Goal: Task Accomplishment & Management: Use online tool/utility

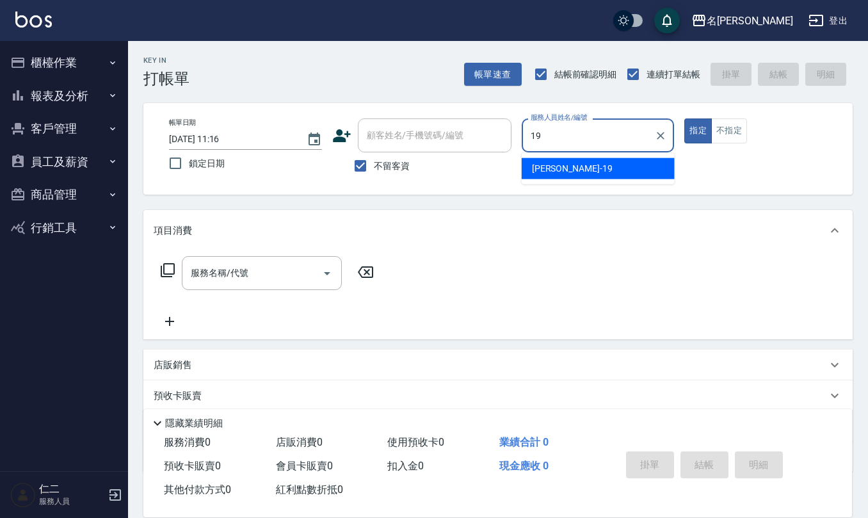
type input "[PERSON_NAME]-19"
type button "true"
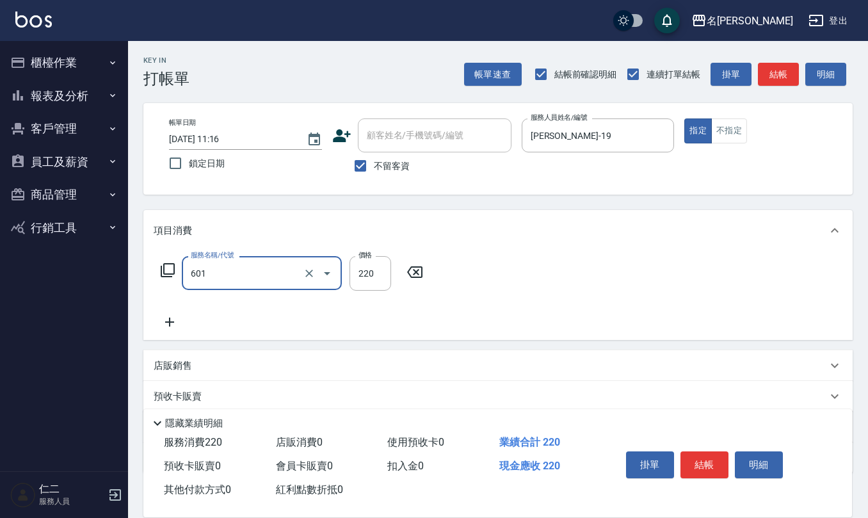
type input "單梳(601)"
type input "250"
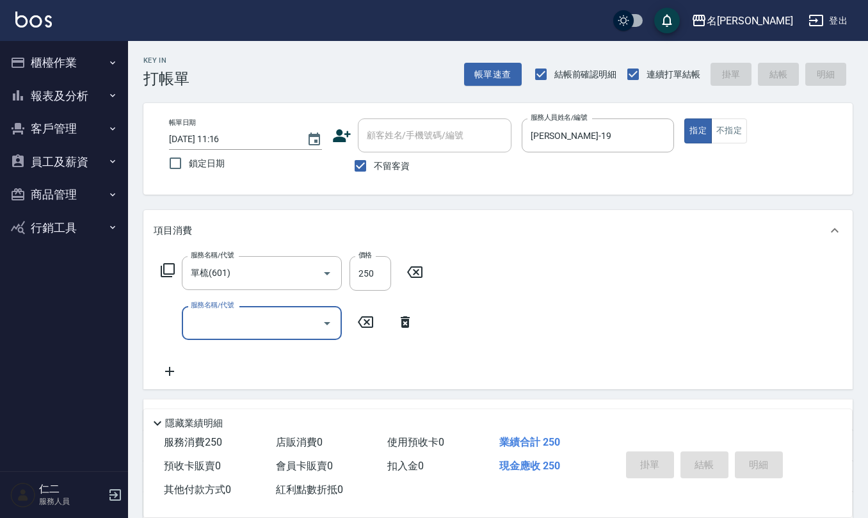
type input "2025/09/06 17:43"
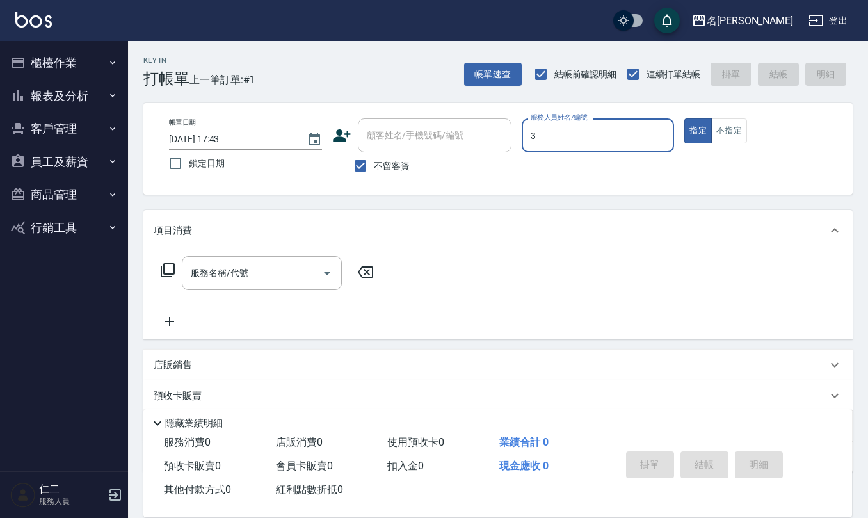
type input "[PERSON_NAME]-3"
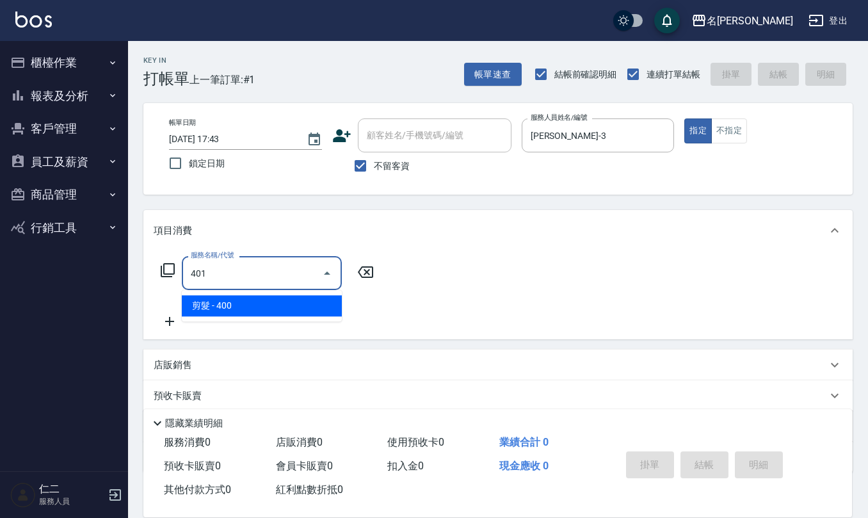
type input "剪髮(401)"
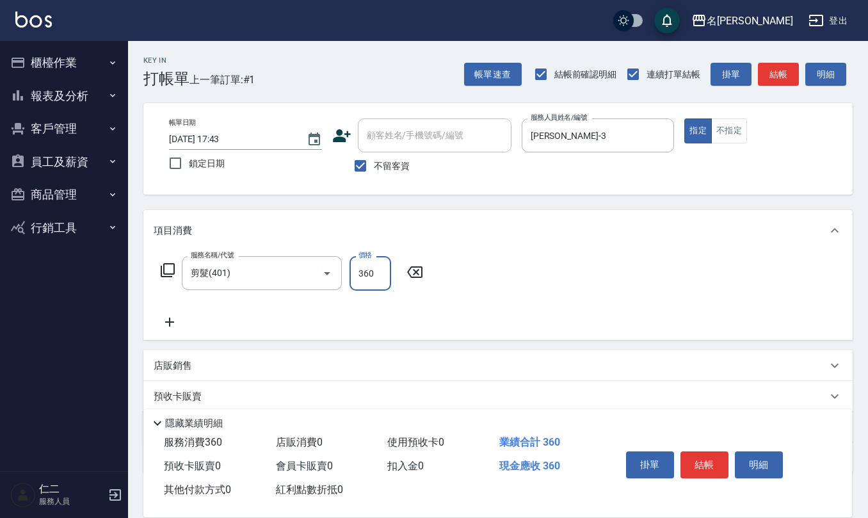
type input "360"
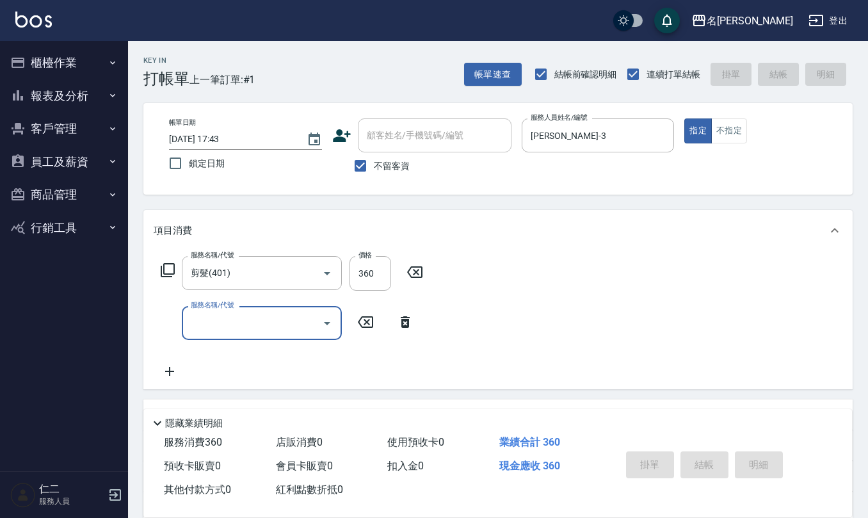
type input "2025/09/06 17:44"
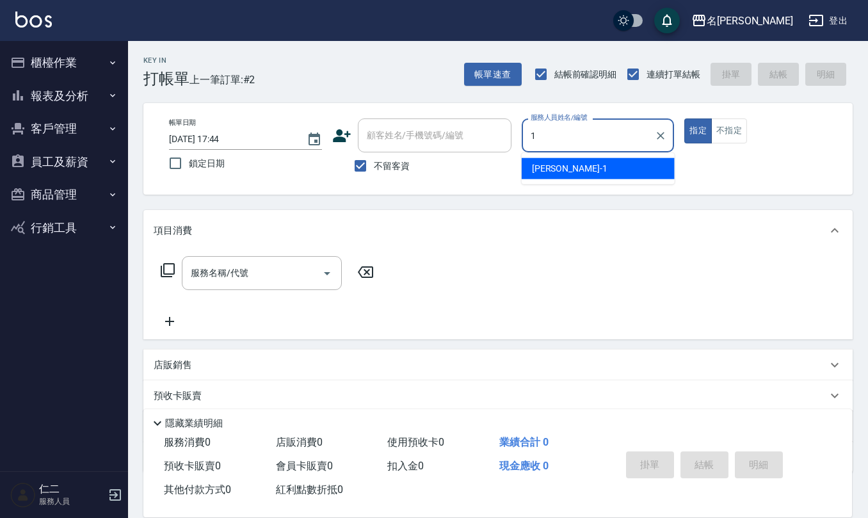
type input "[PERSON_NAME]1"
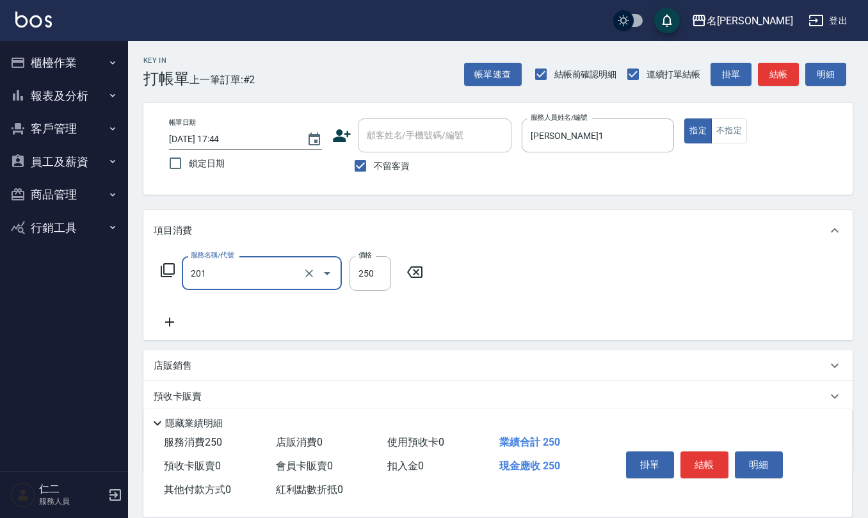
type input "洗髮(201)"
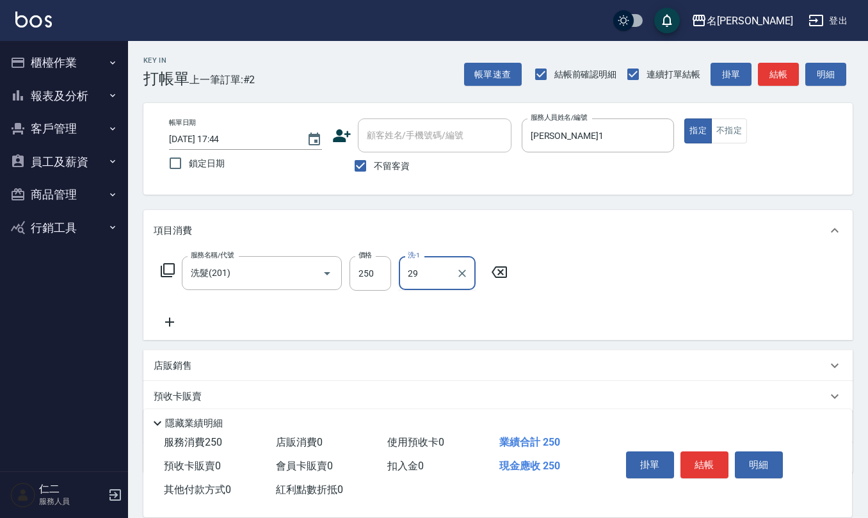
type input "29"
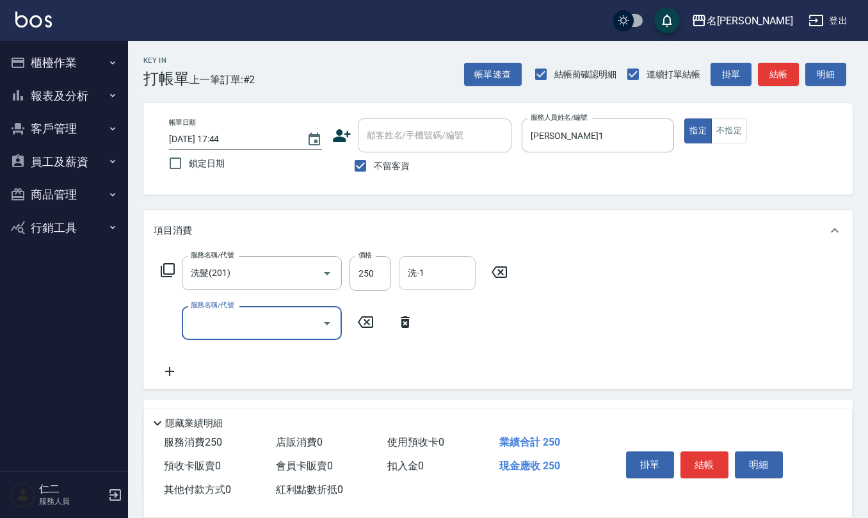
click at [437, 259] on div "洗-1" at bounding box center [437, 273] width 77 height 34
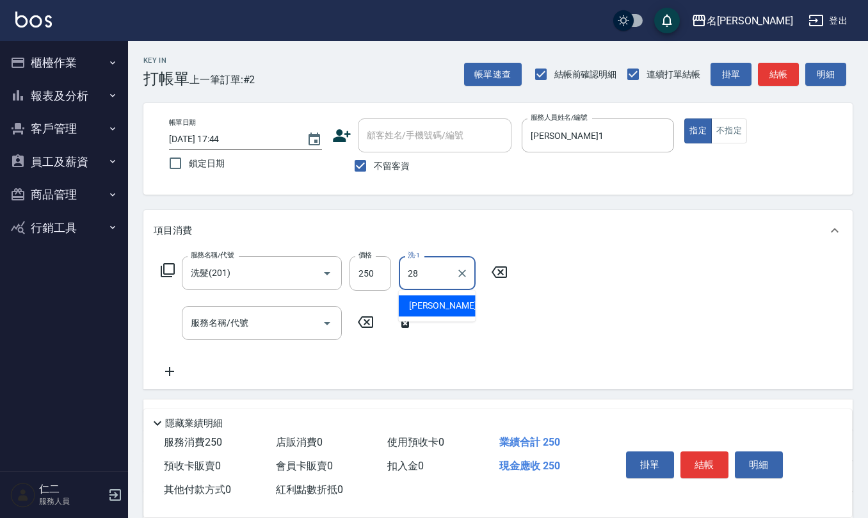
type input "[PERSON_NAME]-28"
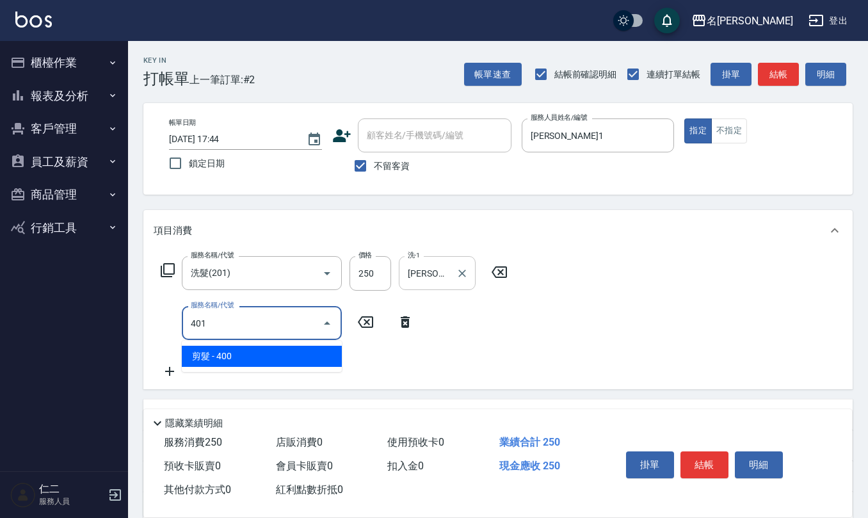
type input "剪髮(401)"
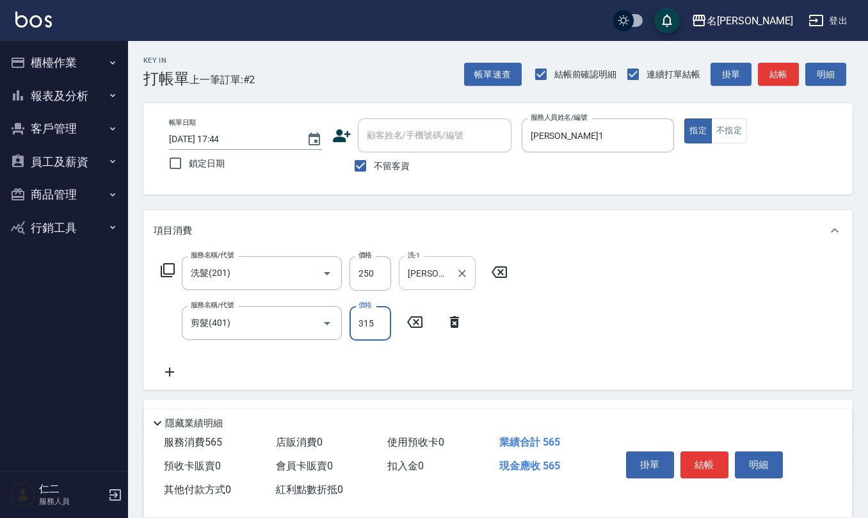
type input "315"
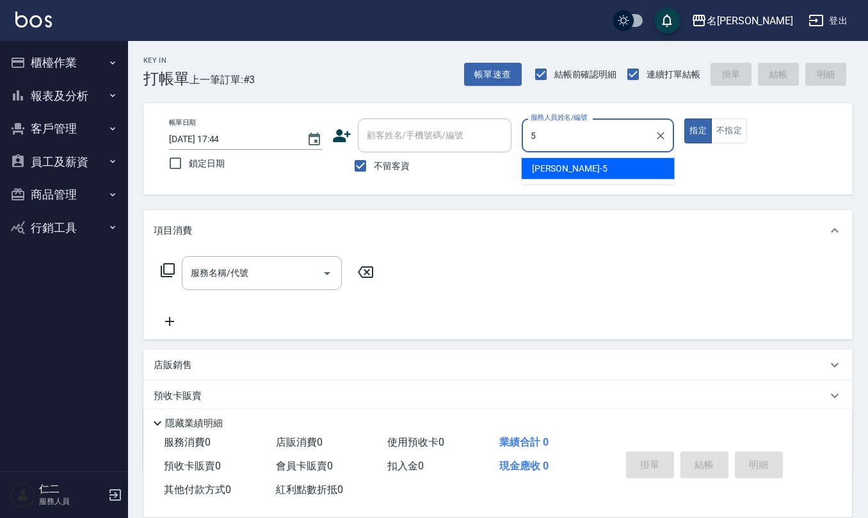
type input "[PERSON_NAME]5"
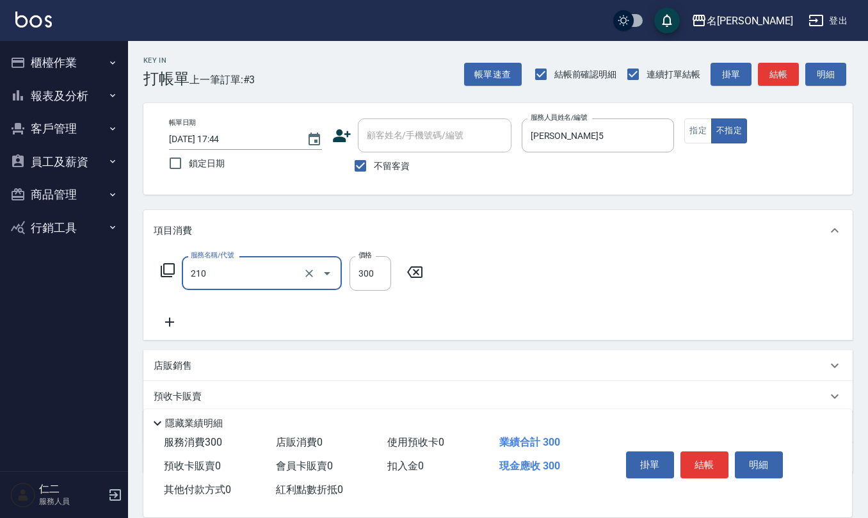
type input "[PERSON_NAME]洗髮精(210)"
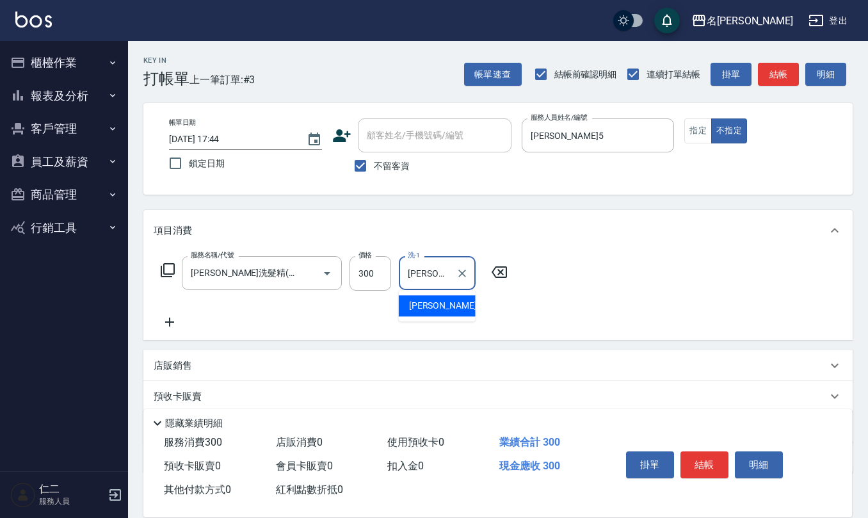
type input "[PERSON_NAME]5"
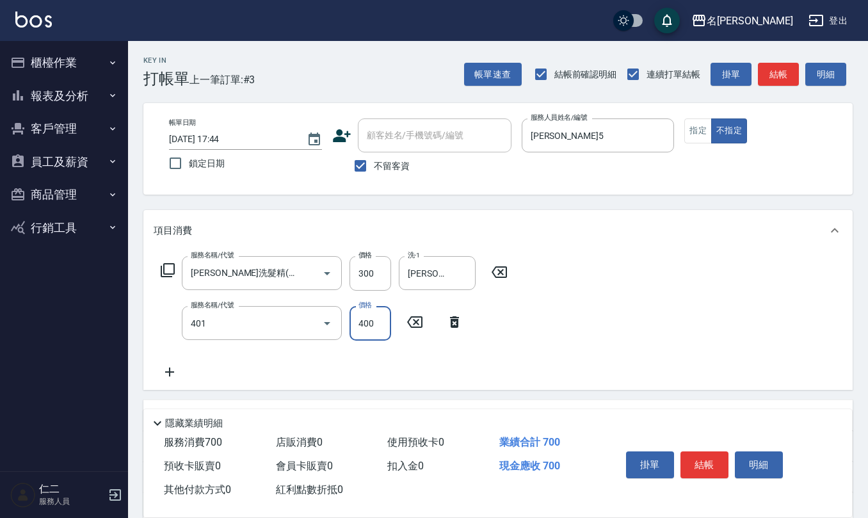
type input "剪髮(401)"
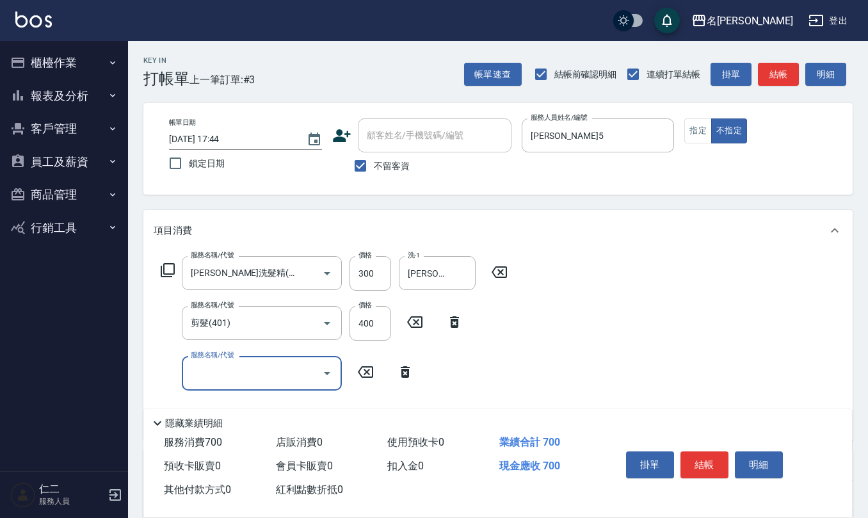
type input "2"
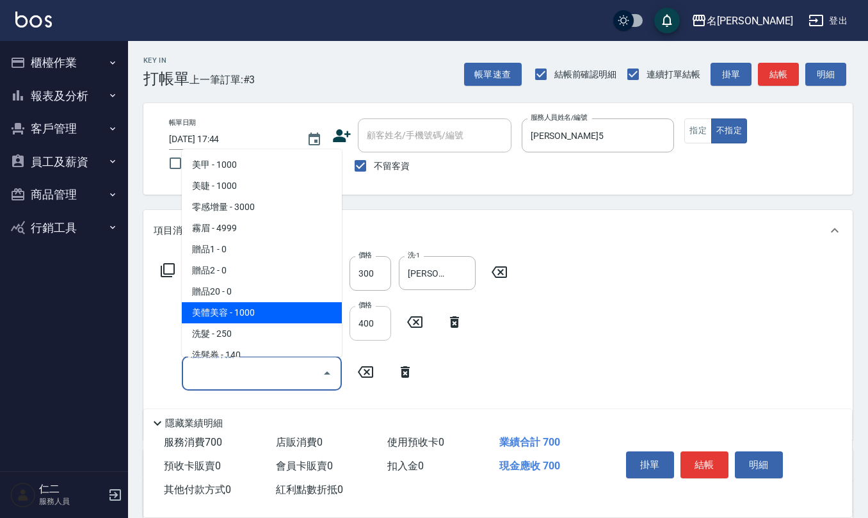
click at [371, 321] on input "400" at bounding box center [371, 323] width 42 height 35
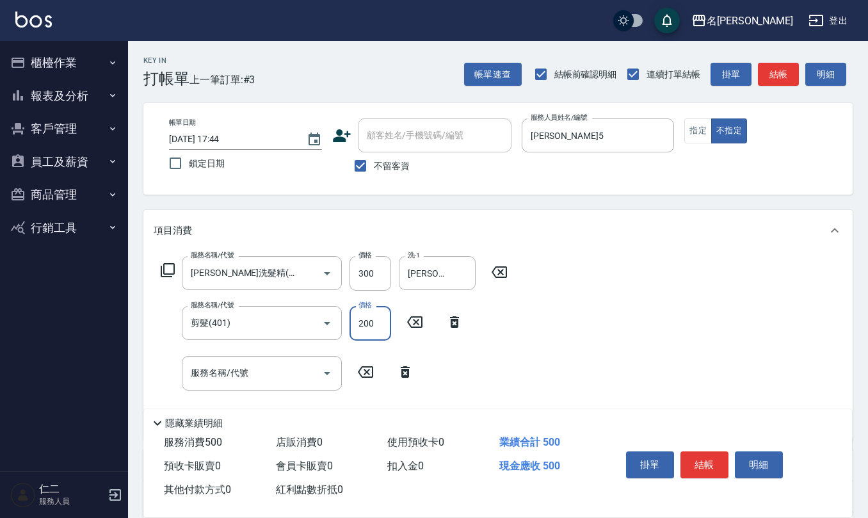
type input "200"
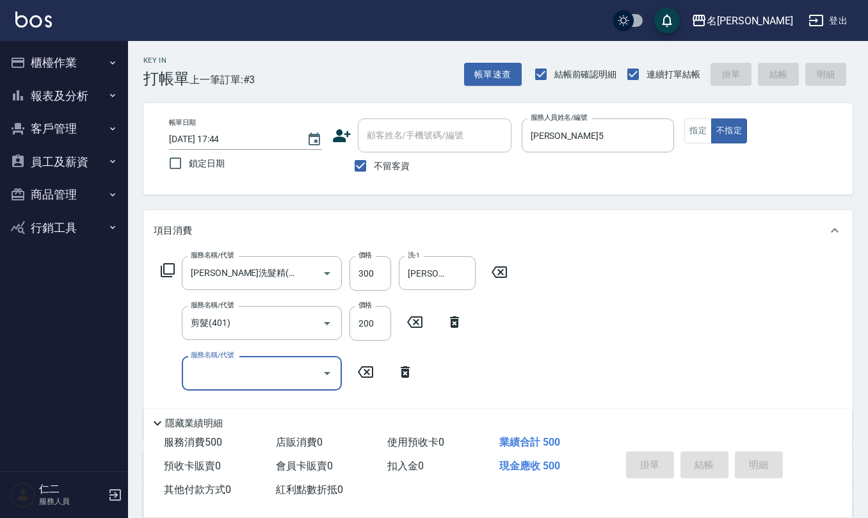
type input "2025/09/06 17:45"
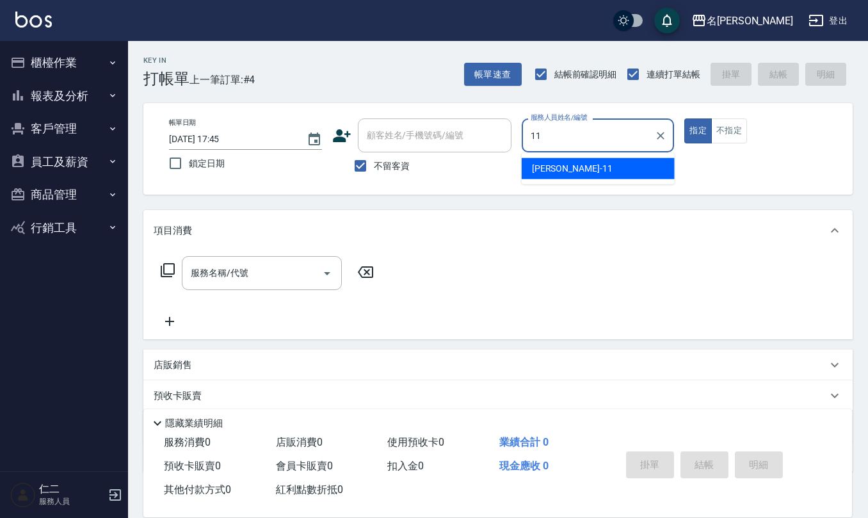
type input "[PERSON_NAME]橙-11"
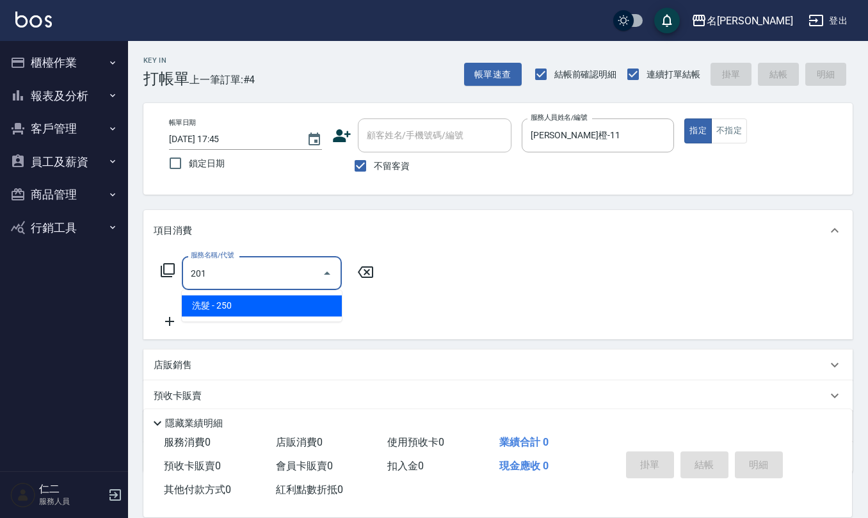
type input "洗髮(201)"
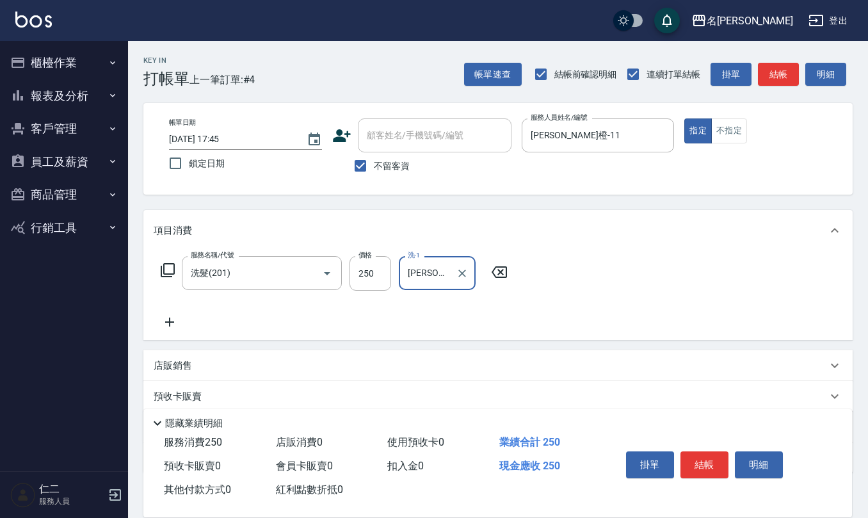
type input "[PERSON_NAME]橙-11"
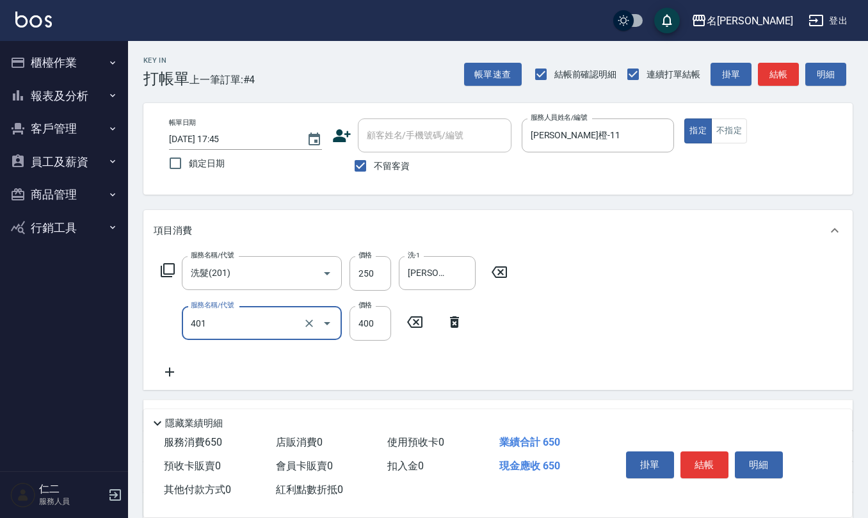
type input "剪髮(401)"
type input "250"
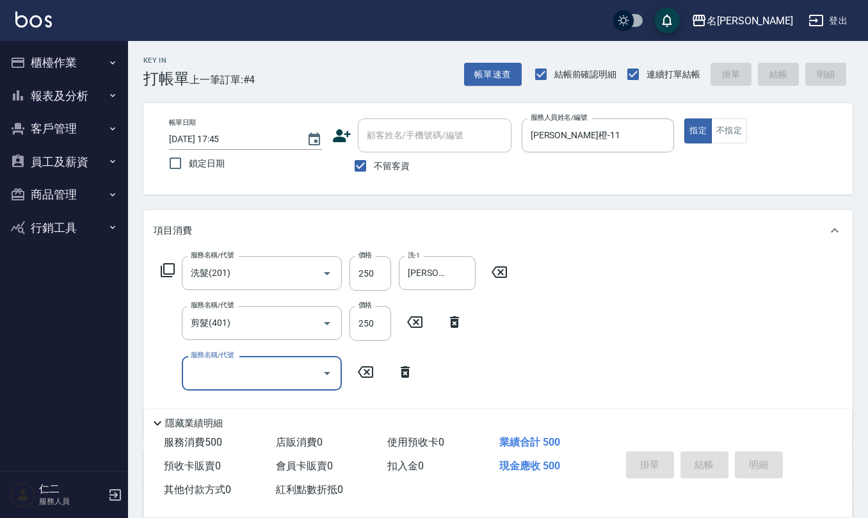
type input "2025/09/06 17:46"
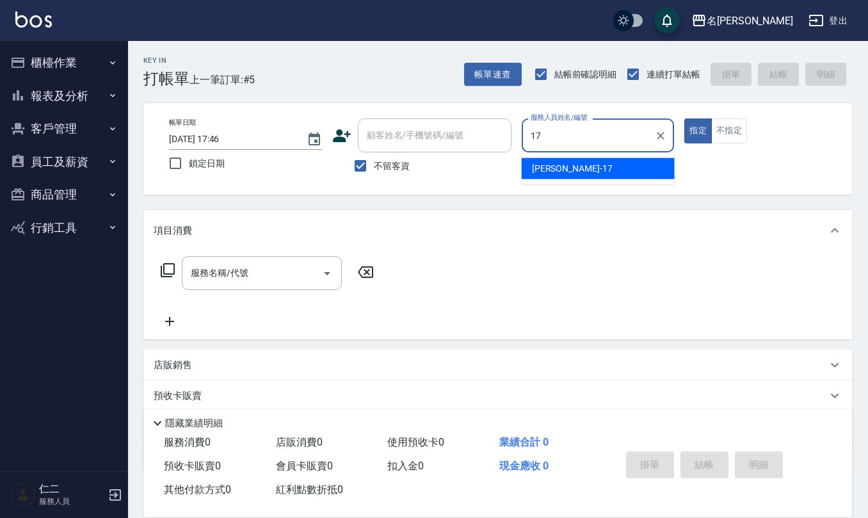
type input "[PERSON_NAME]-17"
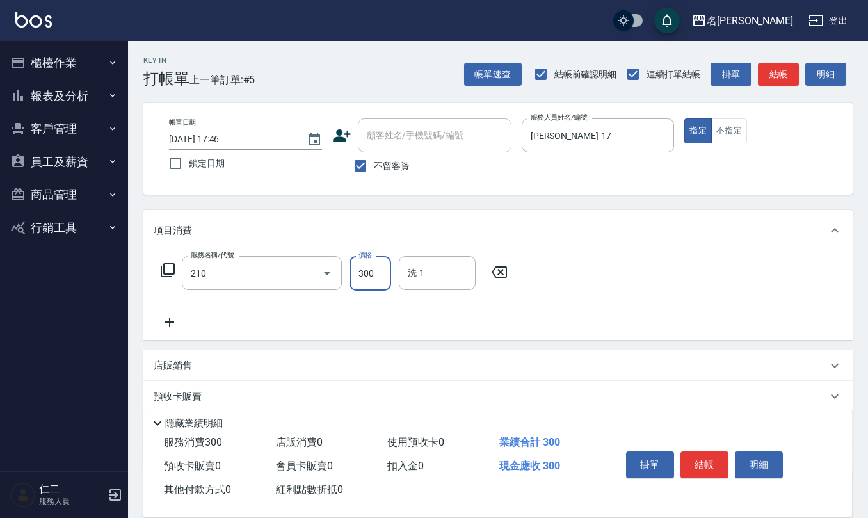
type input "[PERSON_NAME]洗髮精(210)"
type input "[PERSON_NAME]-32"
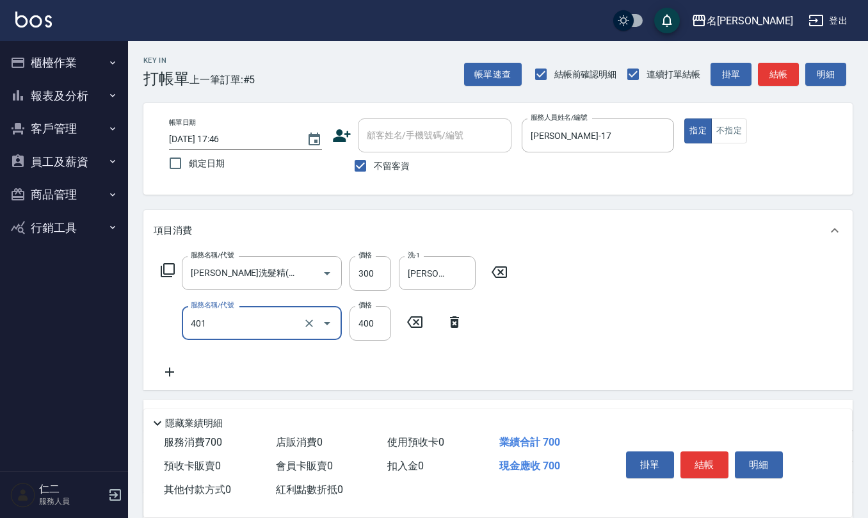
type input "剪髮(401)"
type input "450"
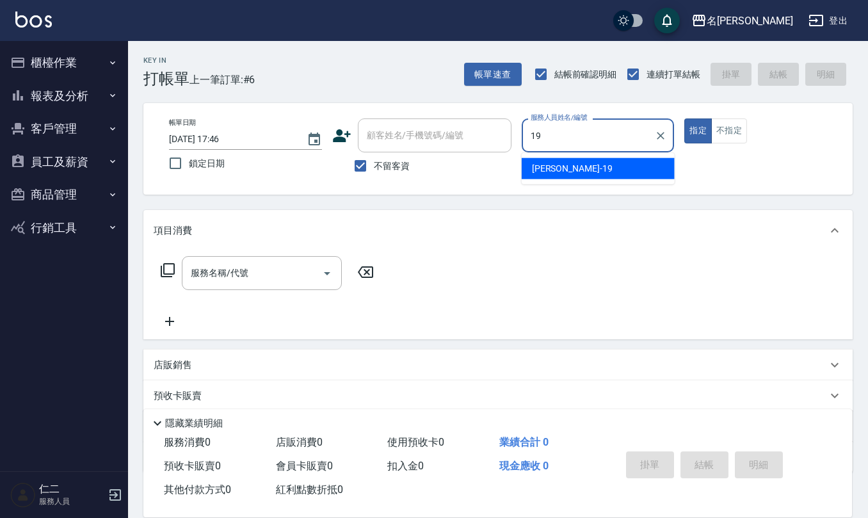
type input "[PERSON_NAME]-19"
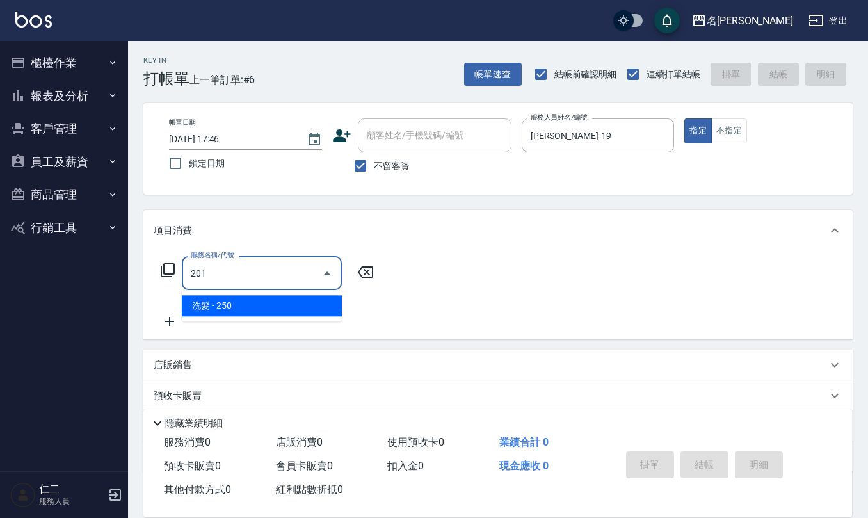
type input "洗髮(201)"
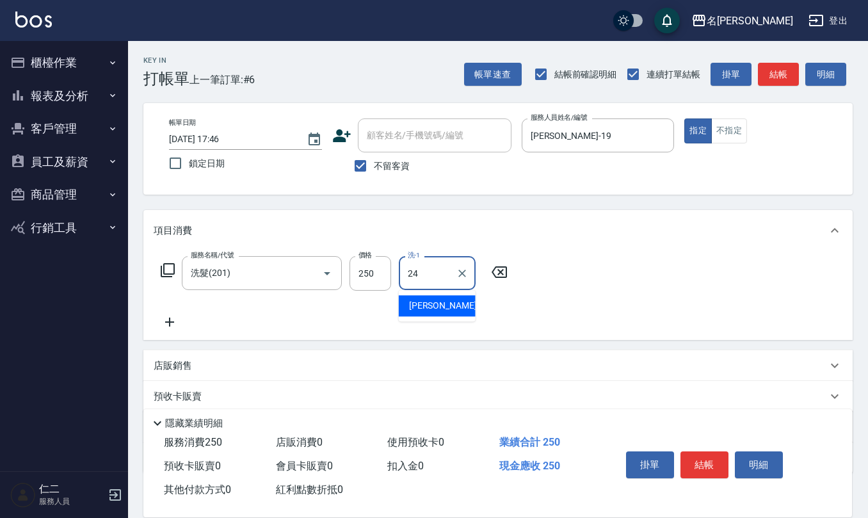
type input "[PERSON_NAME]-24"
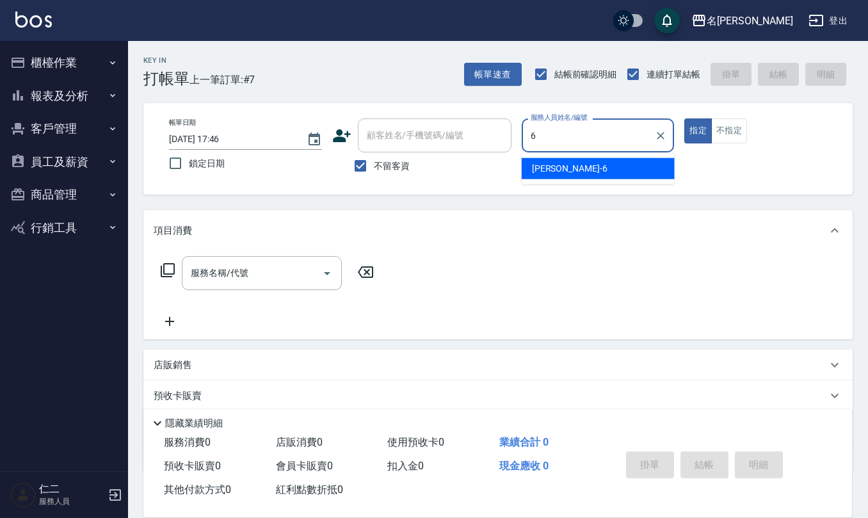
type input "[PERSON_NAME]-6"
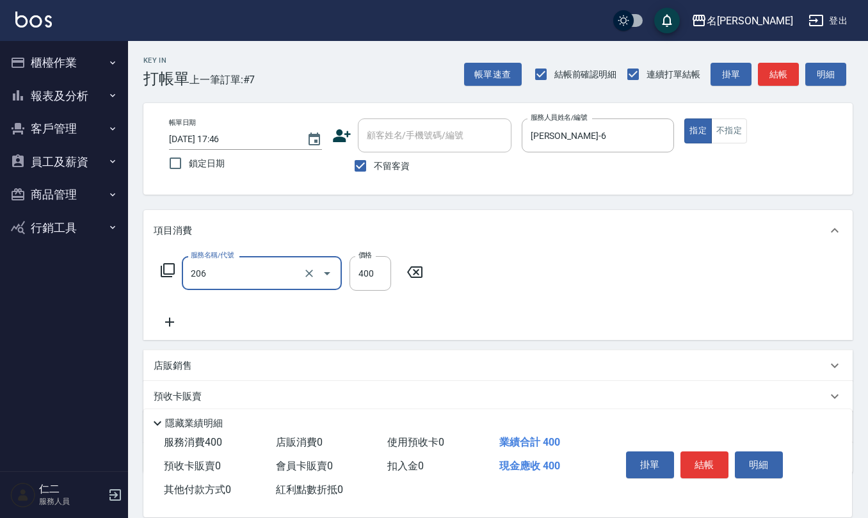
type input "健康洗(206)"
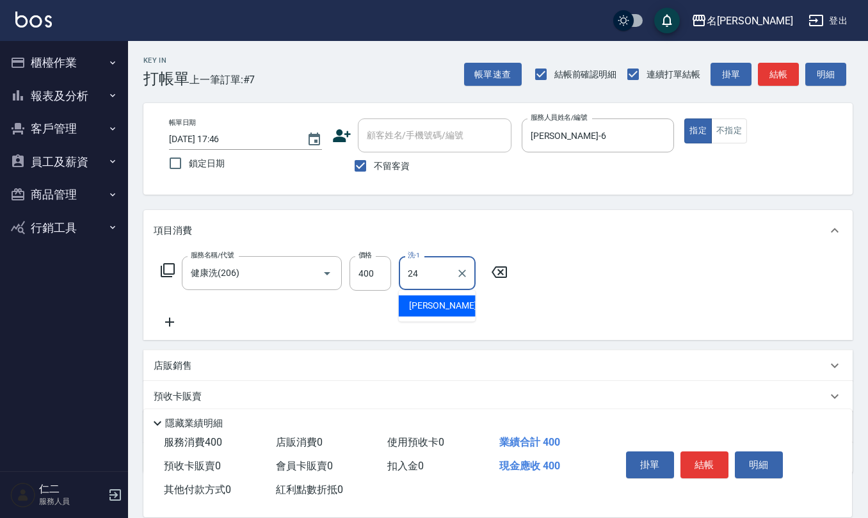
type input "[PERSON_NAME]-24"
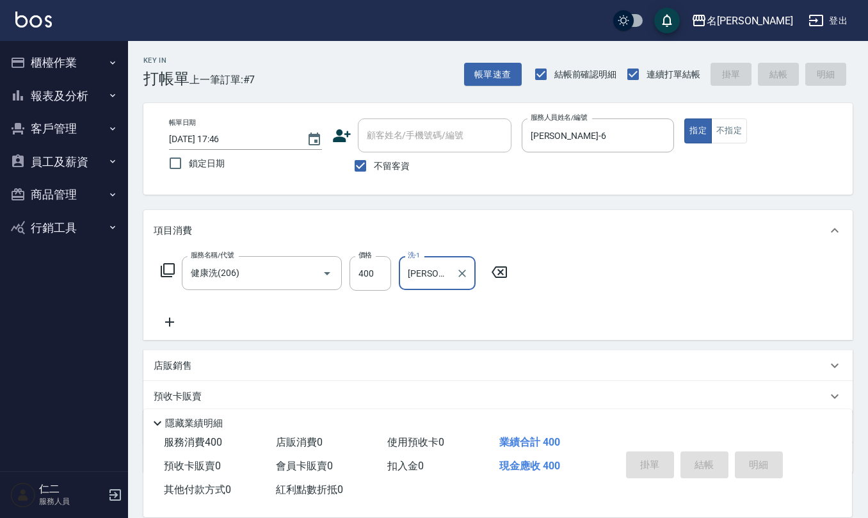
type input "2025/09/06 17:47"
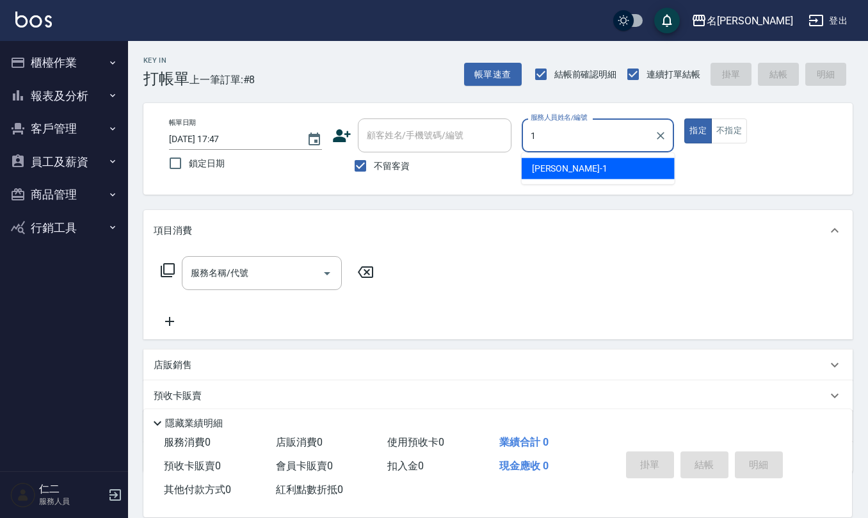
type input "[PERSON_NAME]1"
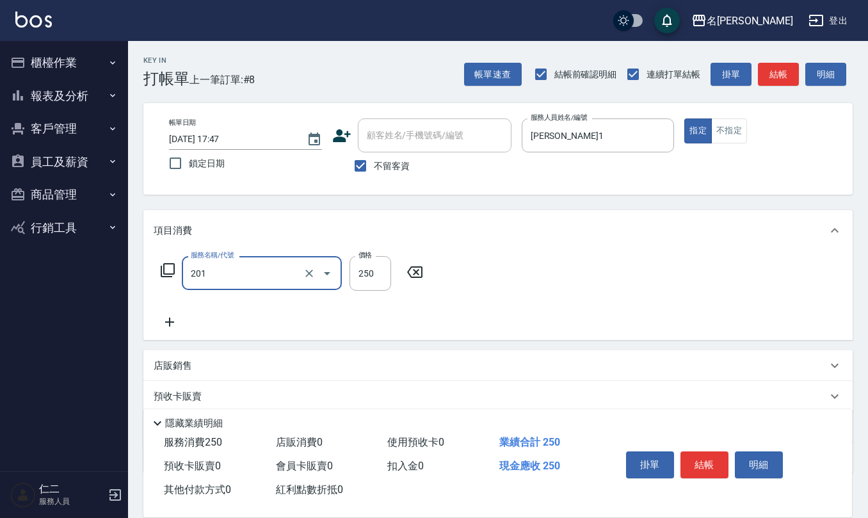
type input "洗髮(201)"
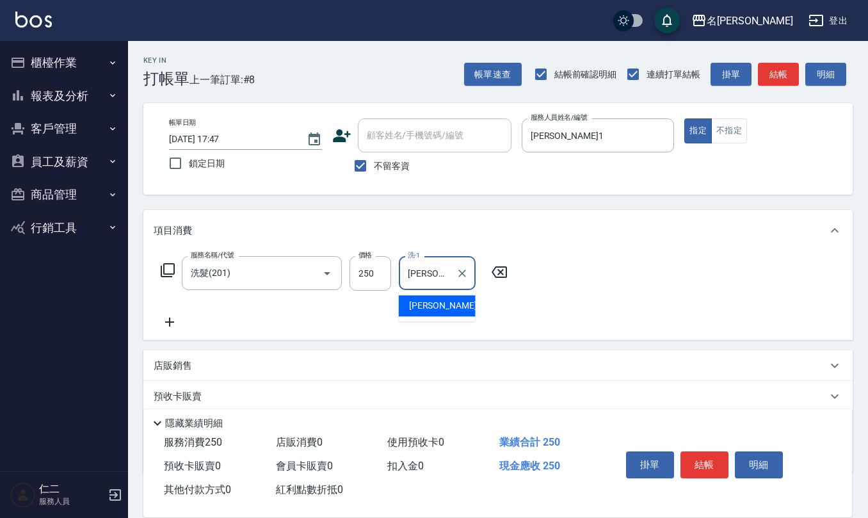
type input "[PERSON_NAME]-28"
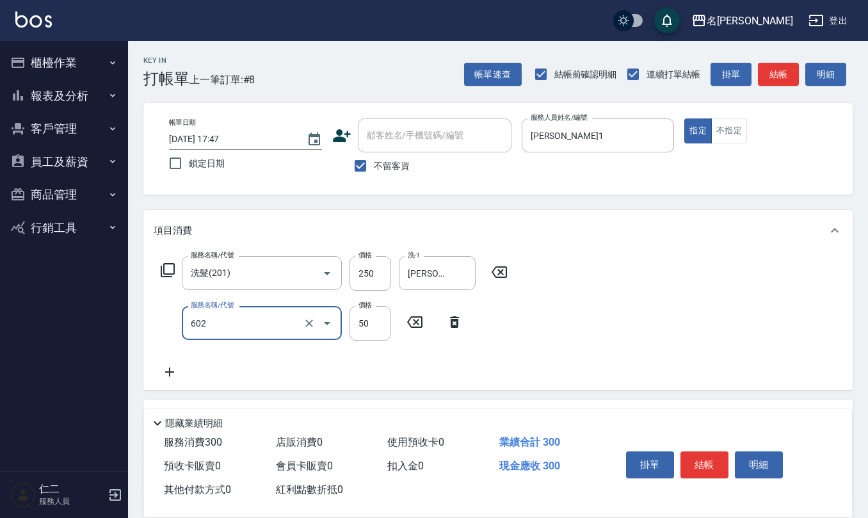
type input "上.吹捲(602)"
type input "50"
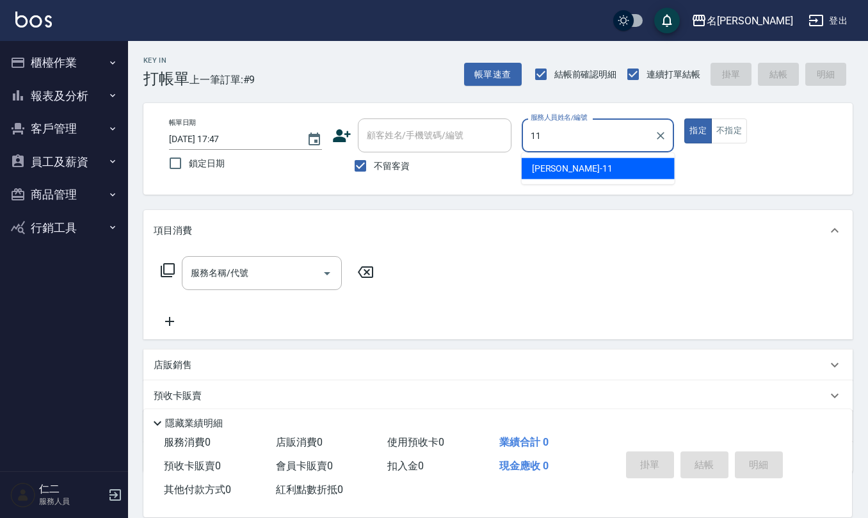
type input "[PERSON_NAME]橙-11"
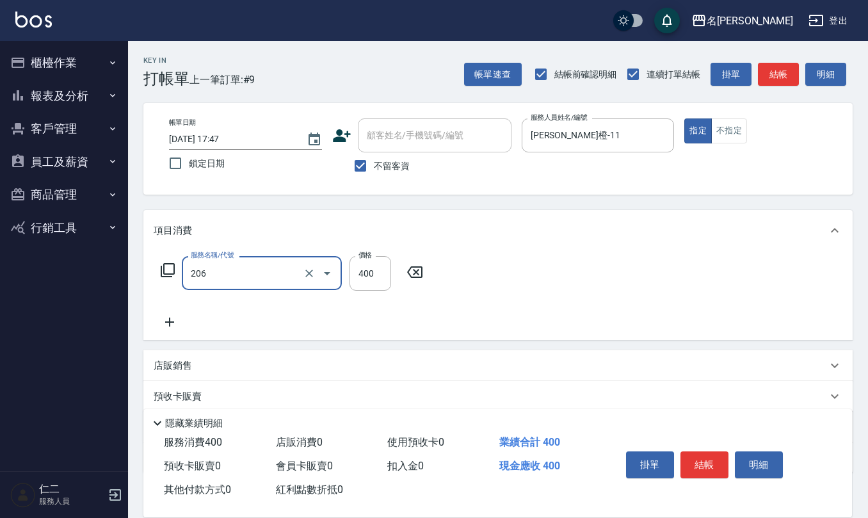
type input "健康洗(206)"
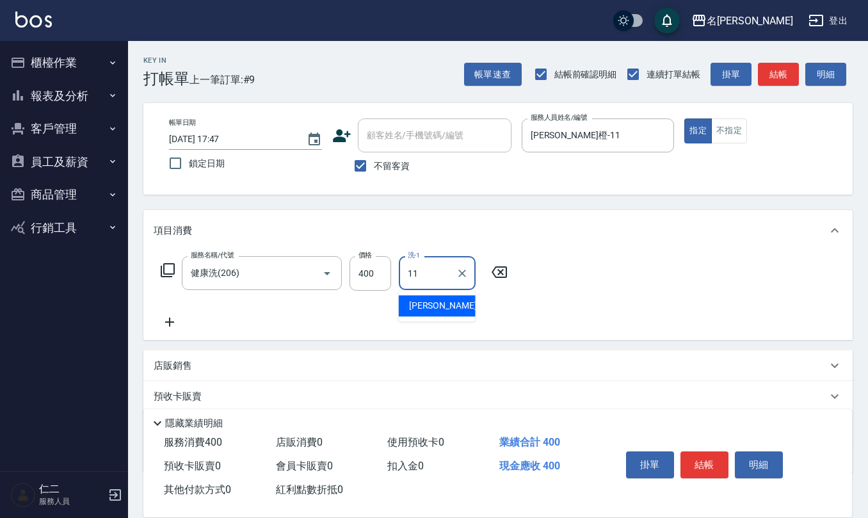
type input "[PERSON_NAME]橙-11"
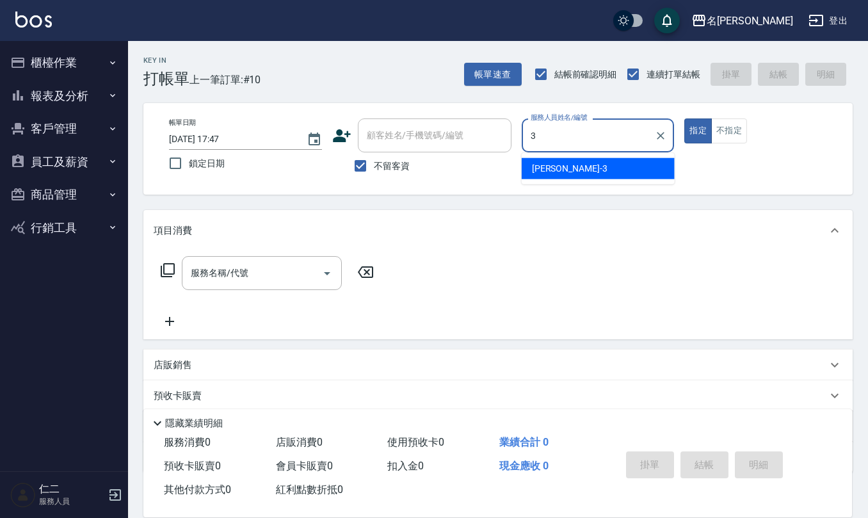
type input "[PERSON_NAME]-3"
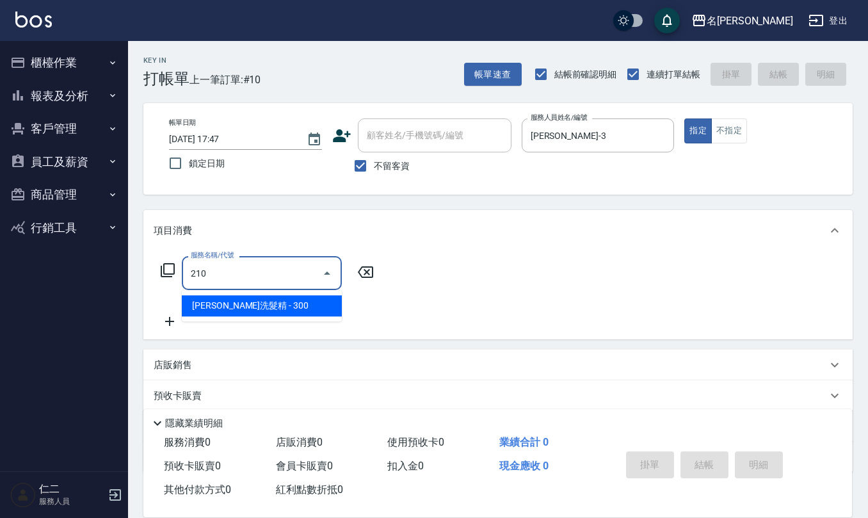
type input "[PERSON_NAME]洗髮精(210)"
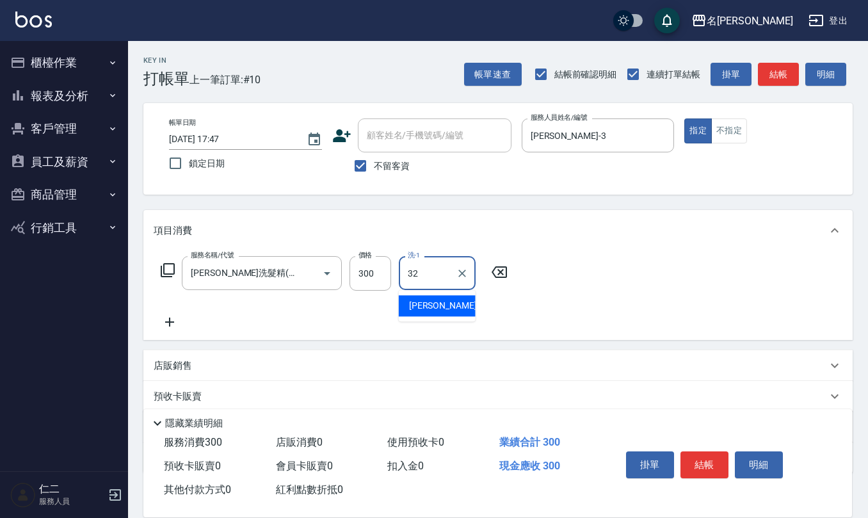
type input "[PERSON_NAME]-32"
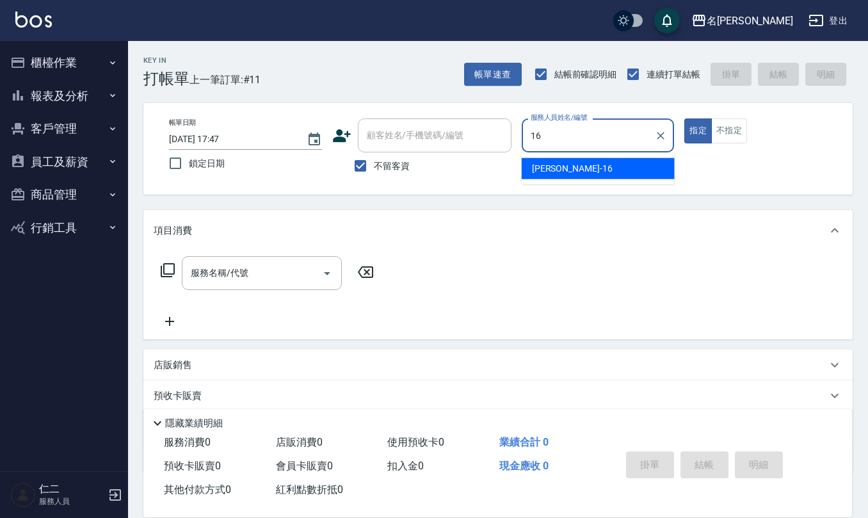
type input "[PERSON_NAME]-16"
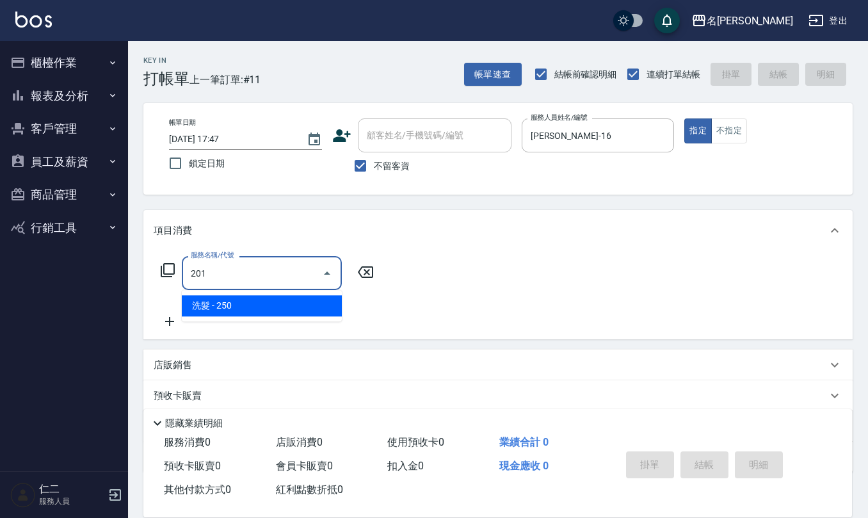
type input "洗髮(201)"
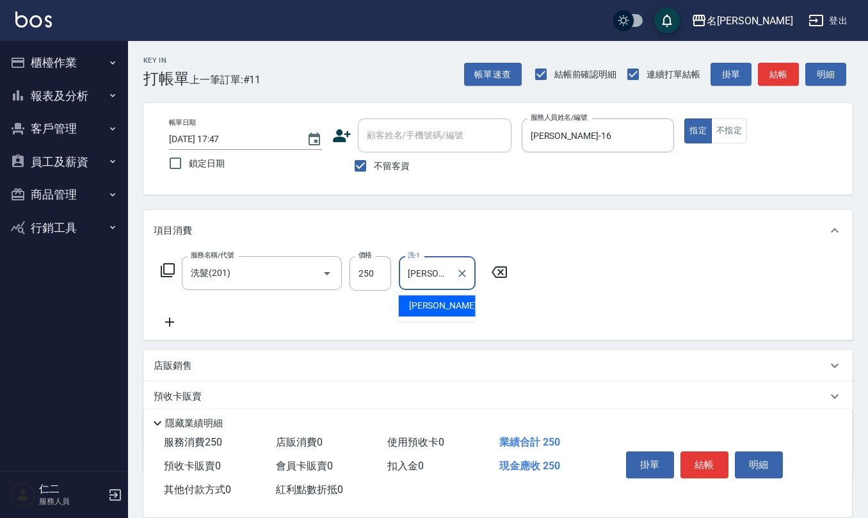
type input "[PERSON_NAME]-16"
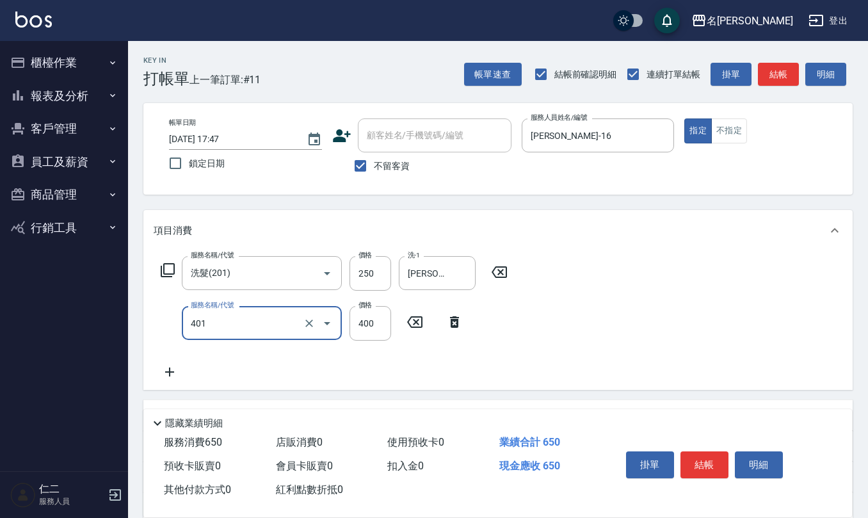
type input "剪髮(401)"
type input "400"
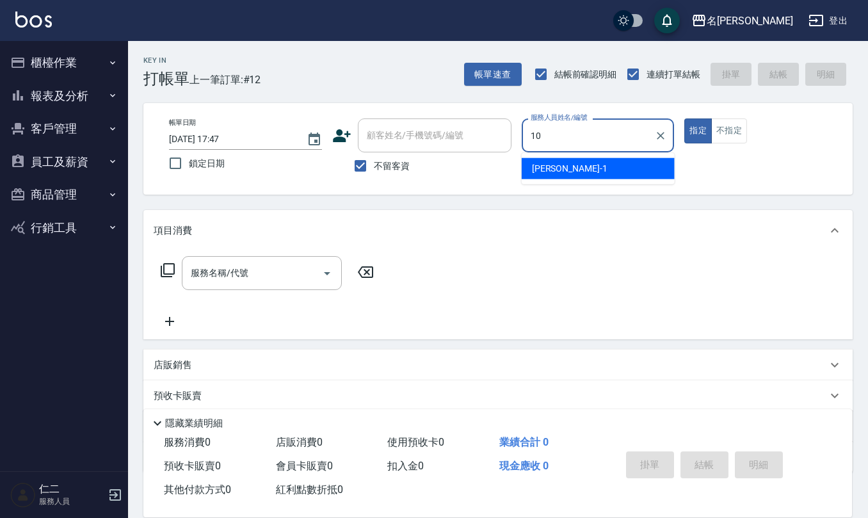
type input "[PERSON_NAME]-10"
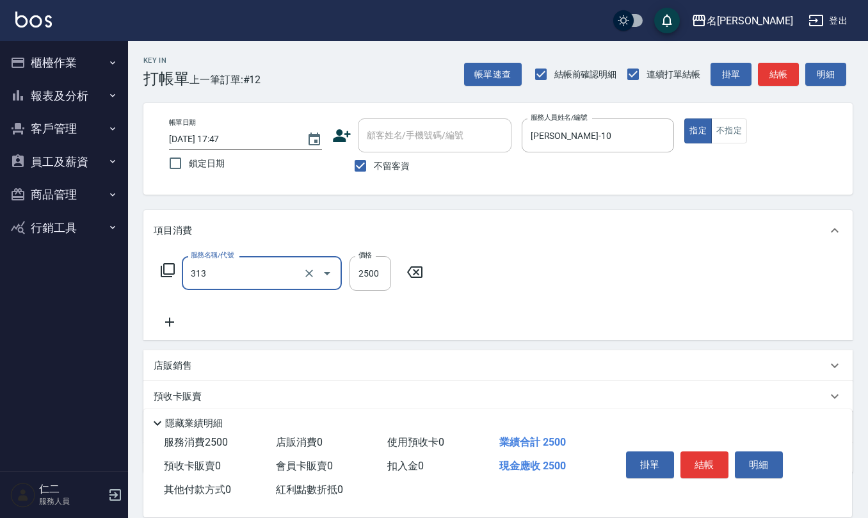
type input "生化還原2500(313)"
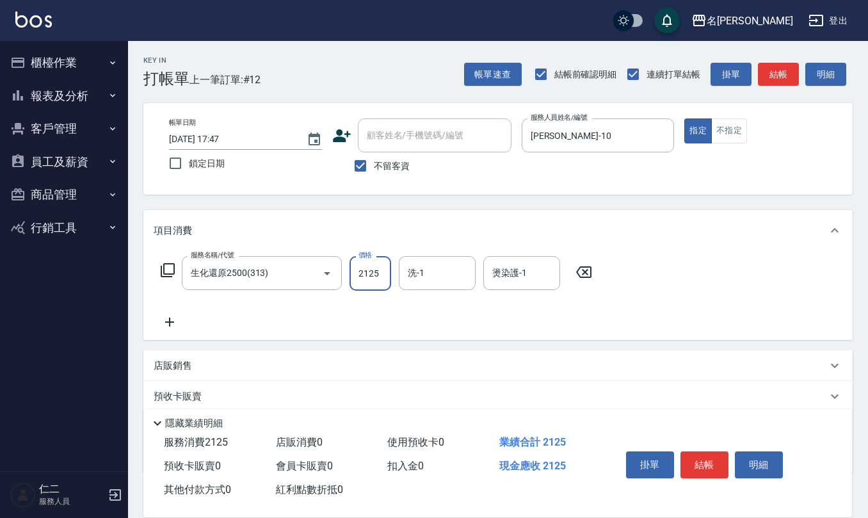
type input "2125"
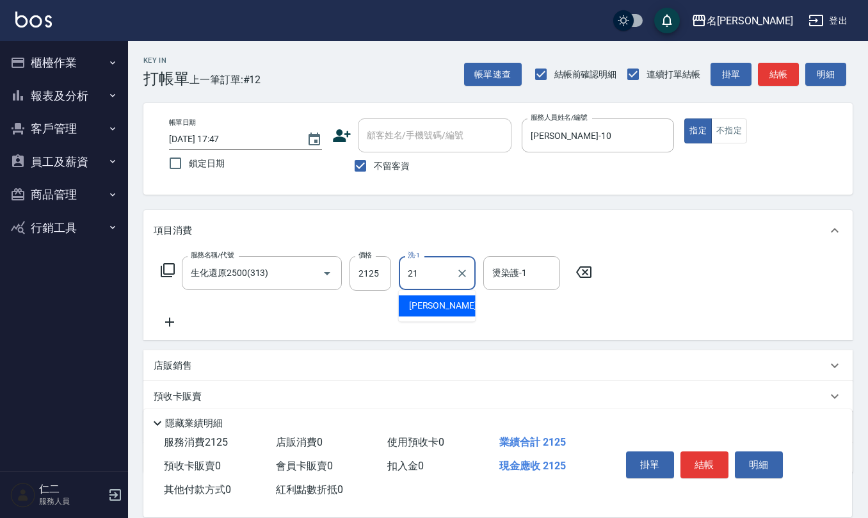
type input "[PERSON_NAME]-21"
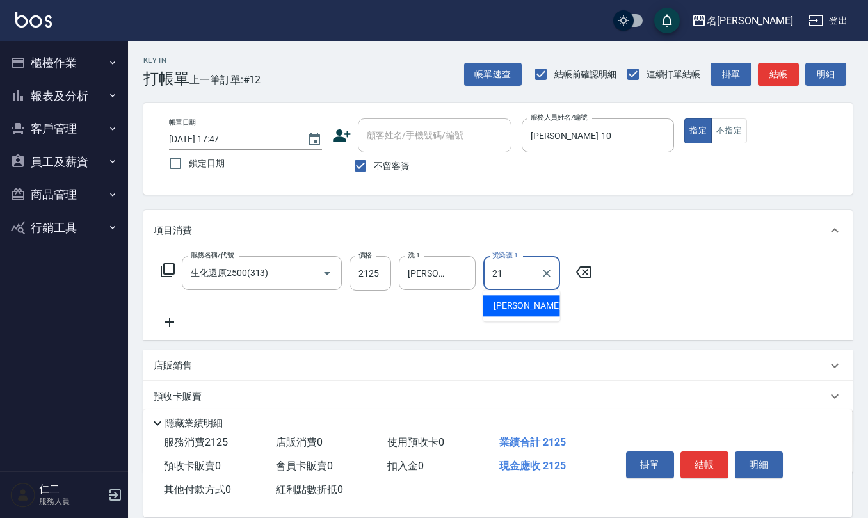
type input "[PERSON_NAME]-21"
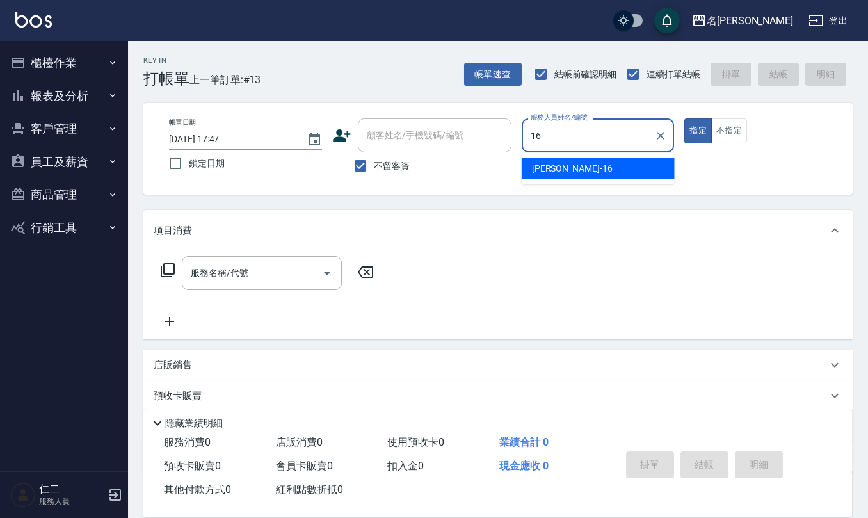
type input "[PERSON_NAME]-16"
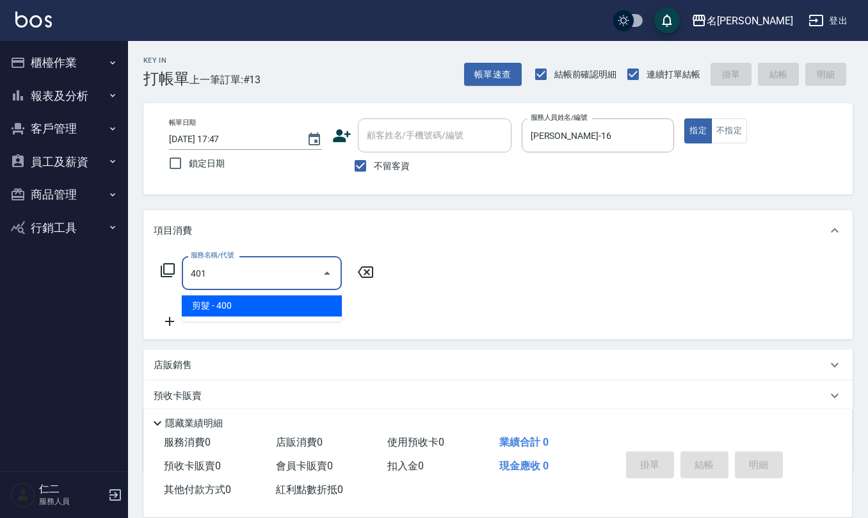
type input "剪髮(401)"
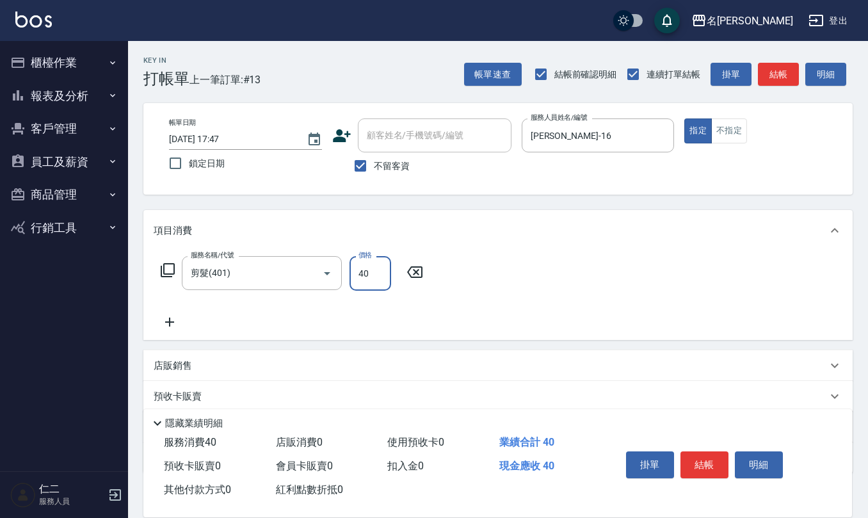
type input "400"
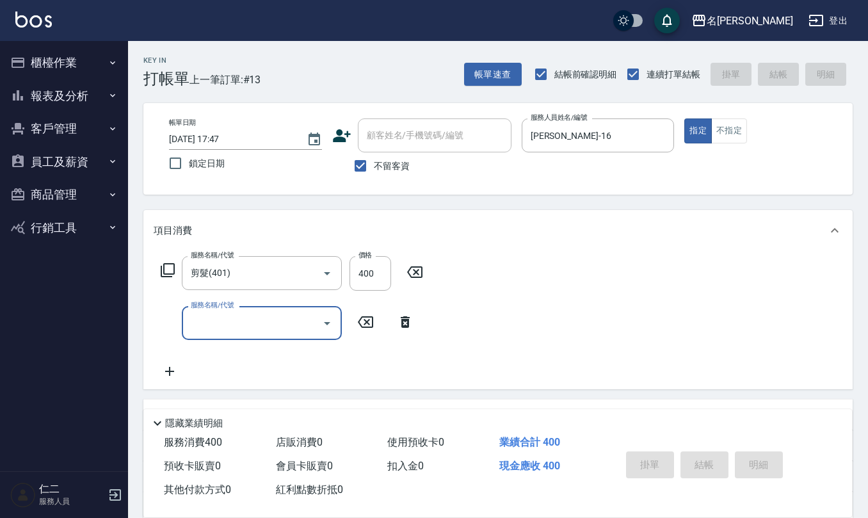
type input "2025/09/06 17:48"
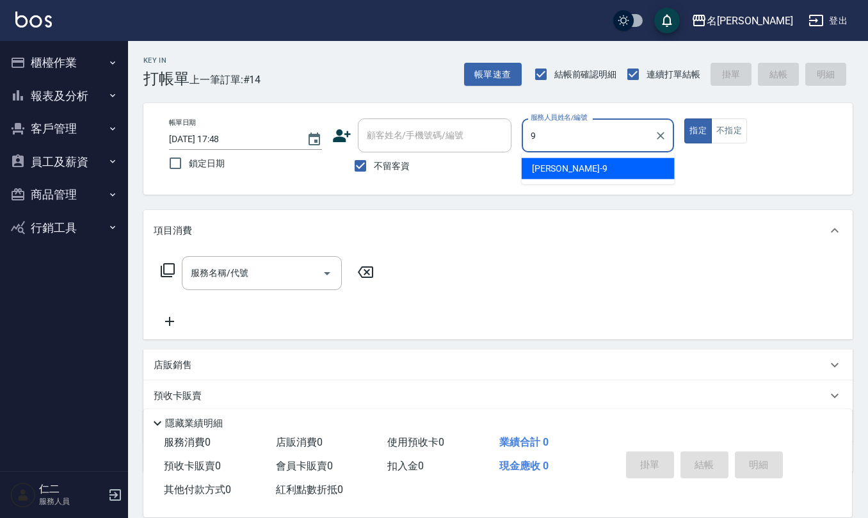
type input "[PERSON_NAME]-9"
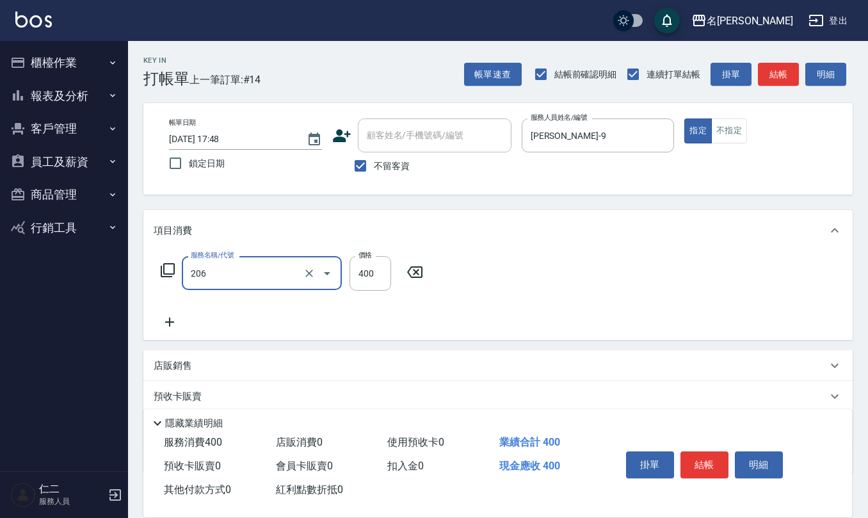
type input "健康洗(206)"
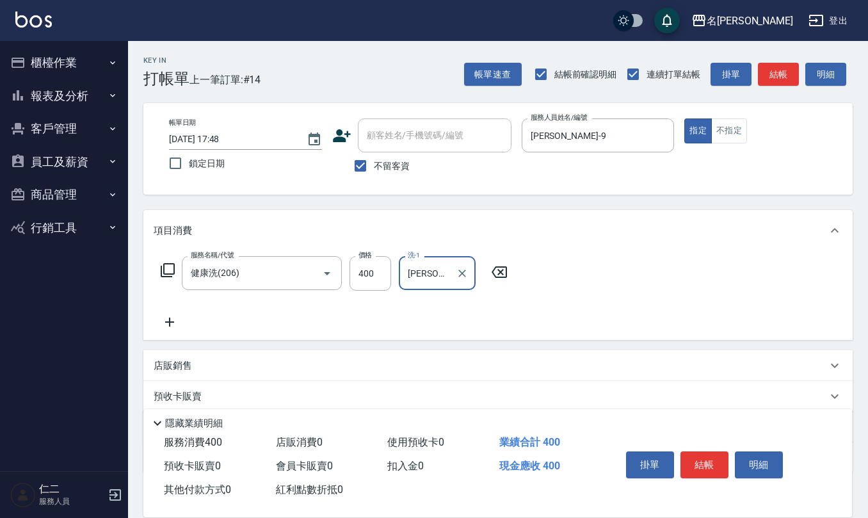
type input "[PERSON_NAME]-9"
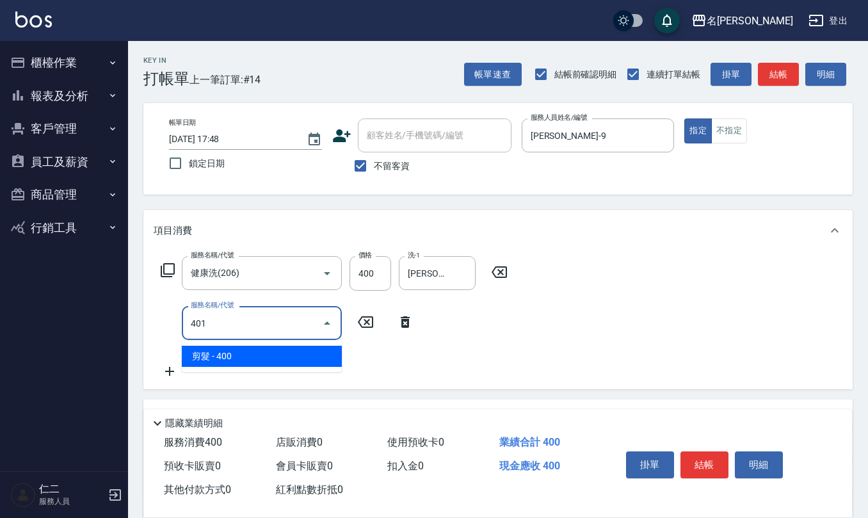
type input "剪髮(401)"
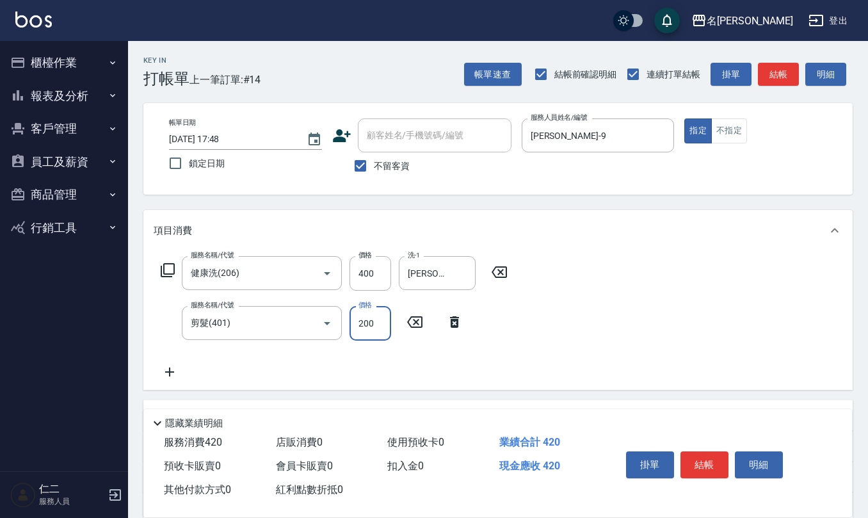
type input "200"
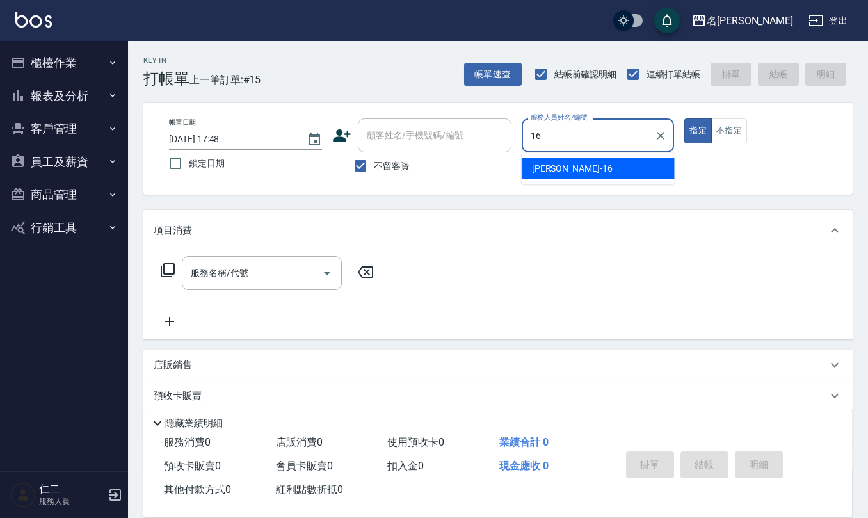
type input "[PERSON_NAME]-16"
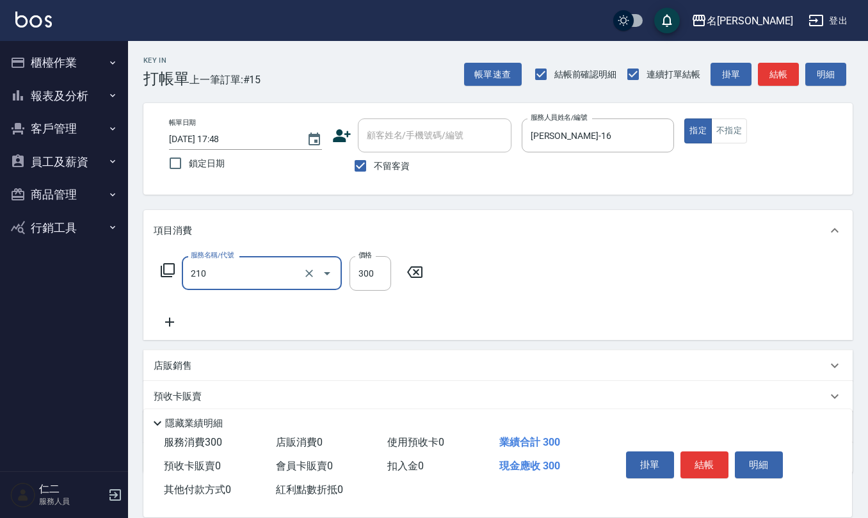
type input "[PERSON_NAME]洗髮精(210)"
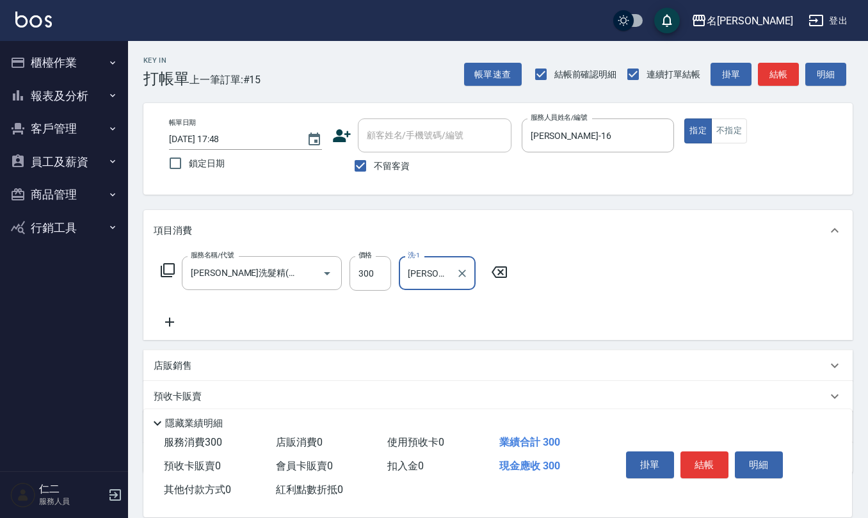
type input "[PERSON_NAME]-32"
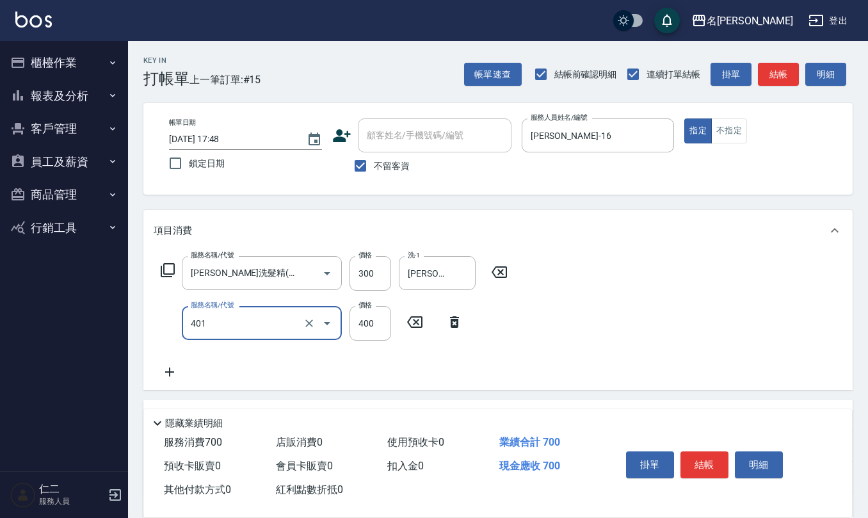
type input "剪髮(401)"
type input "400"
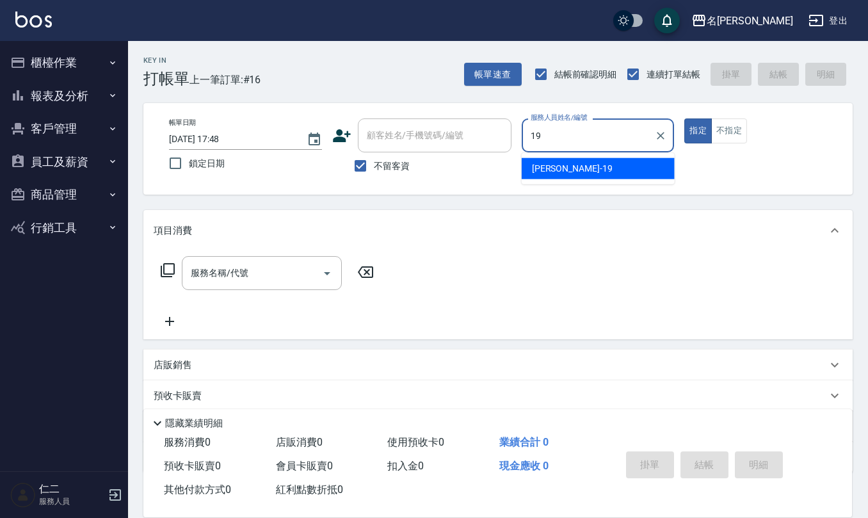
type input "[PERSON_NAME]-19"
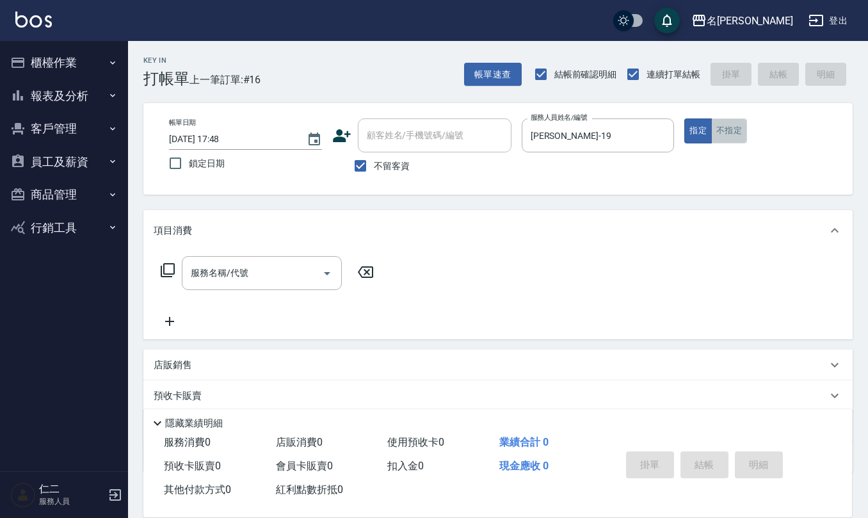
drag, startPoint x: 727, startPoint y: 136, endPoint x: 612, endPoint y: 177, distance: 122.3
click at [728, 137] on button "不指定" at bounding box center [729, 130] width 36 height 25
click at [656, 140] on icon "Clear" at bounding box center [660, 135] width 13 height 13
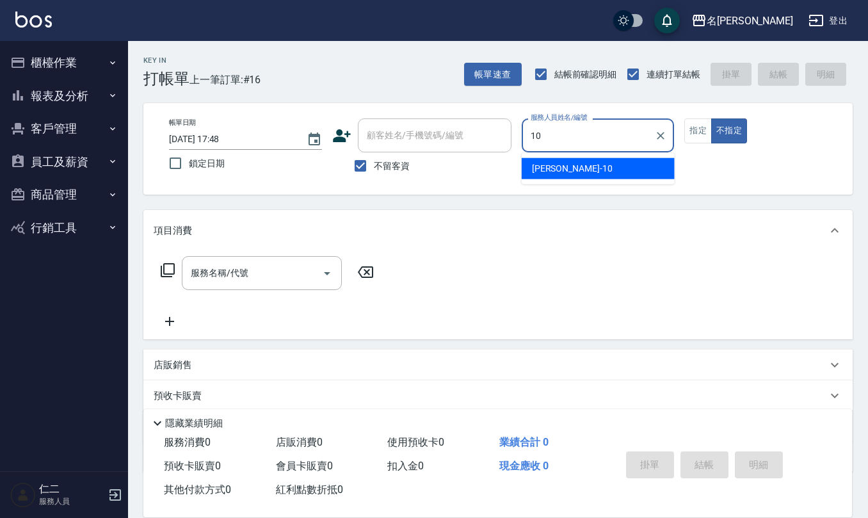
type input "[PERSON_NAME]-10"
type button "false"
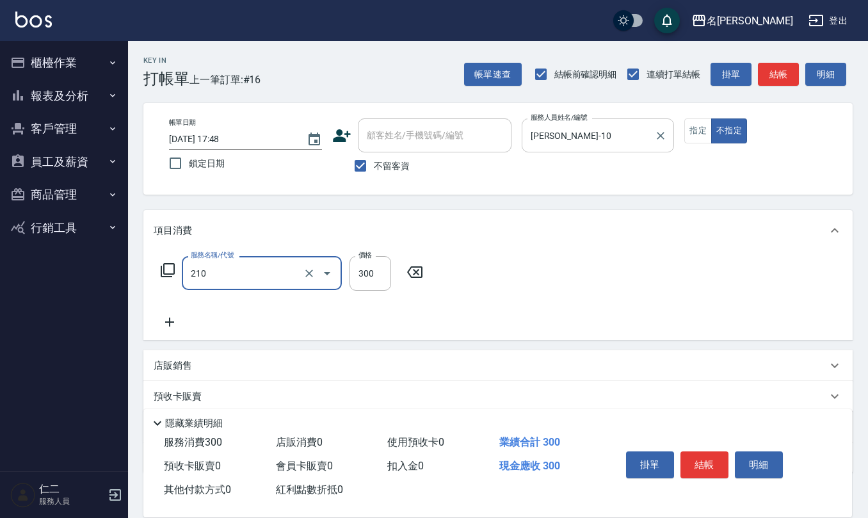
type input "[PERSON_NAME]洗髮精(210)"
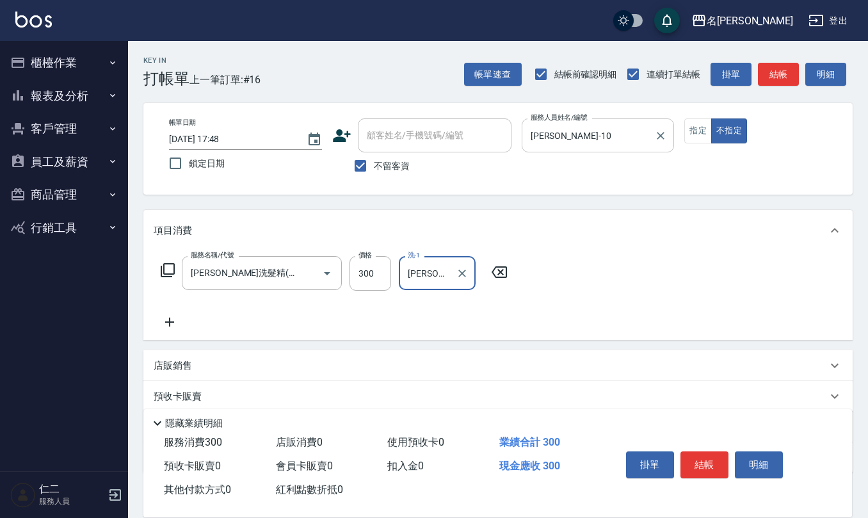
type input "[PERSON_NAME]-26"
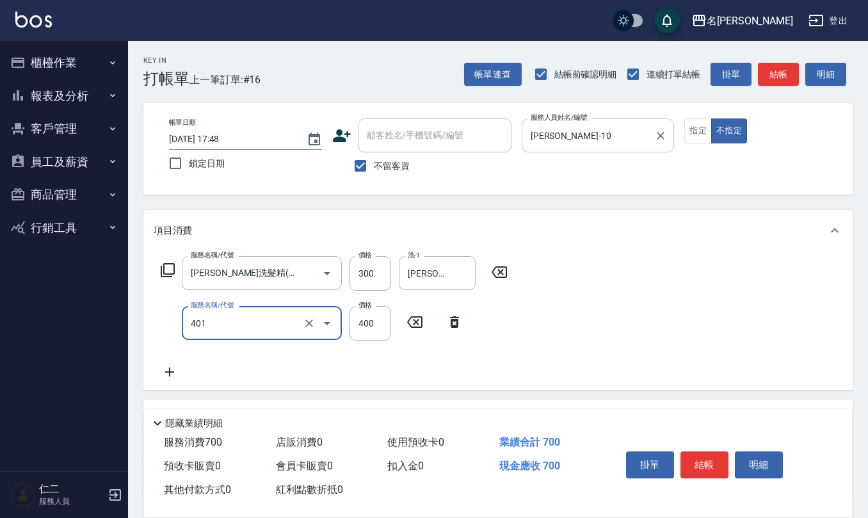
type input "剪髮(401)"
type input "405"
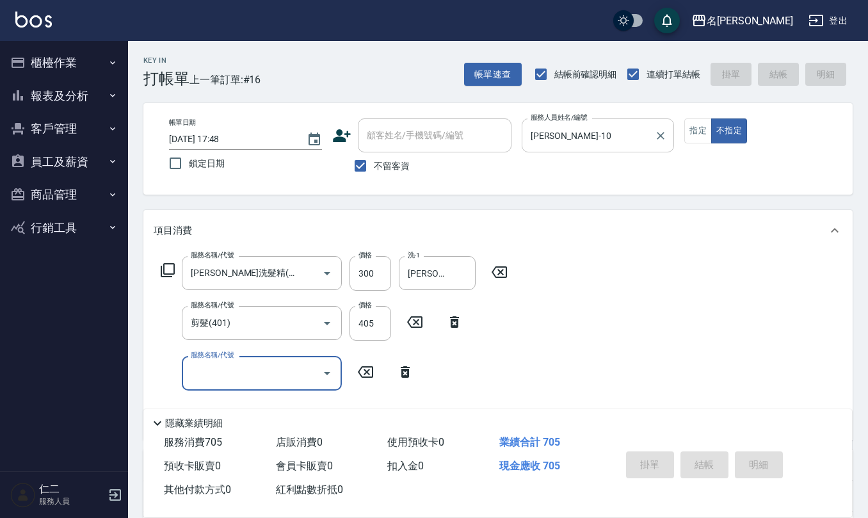
type input "2025/09/06 17:49"
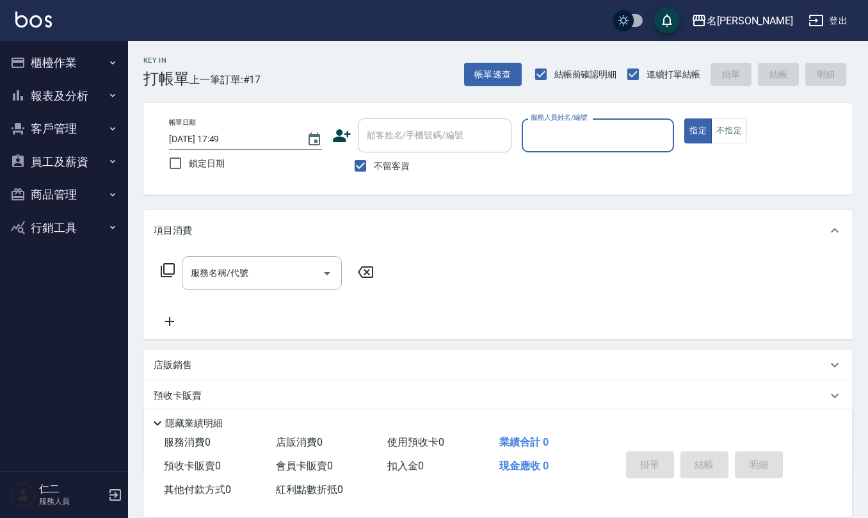
click at [55, 65] on button "櫃檯作業" at bounding box center [64, 62] width 118 height 33
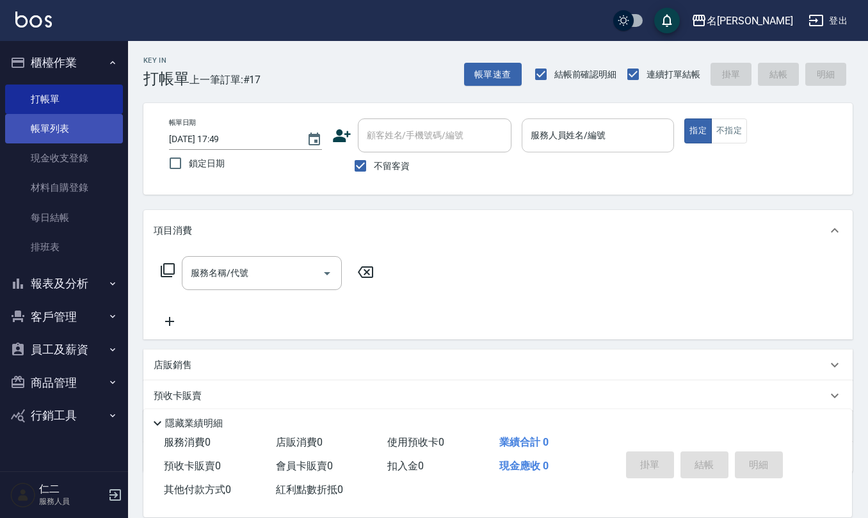
click at [54, 129] on link "帳單列表" at bounding box center [64, 128] width 118 height 29
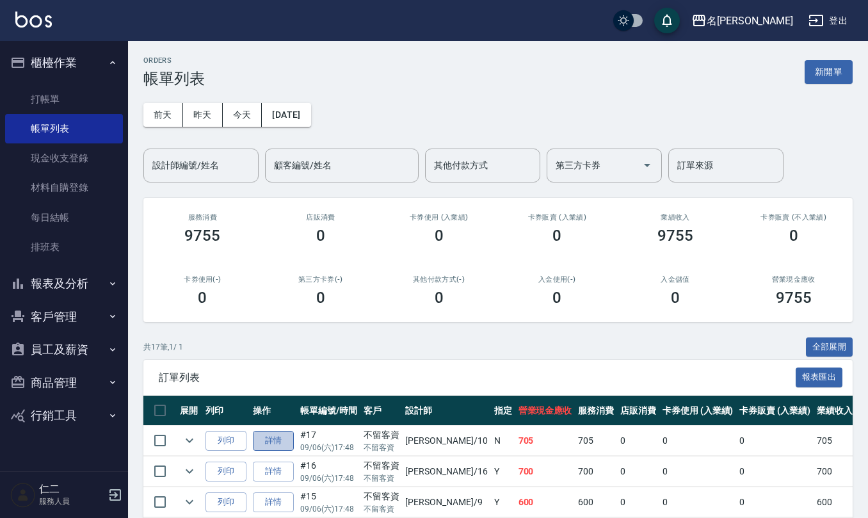
click at [275, 437] on link "詳情" at bounding box center [273, 441] width 41 height 20
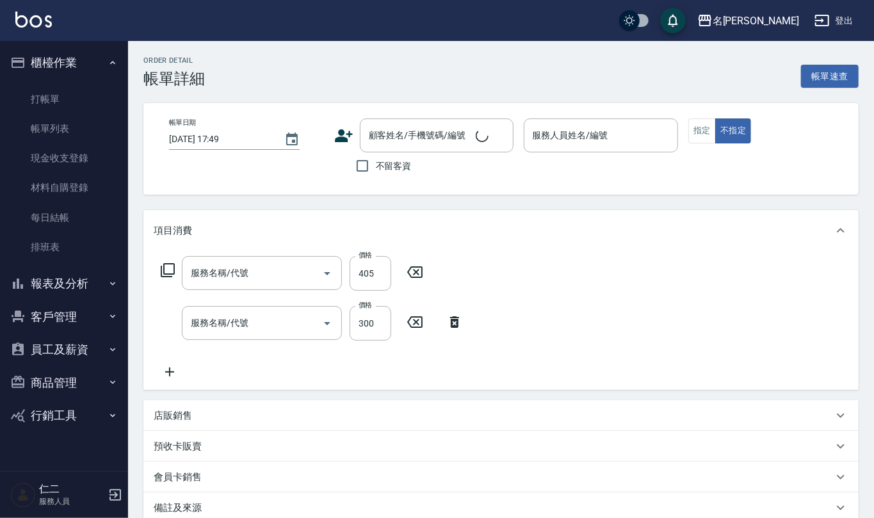
type input "2025/09/06 17:48"
checkbox input "true"
type input "[PERSON_NAME]-10"
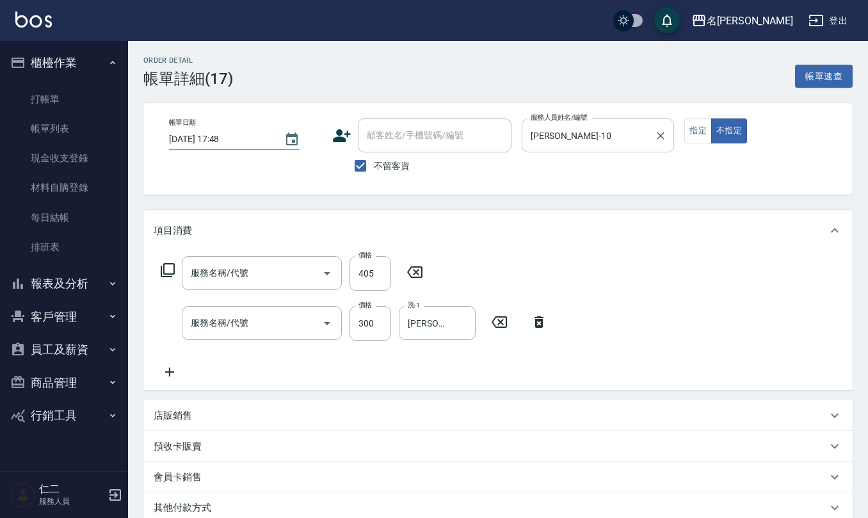
type input "剪髮(401)"
type input "[PERSON_NAME]洗髮精(210)"
click at [706, 141] on button "指定" at bounding box center [699, 130] width 28 height 25
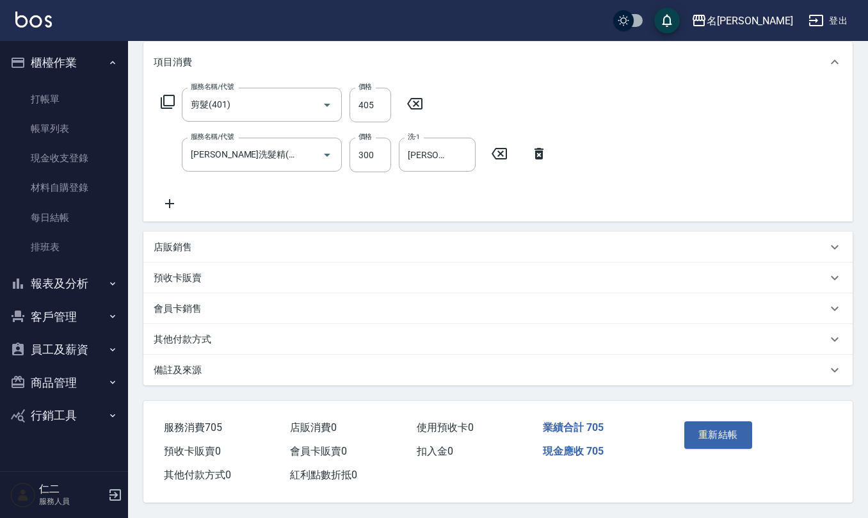
scroll to position [172, 0]
click at [731, 435] on button "重新結帳" at bounding box center [719, 434] width 68 height 27
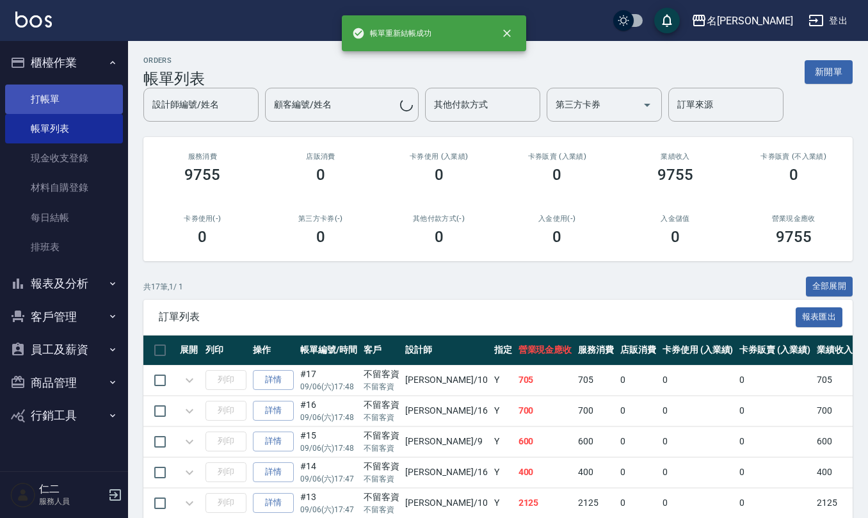
click at [69, 106] on link "打帳單" at bounding box center [64, 99] width 118 height 29
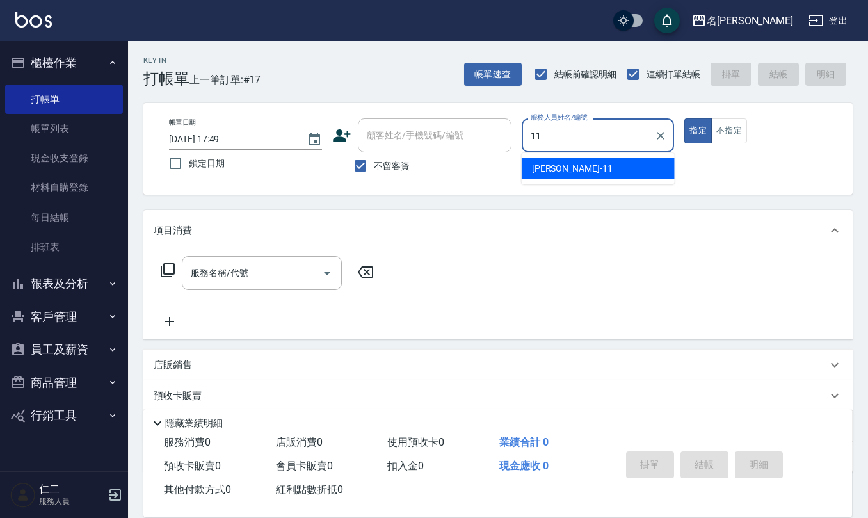
type input "[PERSON_NAME]橙-11"
type button "true"
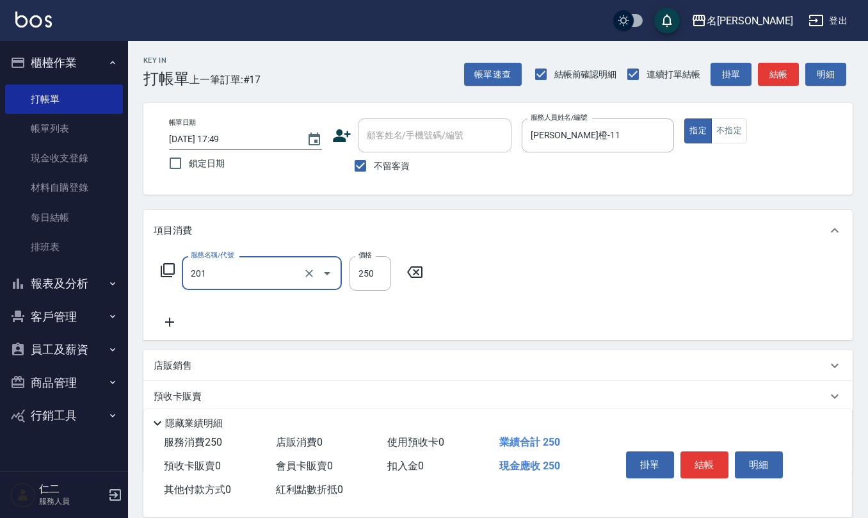
type input "洗髮(201)"
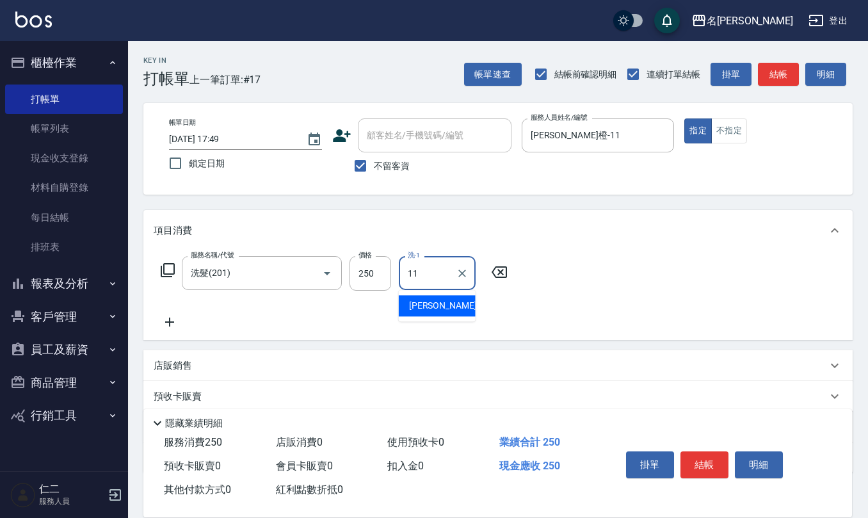
type input "[PERSON_NAME]橙-11"
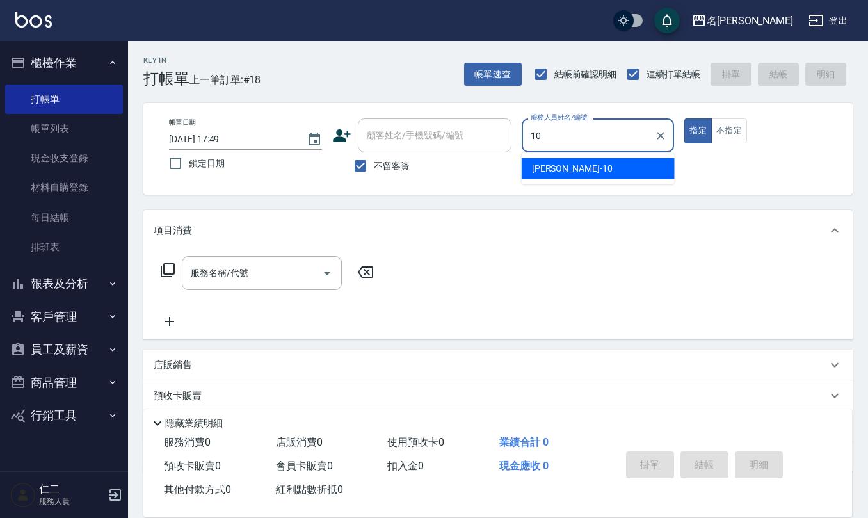
type input "[PERSON_NAME]-10"
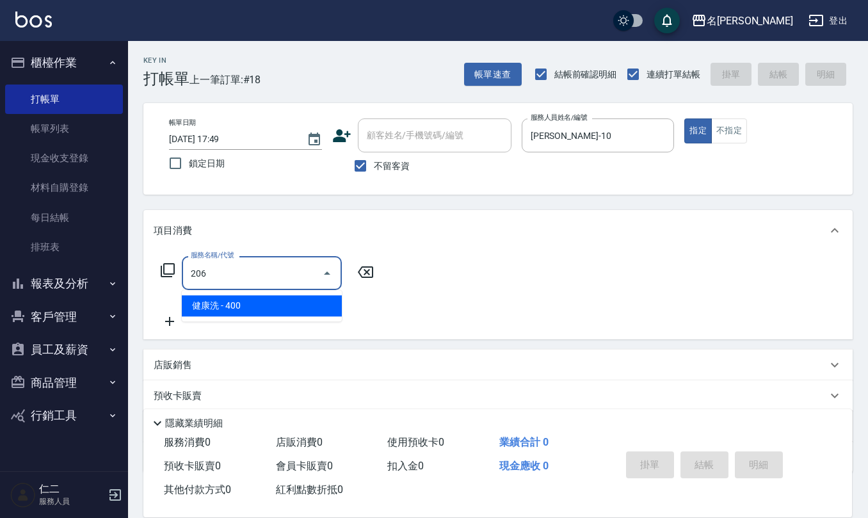
type input "健康洗(206)"
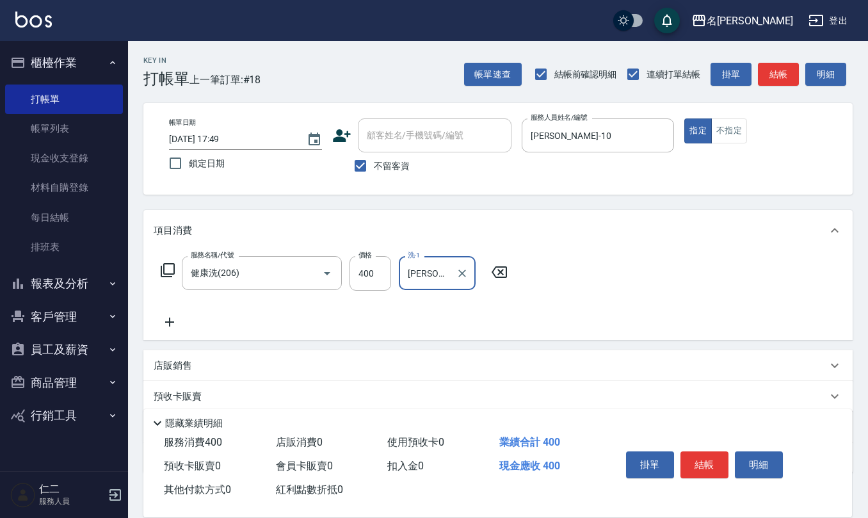
type input "[PERSON_NAME]-32"
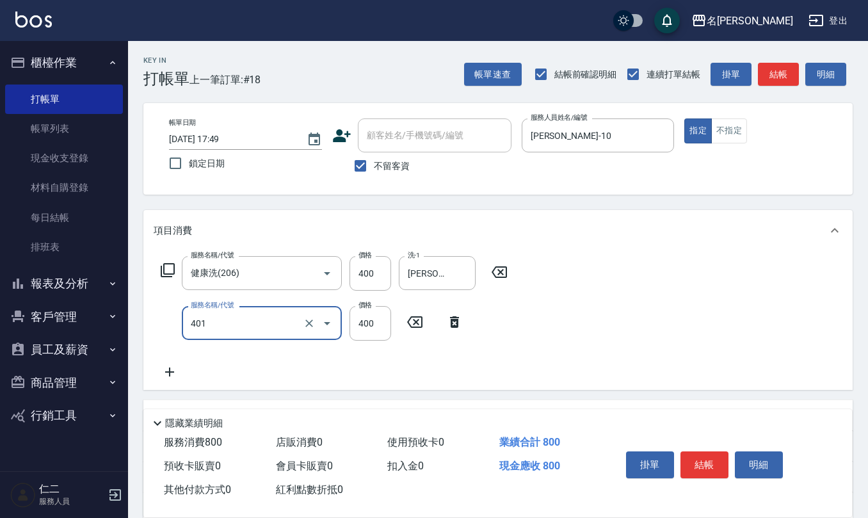
type input "剪髮(401)"
type input "405"
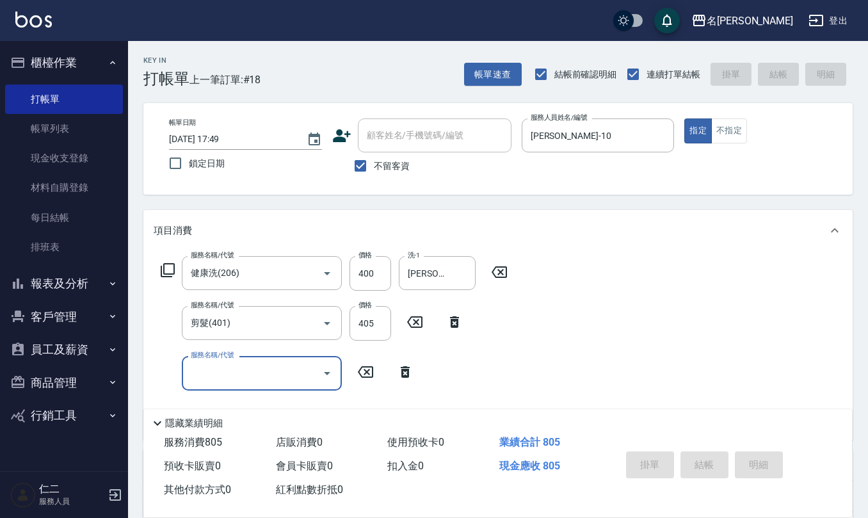
type input "2025/09/06 17:50"
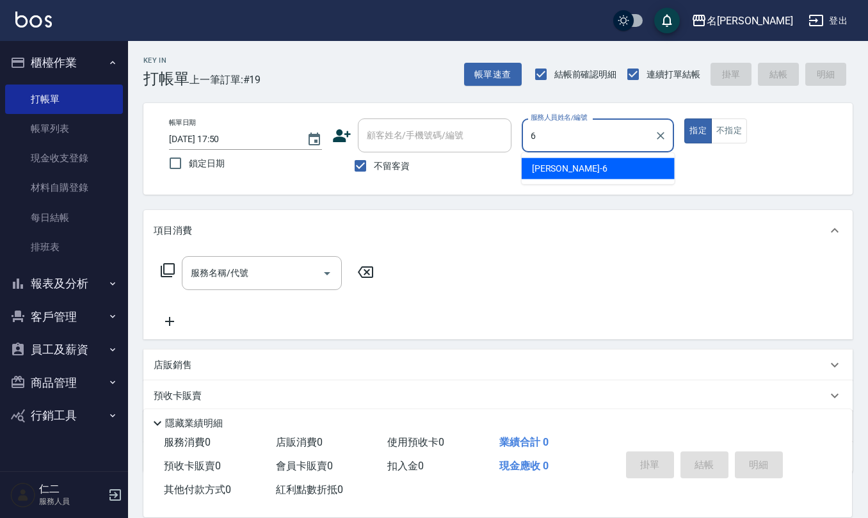
type input "[PERSON_NAME]-6"
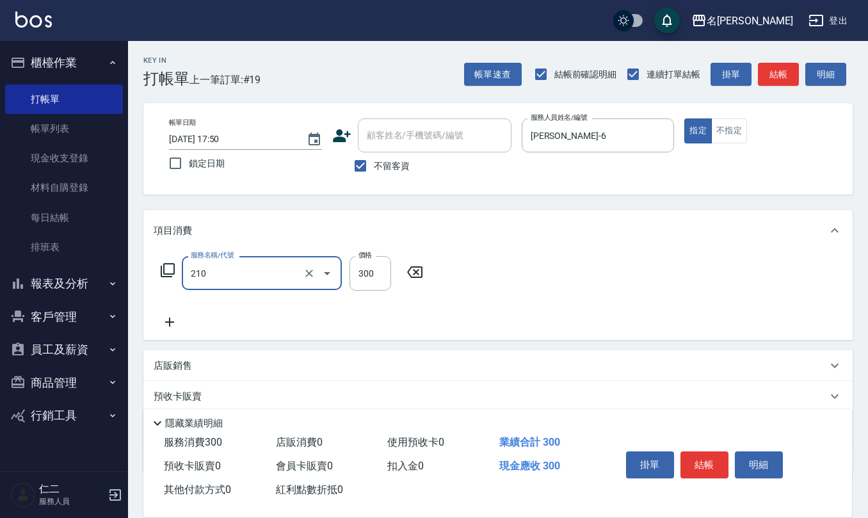
type input "[PERSON_NAME]洗髮精(210)"
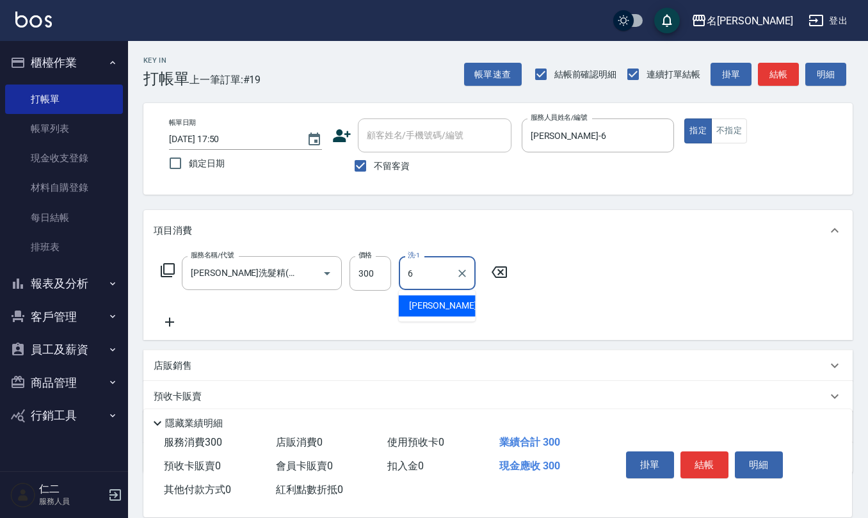
type input "[PERSON_NAME]-6"
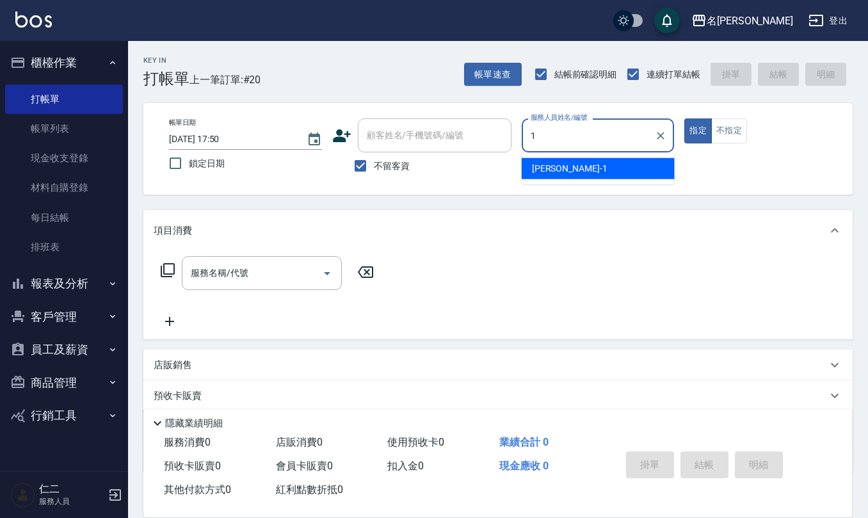
type input "[PERSON_NAME]1"
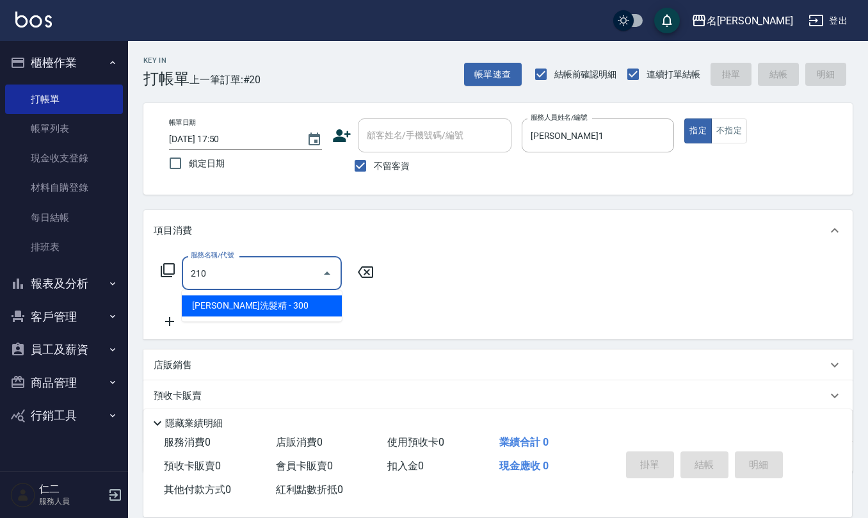
type input "[PERSON_NAME]洗髮精(210)"
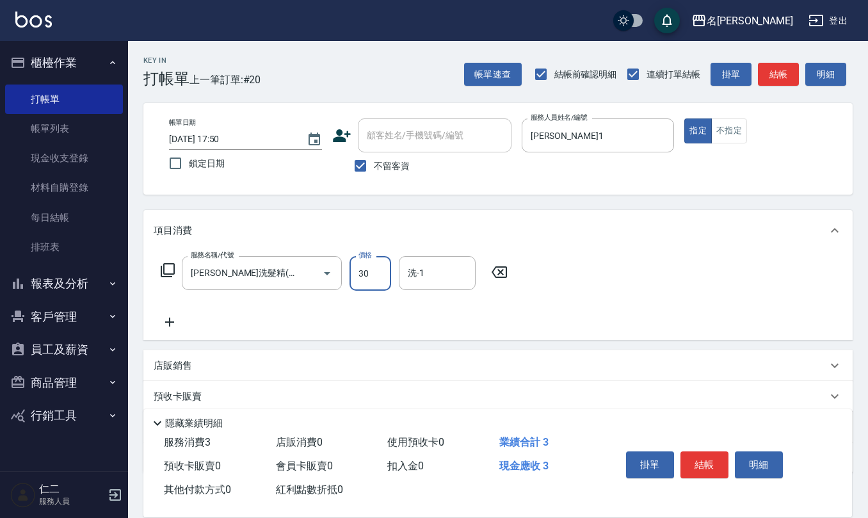
type input "300"
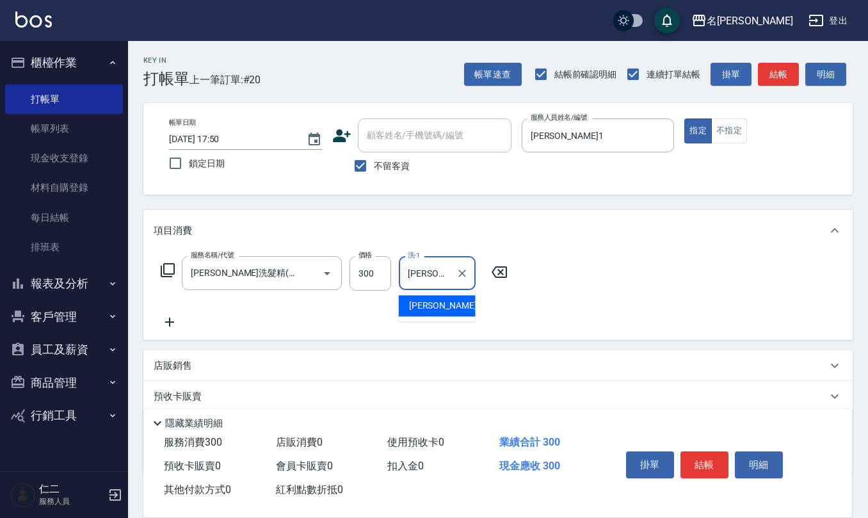
type input "[PERSON_NAME]-24"
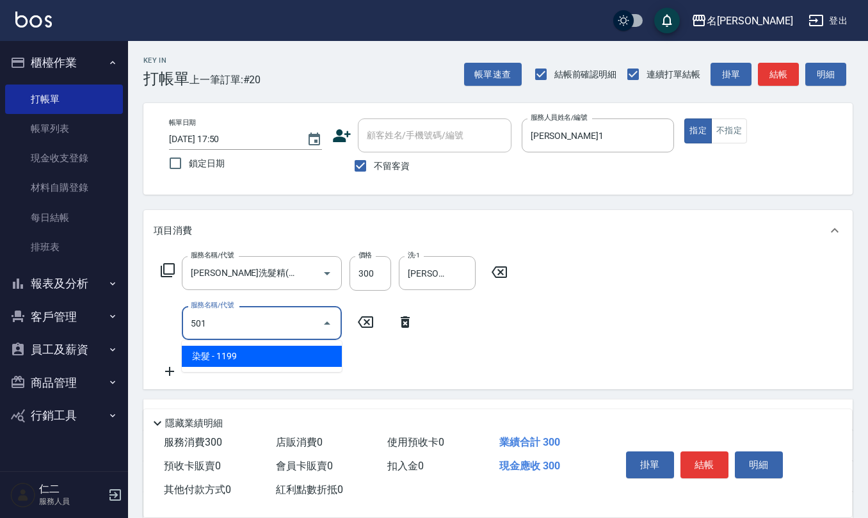
type input "染髮(501)"
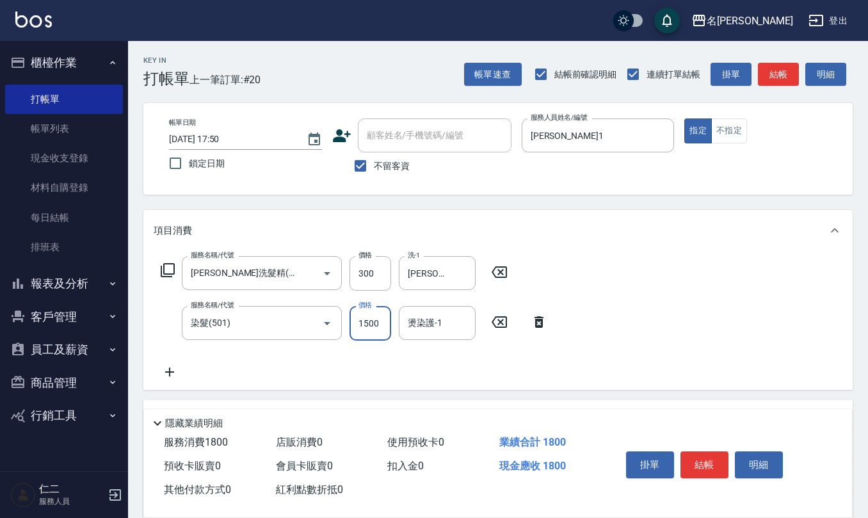
type input "1500"
type input "[PERSON_NAME]-24"
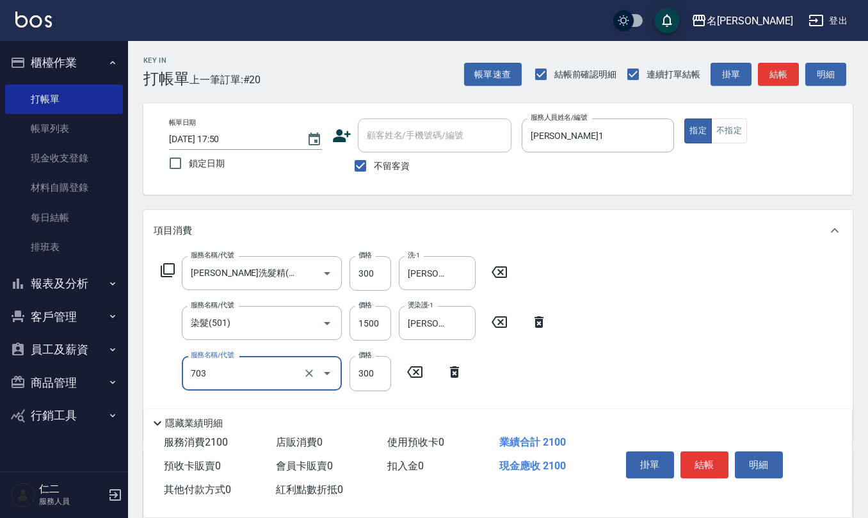
type input "(1236)設計師(703)"
type input "500"
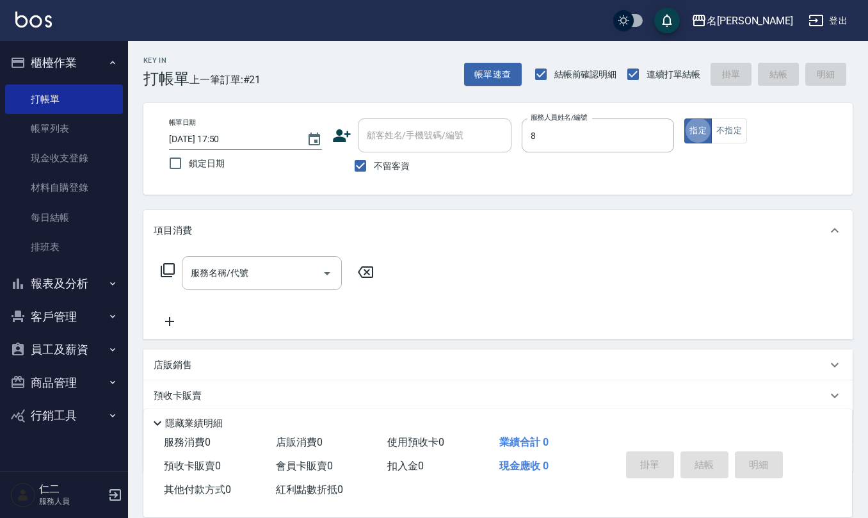
type input "[PERSON_NAME]-8"
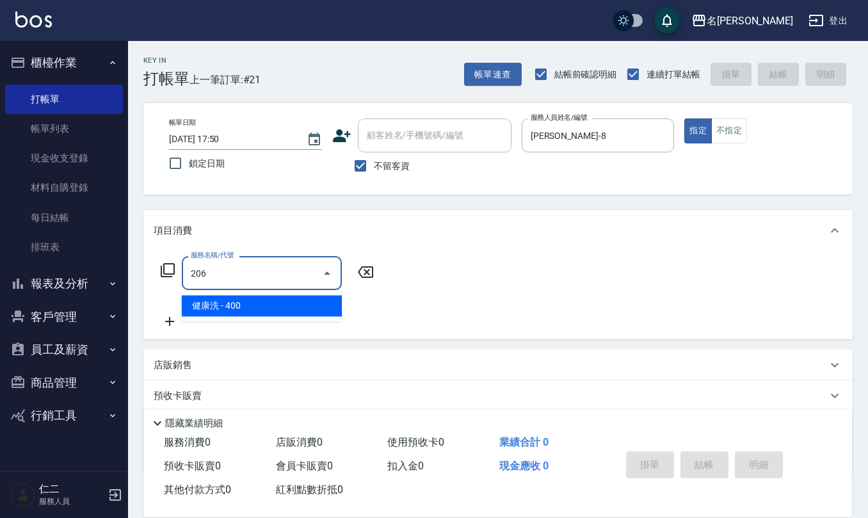
type input "健康洗(206)"
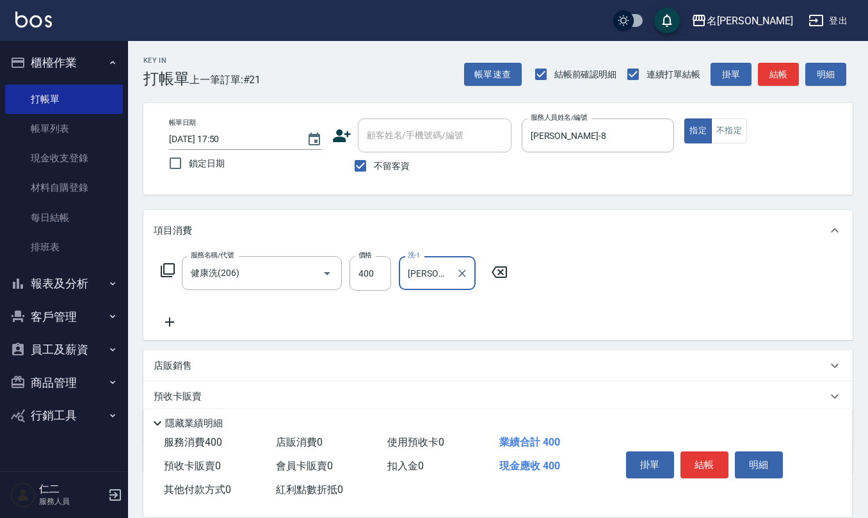
type input "[PERSON_NAME]-32"
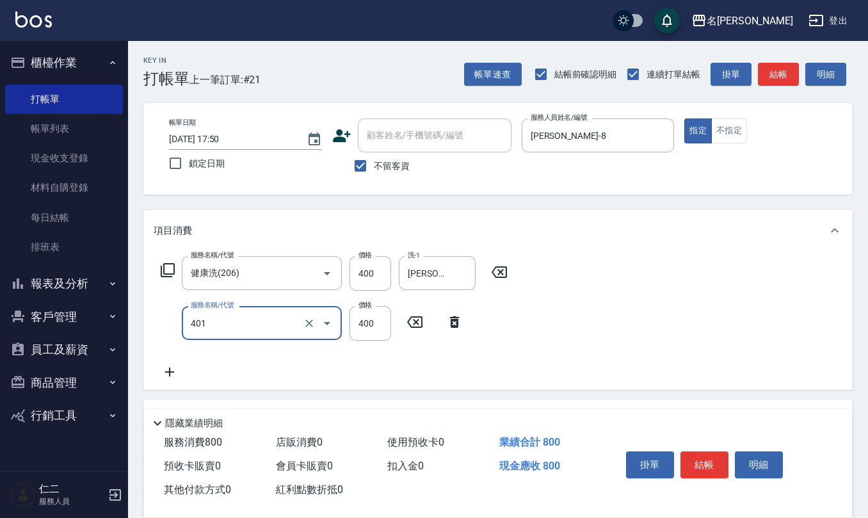
type input "剪髮(401)"
type input "200"
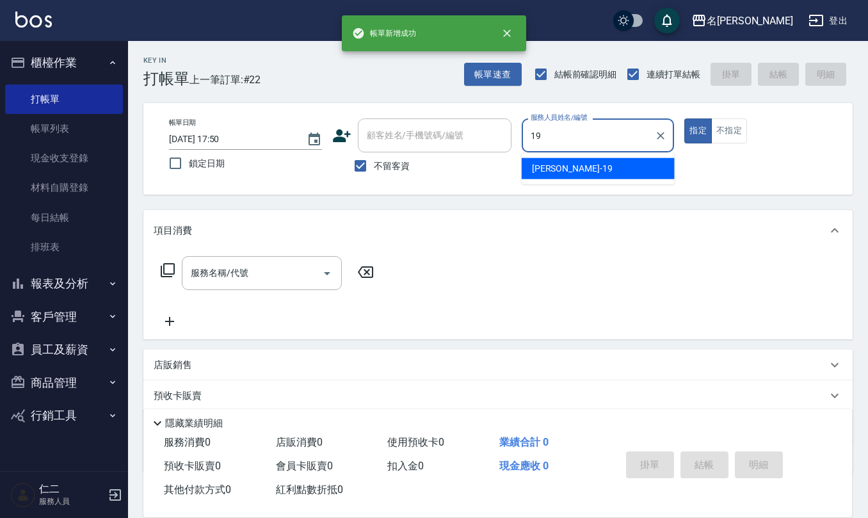
type input "[PERSON_NAME]-19"
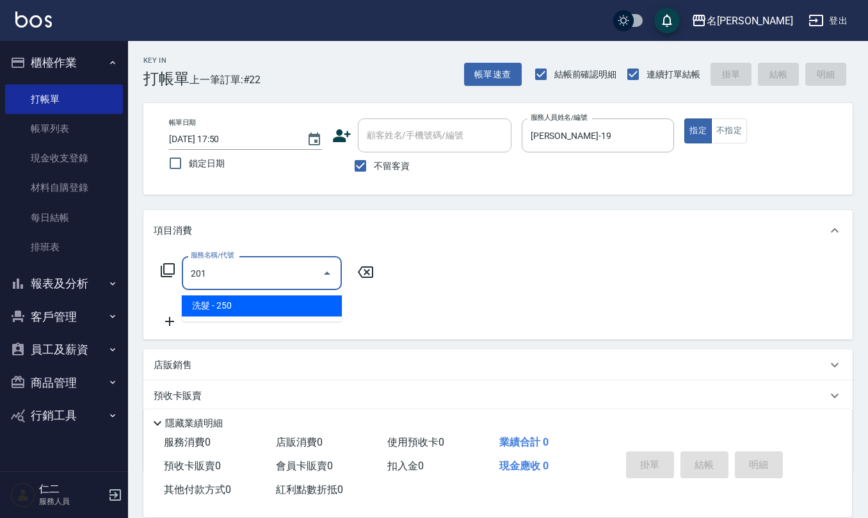
type input "洗髮(201)"
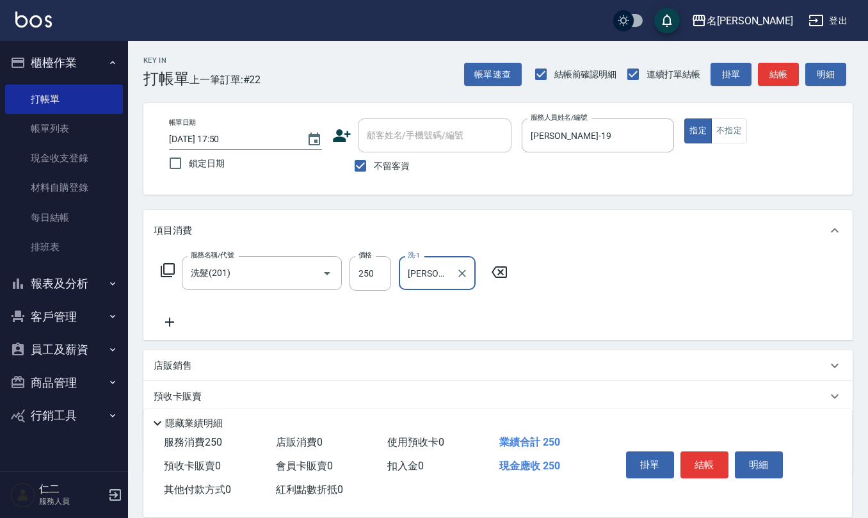
type input "[PERSON_NAME]-21"
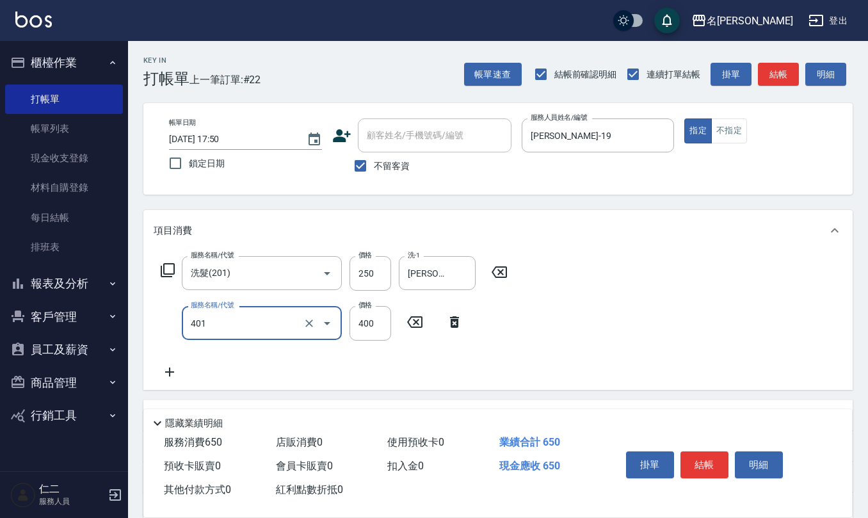
type input "剪髮(401)"
type input "500"
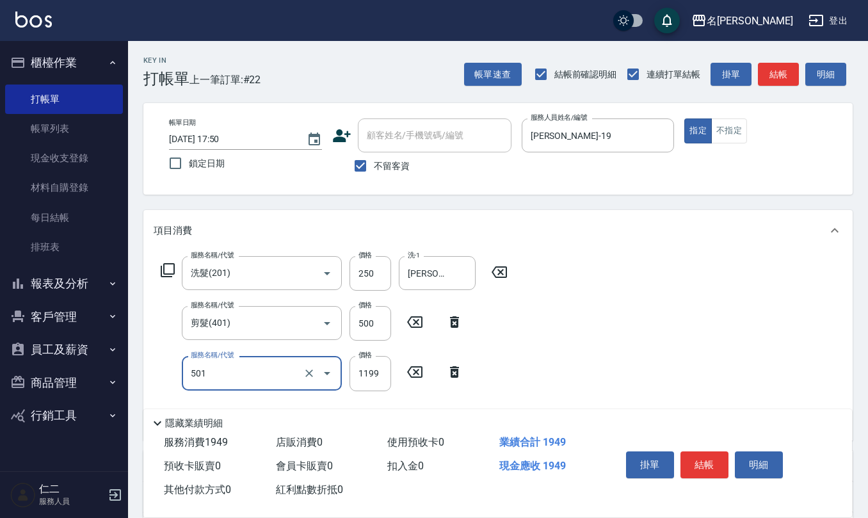
type input "染髮(501)"
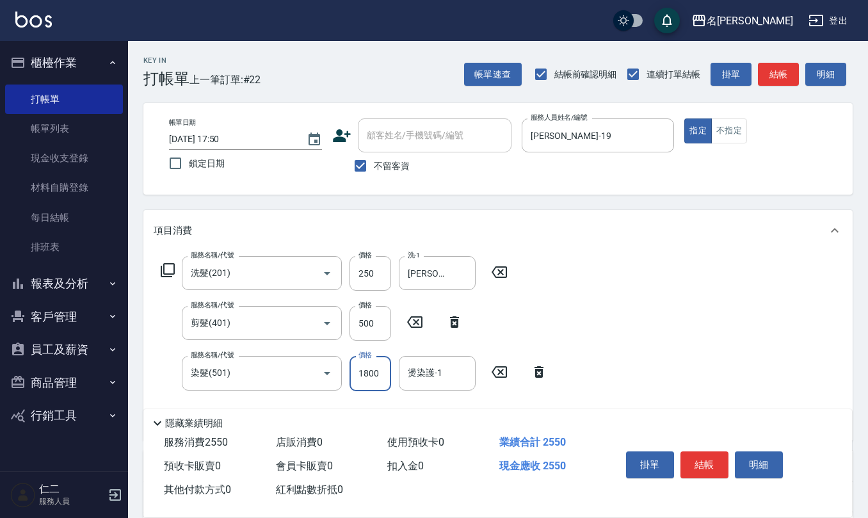
type input "1800"
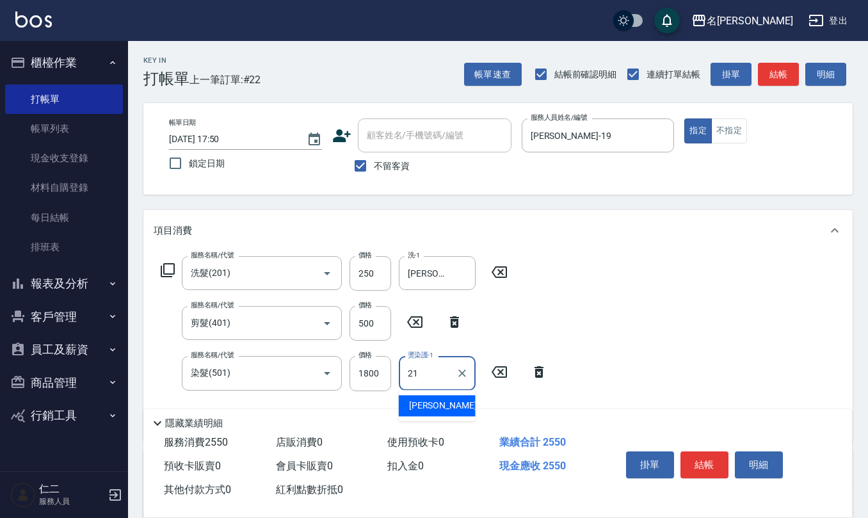
type input "[PERSON_NAME]-21"
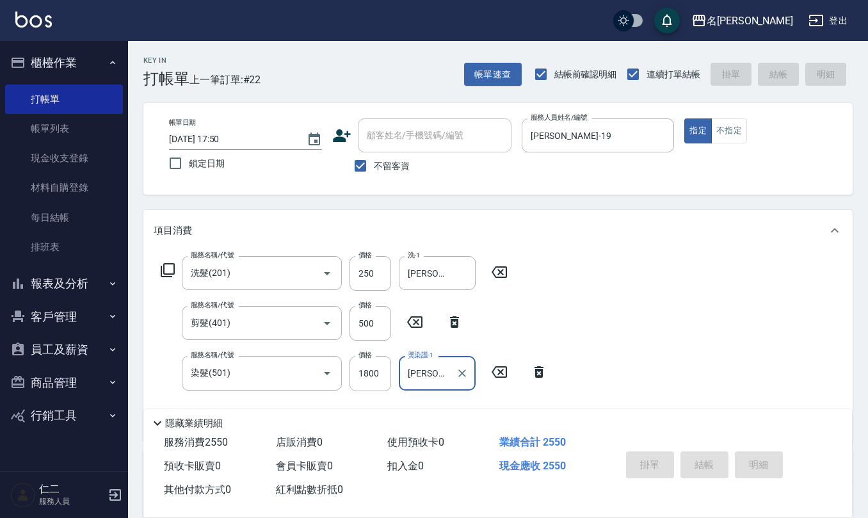
type input "2025/09/06 17:51"
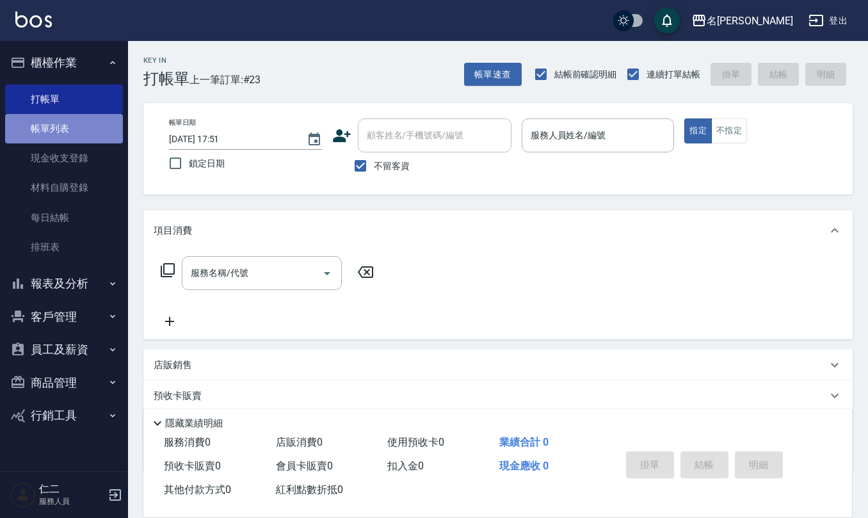
click at [68, 133] on link "帳單列表" at bounding box center [64, 128] width 118 height 29
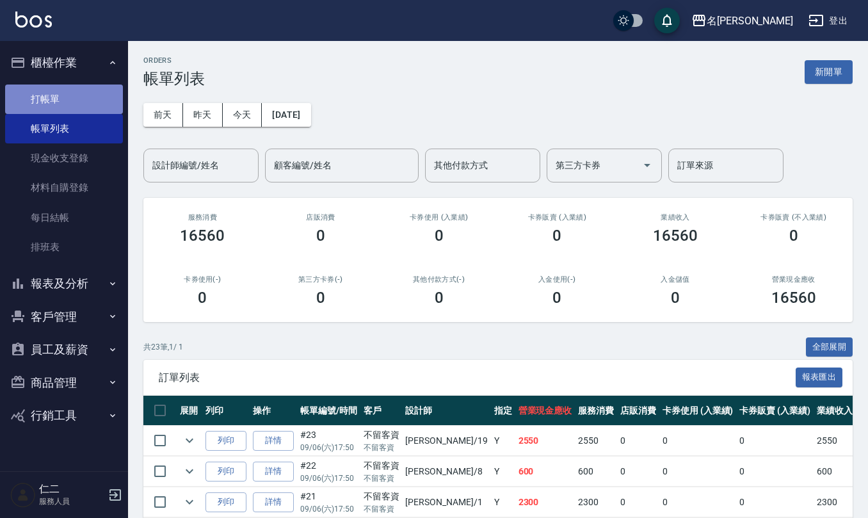
click at [57, 98] on link "打帳單" at bounding box center [64, 99] width 118 height 29
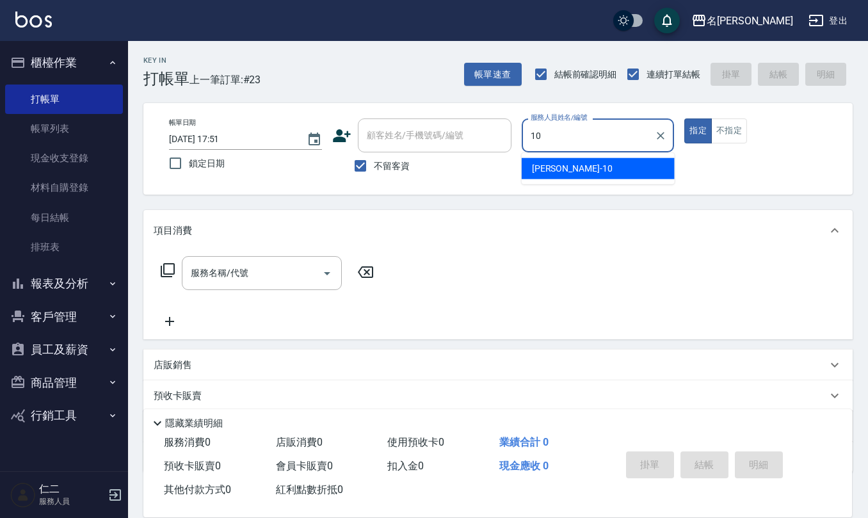
type input "[PERSON_NAME]-10"
type button "true"
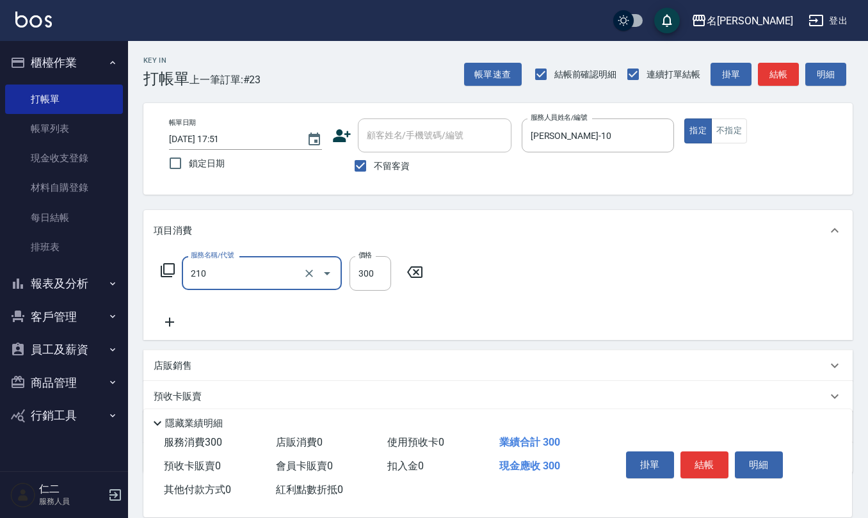
type input "[PERSON_NAME]洗髮精(210)"
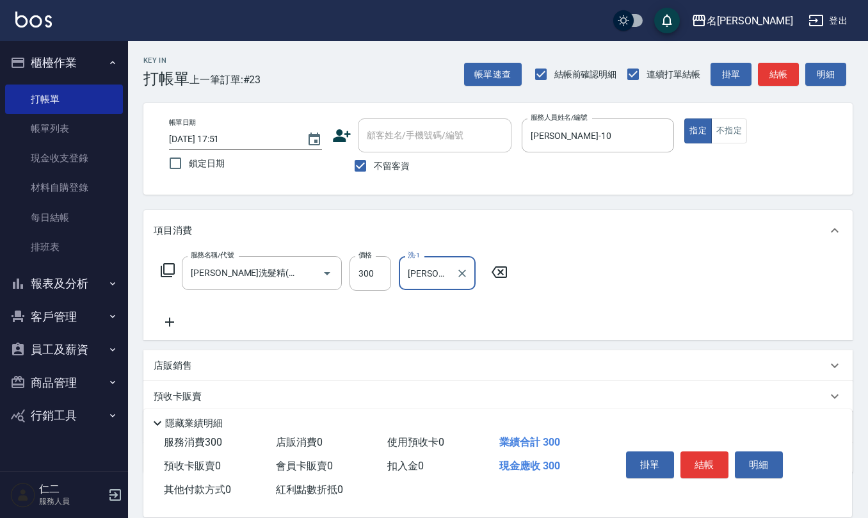
type input "[PERSON_NAME]-24"
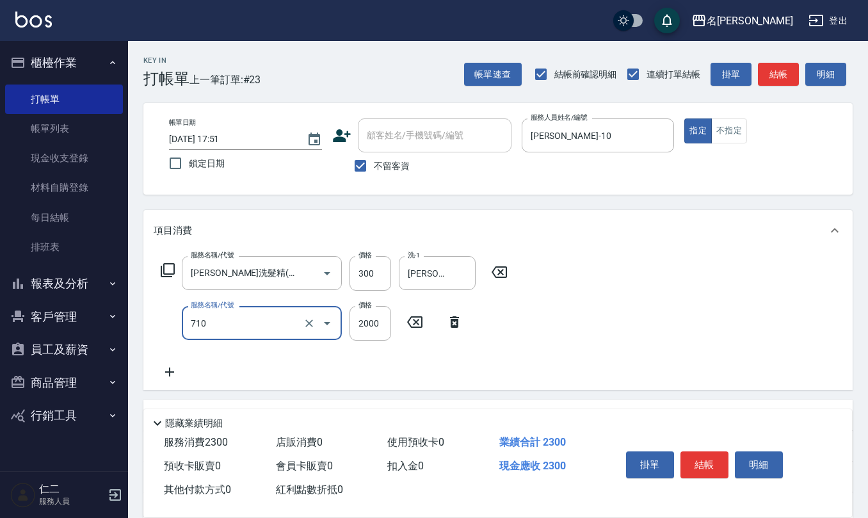
type input "髮善4段護髮2000(710)"
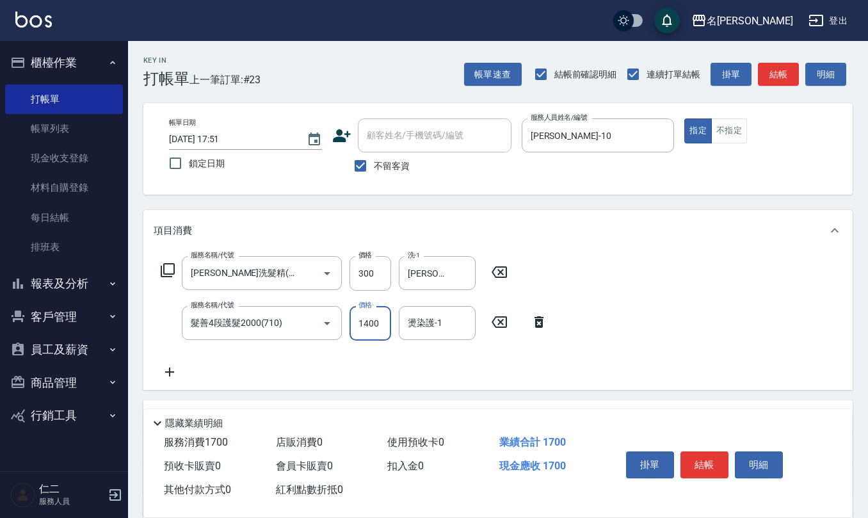
type input "1400"
type input "[PERSON_NAME]-24"
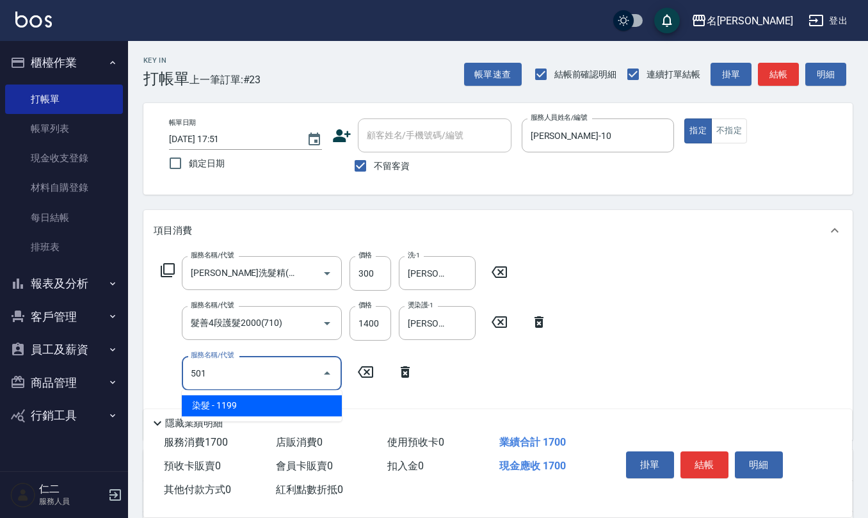
type input "染髮(501)"
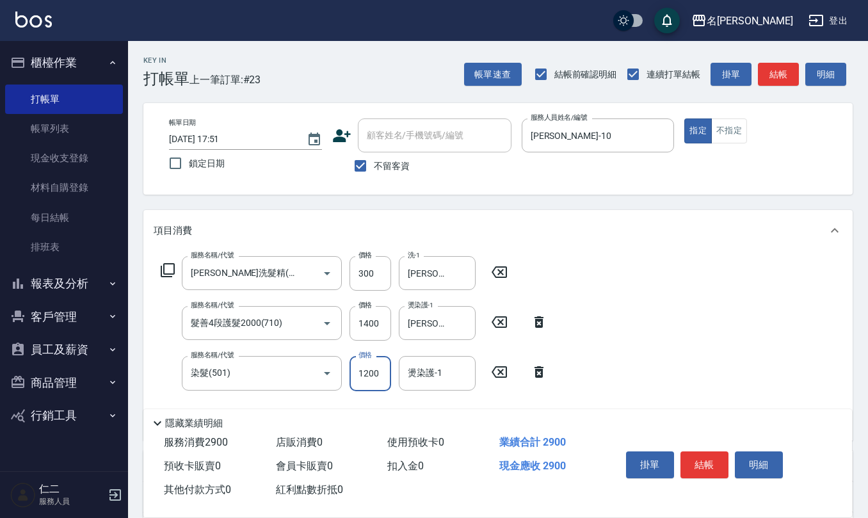
type input "1200"
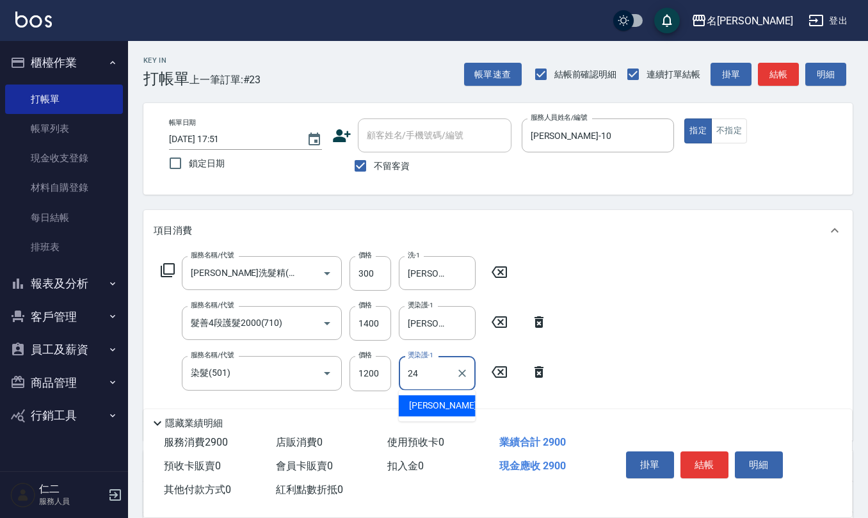
type input "[PERSON_NAME]-24"
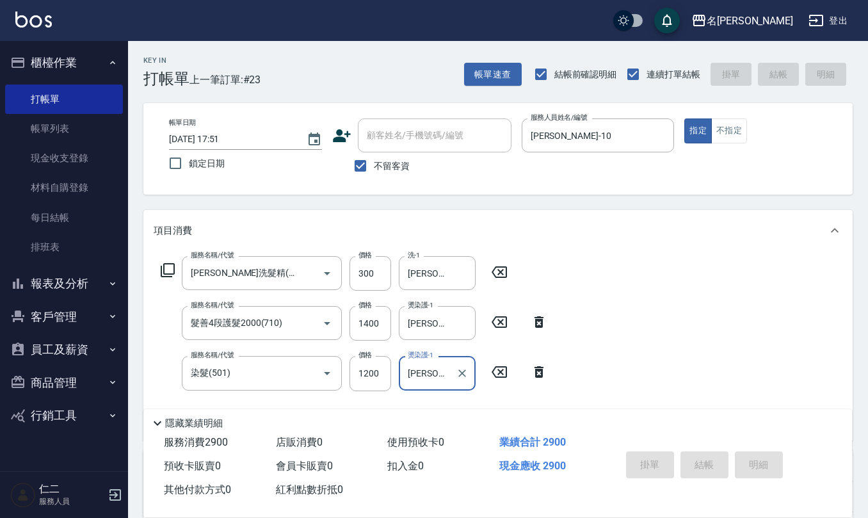
type input "2025/09/06 17:52"
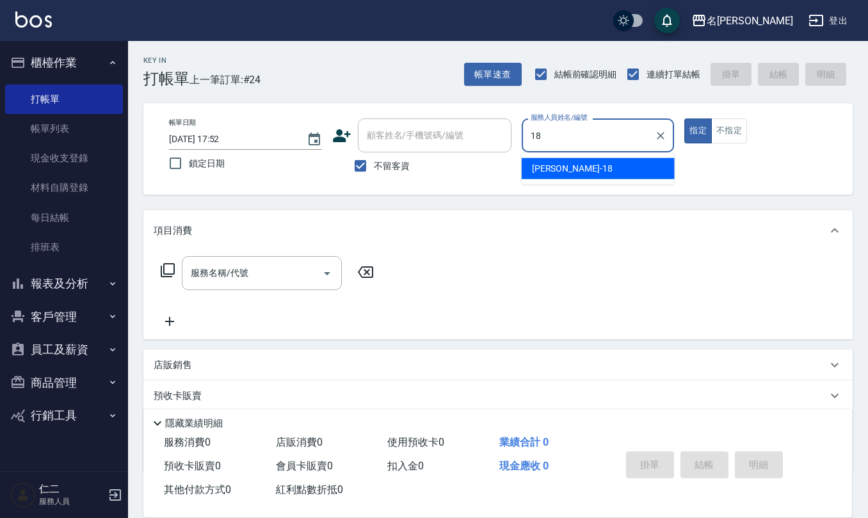
type input "[PERSON_NAME]-18"
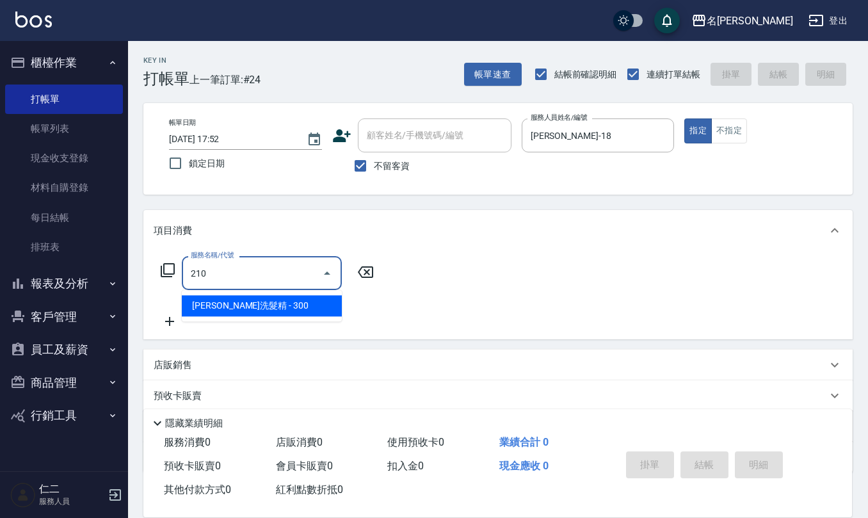
type input "[PERSON_NAME]洗髮精(210)"
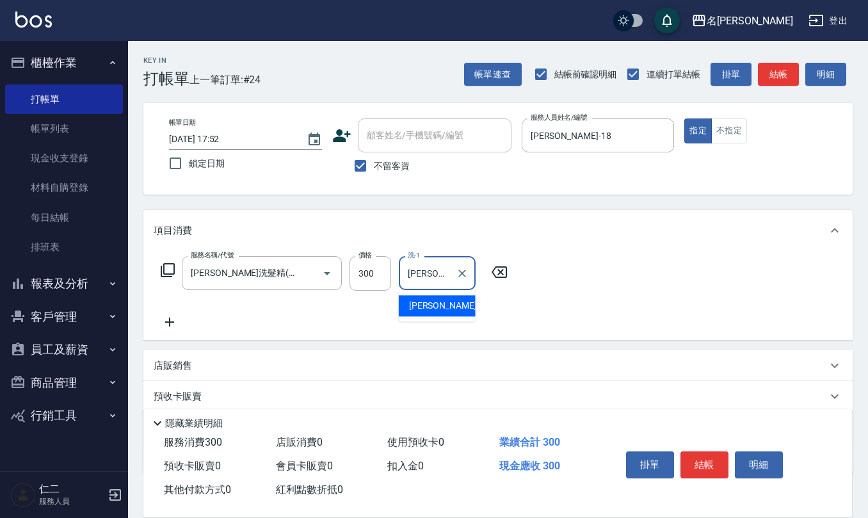
type input "[PERSON_NAME]-28"
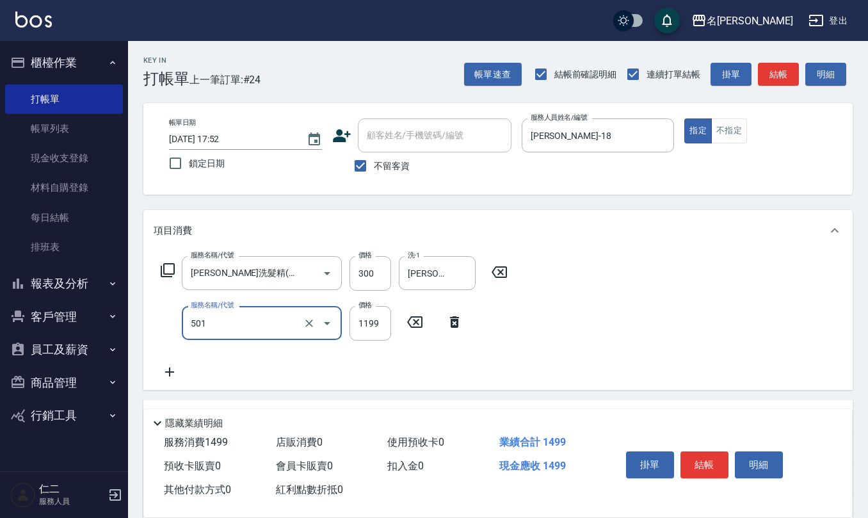
type input "染髮(501)"
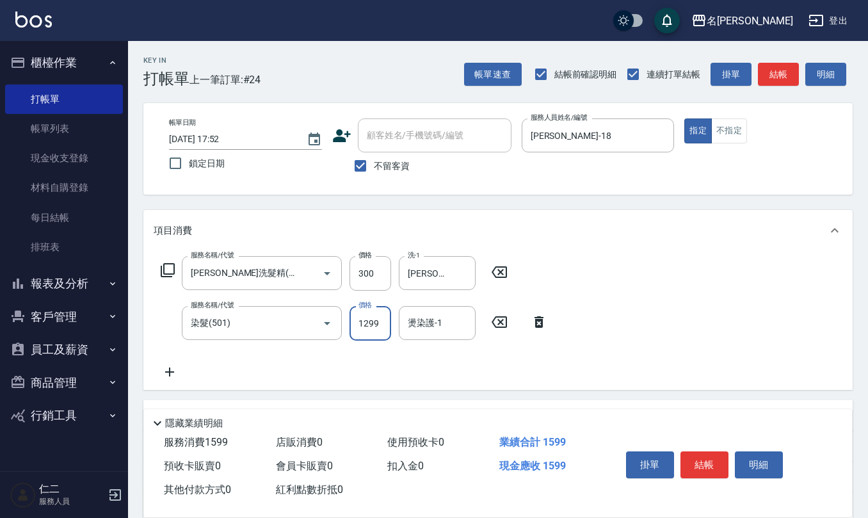
type input "1299"
type input "[PERSON_NAME]-28"
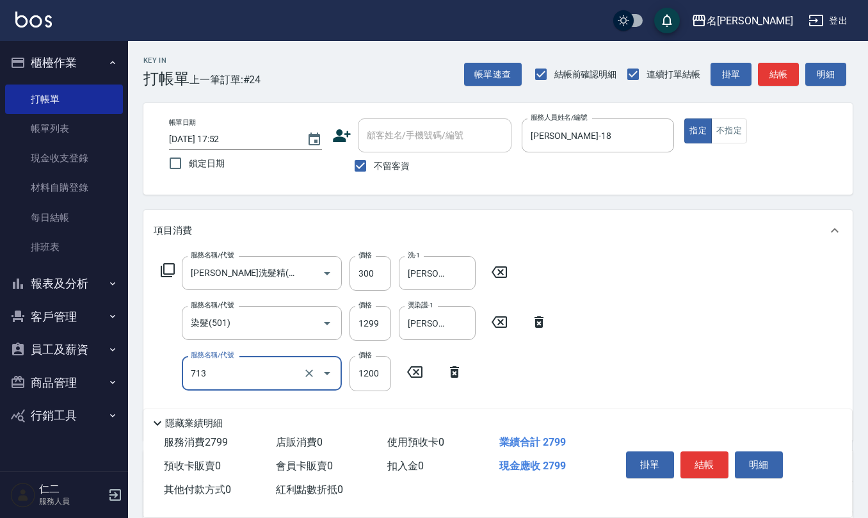
type input "水樣結構式1200(713)"
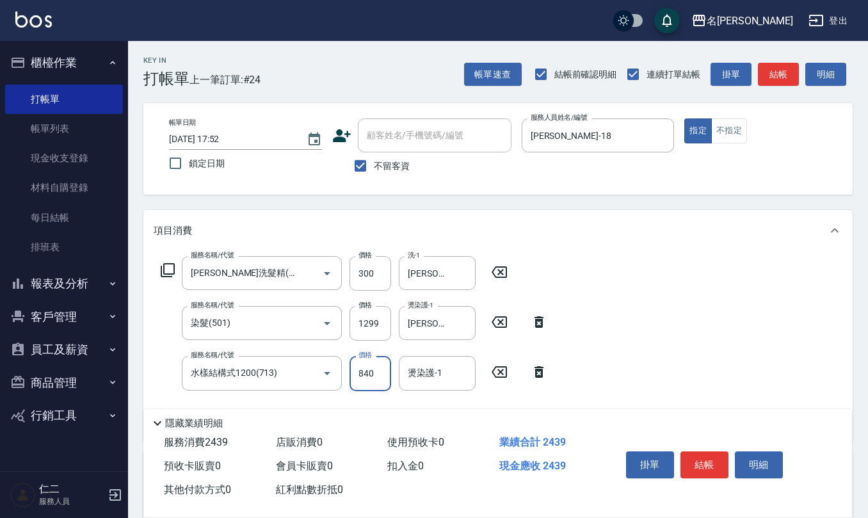
type input "840"
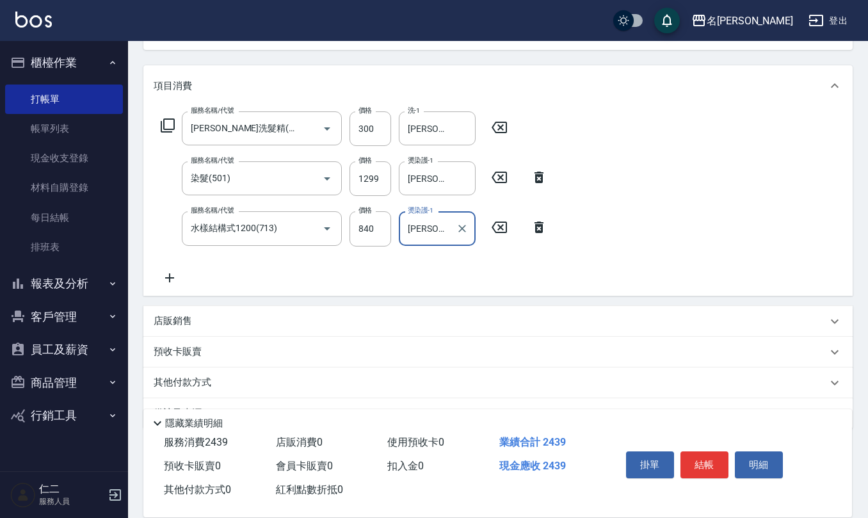
scroll to position [175, 0]
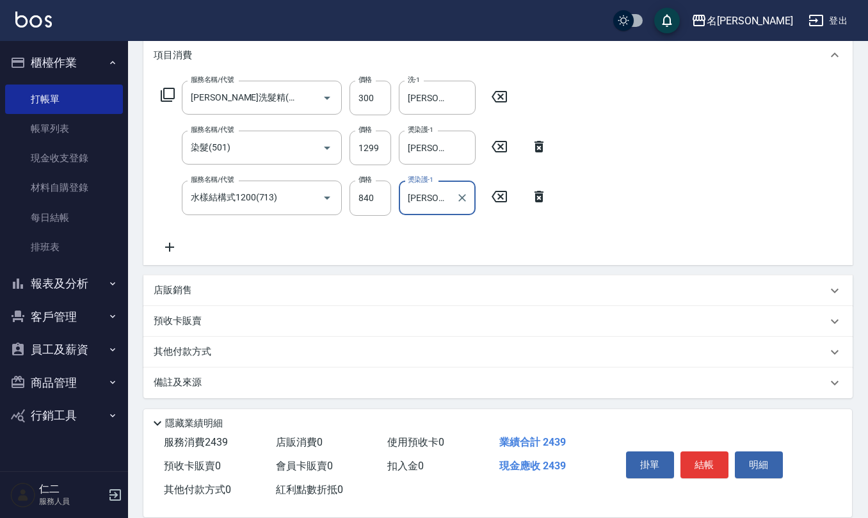
type input "[PERSON_NAME]-28"
click at [236, 306] on div "預收卡販賣 卡券名稱/代號 卡券名稱/代號" at bounding box center [497, 321] width 709 height 31
click at [228, 291] on div "店販銷售" at bounding box center [491, 290] width 674 height 13
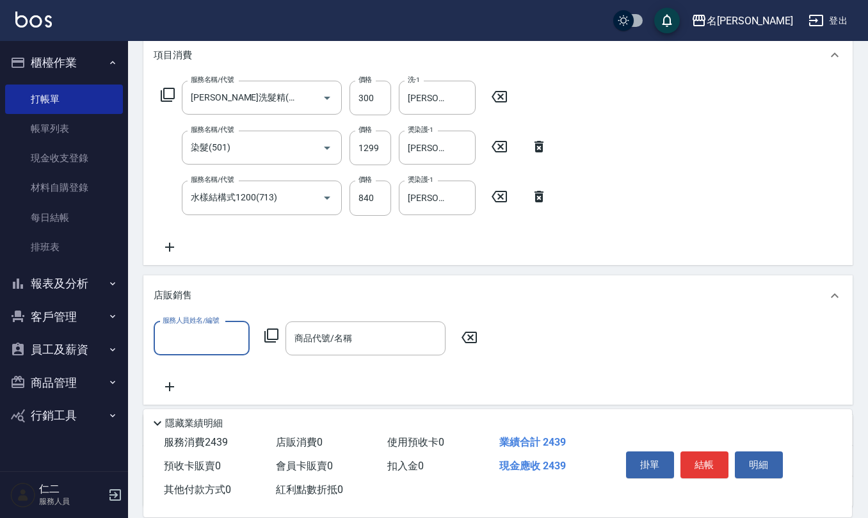
scroll to position [284, 0]
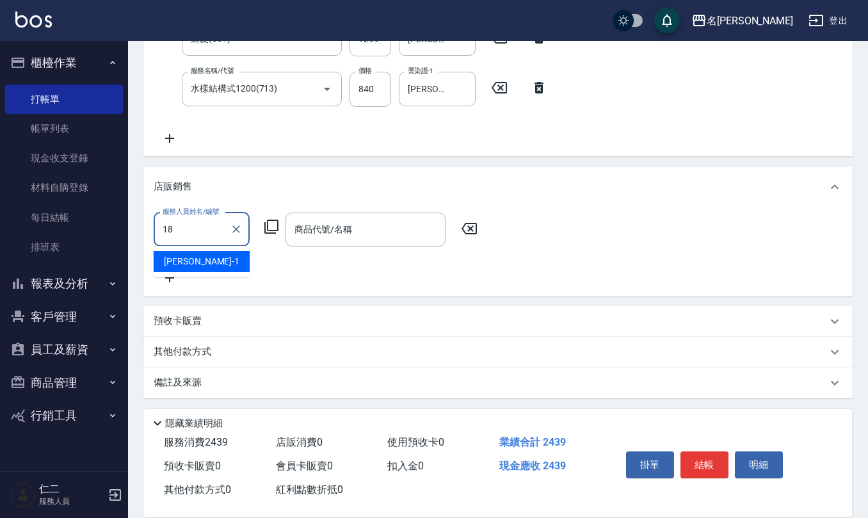
type input "[PERSON_NAME]-18"
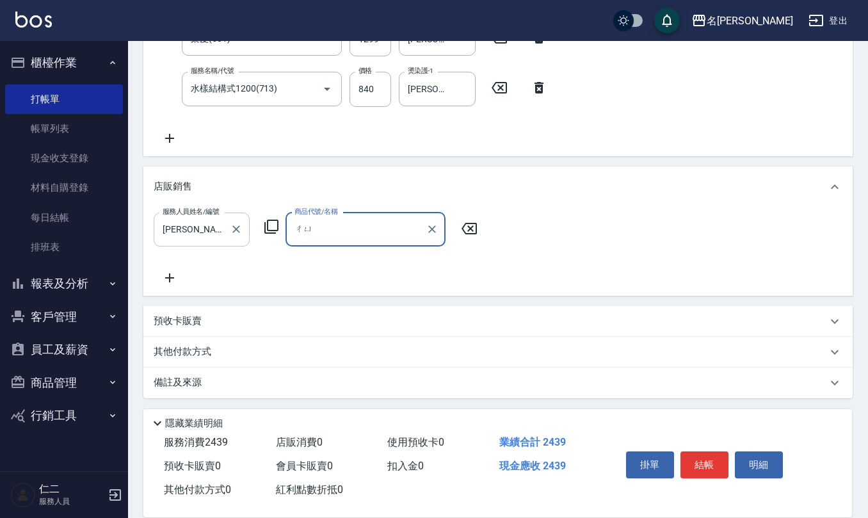
type input "ㄔ"
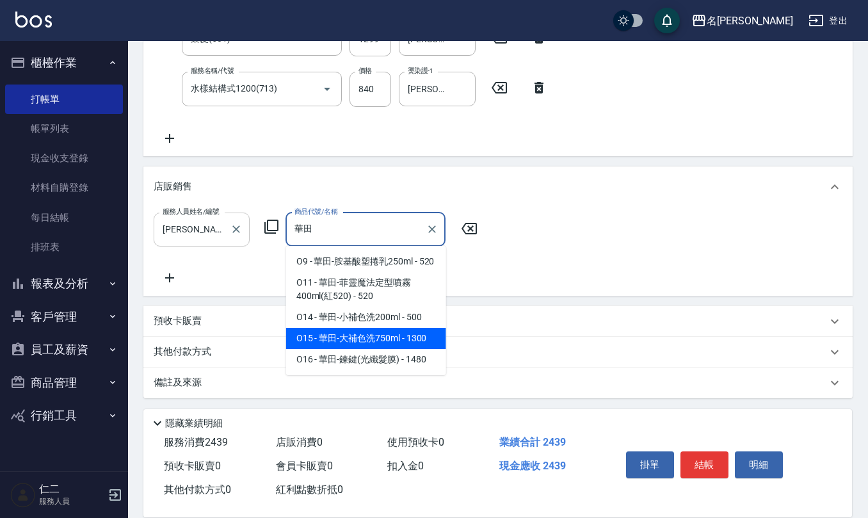
type input "華田-大補色洗750ml"
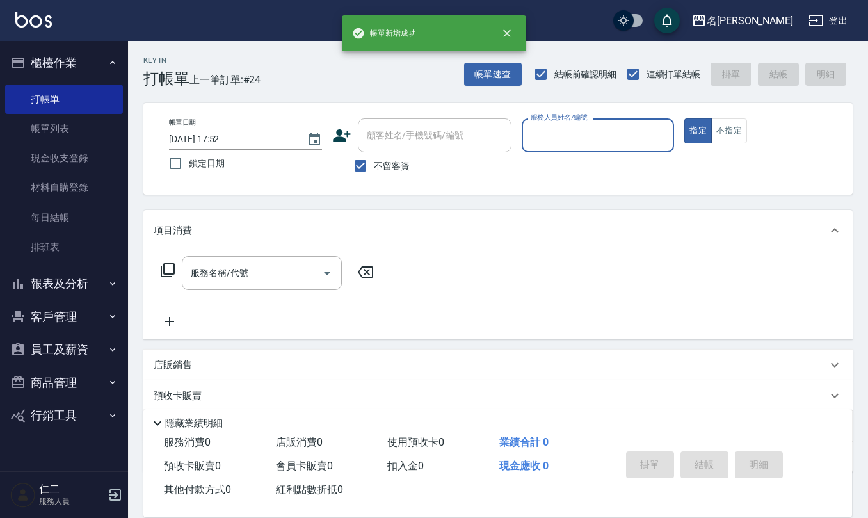
scroll to position [0, 0]
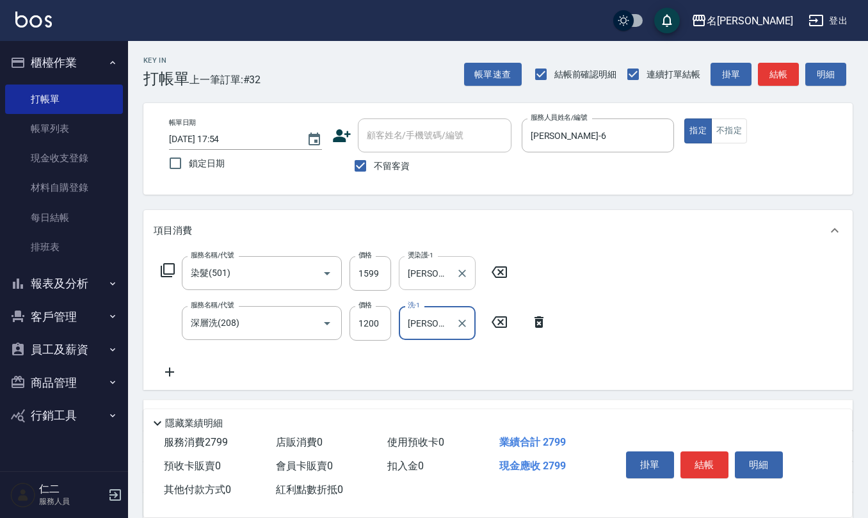
drag, startPoint x: 467, startPoint y: 270, endPoint x: 433, endPoint y: 282, distance: 36.1
click at [467, 270] on icon "Clear" at bounding box center [462, 273] width 13 height 13
drag, startPoint x: 172, startPoint y: 368, endPoint x: 275, endPoint y: 341, distance: 105.8
click at [172, 367] on icon at bounding box center [170, 371] width 32 height 15
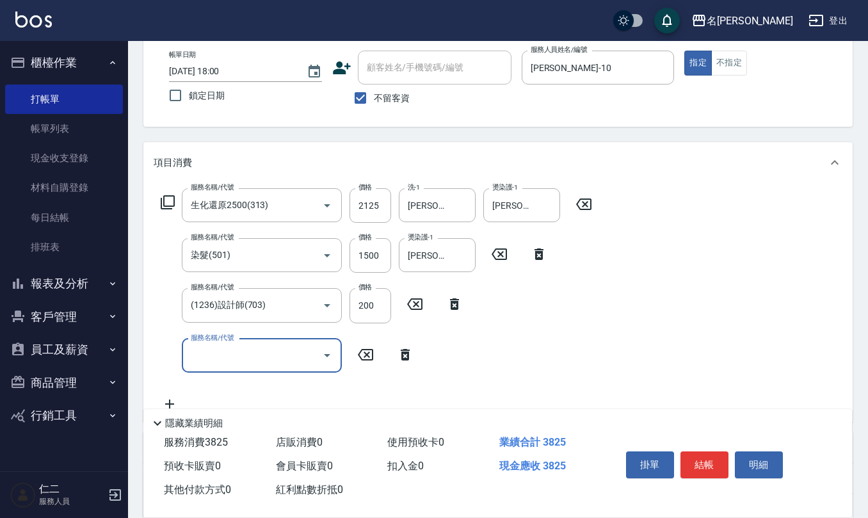
scroll to position [170, 0]
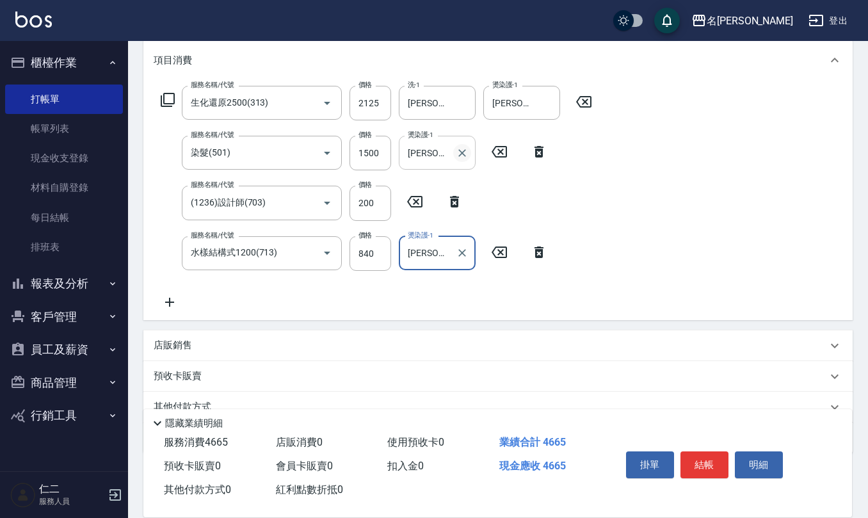
click at [469, 149] on button "Clear" at bounding box center [462, 153] width 18 height 18
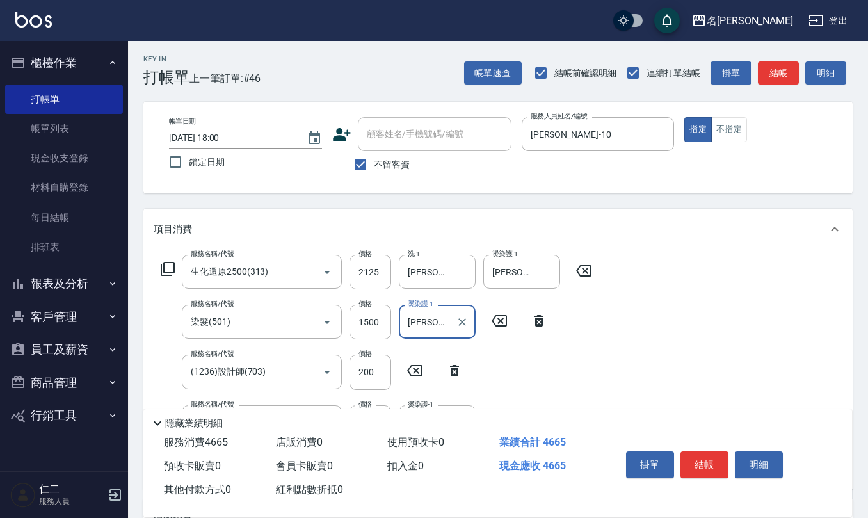
scroll to position [0, 0]
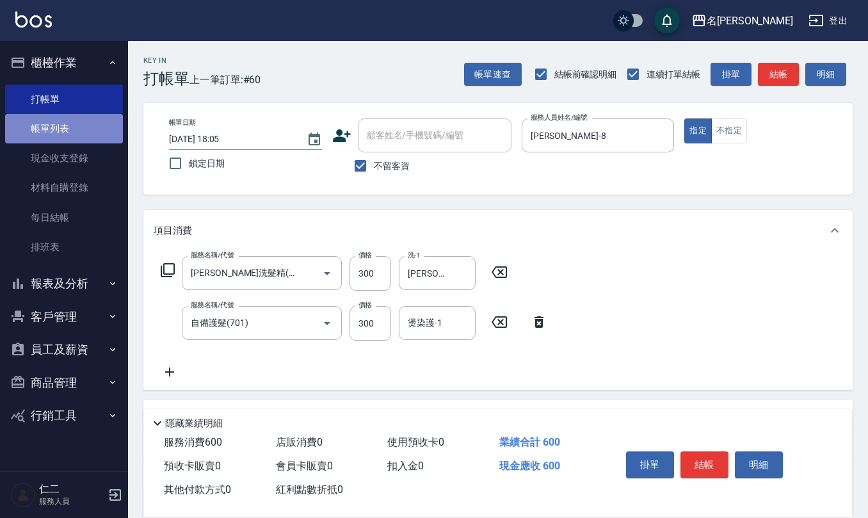
click at [67, 142] on link "帳單列表" at bounding box center [64, 128] width 118 height 29
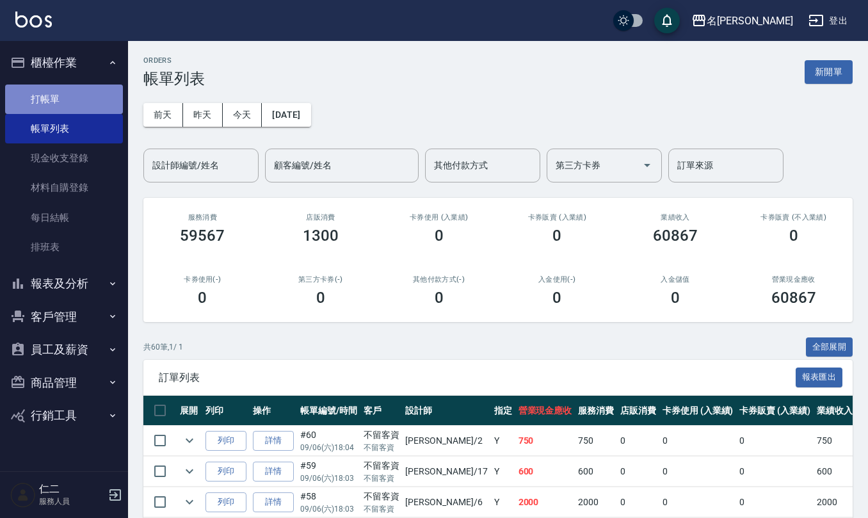
click at [72, 93] on link "打帳單" at bounding box center [64, 99] width 118 height 29
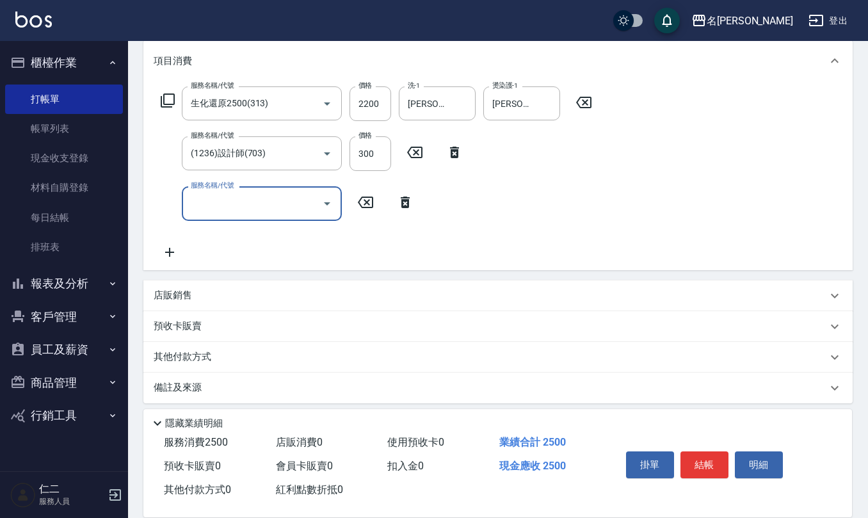
scroll to position [175, 0]
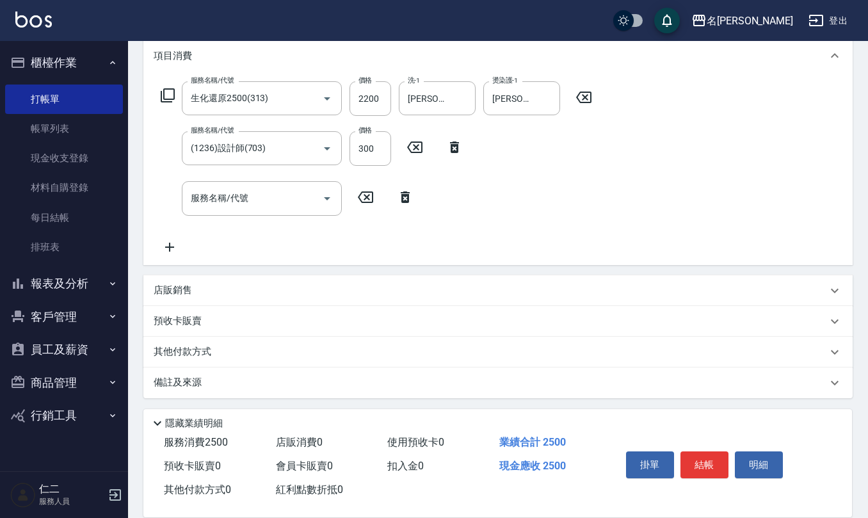
click at [218, 280] on div "店販銷售" at bounding box center [497, 290] width 709 height 31
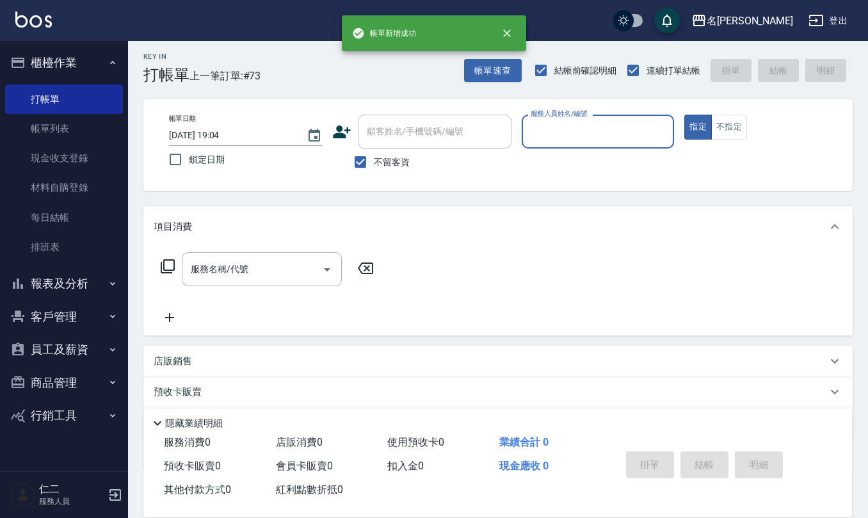
scroll to position [0, 0]
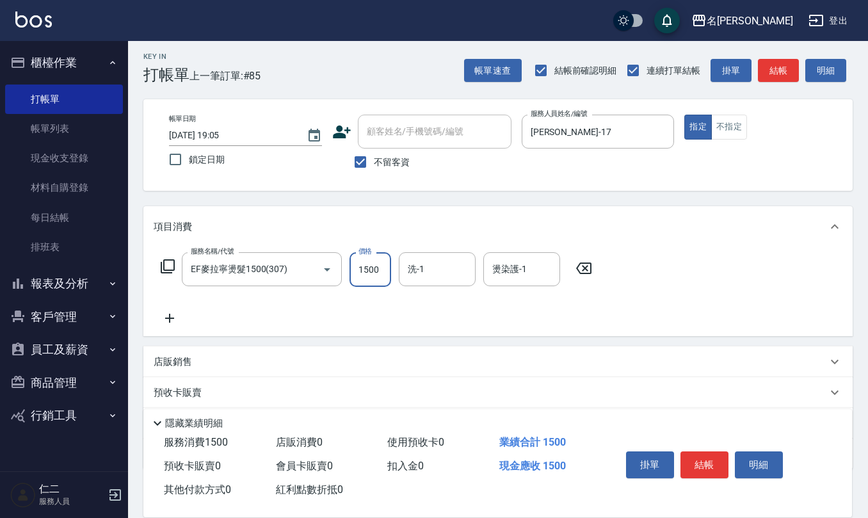
click at [370, 275] on input "1500" at bounding box center [371, 269] width 42 height 35
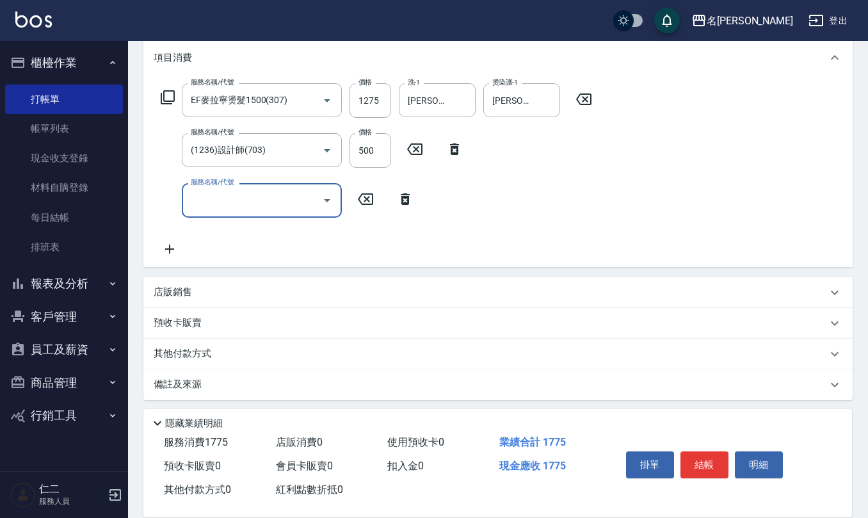
scroll to position [175, 0]
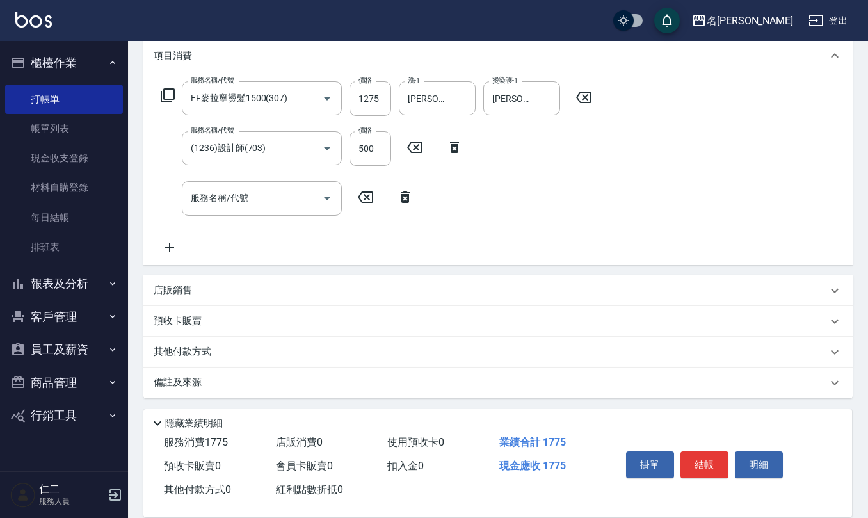
click at [211, 282] on div "店販銷售" at bounding box center [497, 290] width 709 height 31
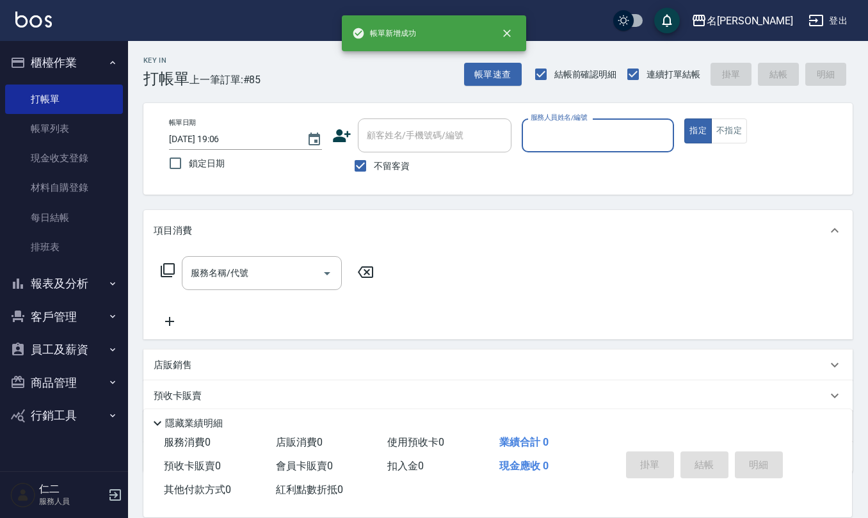
scroll to position [0, 0]
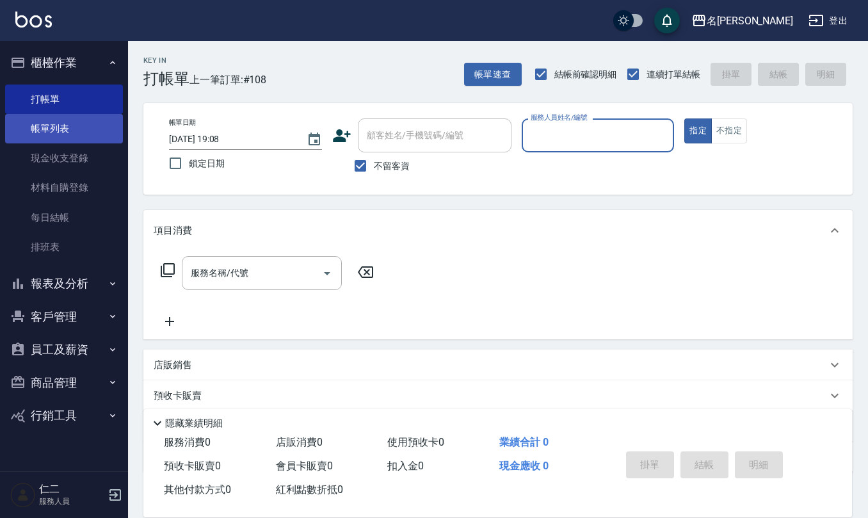
click at [34, 132] on link "帳單列表" at bounding box center [64, 128] width 118 height 29
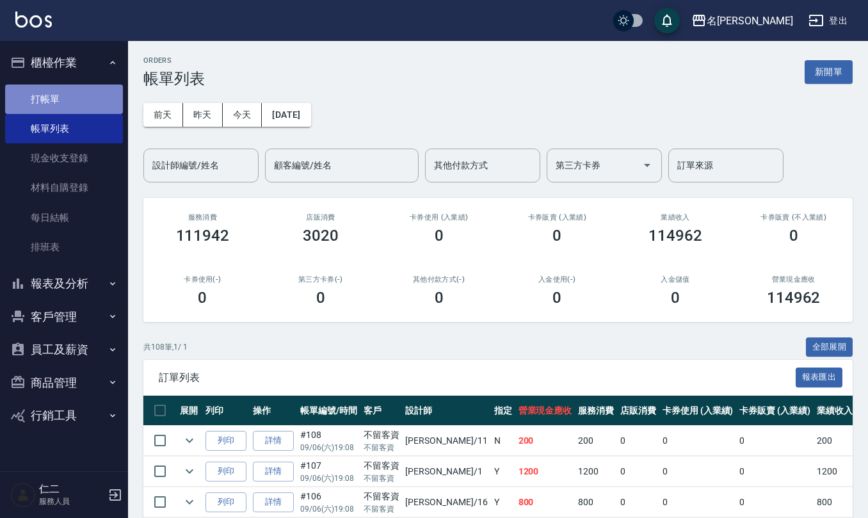
click at [90, 85] on link "打帳單" at bounding box center [64, 99] width 118 height 29
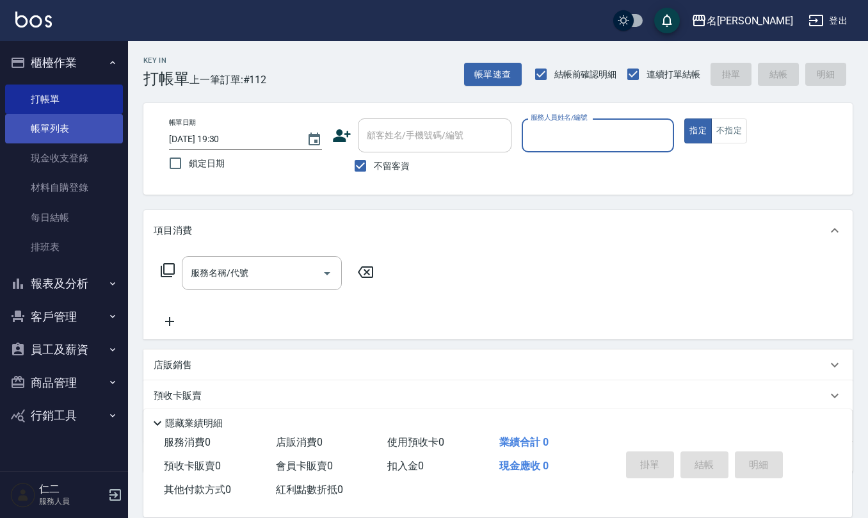
click at [74, 124] on link "帳單列表" at bounding box center [64, 128] width 118 height 29
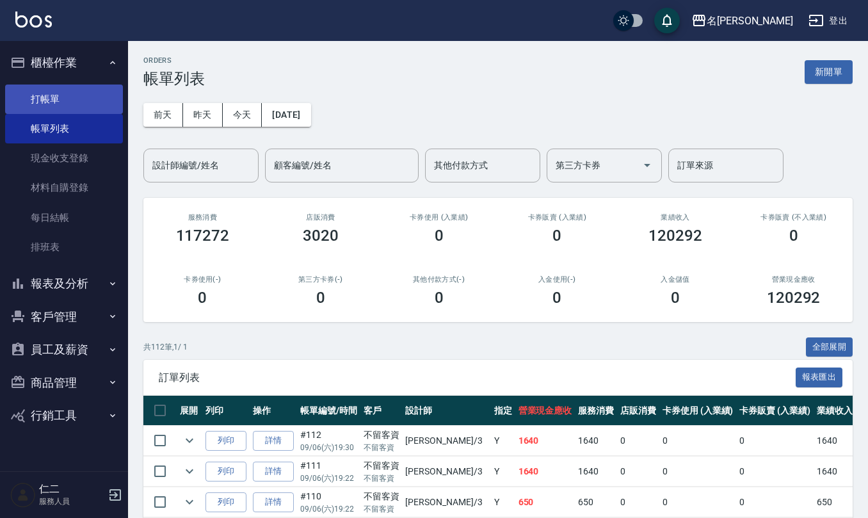
click at [87, 92] on link "打帳單" at bounding box center [64, 99] width 118 height 29
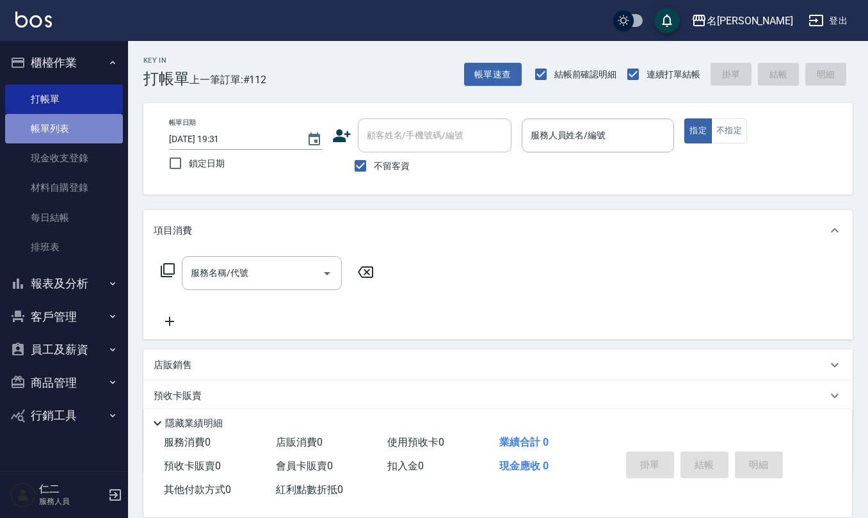
click at [60, 122] on link "帳單列表" at bounding box center [64, 128] width 118 height 29
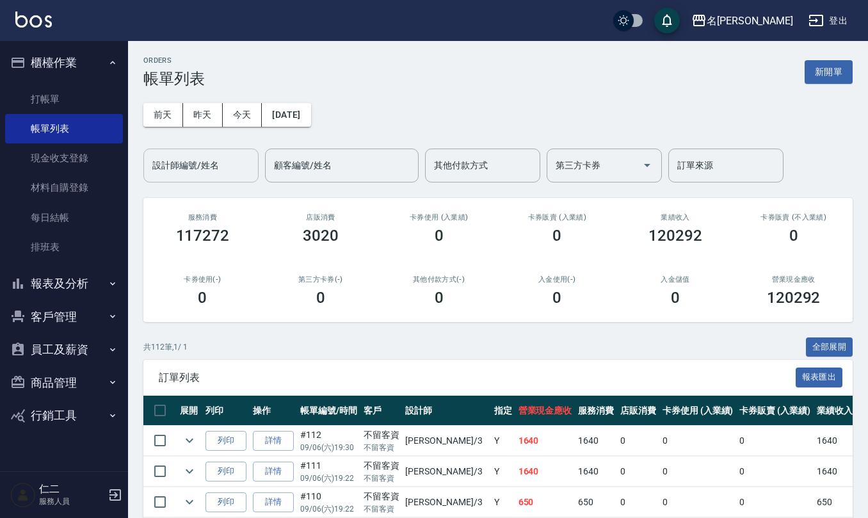
click at [222, 169] on input "設計師編號/姓名" at bounding box center [201, 165] width 104 height 22
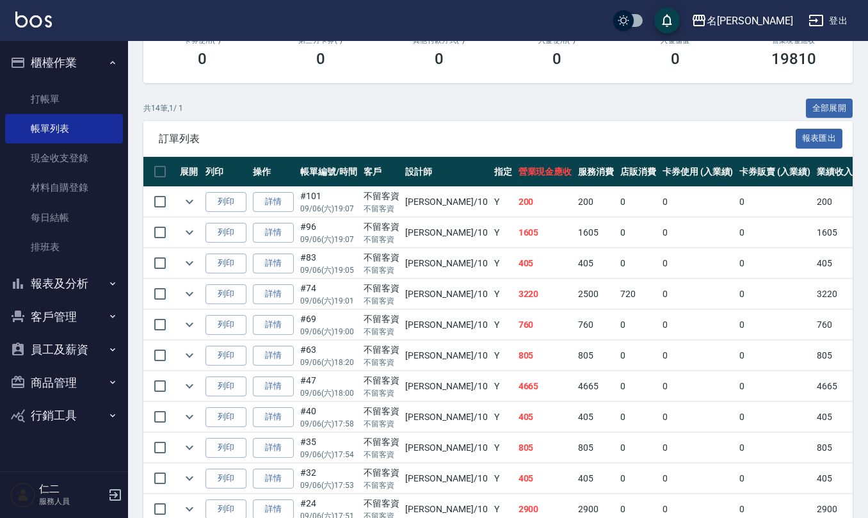
scroll to position [256, 0]
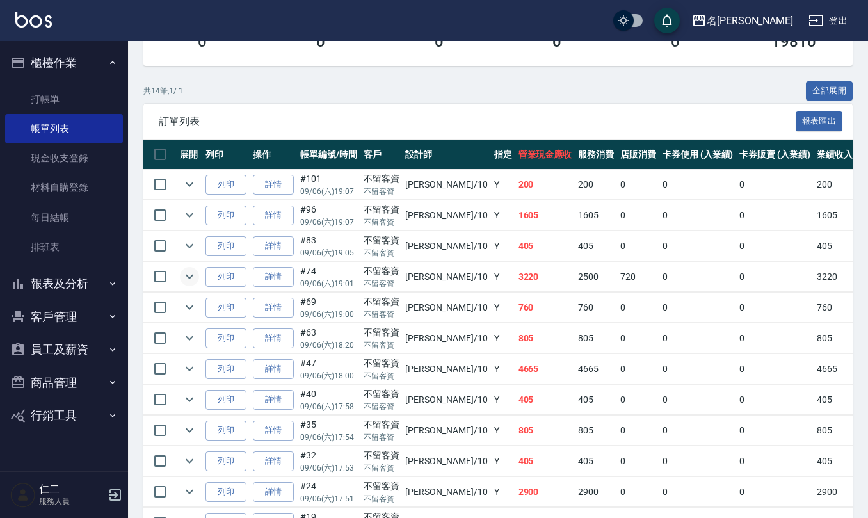
click at [185, 280] on icon "expand row" at bounding box center [189, 276] width 15 height 15
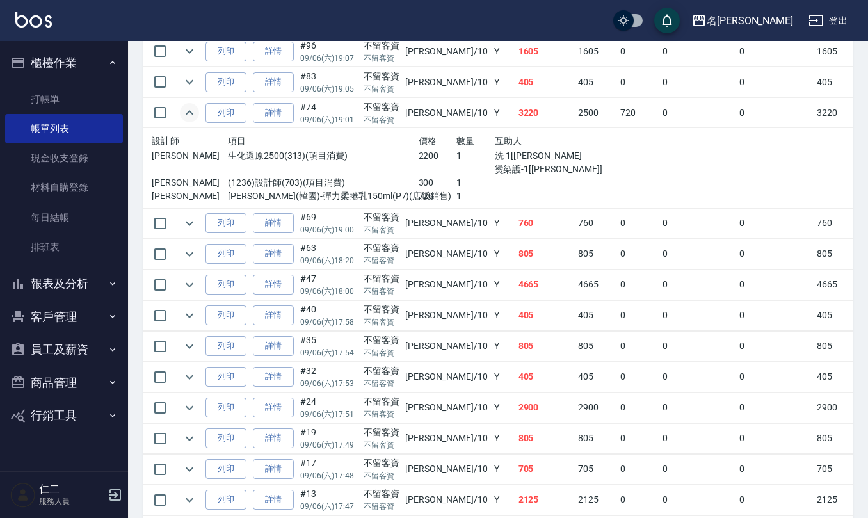
scroll to position [426, 0]
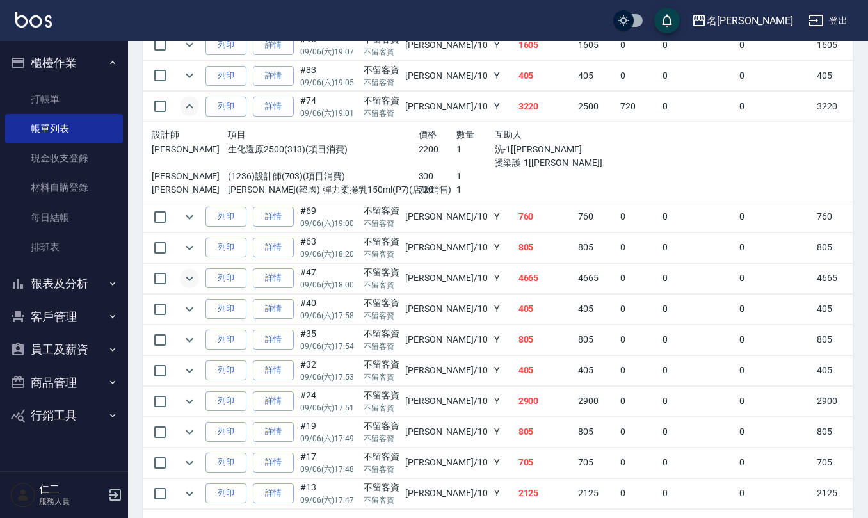
click at [187, 280] on icon "expand row" at bounding box center [190, 278] width 8 height 4
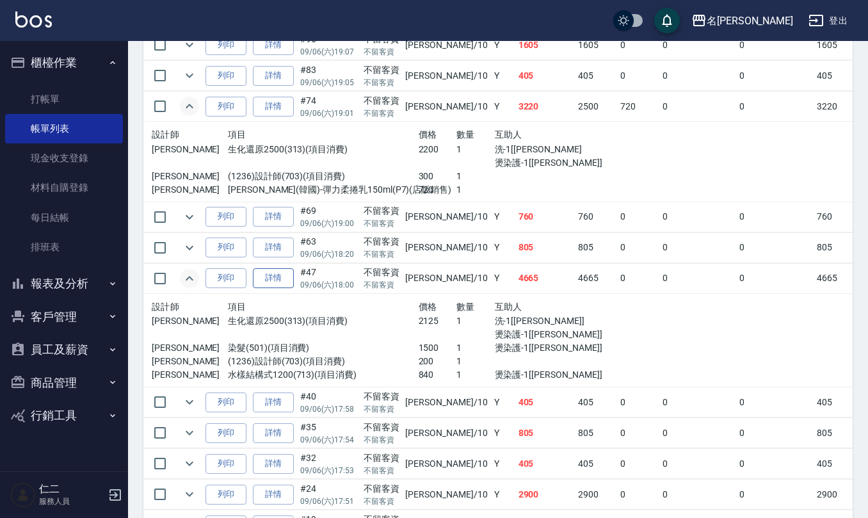
click at [279, 282] on link "詳情" at bounding box center [273, 278] width 41 height 20
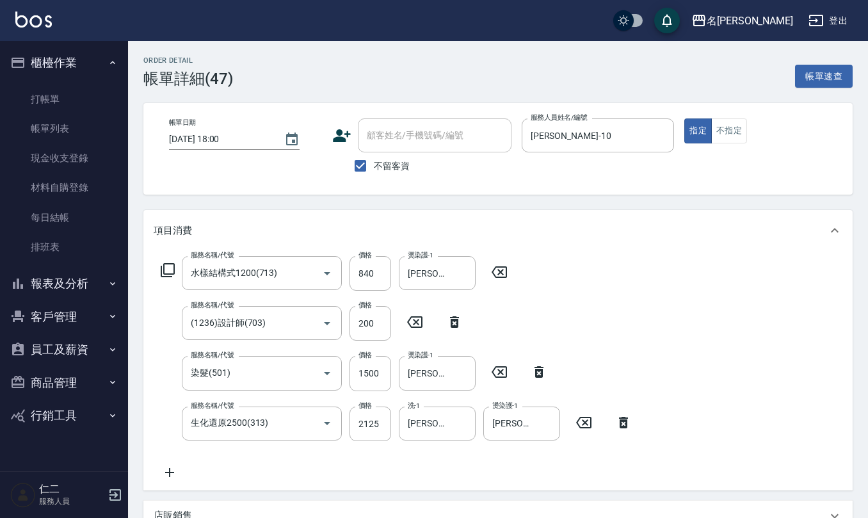
drag, startPoint x: 359, startPoint y: 162, endPoint x: 388, endPoint y: 137, distance: 38.6
click at [359, 161] on input "不留客資" at bounding box center [360, 165] width 27 height 27
click at [395, 131] on input "顧客姓名/手機號碼/編號" at bounding box center [425, 135] width 123 height 22
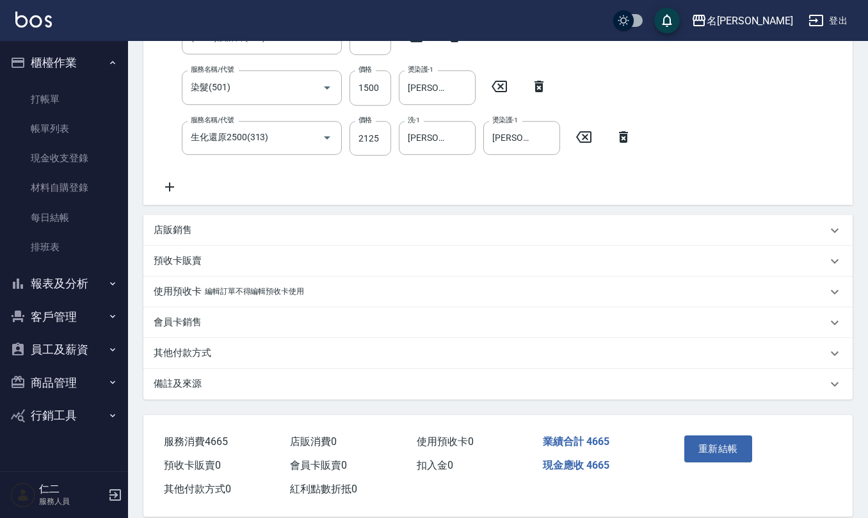
scroll to position [302, 0]
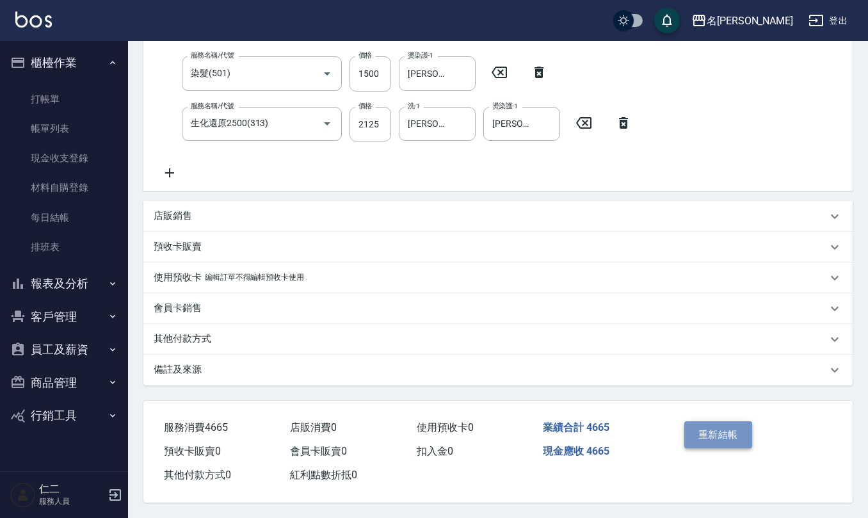
click at [716, 437] on button "重新結帳" at bounding box center [719, 434] width 68 height 27
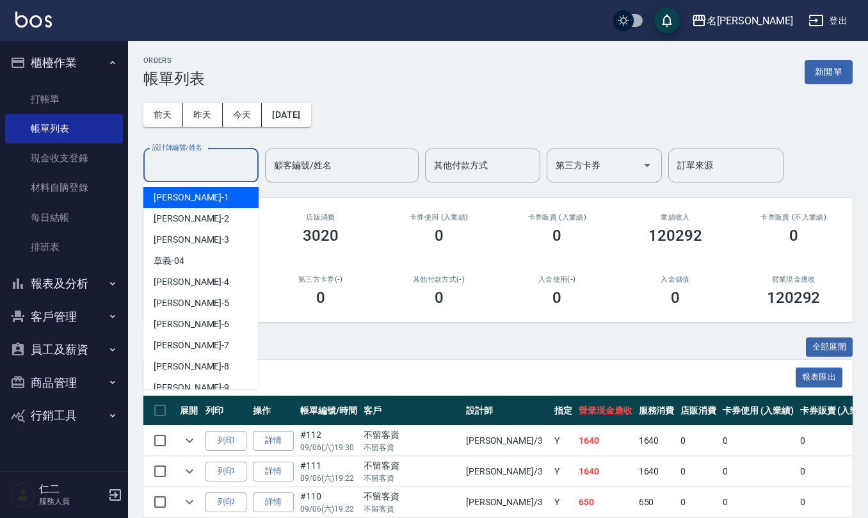
click at [236, 170] on input "設計師編號/姓名" at bounding box center [201, 165] width 104 height 22
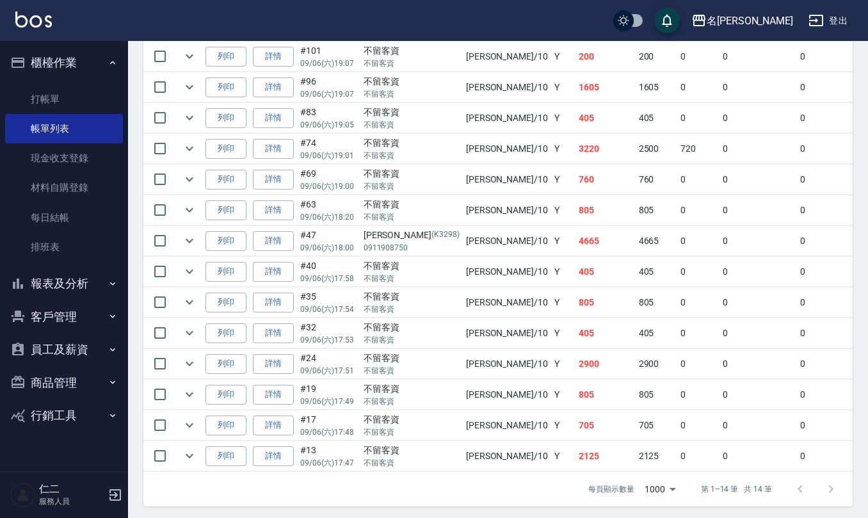
scroll to position [407, 0]
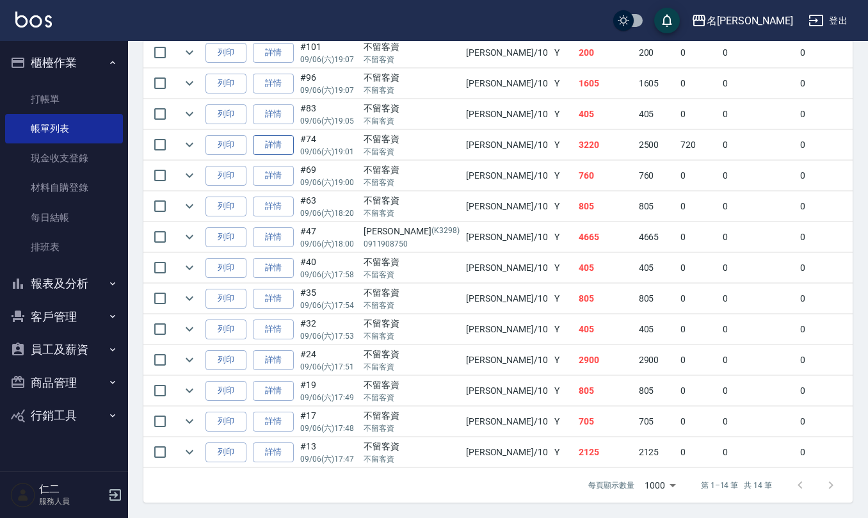
click at [280, 135] on link "詳情" at bounding box center [273, 145] width 41 height 20
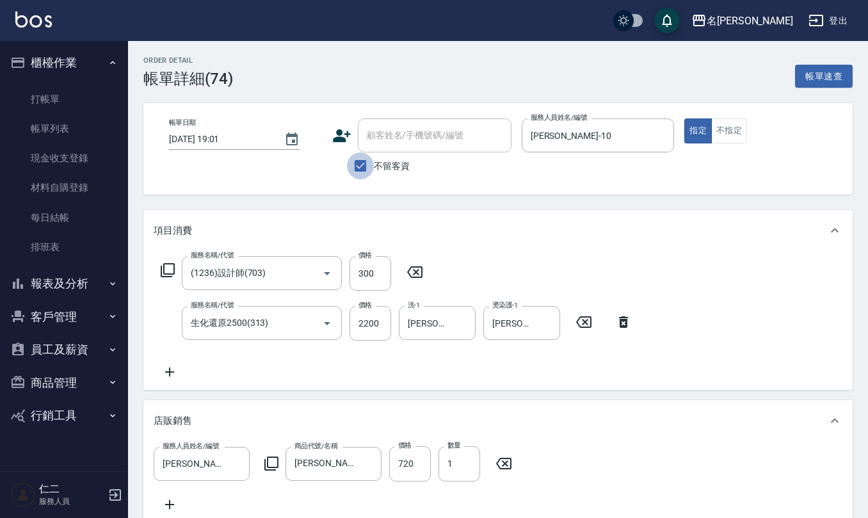
click at [361, 159] on input "不留客資" at bounding box center [360, 165] width 27 height 27
click at [391, 126] on div "顧客姓名/手機號碼/編號 顧客姓名/手機號碼/編號" at bounding box center [435, 135] width 154 height 34
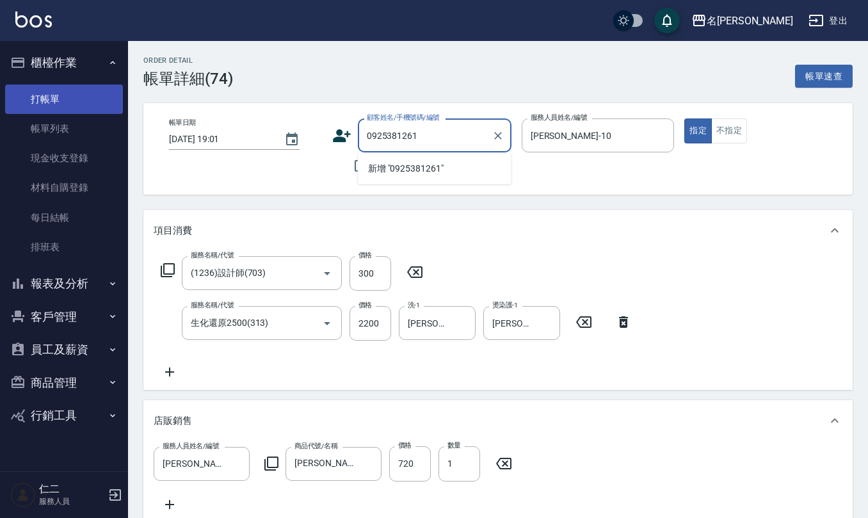
drag, startPoint x: 430, startPoint y: 141, endPoint x: 85, endPoint y: 98, distance: 348.4
click at [45, 122] on div "名留仁二 登出 櫃檯作業 打帳單 帳單列表 現金收支登錄 材料自購登錄 每日結帳 排班表 報表及分析 報表目錄 店家區間累計表 店家日報表 互助日報表 互助月…" at bounding box center [434, 394] width 868 height 788
click at [338, 131] on icon at bounding box center [342, 135] width 18 height 13
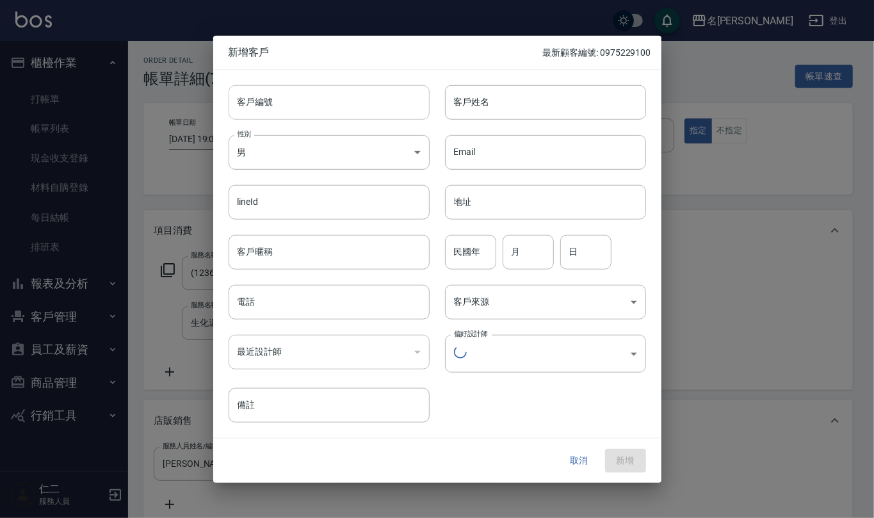
click at [334, 97] on input "客戶編號" at bounding box center [329, 102] width 201 height 35
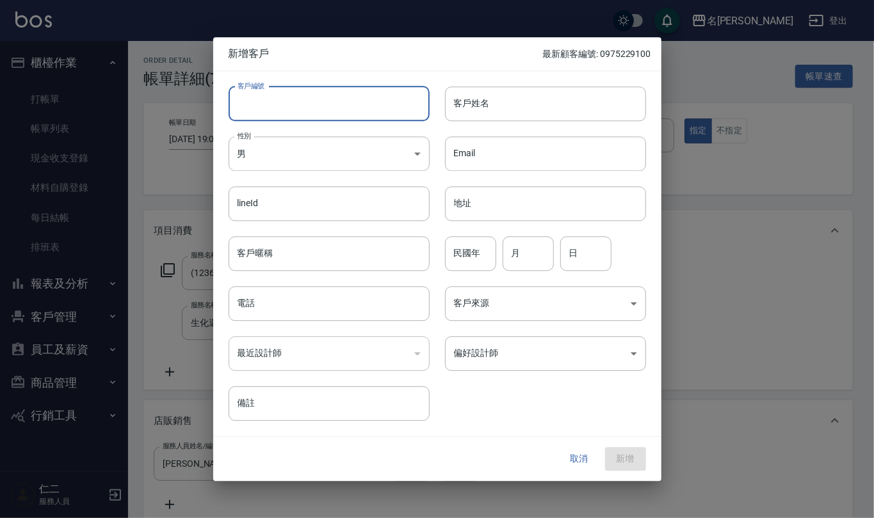
paste input "0925381261"
click at [321, 285] on div "電話 電話" at bounding box center [321, 296] width 216 height 50
click at [297, 316] on input "電話" at bounding box center [329, 303] width 201 height 35
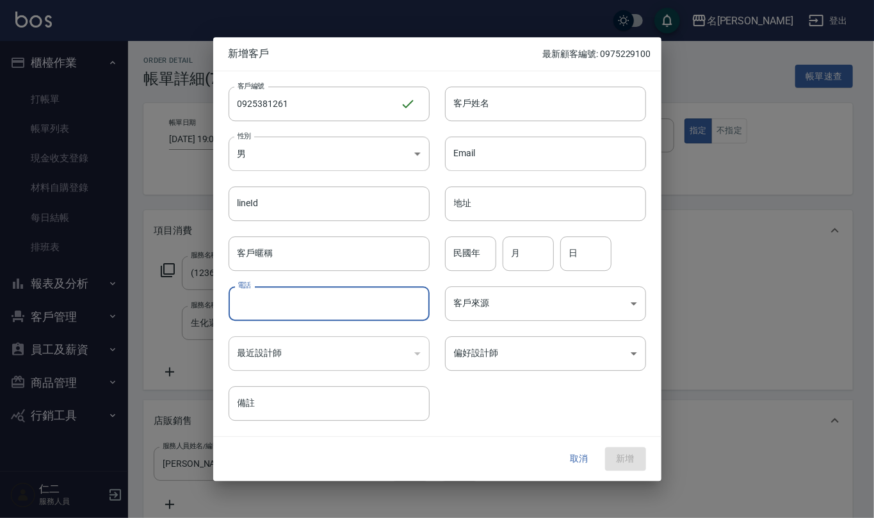
paste input "0925381261"
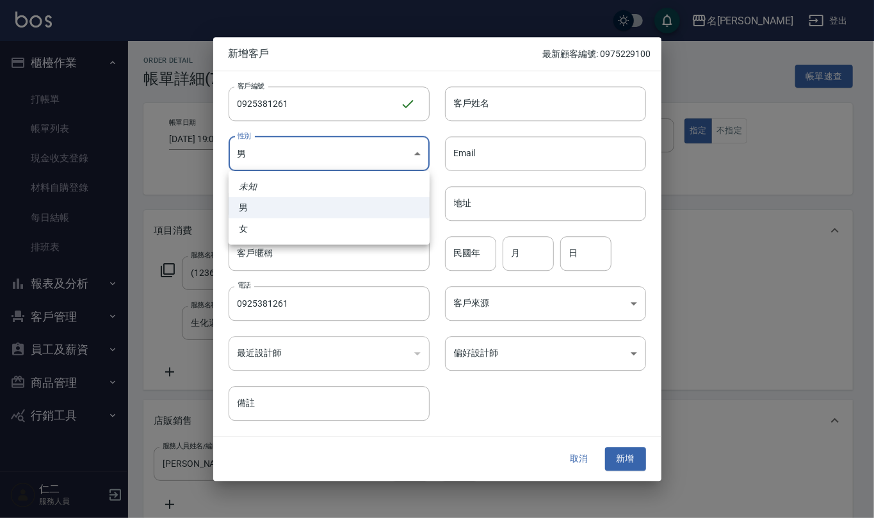
click at [339, 157] on body "名留仁二 登出 櫃檯作業 打帳單 帳單列表 現金收支登錄 材料自購登錄 每日結帳 排班表 報表及分析 報表目錄 店家區間累計表 店家日報表 互助日報表 互助月…" at bounding box center [437, 394] width 874 height 788
click at [548, 88] on div at bounding box center [437, 259] width 874 height 518
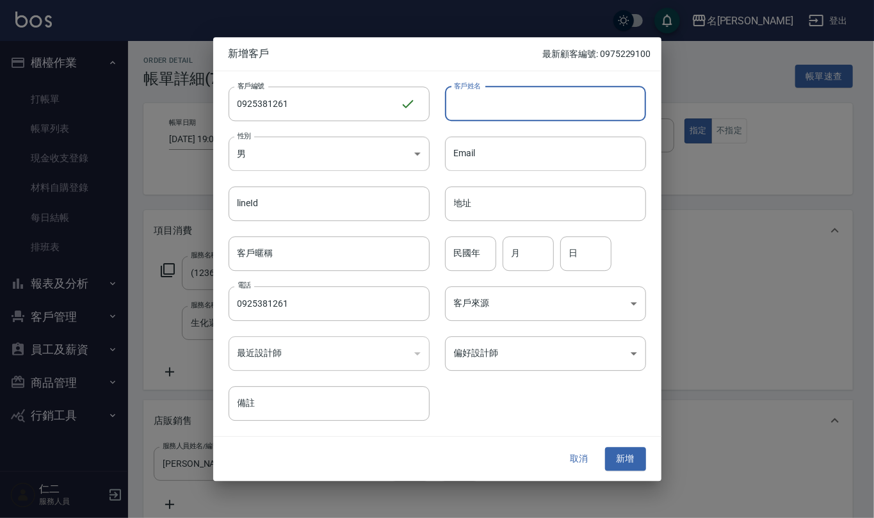
click at [525, 103] on input "客戶姓名" at bounding box center [545, 103] width 201 height 35
click at [465, 254] on input "民國年" at bounding box center [470, 253] width 51 height 35
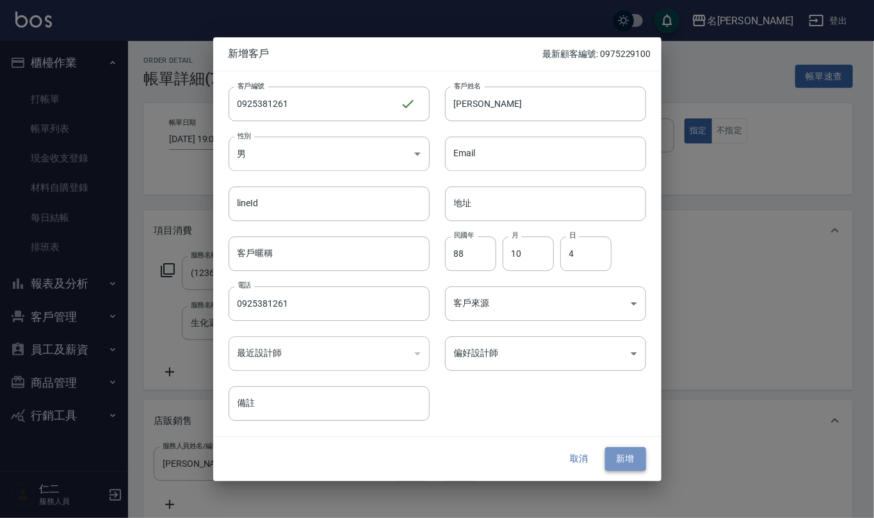
click at [621, 449] on button "新增" at bounding box center [625, 460] width 41 height 24
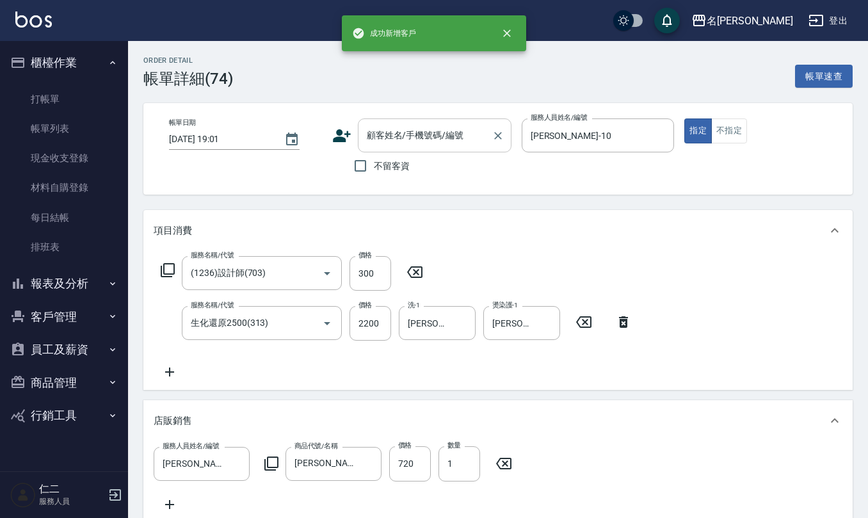
click at [377, 120] on div "顧客姓名/手機號碼/編號" at bounding box center [435, 135] width 154 height 34
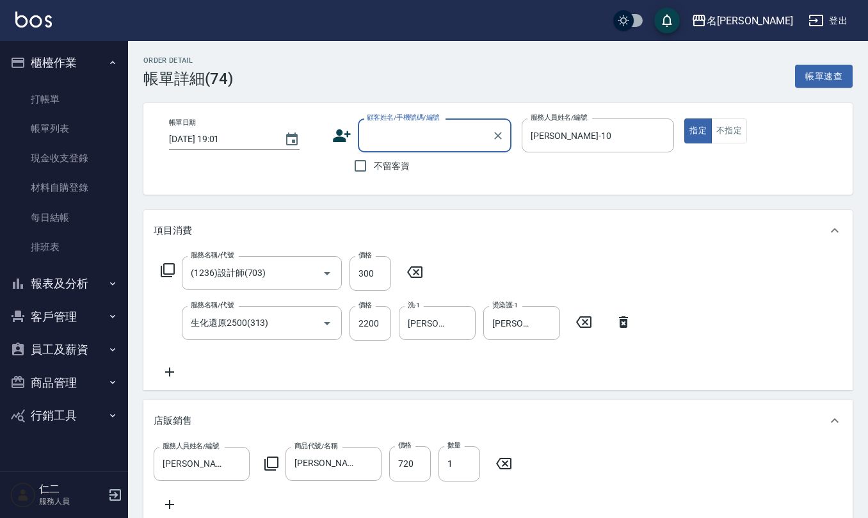
paste input "0925381261"
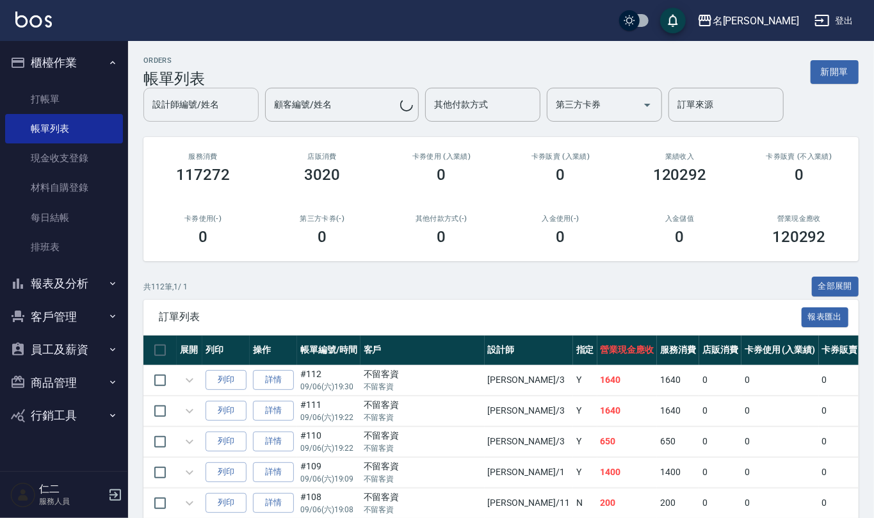
click at [234, 105] on input "設計師編號/姓名" at bounding box center [201, 104] width 104 height 22
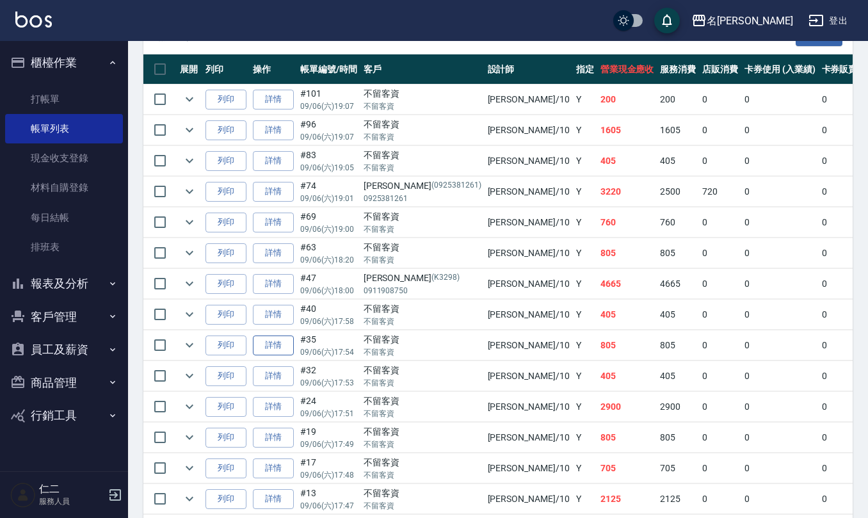
scroll to position [407, 0]
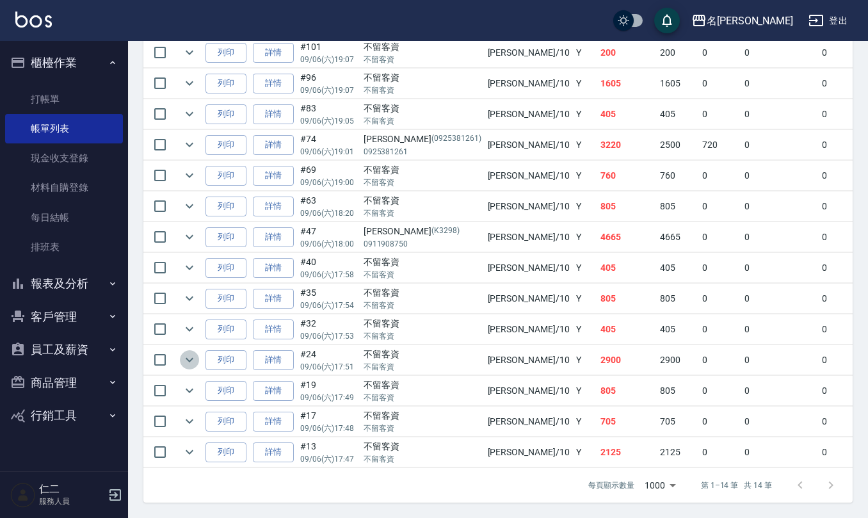
click at [187, 358] on icon "expand row" at bounding box center [190, 360] width 8 height 4
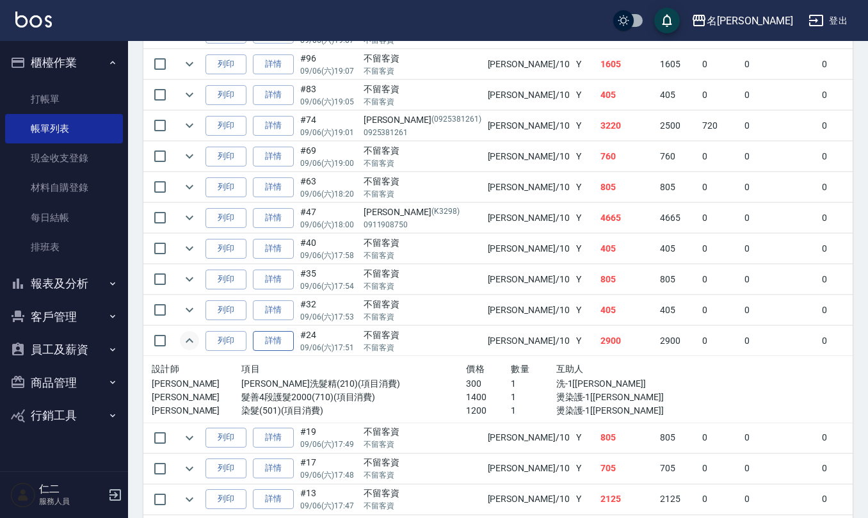
click at [275, 348] on link "詳情" at bounding box center [273, 341] width 41 height 20
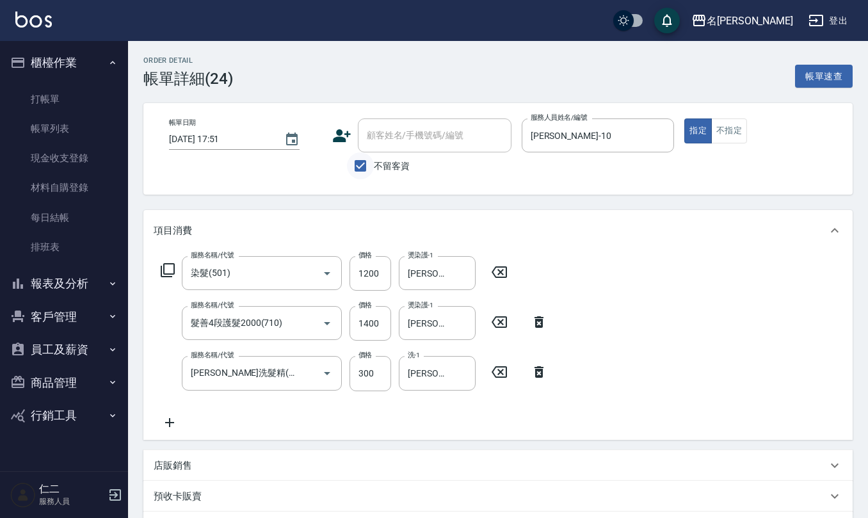
click at [357, 174] on input "不留客資" at bounding box center [360, 165] width 27 height 27
click at [393, 126] on div "顧客姓名/手機號碼/編號 顧客姓名/手機號碼/編號" at bounding box center [435, 135] width 154 height 34
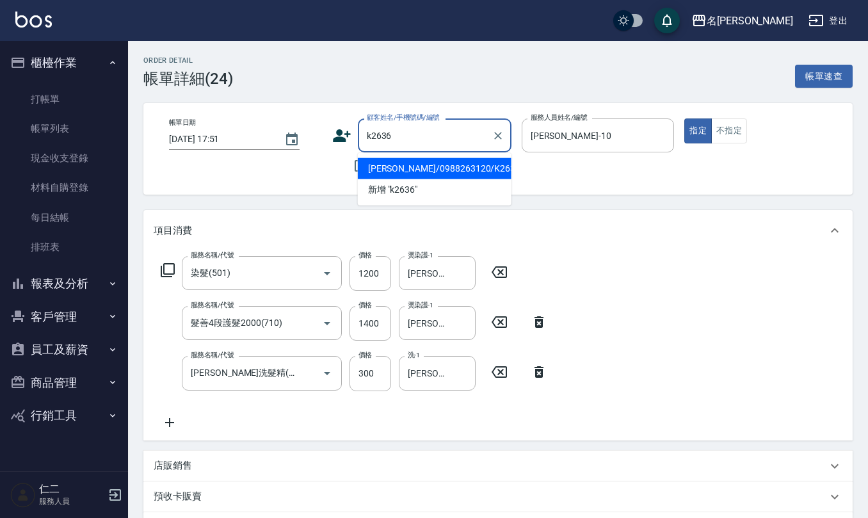
click at [398, 162] on li "李可欣/0988263120/K2636" at bounding box center [435, 168] width 154 height 21
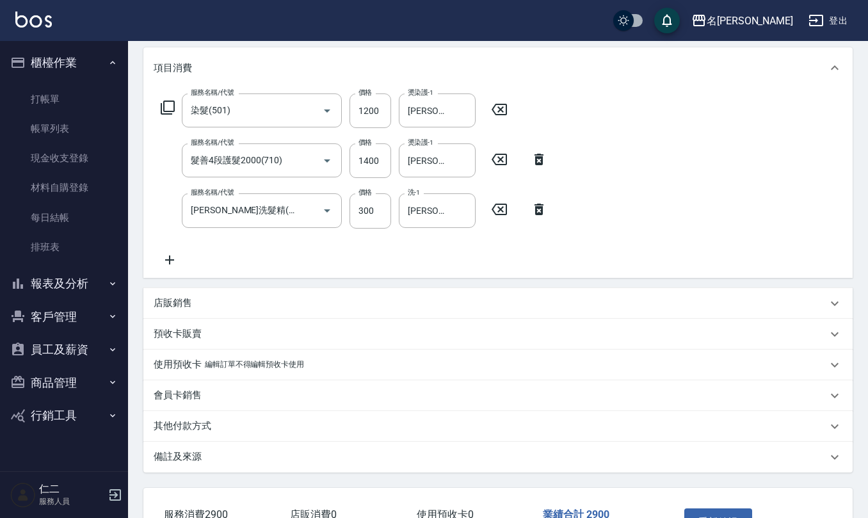
scroll to position [252, 0]
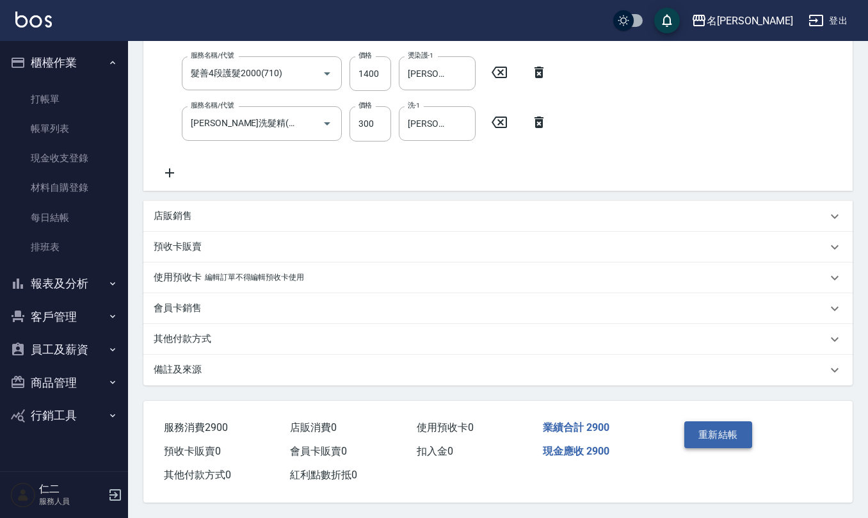
click at [727, 424] on button "重新結帳" at bounding box center [719, 434] width 68 height 27
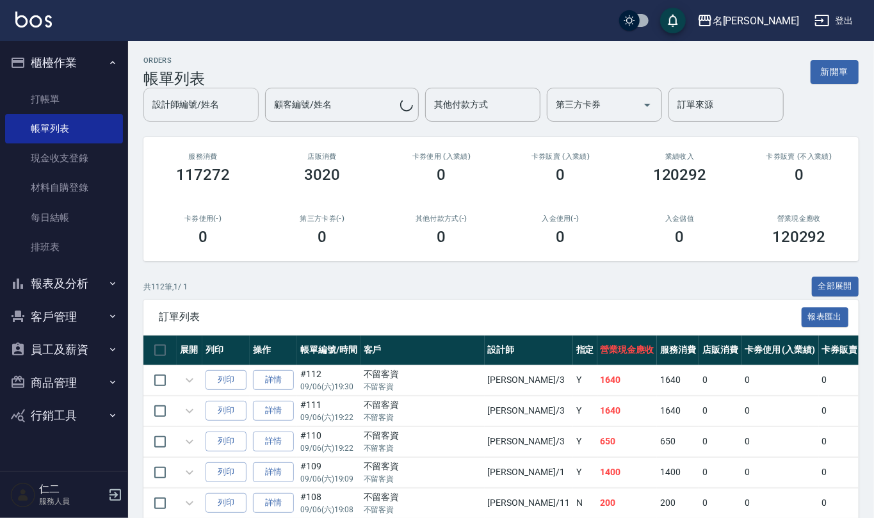
click at [231, 106] on input "設計師編號/姓名" at bounding box center [201, 104] width 104 height 22
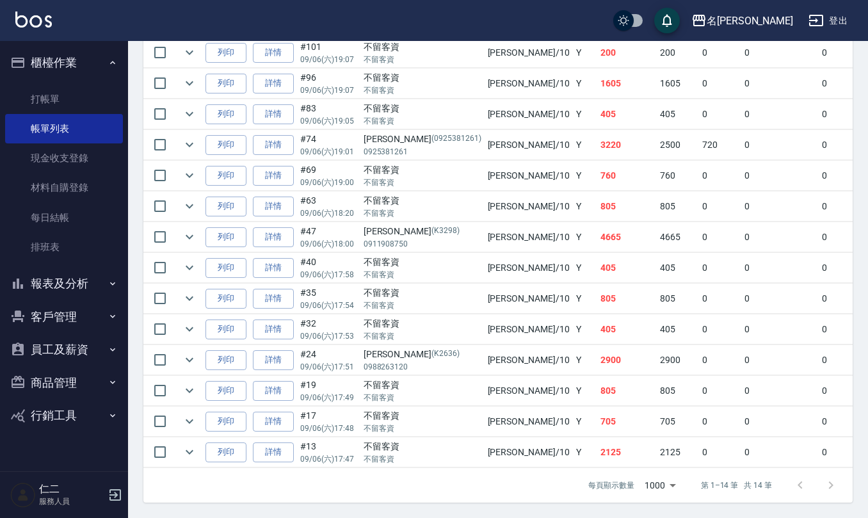
scroll to position [407, 0]
click at [196, 444] on icon "expand row" at bounding box center [189, 451] width 15 height 15
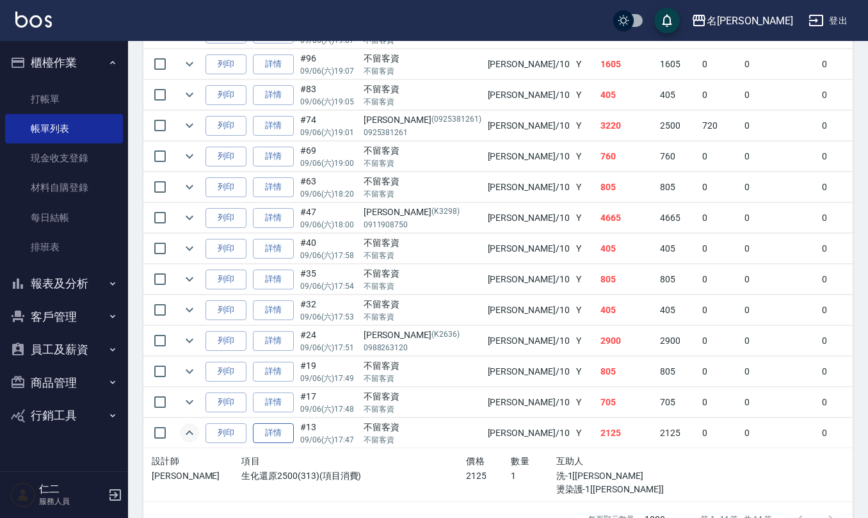
click at [272, 437] on link "詳情" at bounding box center [273, 433] width 41 height 20
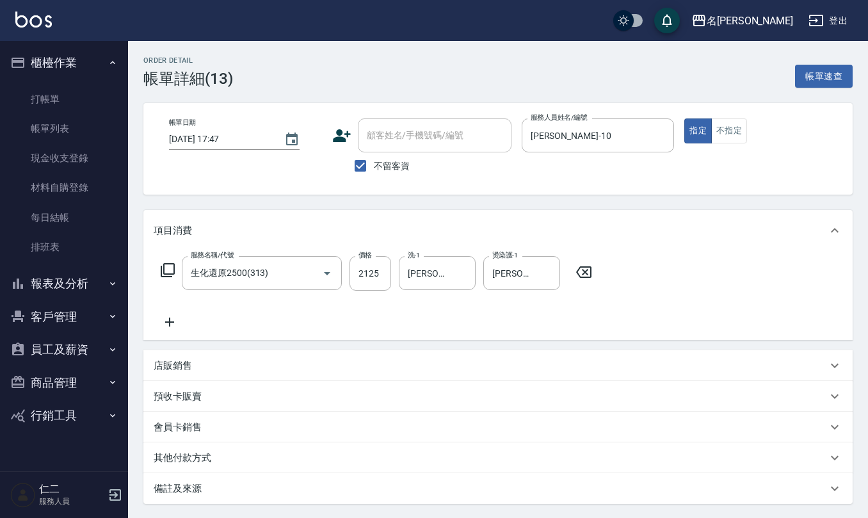
click at [165, 318] on icon at bounding box center [170, 321] width 32 height 15
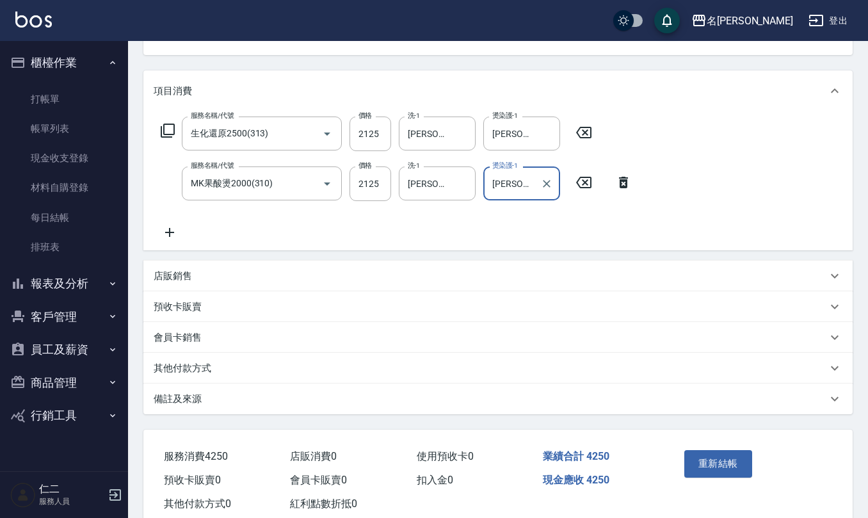
scroll to position [170, 0]
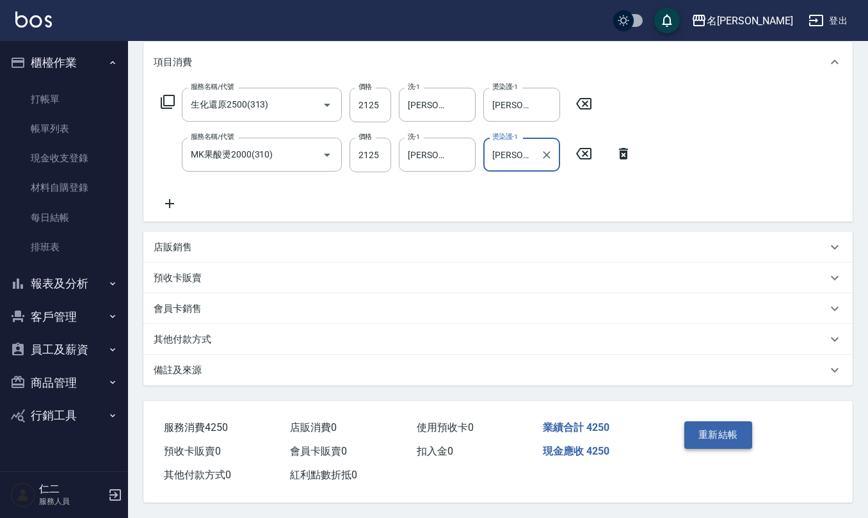
click at [736, 435] on button "重新結帳" at bounding box center [719, 434] width 68 height 27
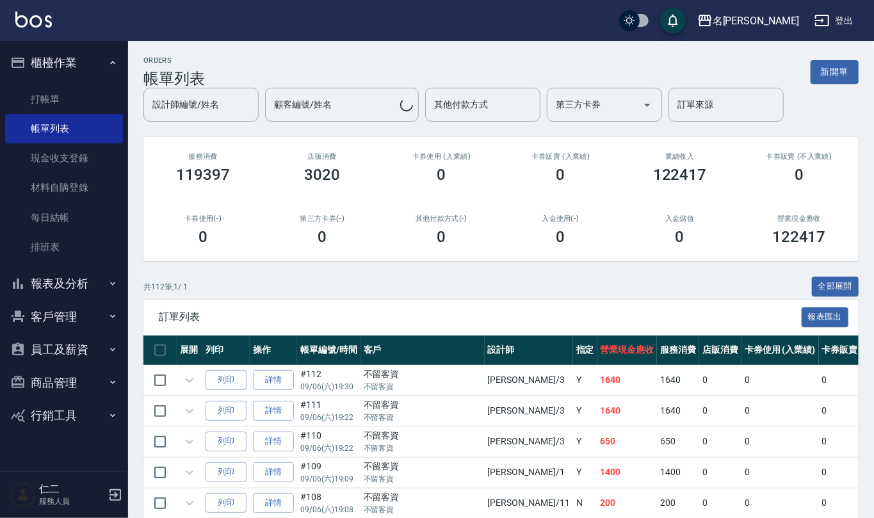
click at [72, 278] on button "報表及分析" at bounding box center [64, 283] width 118 height 33
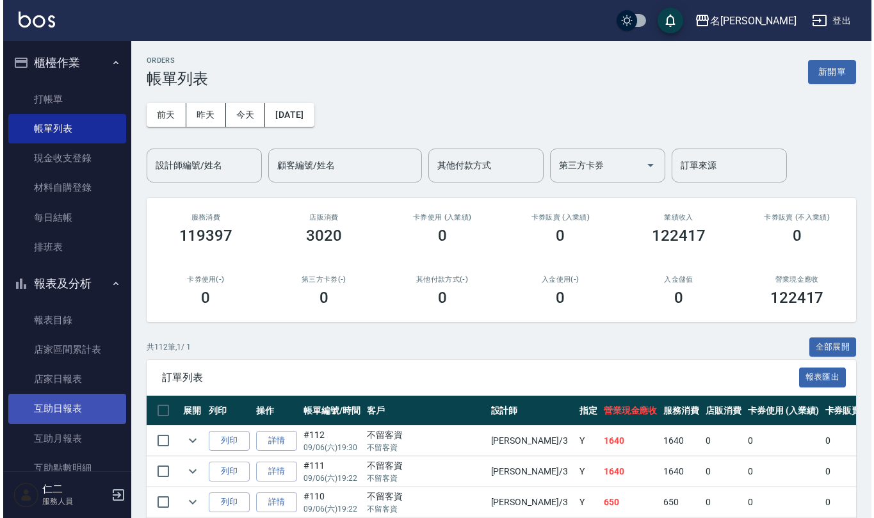
scroll to position [256, 0]
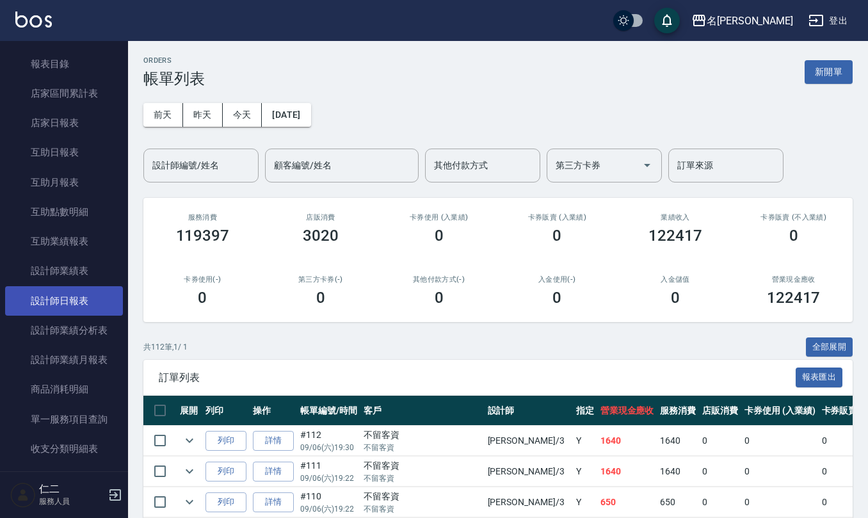
click at [74, 306] on link "設計師日報表" at bounding box center [64, 300] width 118 height 29
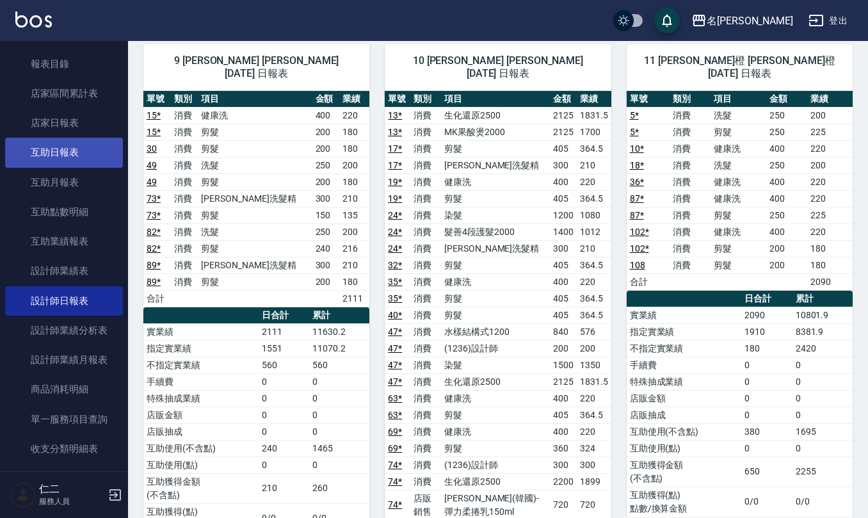
scroll to position [170, 0]
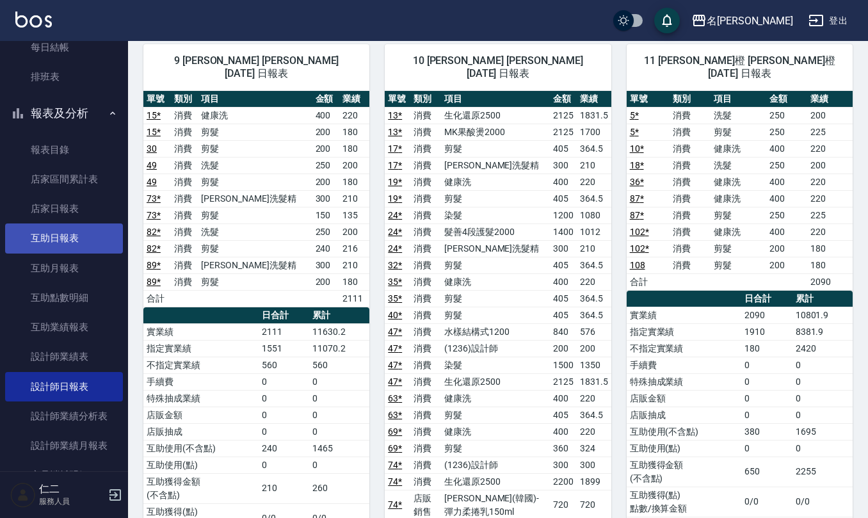
click at [72, 232] on link "互助日報表" at bounding box center [64, 237] width 118 height 29
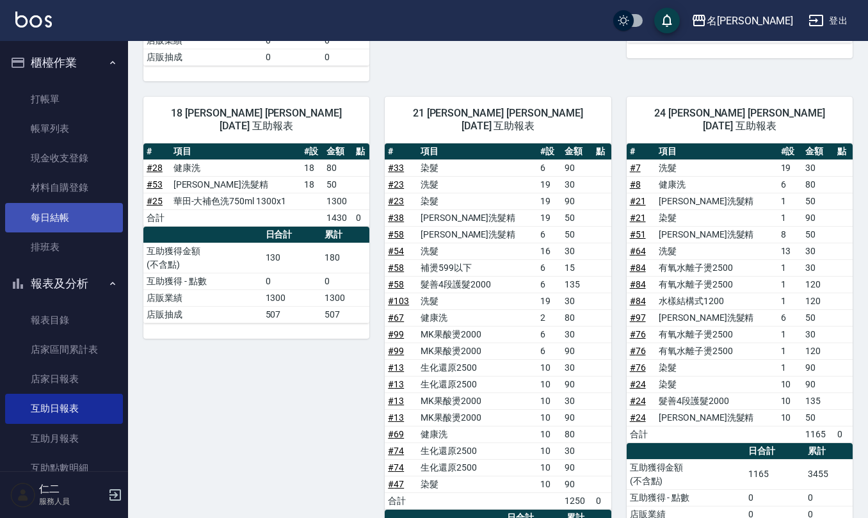
scroll to position [939, 0]
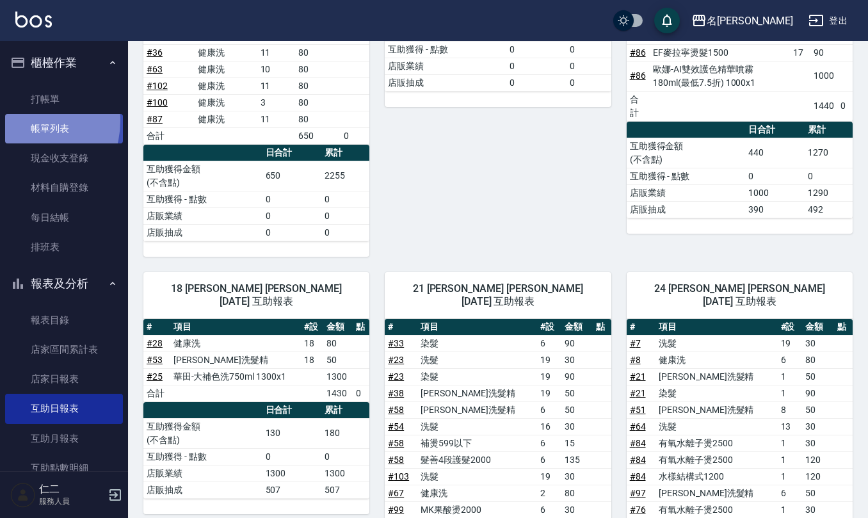
click at [24, 121] on link "帳單列表" at bounding box center [64, 128] width 118 height 29
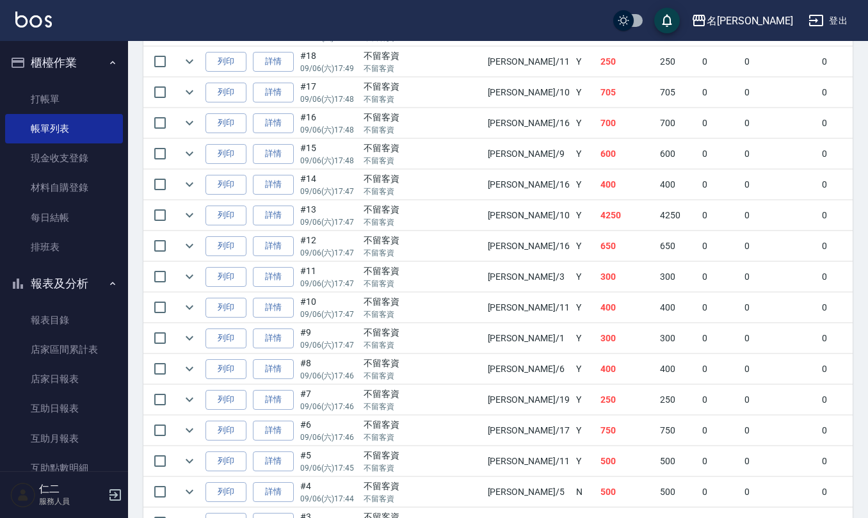
scroll to position [3415, 0]
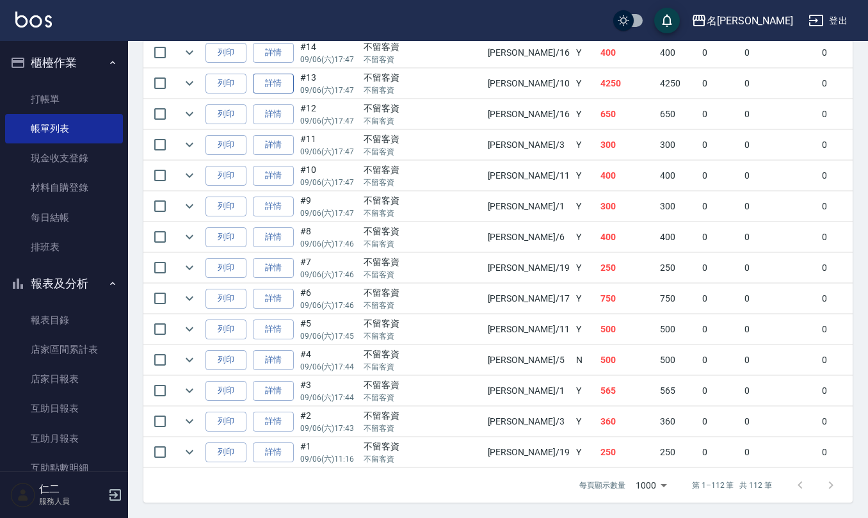
click at [259, 93] on link "詳情" at bounding box center [273, 84] width 41 height 20
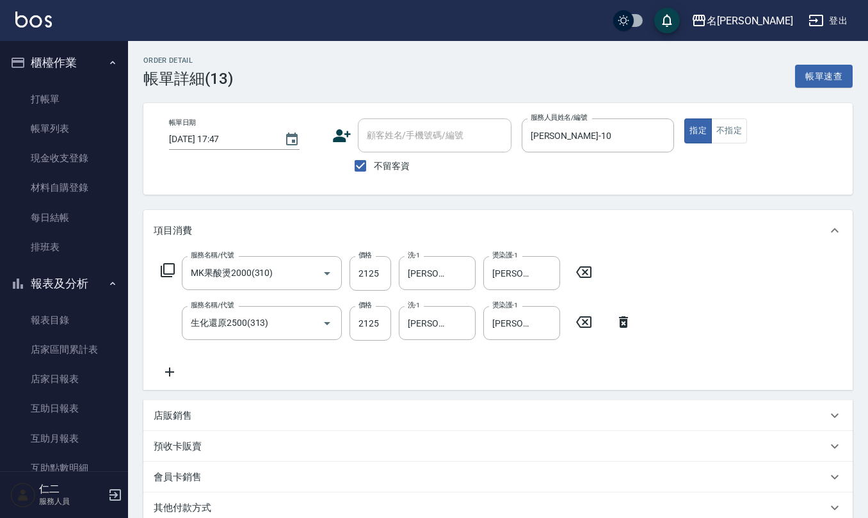
click at [587, 272] on icon at bounding box center [583, 272] width 15 height 12
click at [362, 159] on input "不留客資" at bounding box center [360, 165] width 27 height 27
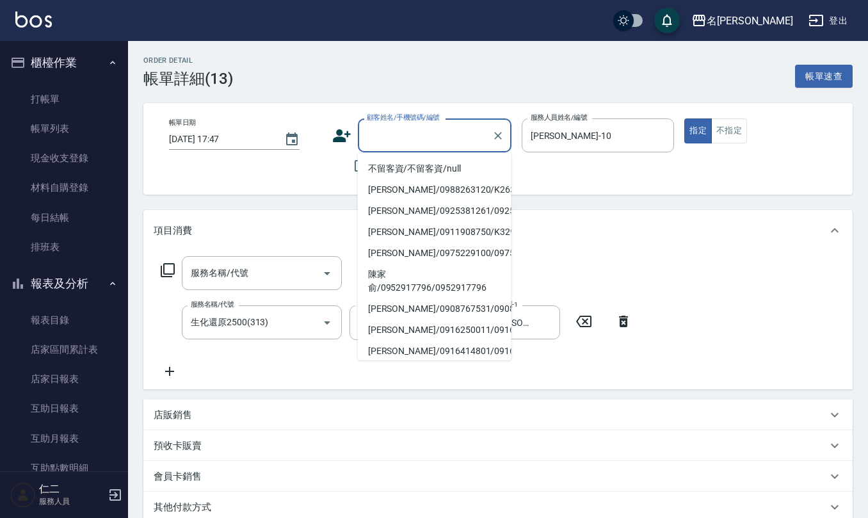
click at [394, 143] on input "顧客姓名/手機號碼/編號" at bounding box center [425, 135] width 123 height 22
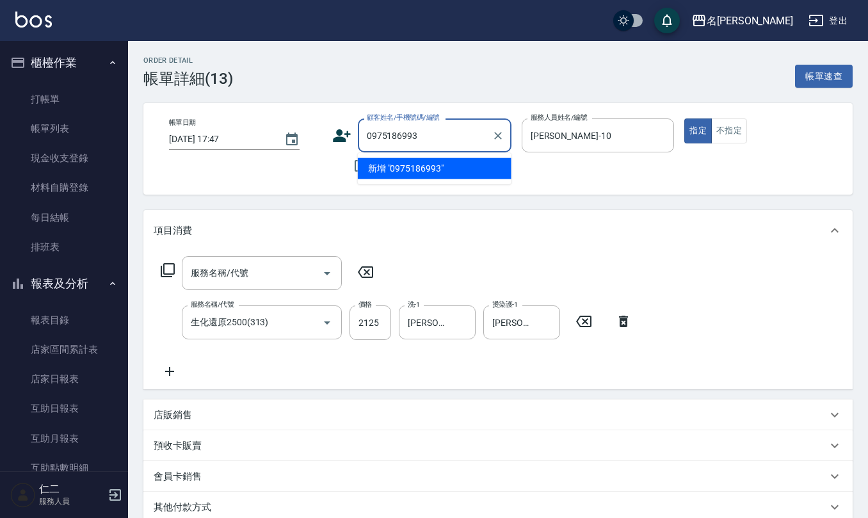
drag, startPoint x: 462, startPoint y: 128, endPoint x: 190, endPoint y: 149, distance: 273.0
click at [200, 147] on div "帳單日期 2025/09/06 17:47 顧客姓名/手機號碼/編號 0975186993 顧客姓名/手機號碼/編號 不留客資 服務人員姓名/編號 胡淑雲-1…" at bounding box center [498, 148] width 679 height 61
click at [344, 134] on icon at bounding box center [341, 135] width 19 height 19
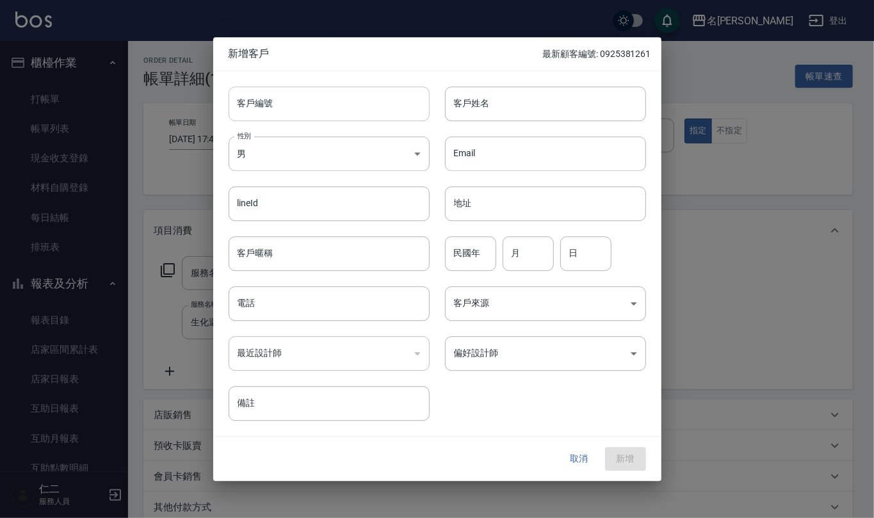
click at [344, 114] on input "客戶編號" at bounding box center [329, 103] width 201 height 35
paste input "0975186993"
click at [329, 300] on input "電話" at bounding box center [329, 303] width 201 height 35
paste input "0975186993"
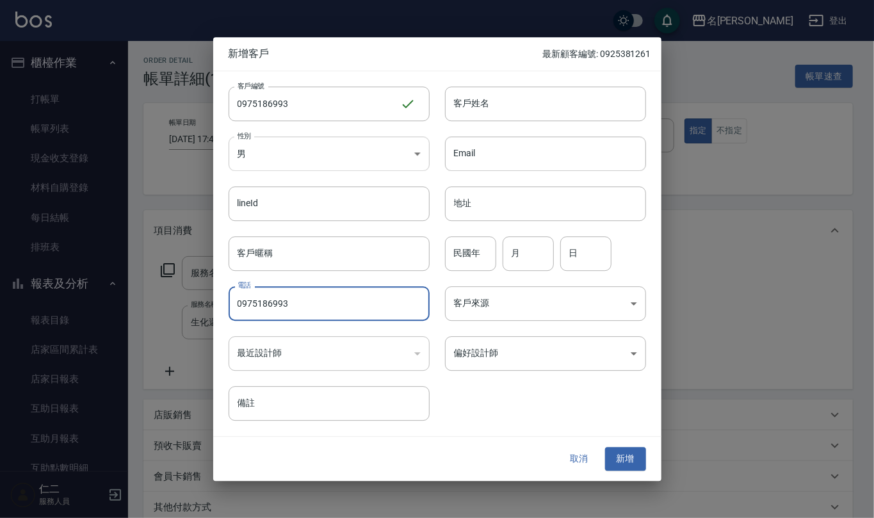
click at [374, 146] on body "名留仁二 登出 櫃檯作業 打帳單 帳單列表 現金收支登錄 材料自購登錄 每日結帳 排班表 報表及分析 報表目錄 店家區間累計表 店家日報表 互助日報表 互助月…" at bounding box center [437, 343] width 874 height 686
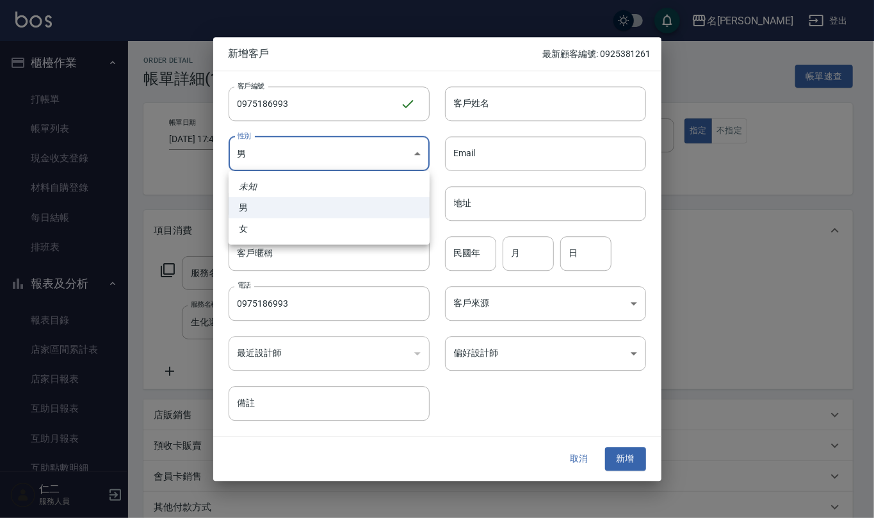
click at [372, 201] on li "男" at bounding box center [329, 207] width 201 height 21
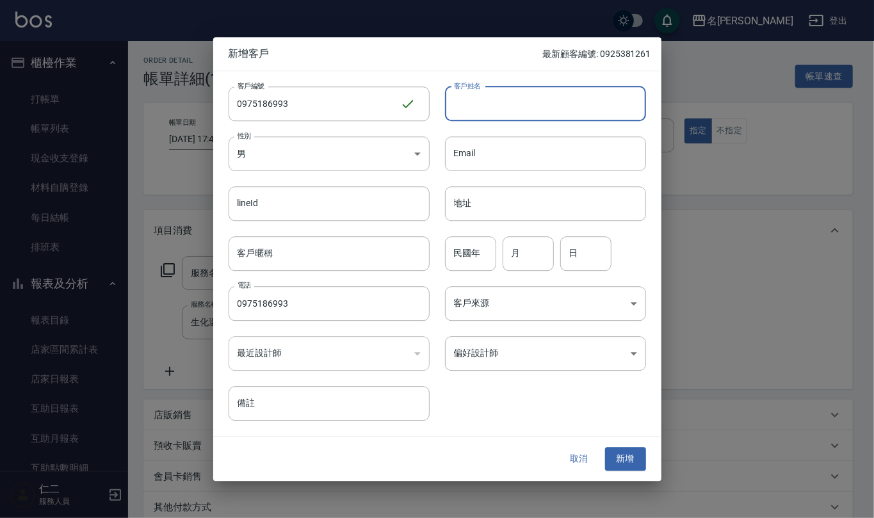
click at [483, 102] on input "客戶姓名" at bounding box center [545, 103] width 201 height 35
click at [458, 257] on input "民國年" at bounding box center [470, 253] width 51 height 35
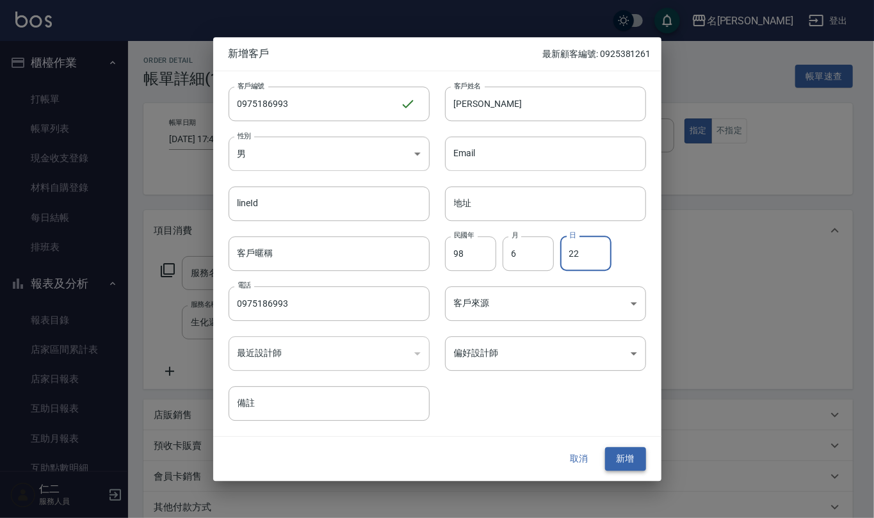
click at [628, 464] on button "新增" at bounding box center [625, 460] width 41 height 24
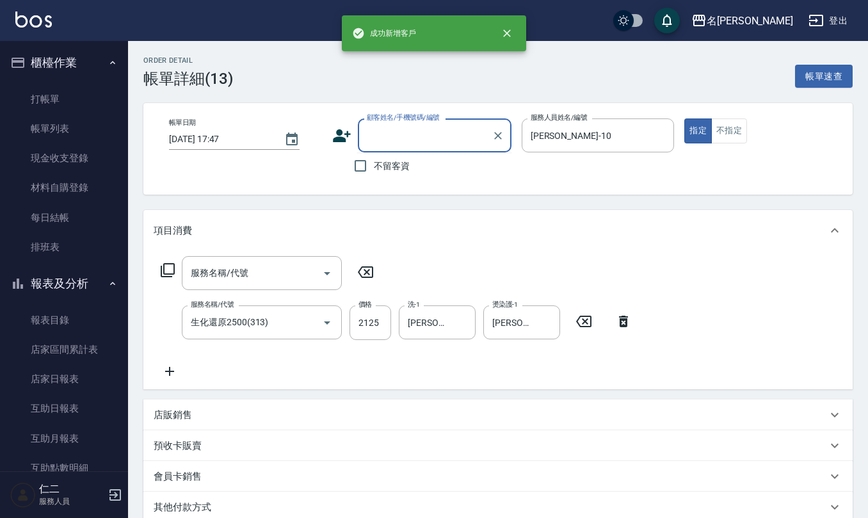
click at [411, 141] on input "顧客姓名/手機號碼/編號" at bounding box center [425, 135] width 123 height 22
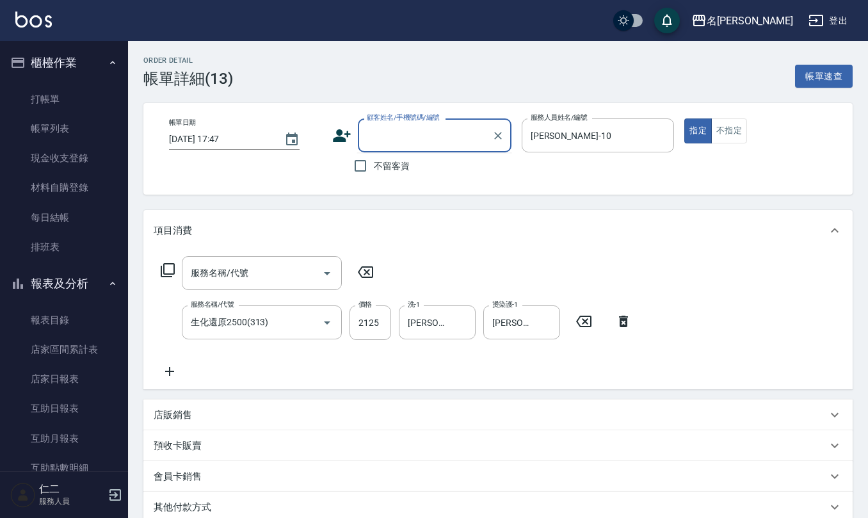
paste input "0975186993"
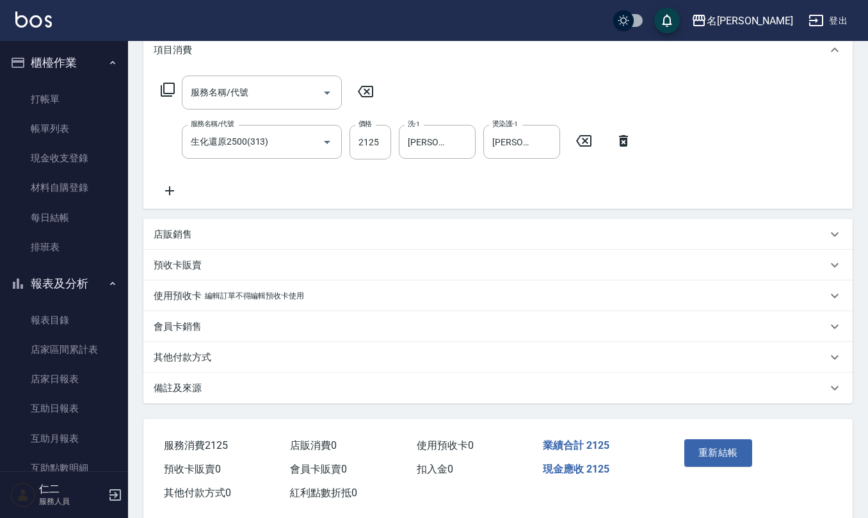
scroll to position [201, 0]
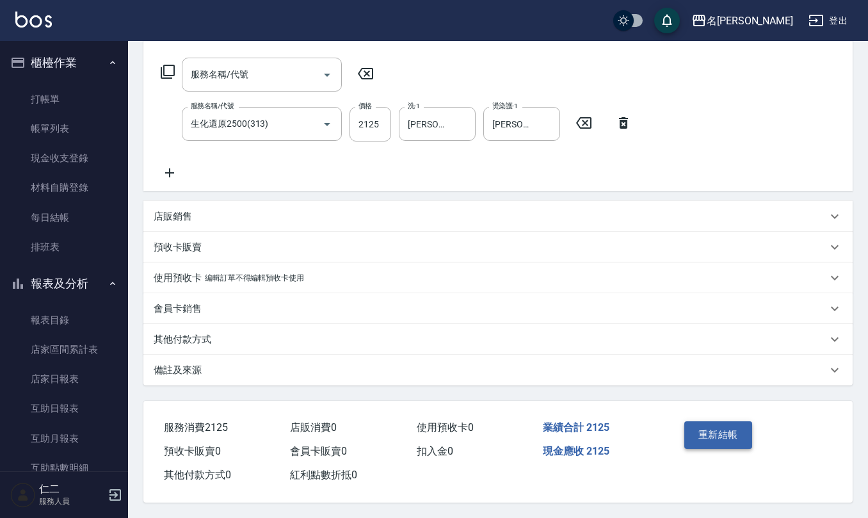
click at [702, 428] on button "重新結帳" at bounding box center [719, 434] width 68 height 27
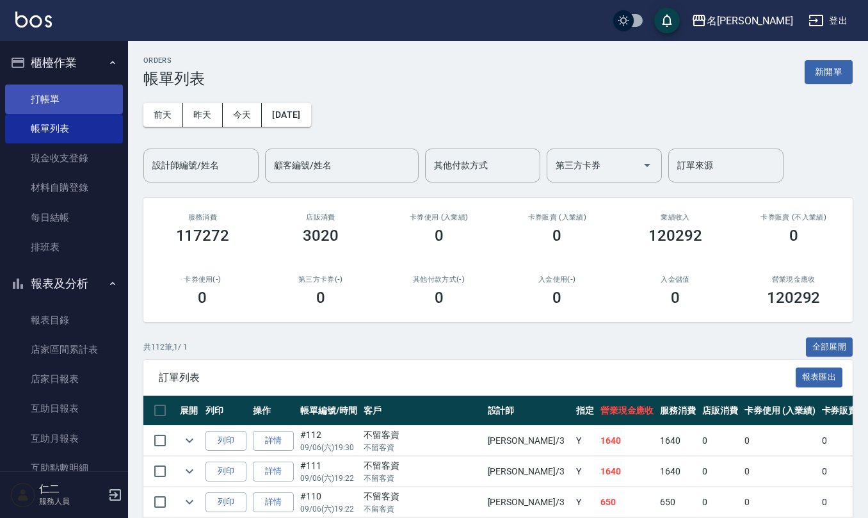
click at [53, 108] on link "打帳單" at bounding box center [64, 99] width 118 height 29
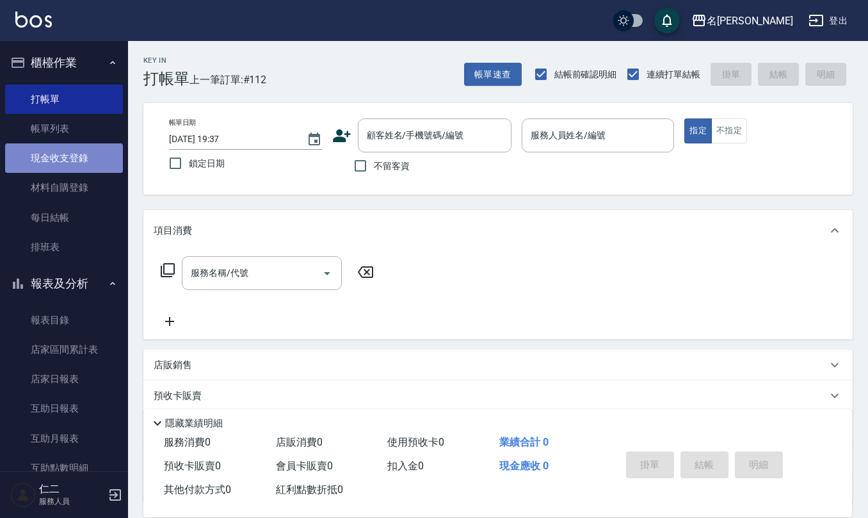
click at [72, 149] on link "現金收支登錄" at bounding box center [64, 157] width 118 height 29
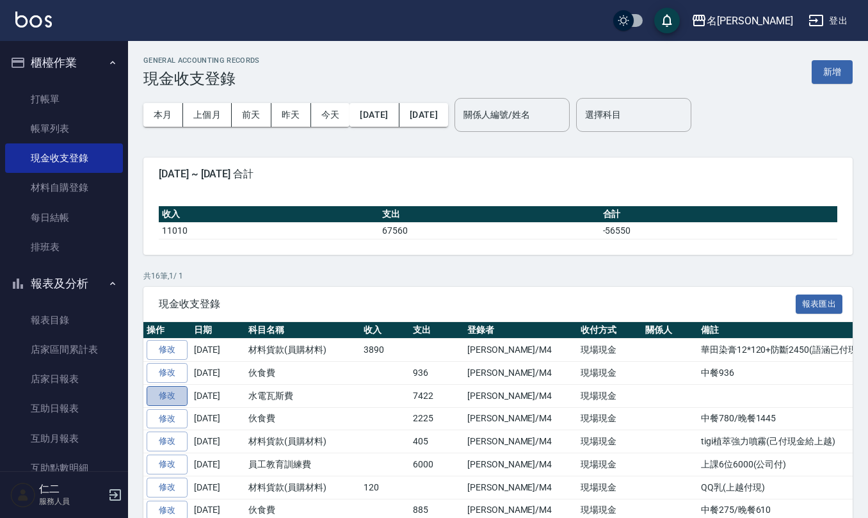
click at [170, 400] on link "修改" at bounding box center [167, 396] width 41 height 20
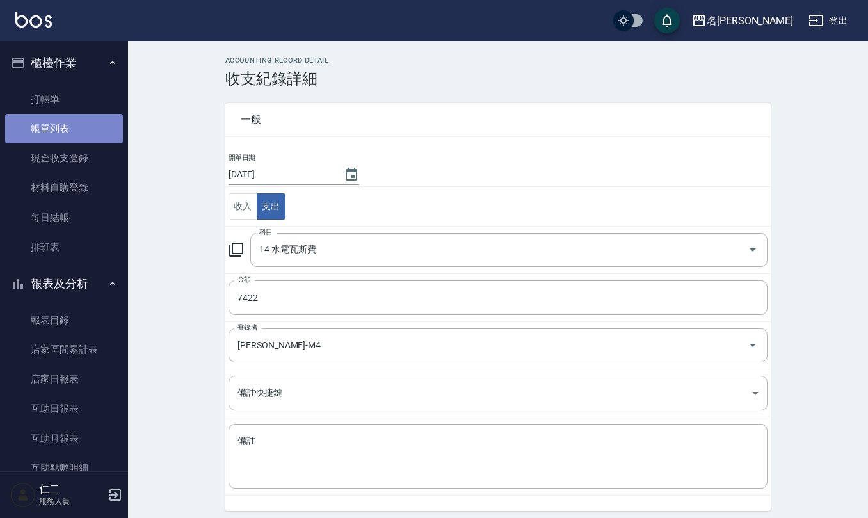
click at [83, 140] on link "帳單列表" at bounding box center [64, 128] width 118 height 29
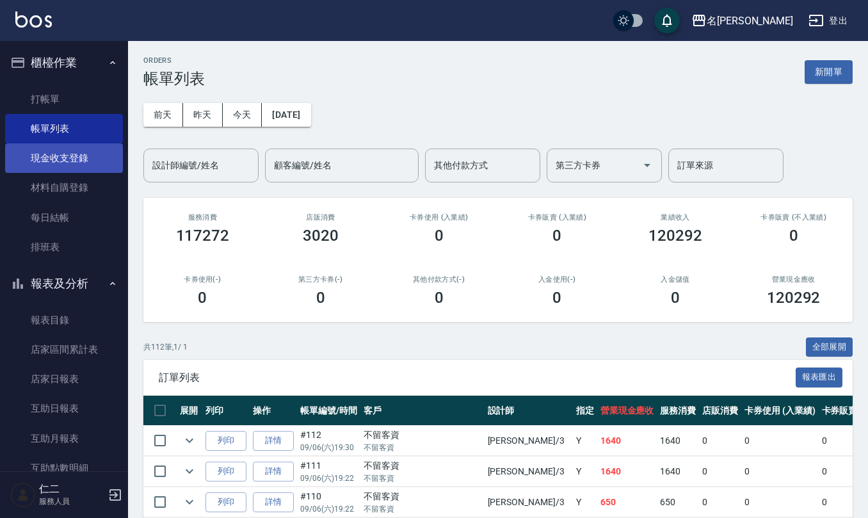
click at [67, 152] on link "現金收支登錄" at bounding box center [64, 157] width 118 height 29
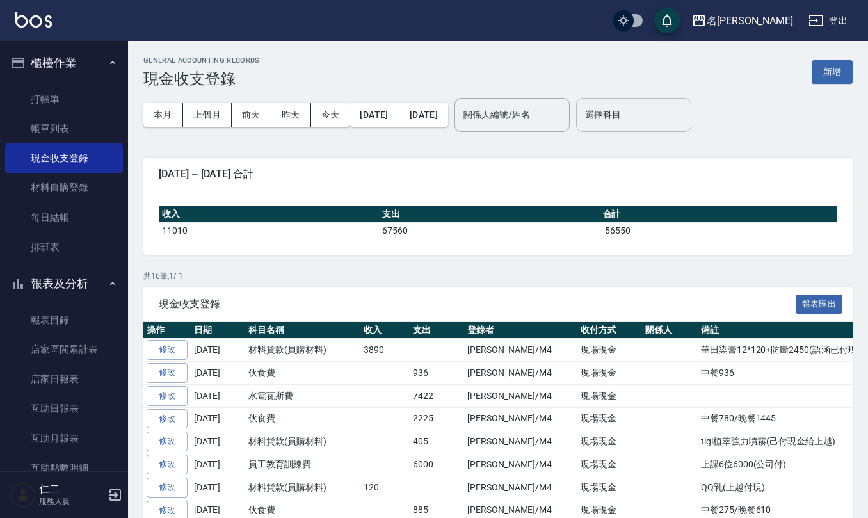
click at [674, 118] on input "選擇科目" at bounding box center [634, 115] width 104 height 22
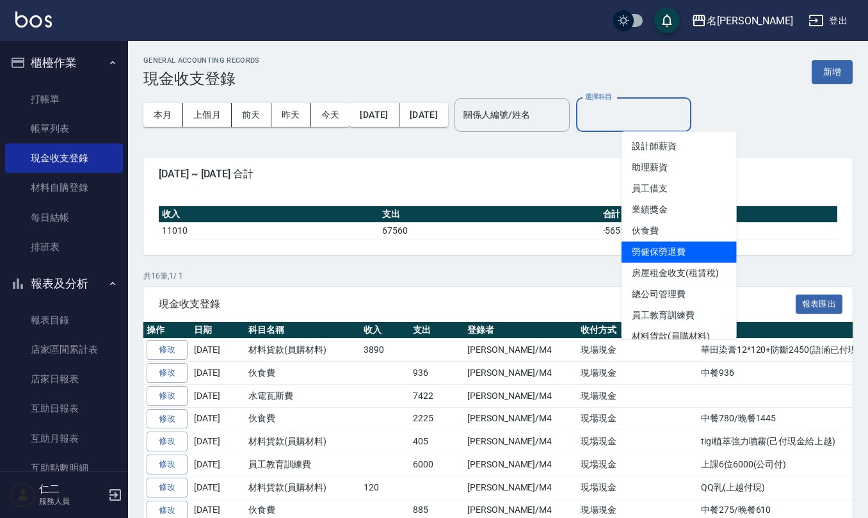
scroll to position [170, 0]
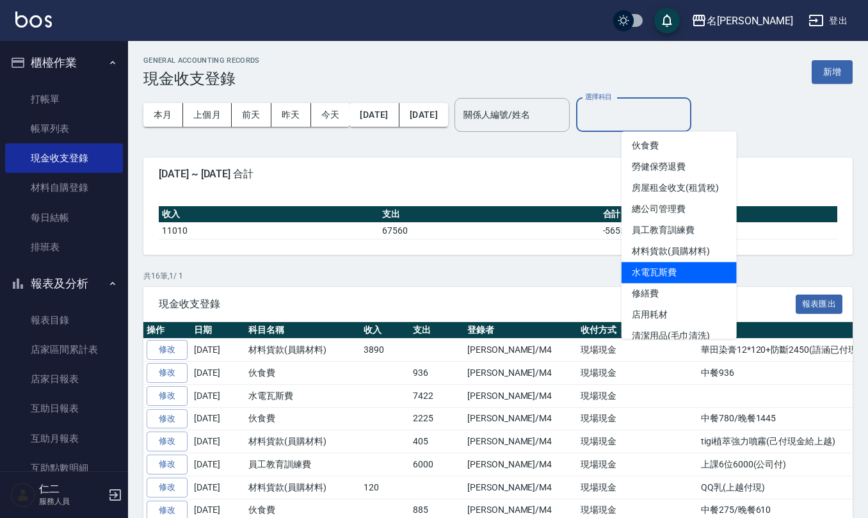
click at [667, 264] on li "水電瓦斯費" at bounding box center [679, 272] width 115 height 21
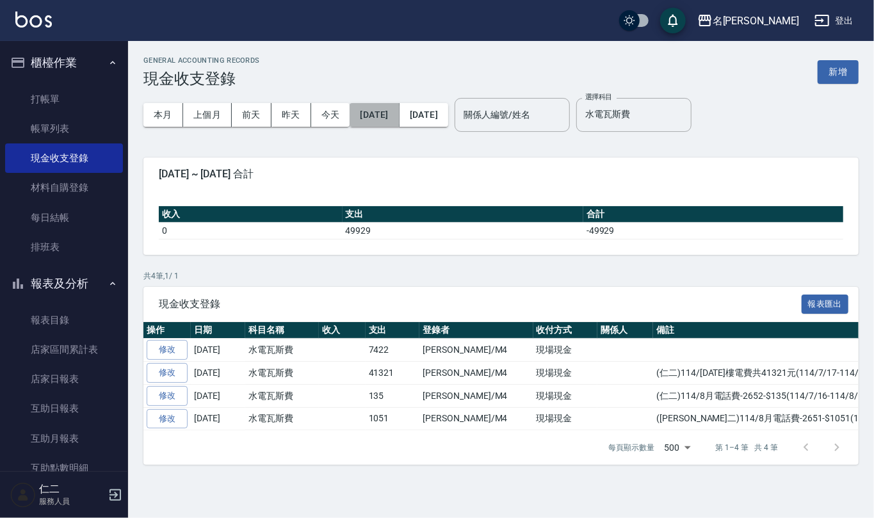
click at [382, 121] on button "[DATE]" at bounding box center [374, 115] width 49 height 24
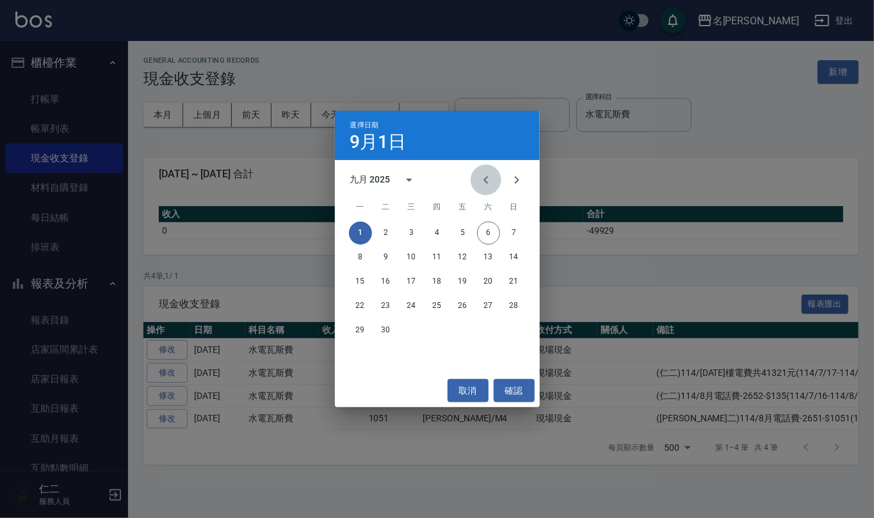
click at [495, 185] on button "Previous month" at bounding box center [486, 180] width 31 height 31
click at [470, 231] on button "1" at bounding box center [462, 233] width 23 height 23
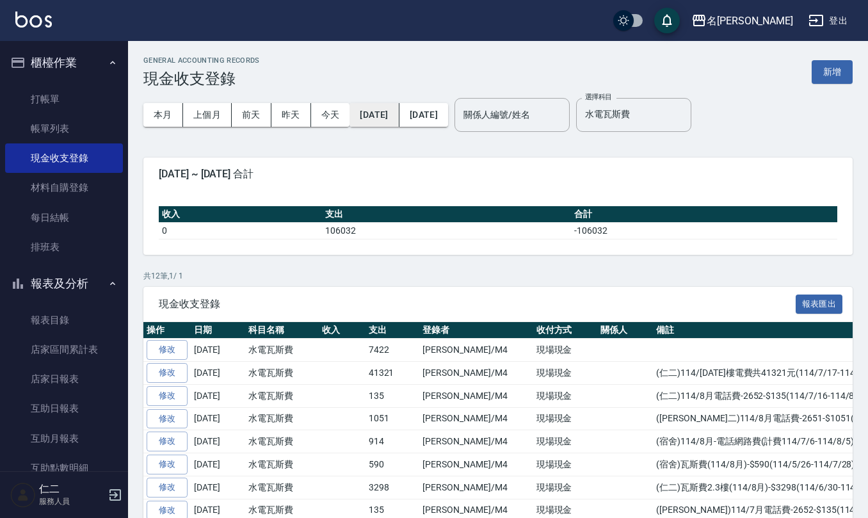
click at [396, 121] on button "[DATE]" at bounding box center [374, 115] width 49 height 24
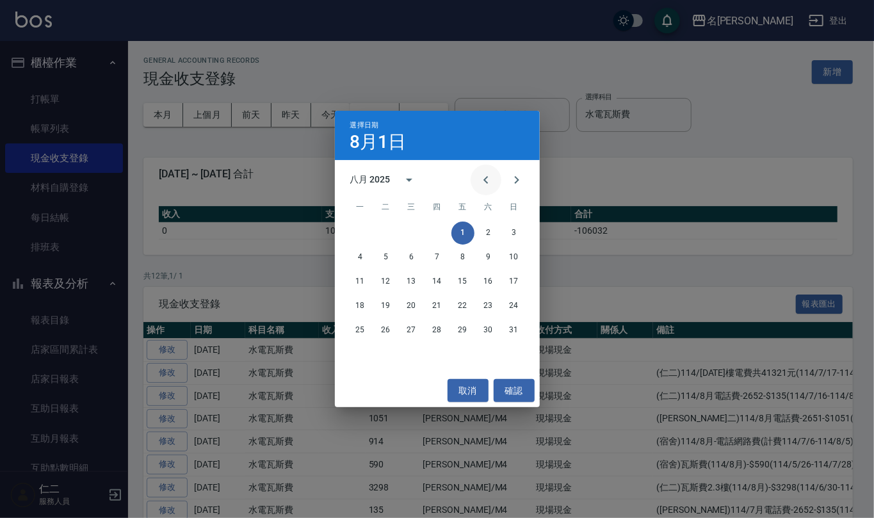
click at [490, 188] on button "Previous month" at bounding box center [486, 180] width 31 height 31
click at [389, 233] on button "1" at bounding box center [386, 233] width 23 height 23
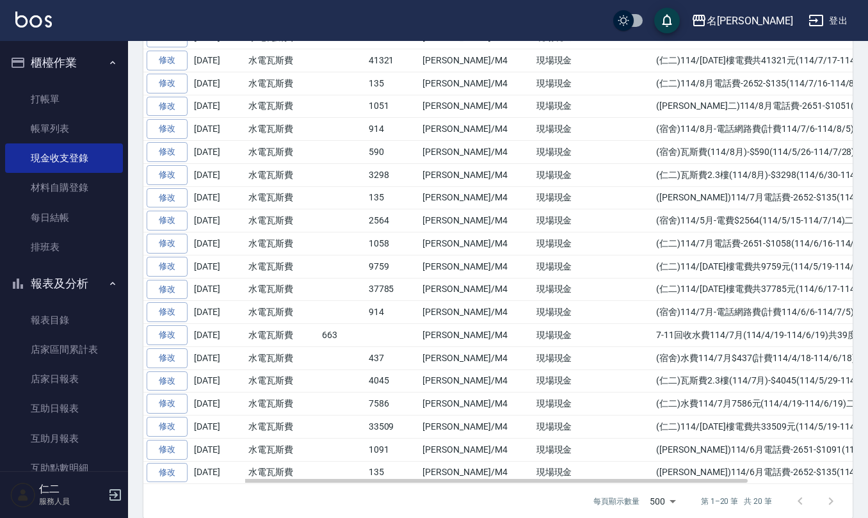
scroll to position [341, 0]
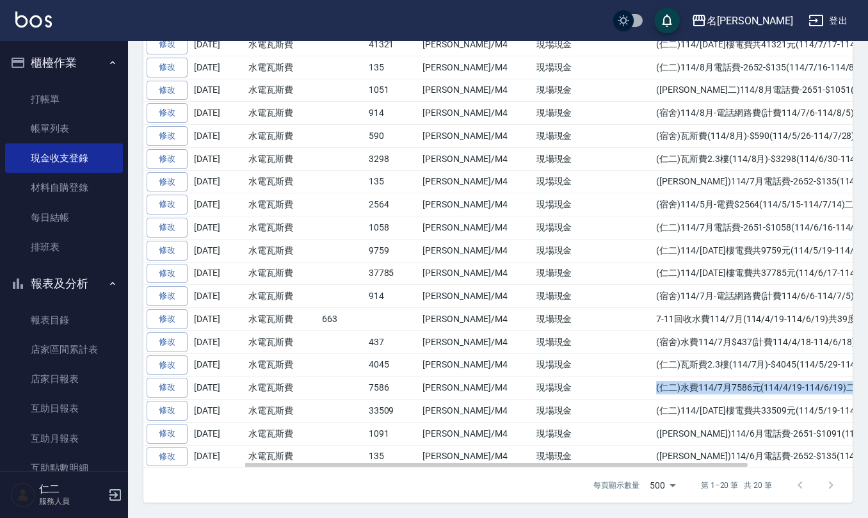
drag, startPoint x: 615, startPoint y: 387, endPoint x: 831, endPoint y: 385, distance: 215.8
click at [831, 385] on td "(仁二)水費114/7月7586元(114/4/19-114/6/19)二個月" at bounding box center [814, 388] width 323 height 23
copy td "(仁二)水費114/7月7586元(114/4/19-114/6/19)二個月"
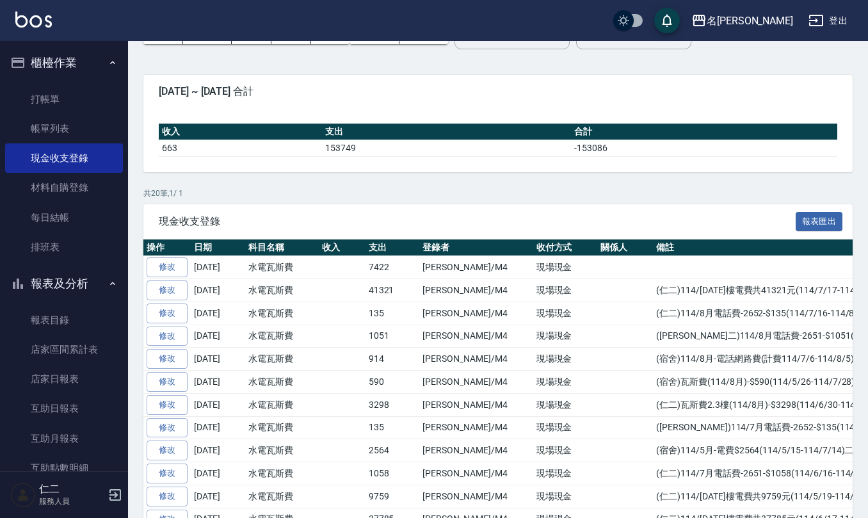
scroll to position [85, 0]
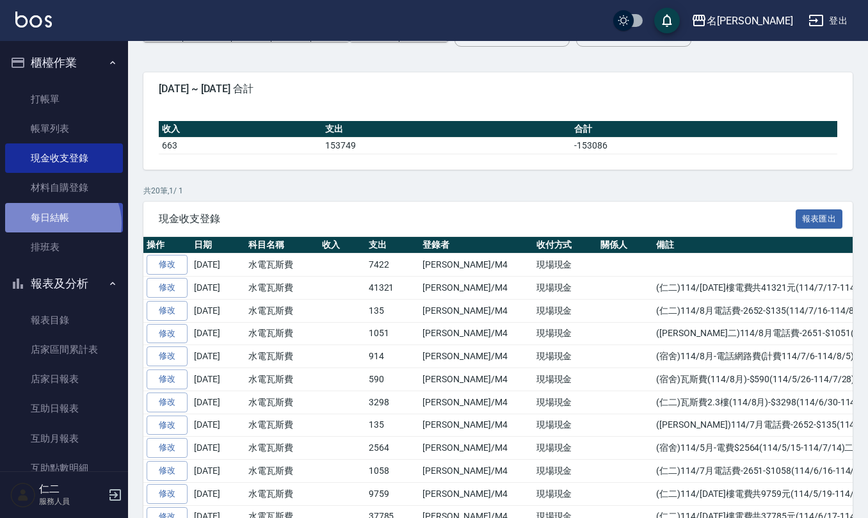
click at [60, 223] on link "每日結帳" at bounding box center [64, 217] width 118 height 29
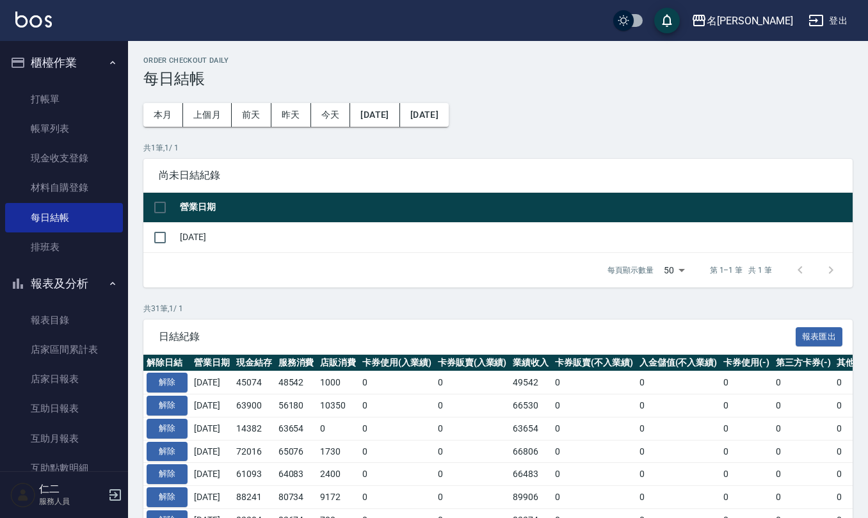
scroll to position [85, 0]
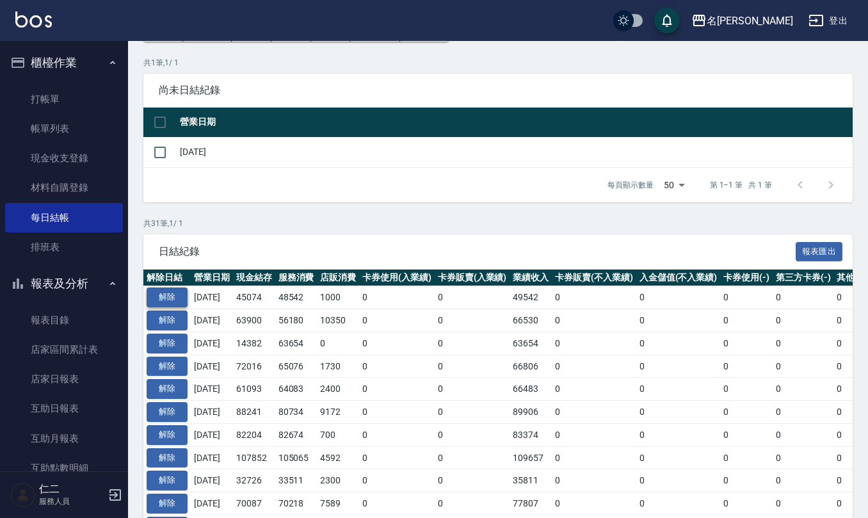
click at [177, 293] on button "解除" at bounding box center [167, 298] width 41 height 20
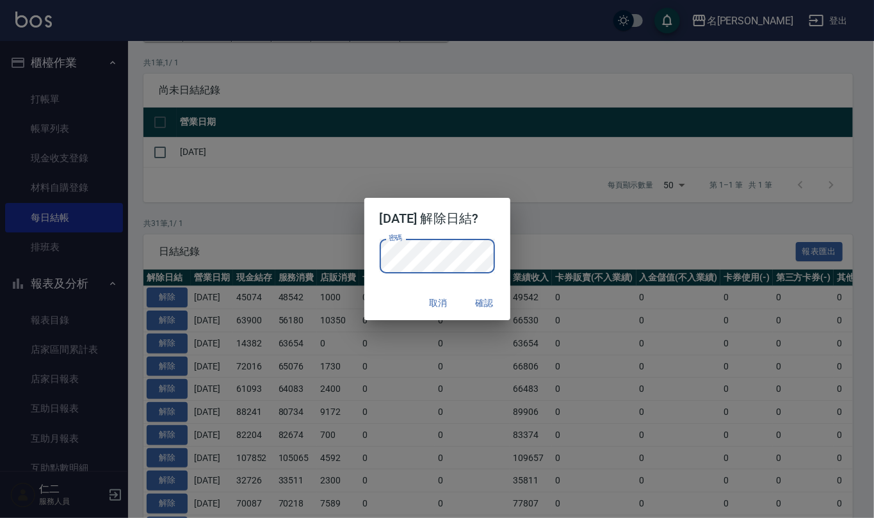
click at [491, 298] on button "確認" at bounding box center [484, 303] width 41 height 24
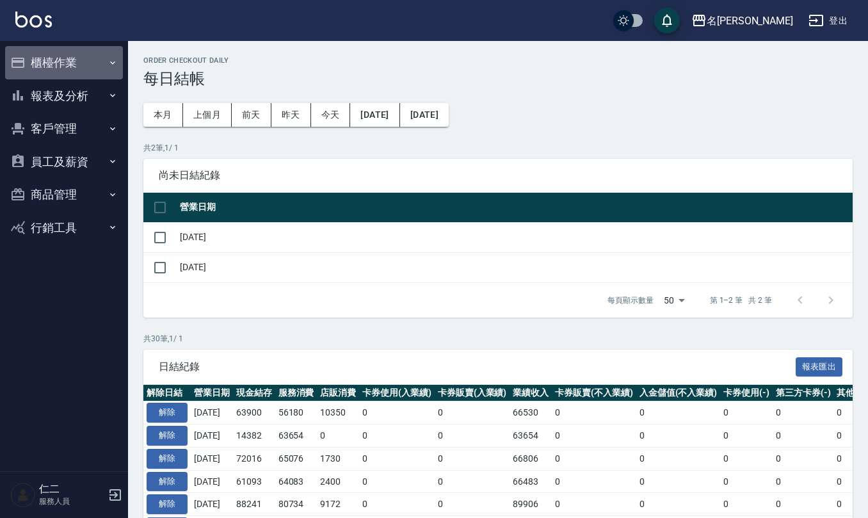
click at [60, 67] on button "櫃檯作業" at bounding box center [64, 62] width 118 height 33
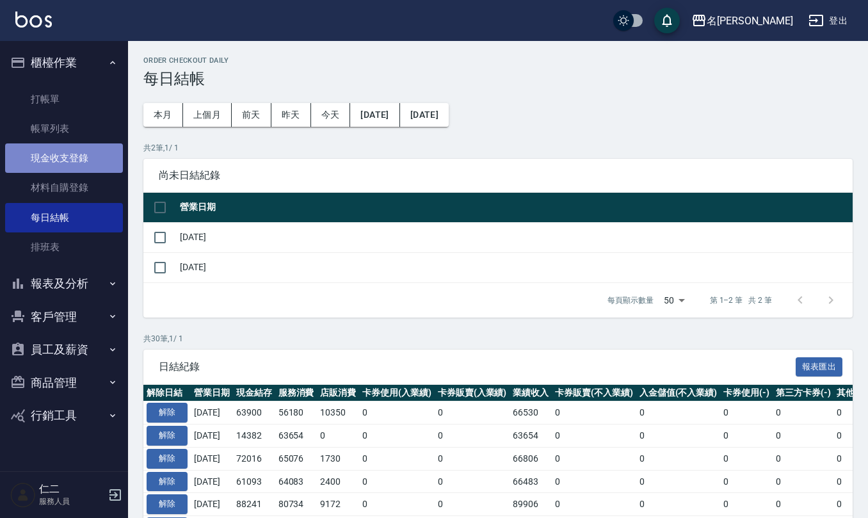
click at [72, 155] on link "現金收支登錄" at bounding box center [64, 157] width 118 height 29
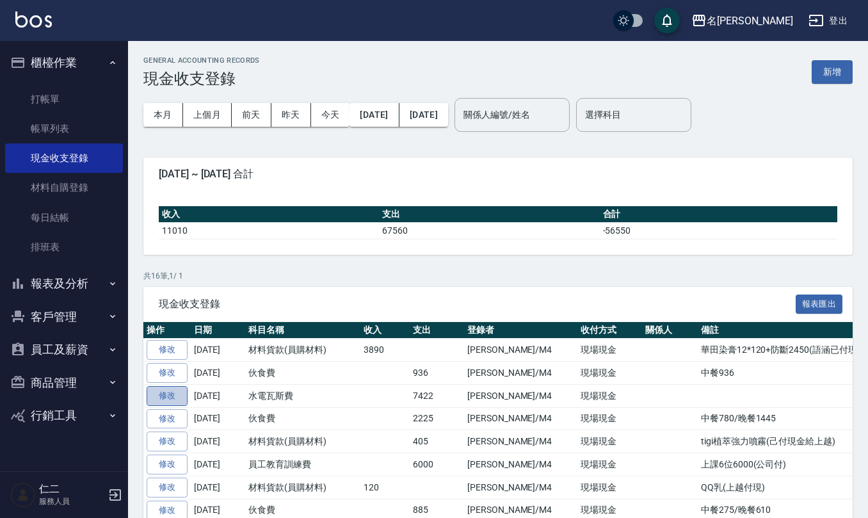
click at [175, 398] on link "修改" at bounding box center [167, 396] width 41 height 20
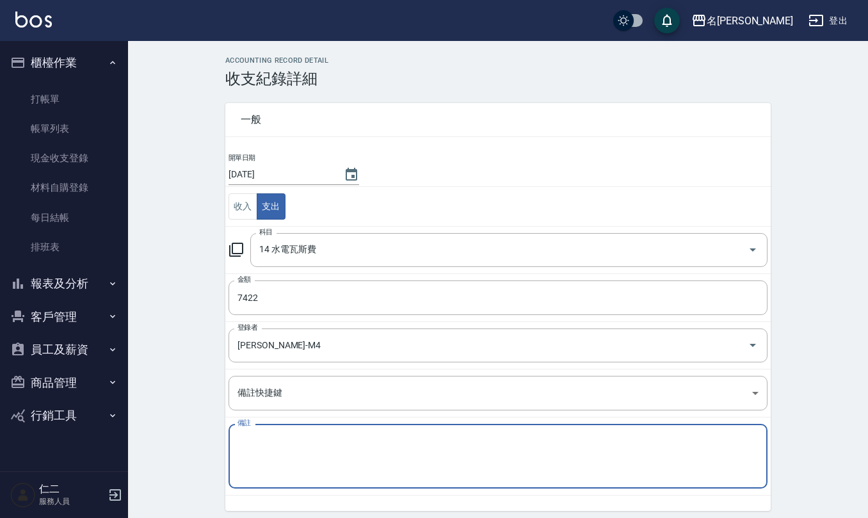
click at [352, 450] on textarea "備註" at bounding box center [498, 457] width 521 height 44
paste textarea "(仁二)水費114/7月7586元(114/4/19-114/6/19)二個月"
click at [305, 441] on textarea "(仁二)水費114/7月7586元(114/4/19-114/6/19)二個月" at bounding box center [498, 457] width 521 height 44
drag, startPoint x: 365, startPoint y: 436, endPoint x: 357, endPoint y: 438, distance: 7.9
click at [361, 436] on textarea "(仁二)水費114/9月7422元(114/4/19-114/6/19)二個月" at bounding box center [498, 457] width 521 height 44
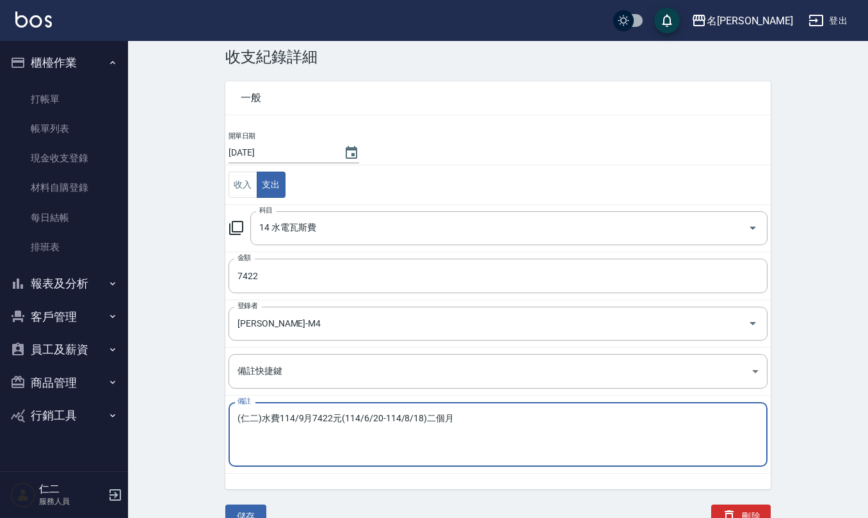
scroll to position [33, 0]
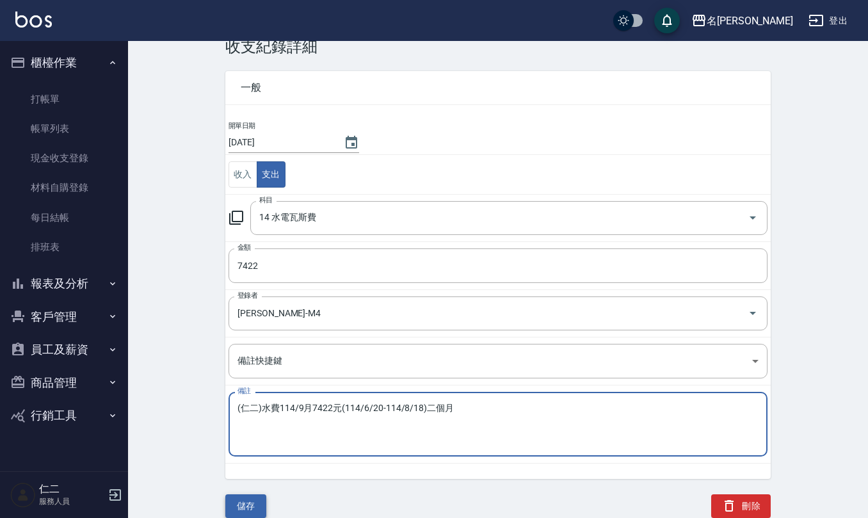
type textarea "(仁二)水費114/9月7422元(114/6/20-114/8/18)二個月"
click at [242, 499] on button "儲存" at bounding box center [245, 506] width 41 height 24
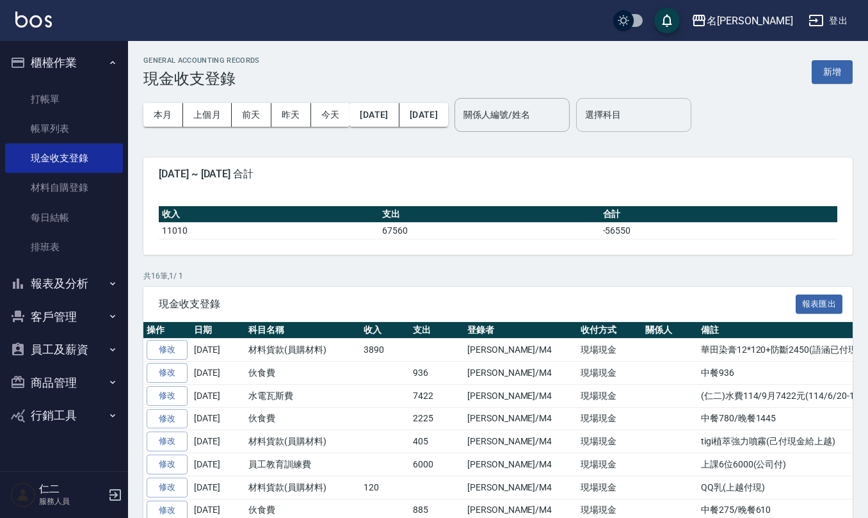
click at [653, 111] on input "選擇科目" at bounding box center [634, 115] width 104 height 22
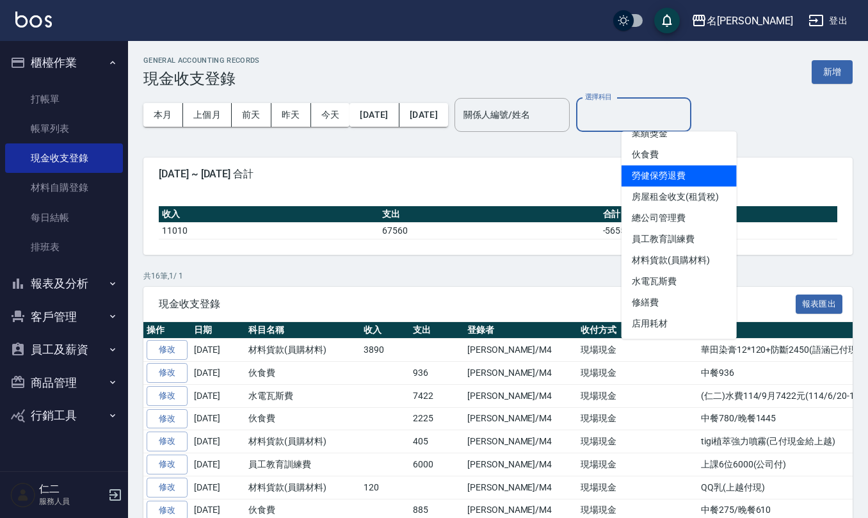
scroll to position [170, 0]
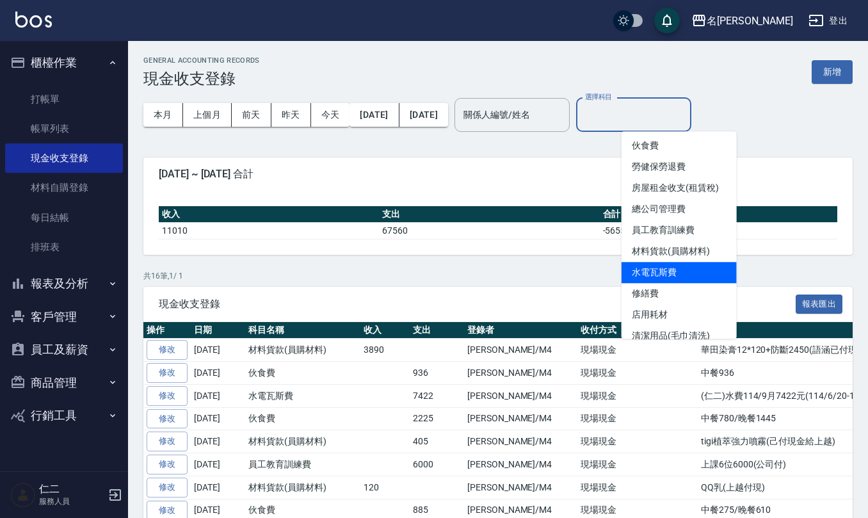
click at [674, 277] on li "水電瓦斯費" at bounding box center [679, 272] width 115 height 21
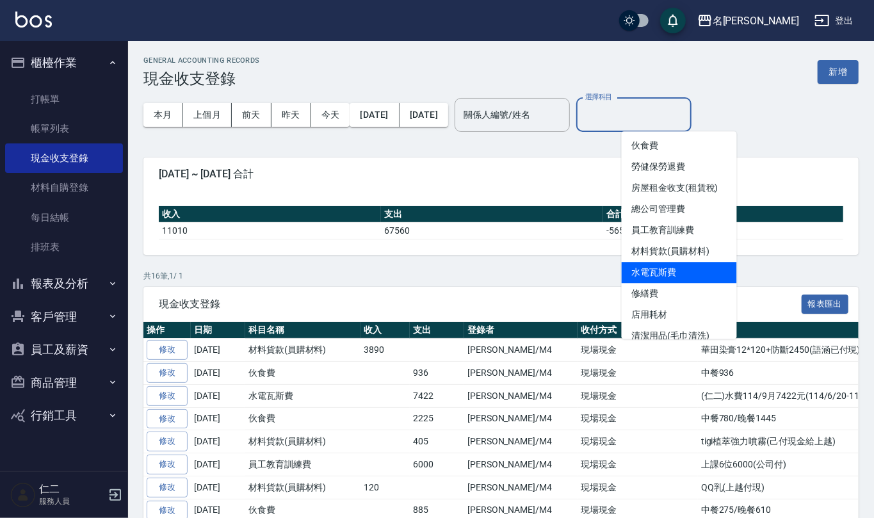
type input "水電瓦斯費"
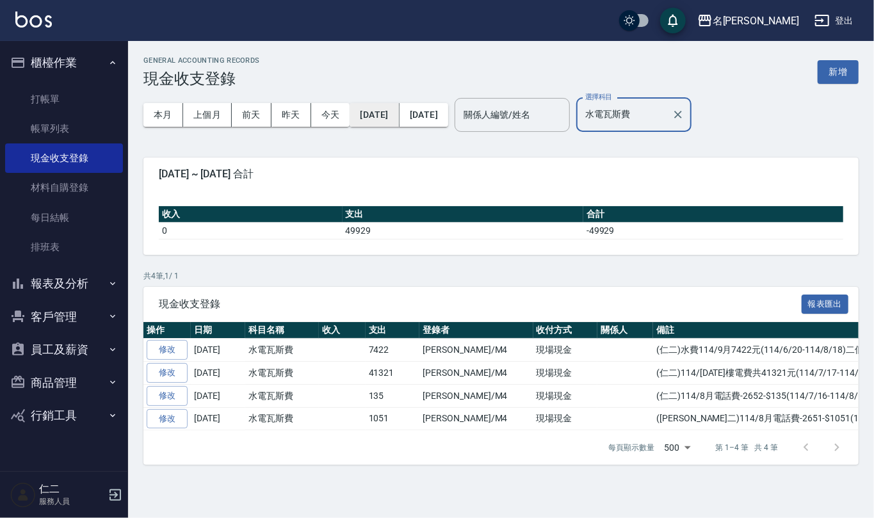
click at [394, 106] on button "[DATE]" at bounding box center [374, 115] width 49 height 24
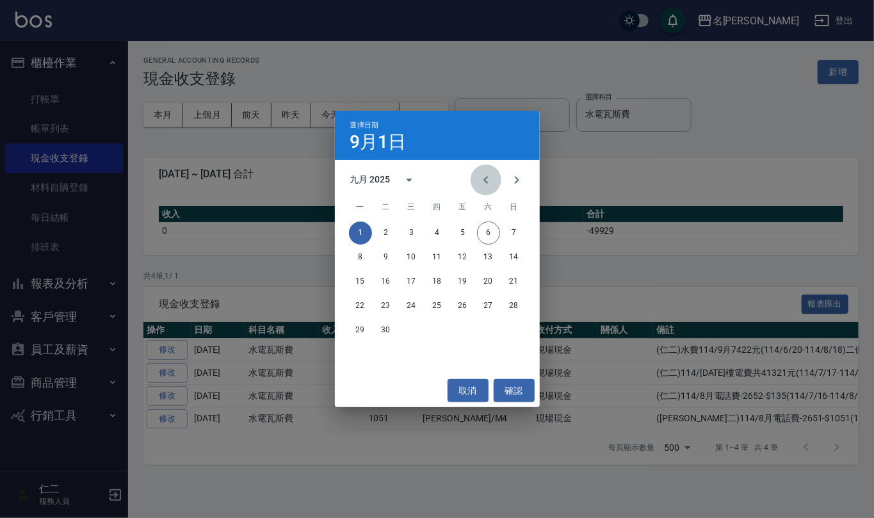
click at [491, 180] on icon "Previous month" at bounding box center [485, 179] width 15 height 15
click at [469, 228] on button "1" at bounding box center [462, 233] width 23 height 23
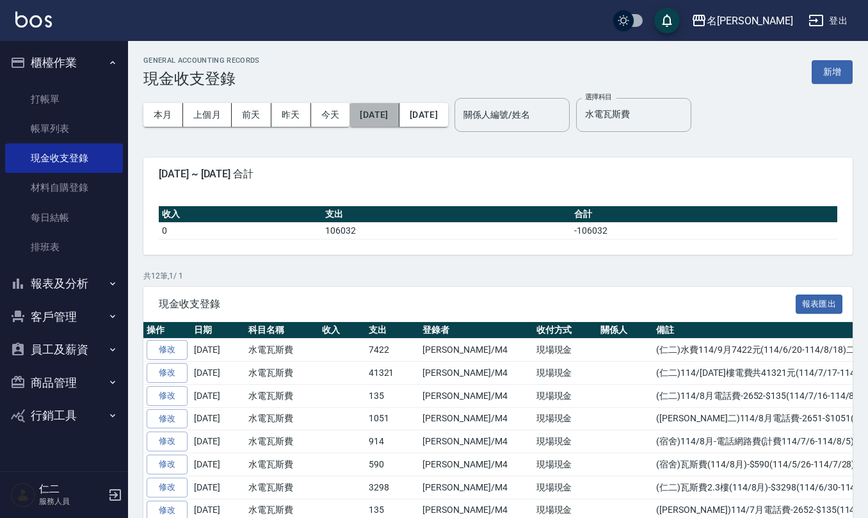
click at [390, 113] on button "[DATE]" at bounding box center [374, 115] width 49 height 24
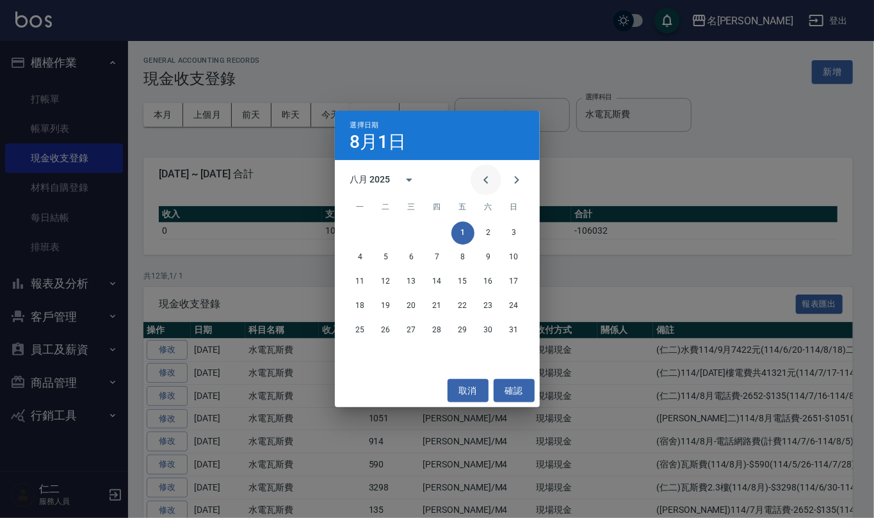
click at [480, 180] on icon "Previous month" at bounding box center [485, 179] width 15 height 15
click at [390, 233] on button "1" at bounding box center [386, 233] width 23 height 23
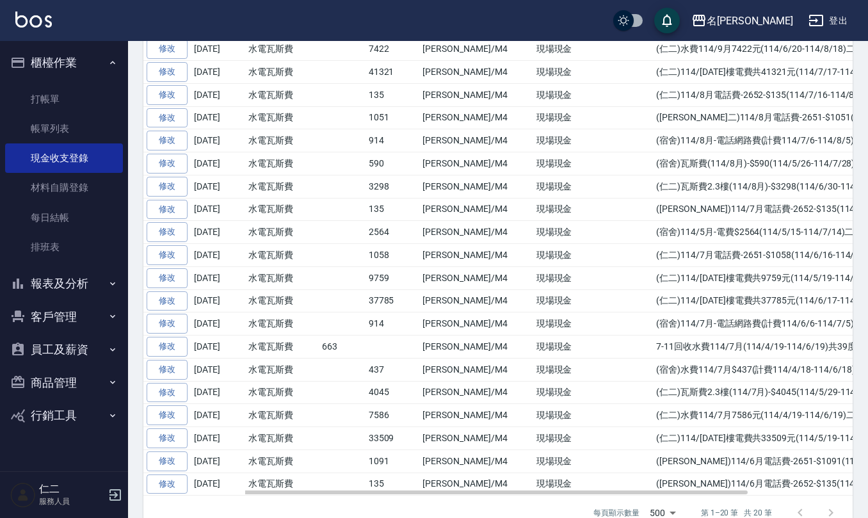
scroll to position [341, 0]
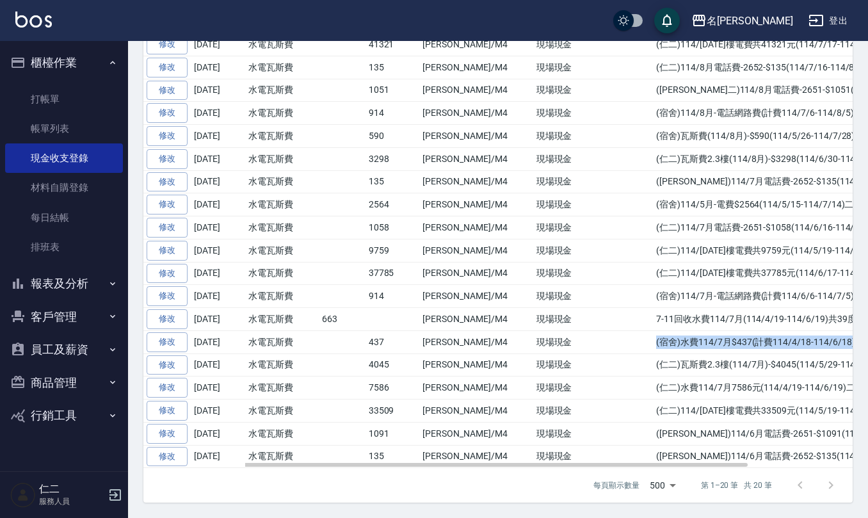
drag, startPoint x: 613, startPoint y: 339, endPoint x: 838, endPoint y: 331, distance: 224.9
click at [838, 331] on td "(宿舍)水費114/7月$437(計費114/4/18-114/6/18)" at bounding box center [814, 341] width 323 height 23
copy td "(宿舍)水費114/7月$437(計費114/4/18-114/6/18)"
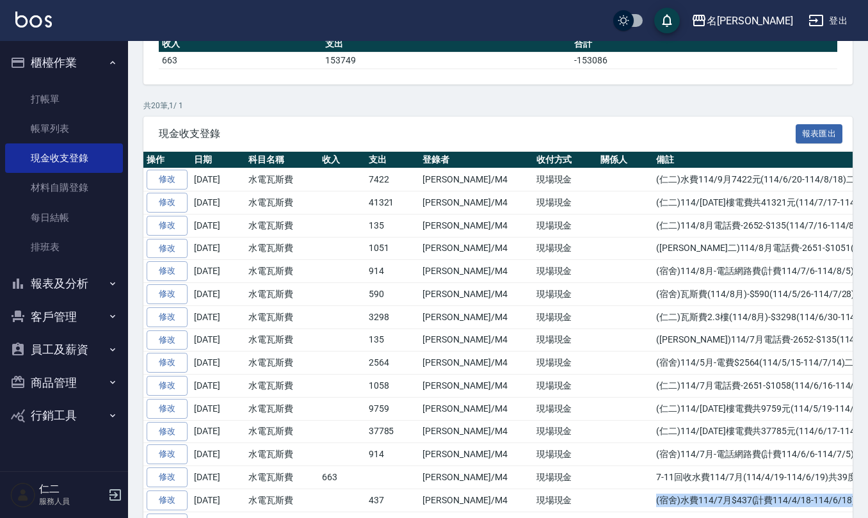
scroll to position [0, 0]
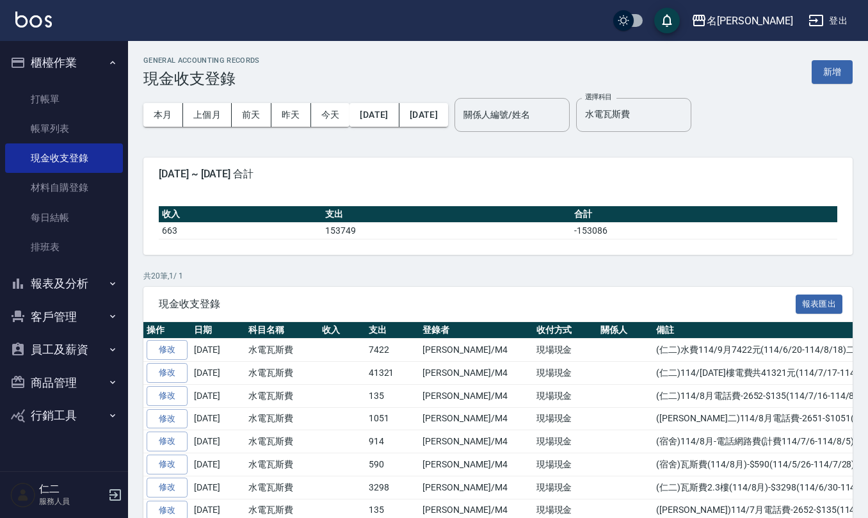
drag, startPoint x: 838, startPoint y: 65, endPoint x: 838, endPoint y: 72, distance: 7.7
click at [838, 63] on button "新增" at bounding box center [832, 72] width 41 height 24
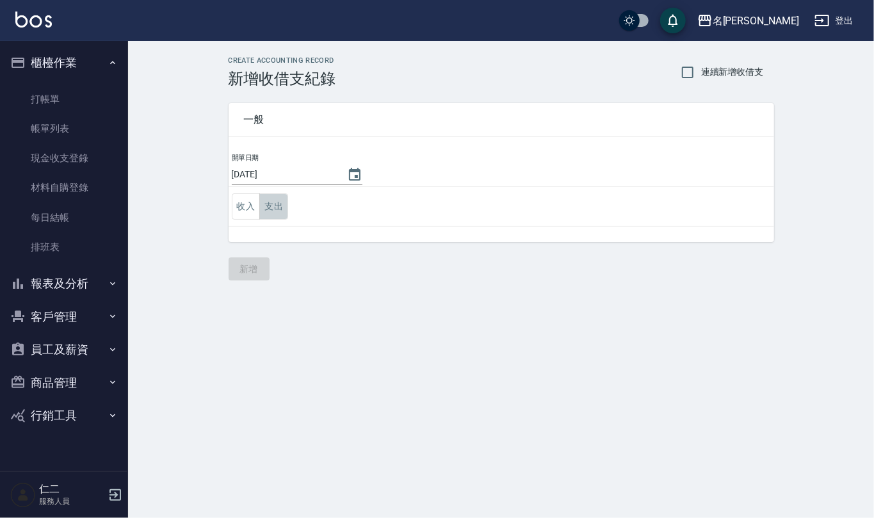
drag, startPoint x: 280, startPoint y: 205, endPoint x: 282, endPoint y: 222, distance: 16.8
click at [280, 206] on button "支出" at bounding box center [273, 206] width 29 height 26
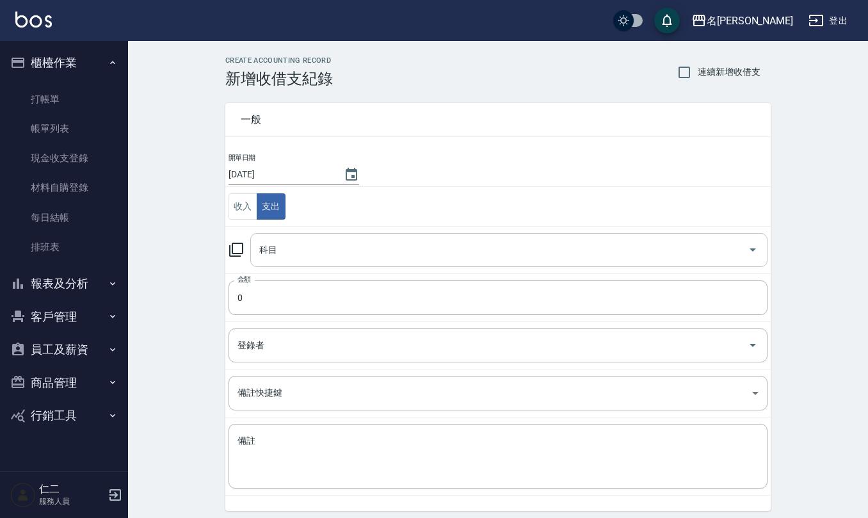
click at [288, 239] on input "科目" at bounding box center [499, 250] width 487 height 22
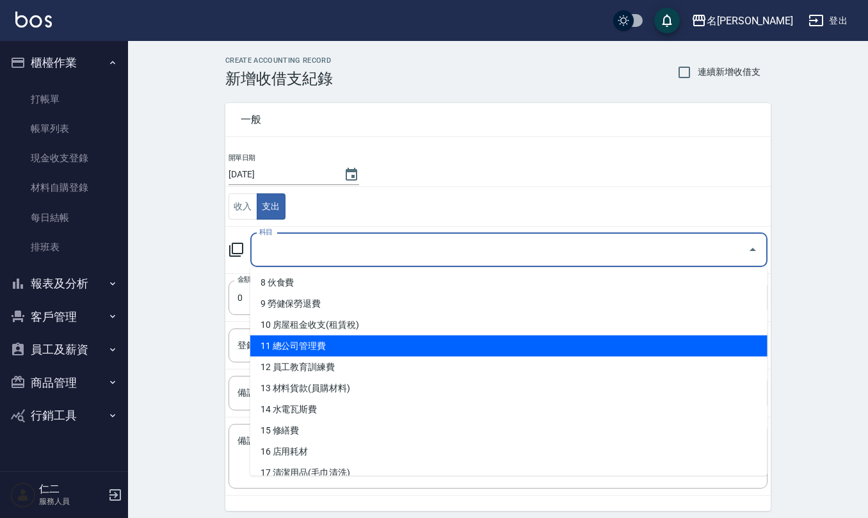
scroll to position [256, 0]
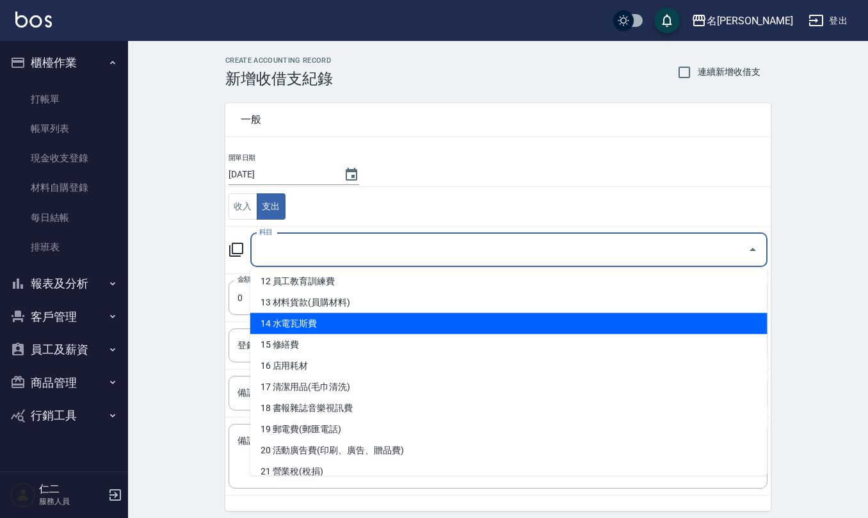
click at [300, 324] on li "14 水電瓦斯費" at bounding box center [508, 323] width 517 height 21
type input "14 水電瓦斯費"
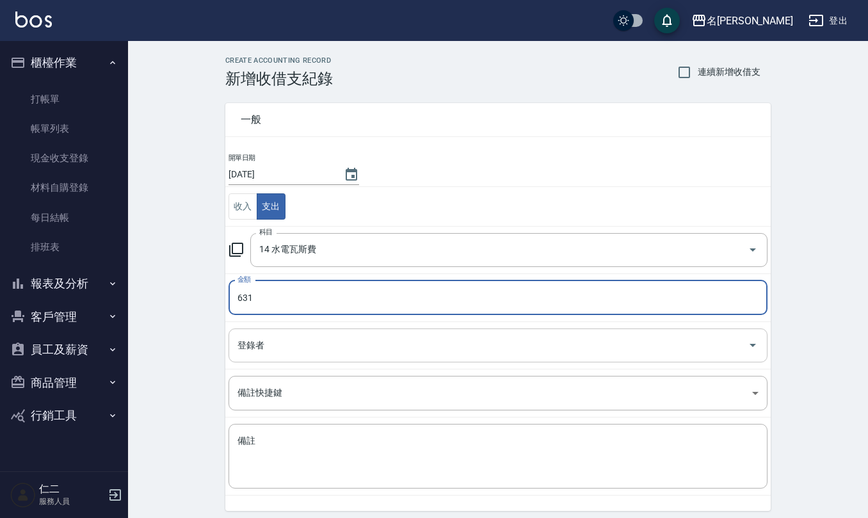
type input "631"
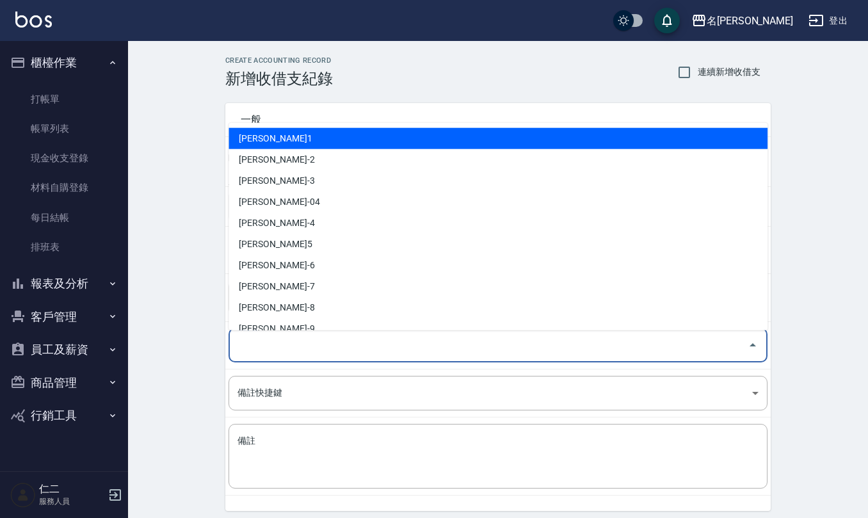
click at [275, 341] on input "登錄者" at bounding box center [488, 345] width 508 height 22
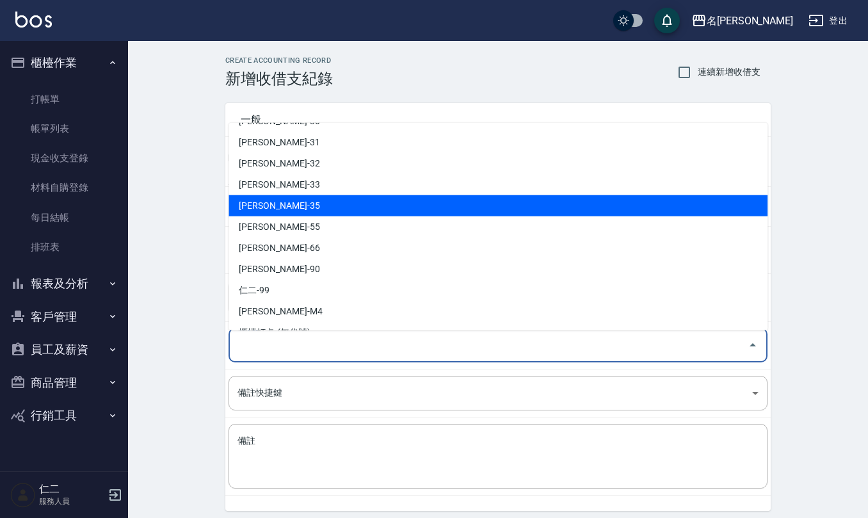
scroll to position [564, 0]
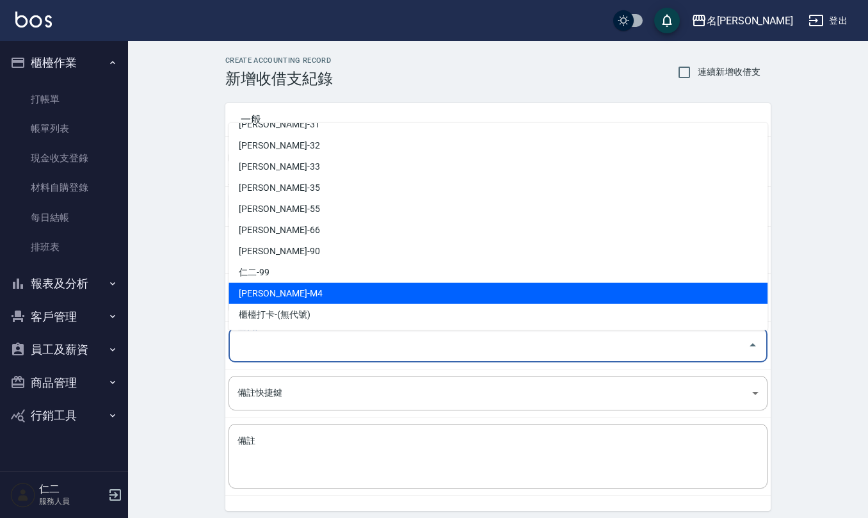
click at [298, 298] on li "[PERSON_NAME]-M4" at bounding box center [498, 293] width 539 height 21
type input "[PERSON_NAME]-M4"
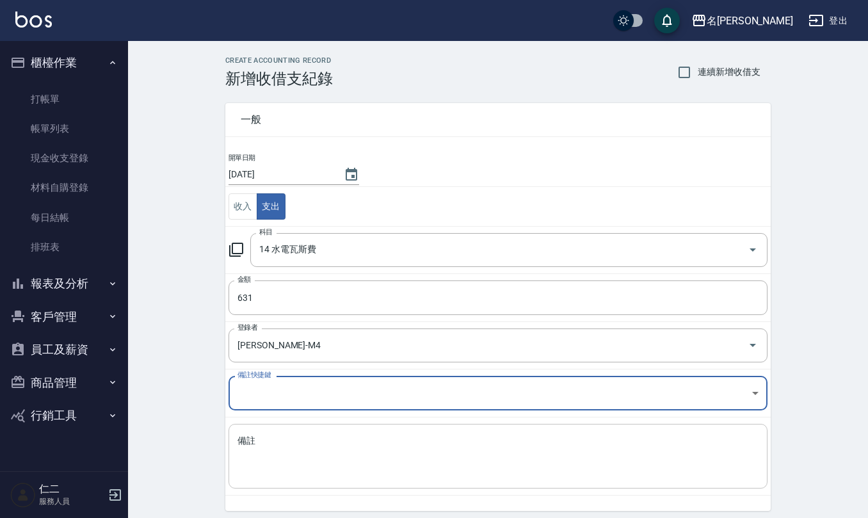
click at [256, 451] on textarea "備註" at bounding box center [498, 457] width 521 height 44
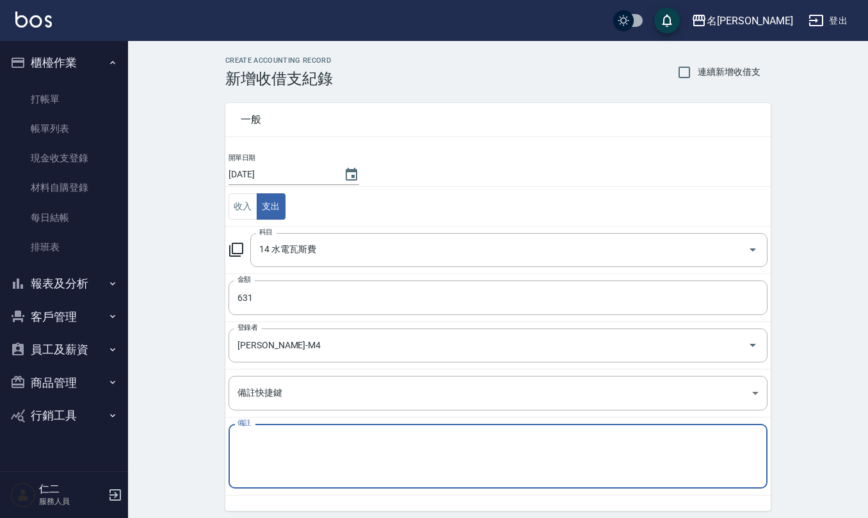
paste textarea "(宿舍)水費114/7月$437(計費114/4/18-114/6/18)"
click at [295, 446] on textarea "(宿舍)水費114/7月$437(計費114/4/18-114/6/18)" at bounding box center [498, 457] width 521 height 44
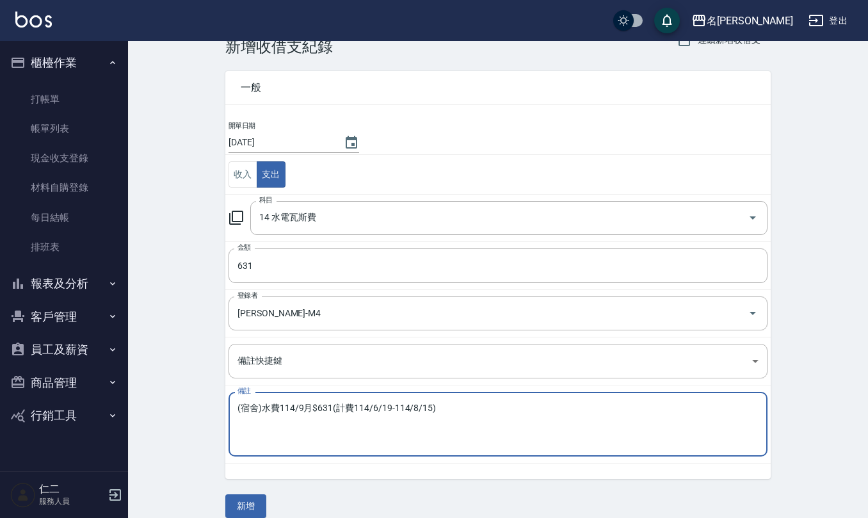
scroll to position [49, 0]
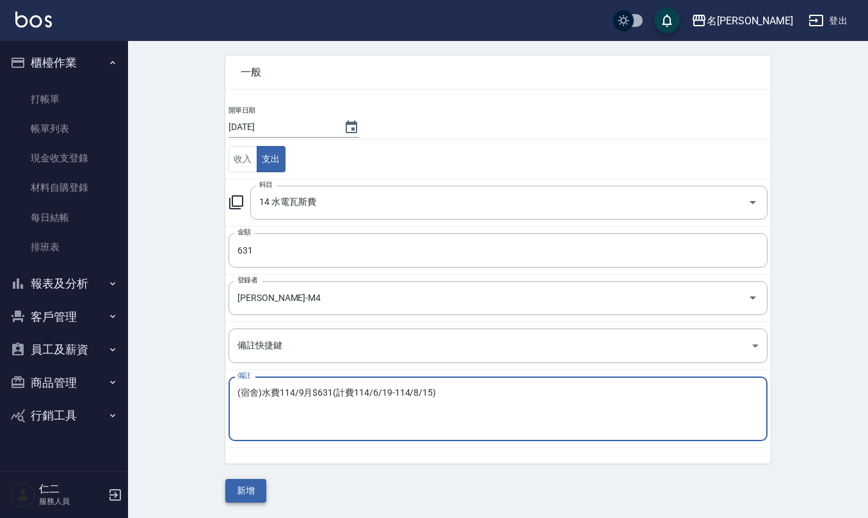
type textarea "(宿舍)水費114/9月$631(計費114/6/19-114/8/15)"
click at [239, 493] on button "新增" at bounding box center [245, 491] width 41 height 24
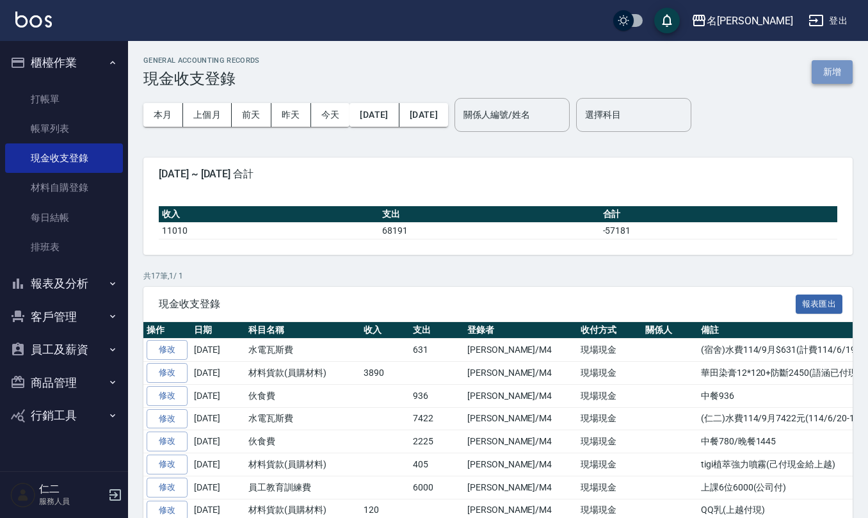
click at [843, 70] on button "新增" at bounding box center [832, 72] width 41 height 24
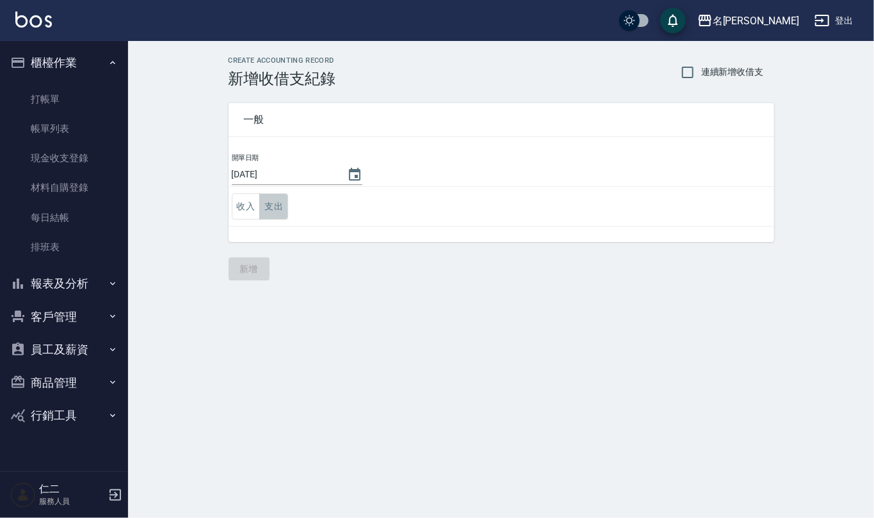
click at [270, 209] on button "支出" at bounding box center [273, 206] width 29 height 26
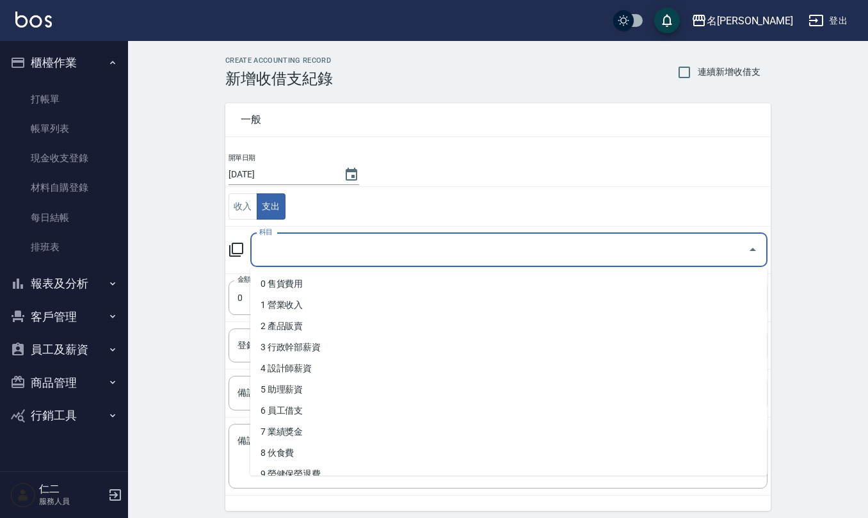
click at [296, 261] on input "科目" at bounding box center [499, 250] width 487 height 22
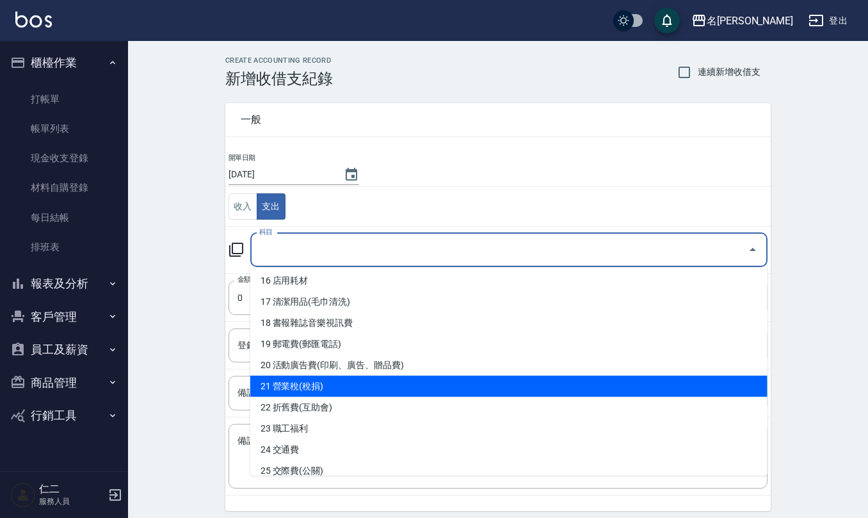
scroll to position [426, 0]
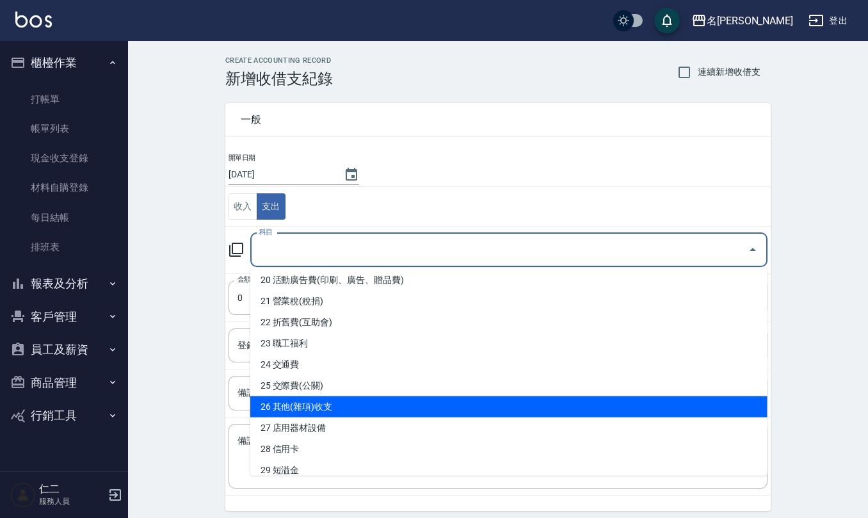
click at [328, 405] on li "26 其他(雜項)收支" at bounding box center [508, 406] width 517 height 21
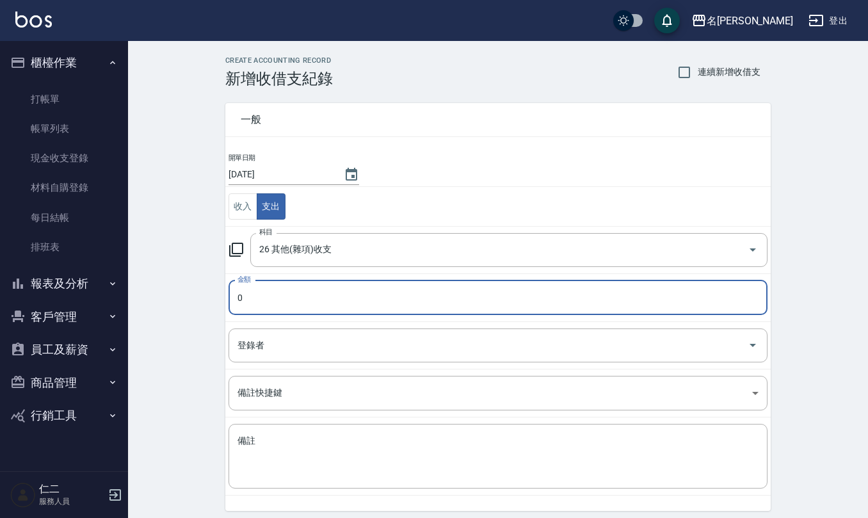
type input "26 其他(雜項)收支"
type input "190"
click at [259, 357] on input "登錄者" at bounding box center [488, 345] width 508 height 22
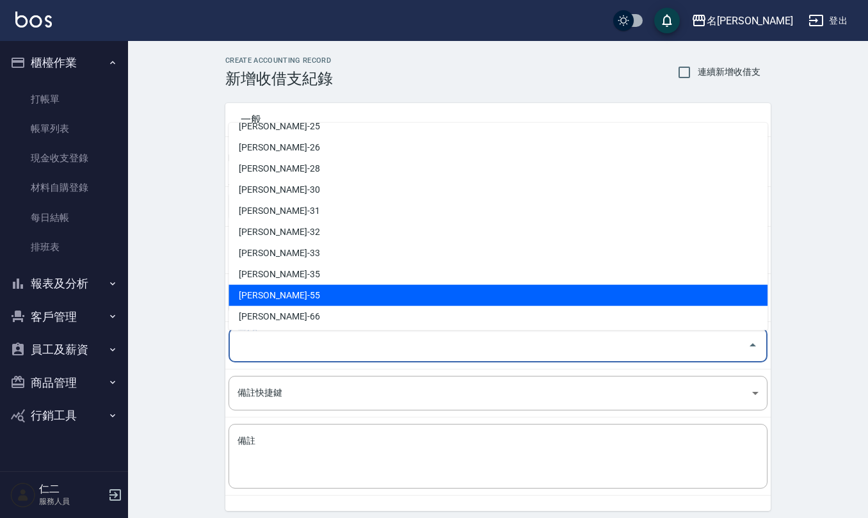
scroll to position [564, 0]
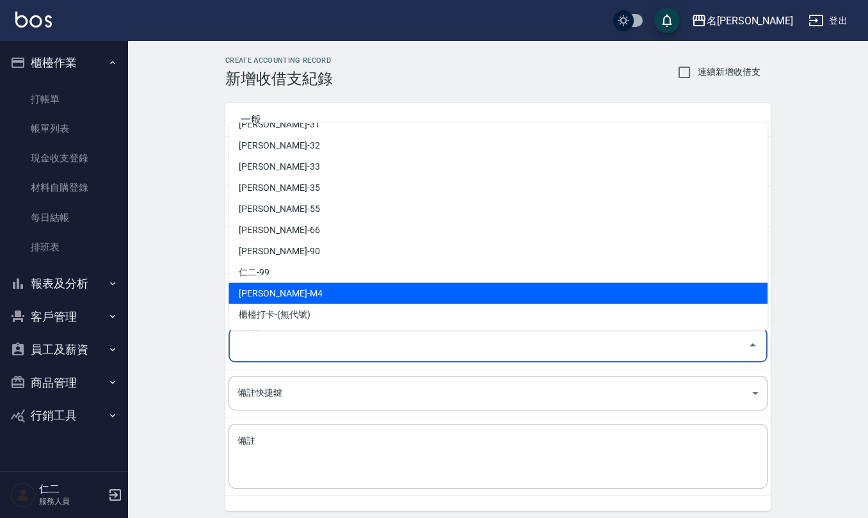
click at [292, 295] on li "[PERSON_NAME]-M4" at bounding box center [498, 293] width 539 height 21
type input "[PERSON_NAME]-M4"
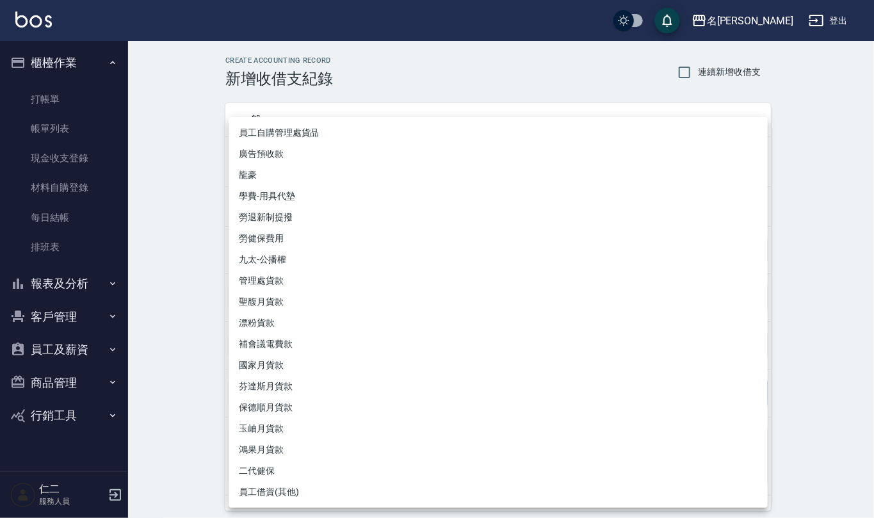
click at [254, 402] on body "名留仁二 登出 櫃檯作業 打帳單 帳單列表 現金收支登錄 材料自購登錄 每日結帳 排班表 報表及分析 報表目錄 店家區間累計表 店家日報表 互助日報表 互助月…" at bounding box center [437, 282] width 874 height 565
click at [200, 245] on div at bounding box center [437, 259] width 874 height 518
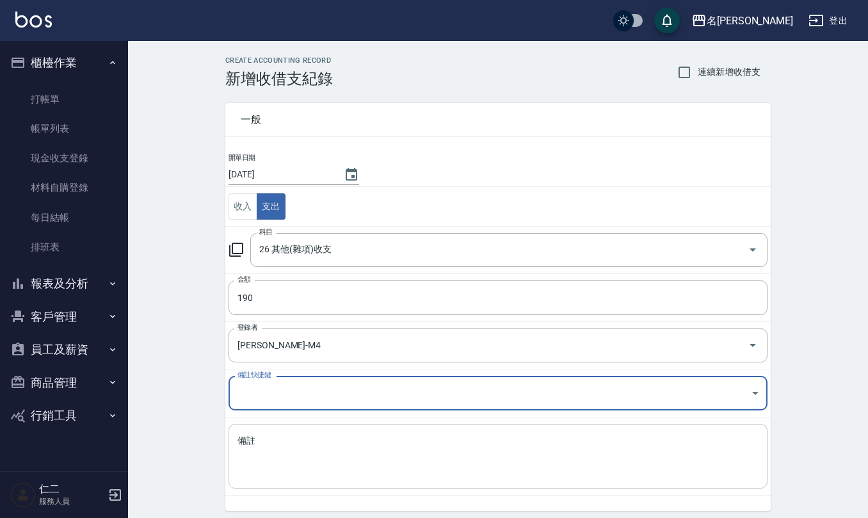
drag, startPoint x: 300, startPoint y: 451, endPoint x: 284, endPoint y: 441, distance: 18.5
click at [300, 451] on textarea "備註" at bounding box center [498, 457] width 521 height 44
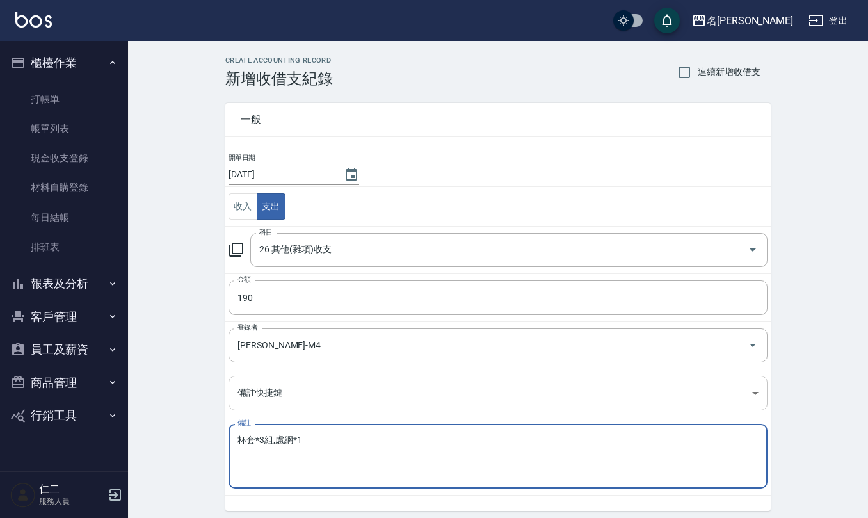
scroll to position [49, 0]
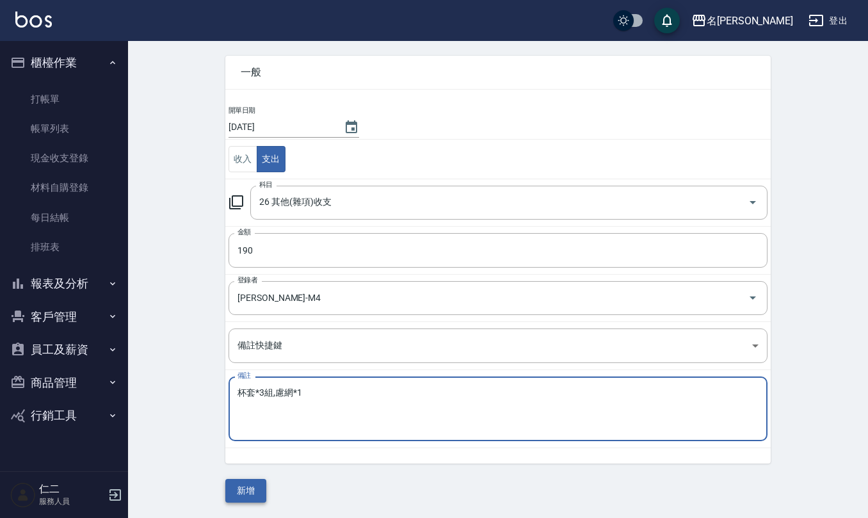
type textarea "杯套*3組,慮網*1"
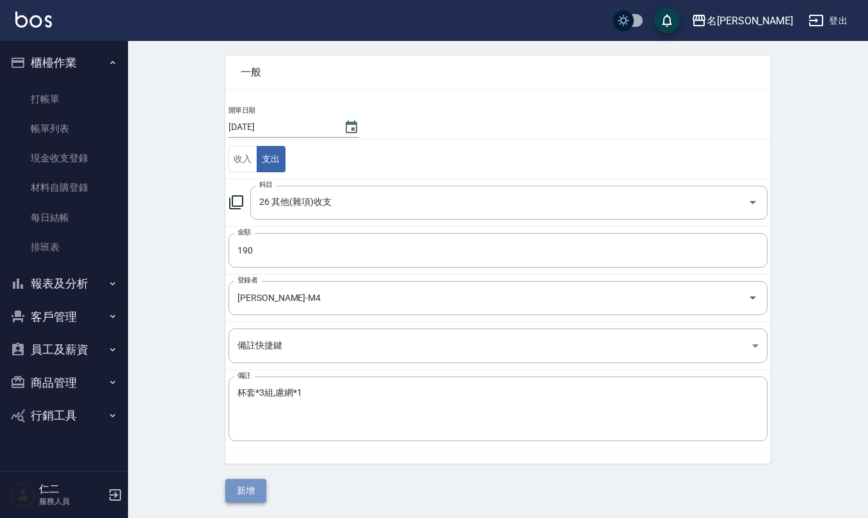
click at [244, 492] on button "新增" at bounding box center [245, 491] width 41 height 24
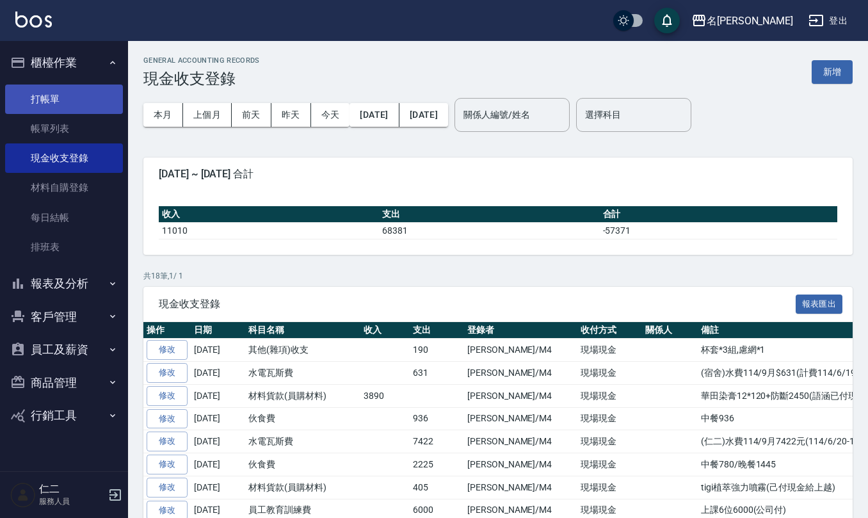
click at [62, 100] on link "打帳單" at bounding box center [64, 99] width 118 height 29
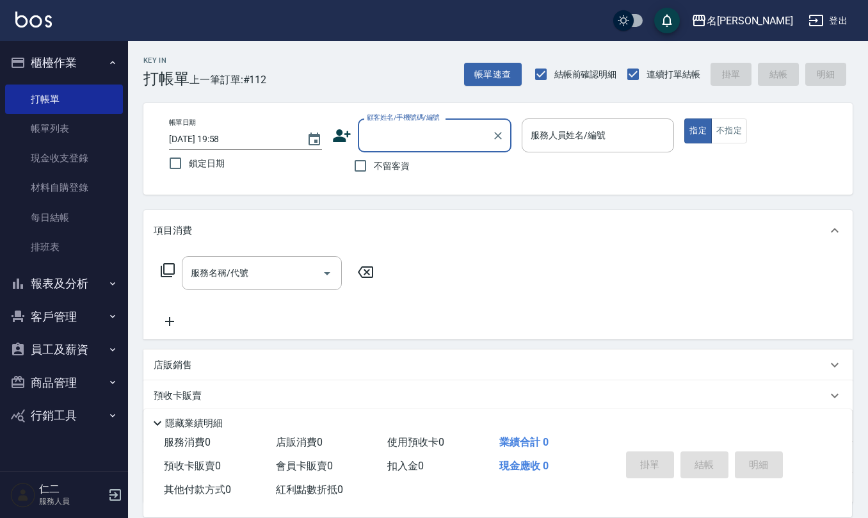
click at [385, 158] on label "不留客資" at bounding box center [378, 165] width 63 height 27
click at [374, 158] on input "不留客資" at bounding box center [360, 165] width 27 height 27
checkbox input "true"
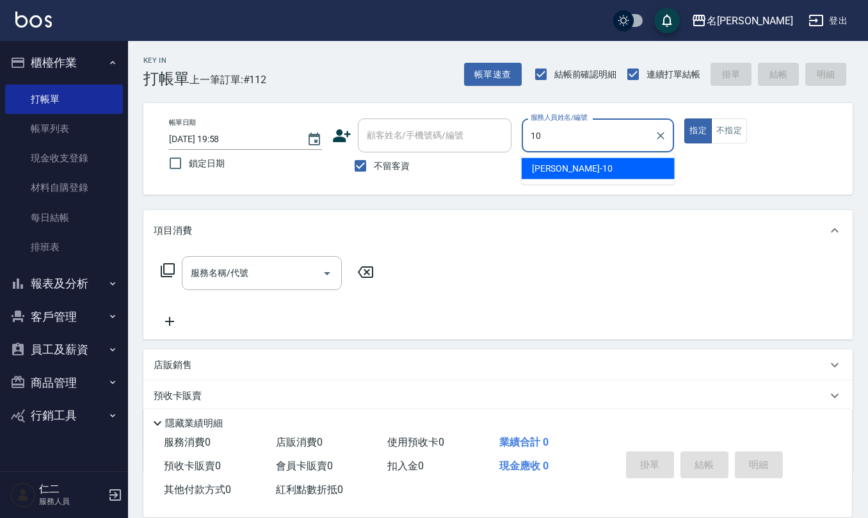
type input "[PERSON_NAME]-10"
type button "true"
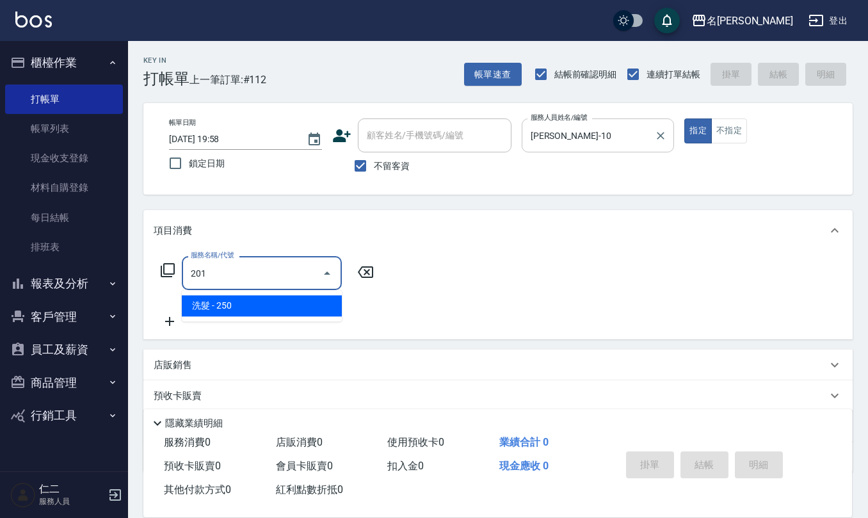
type input "洗髮(201)"
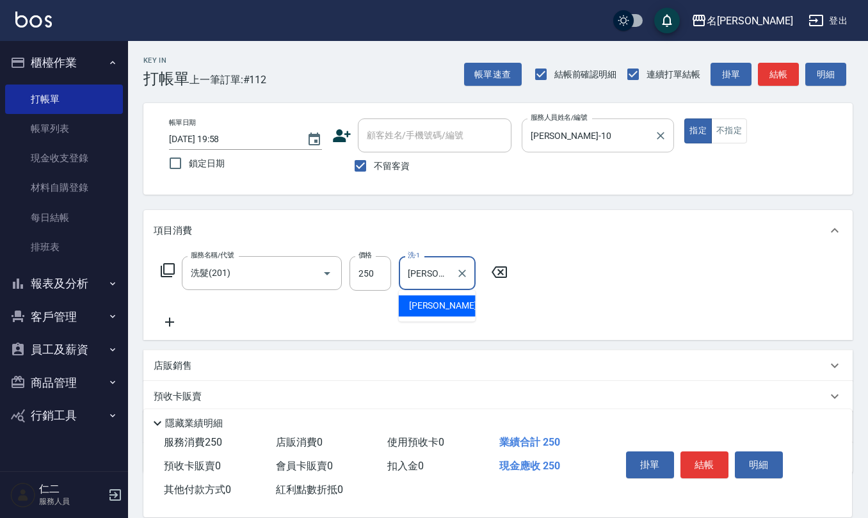
type input "[PERSON_NAME]-24"
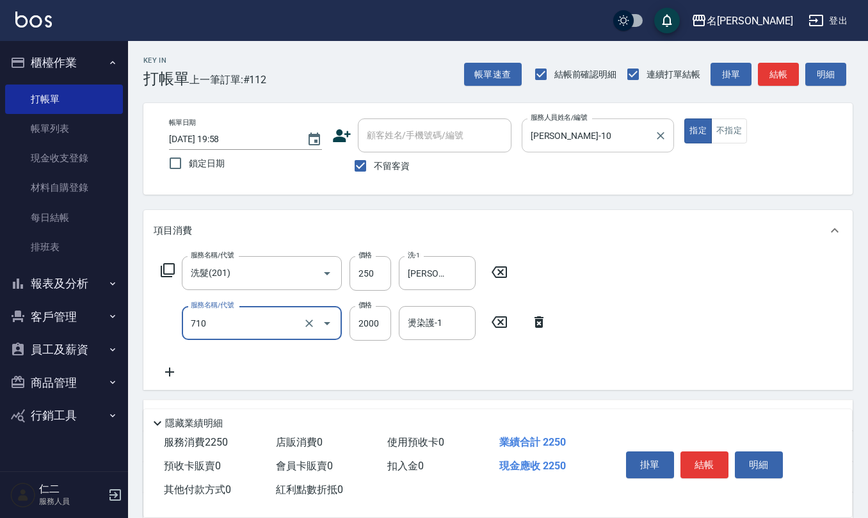
type input "髮善4段護髮2000(710)"
type input "1400"
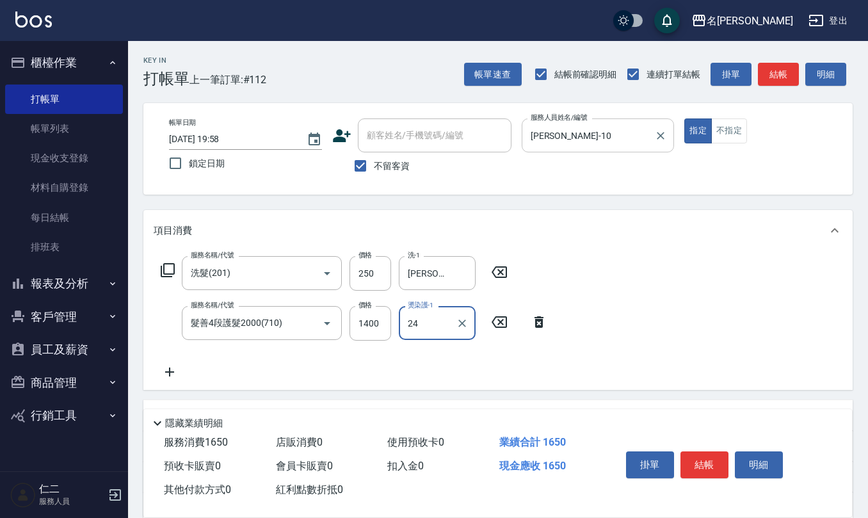
type input "[PERSON_NAME]-24"
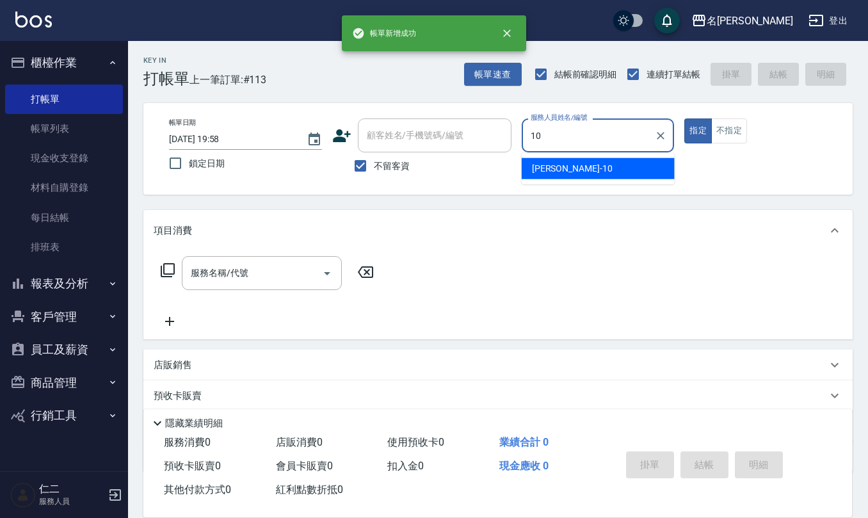
type input "[PERSON_NAME]-10"
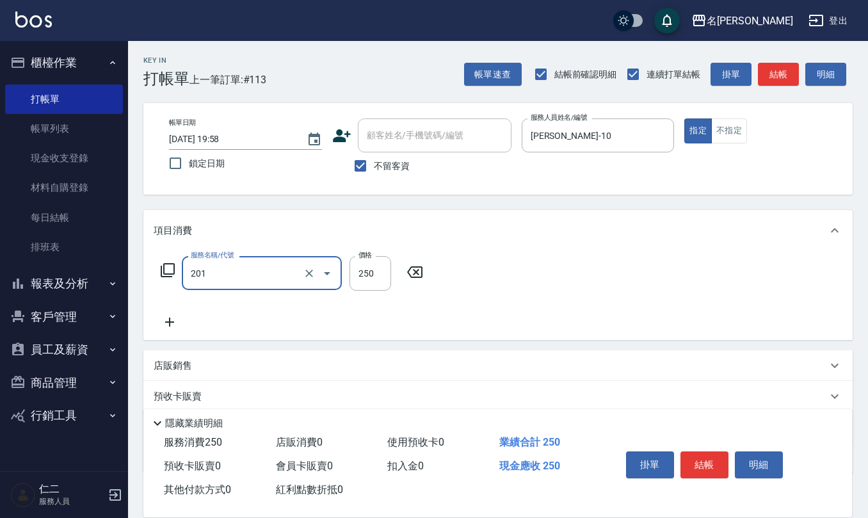
type input "洗髮(201)"
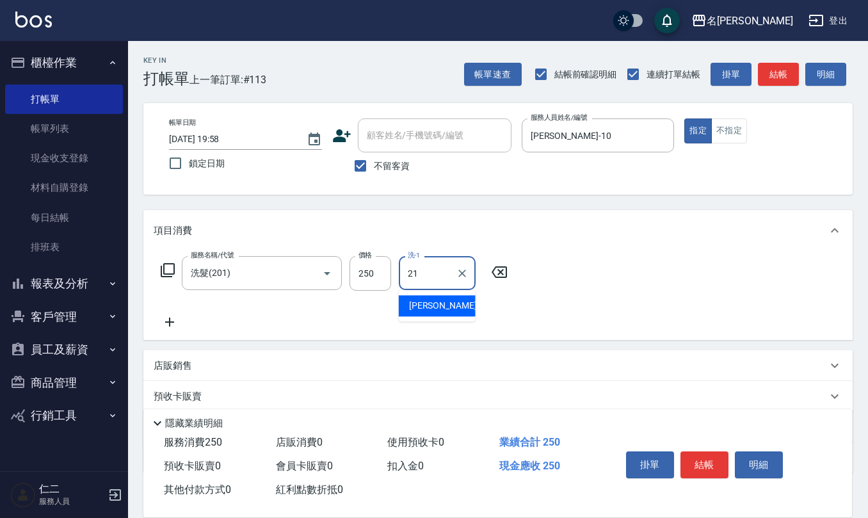
type input "[PERSON_NAME]-21"
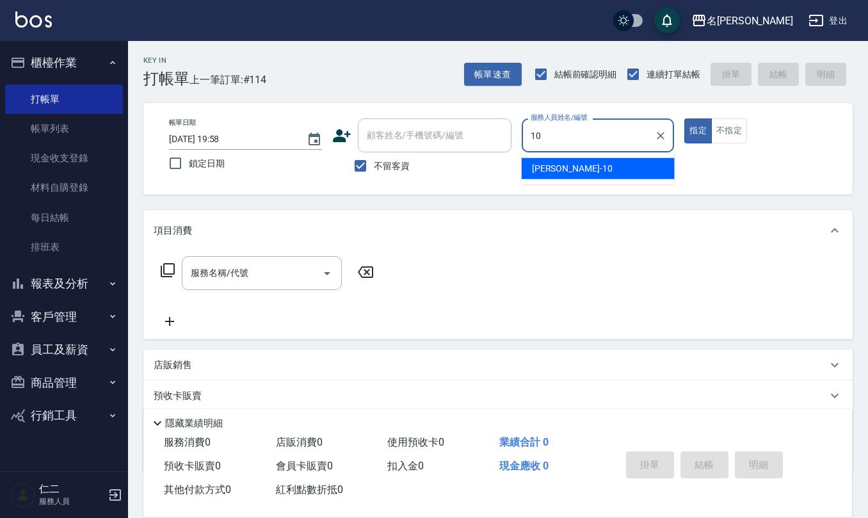
type input "[PERSON_NAME]-10"
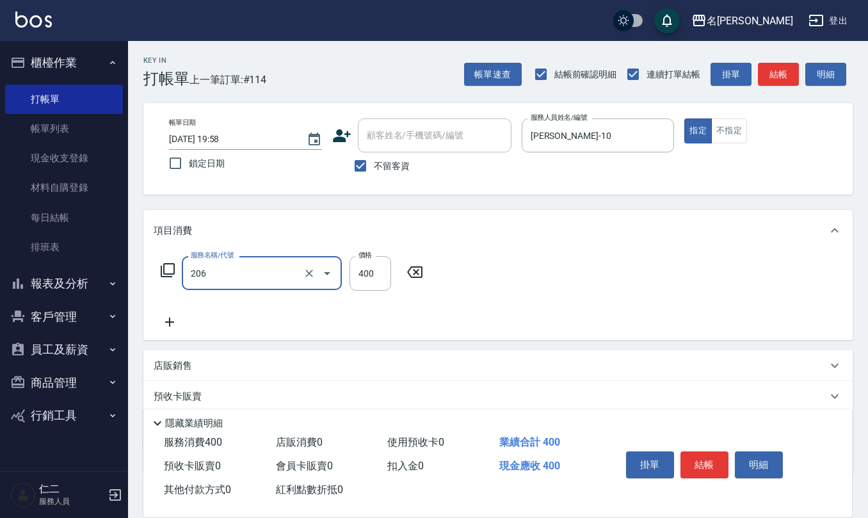
type input "健康洗(206)"
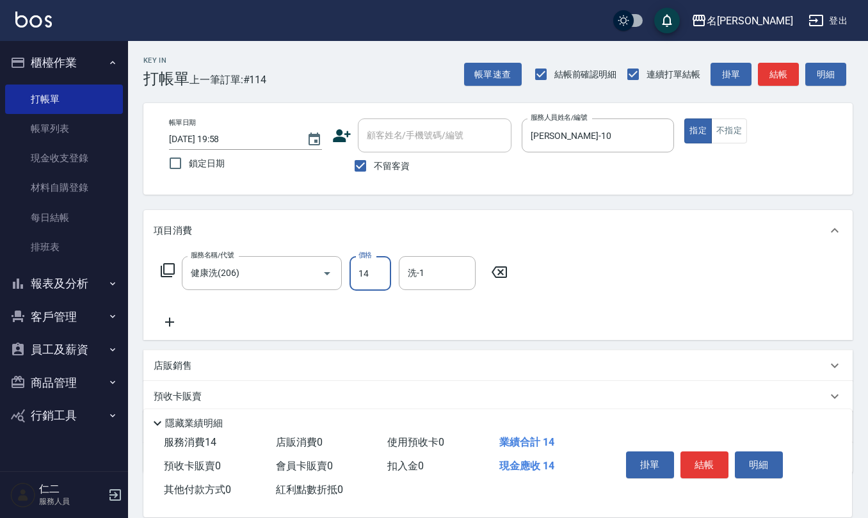
drag, startPoint x: 369, startPoint y: 272, endPoint x: 354, endPoint y: 264, distance: 17.2
click at [354, 264] on input "14" at bounding box center [371, 273] width 42 height 35
type input "400"
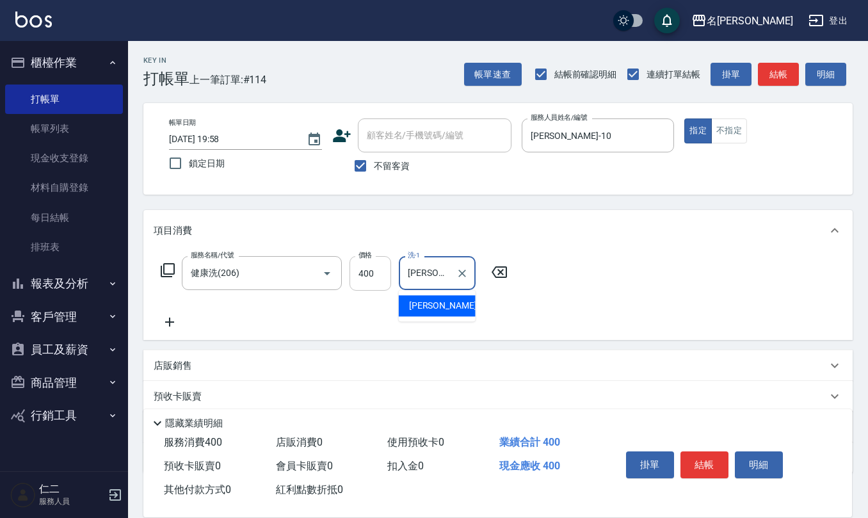
type input "[PERSON_NAME]橙-11"
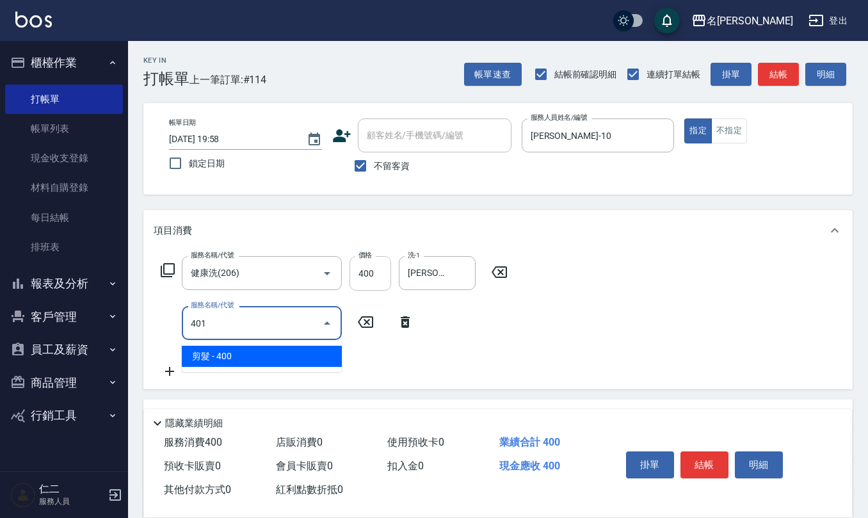
type input "剪髮(401)"
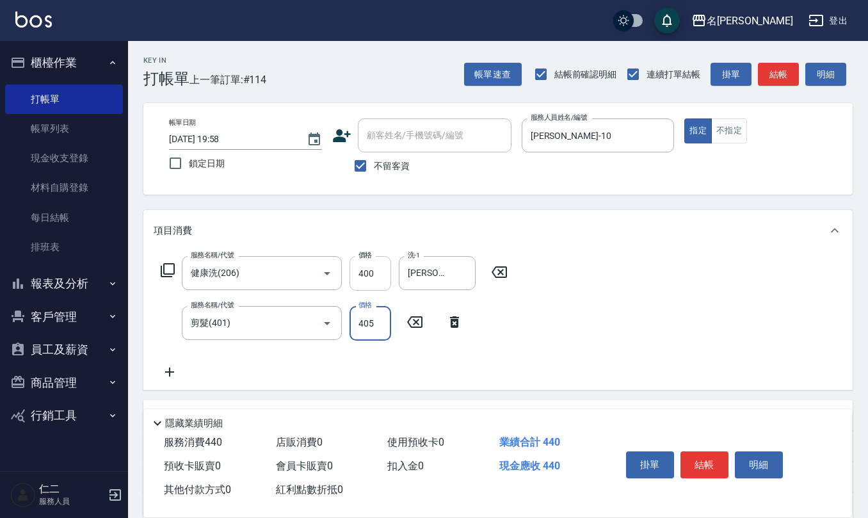
type input "405"
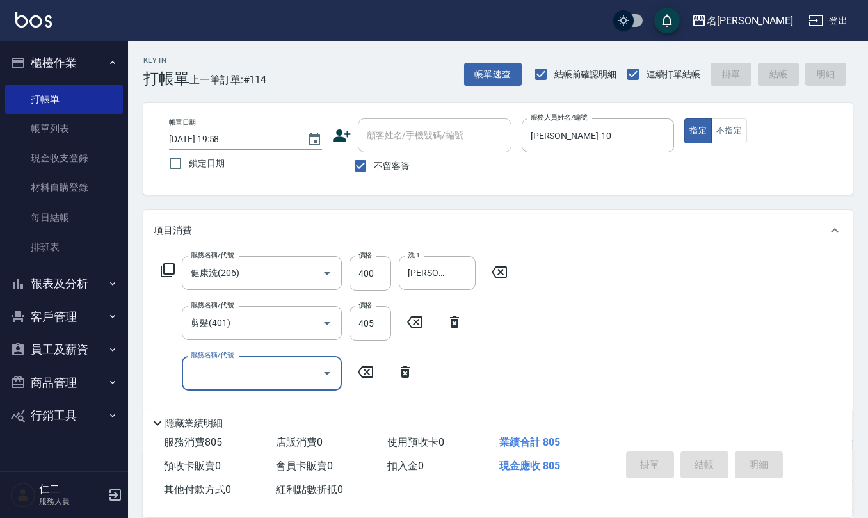
type input "[DATE] 20:00"
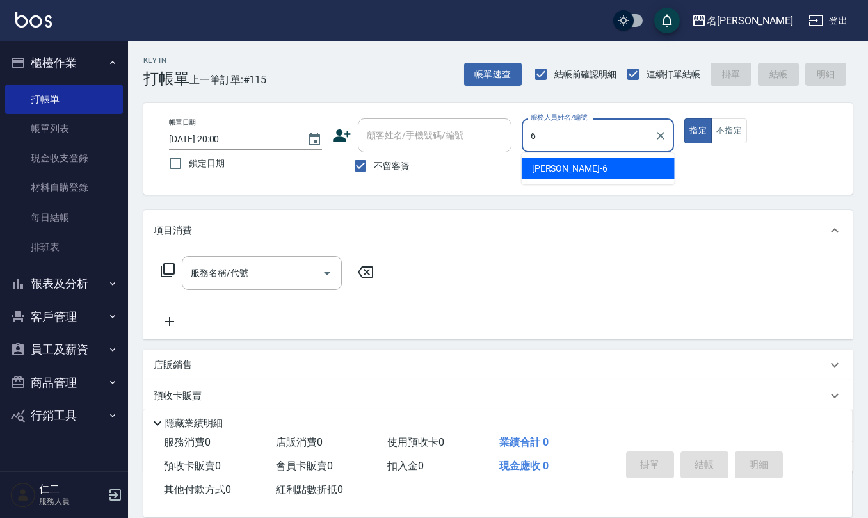
type input "[PERSON_NAME]-6"
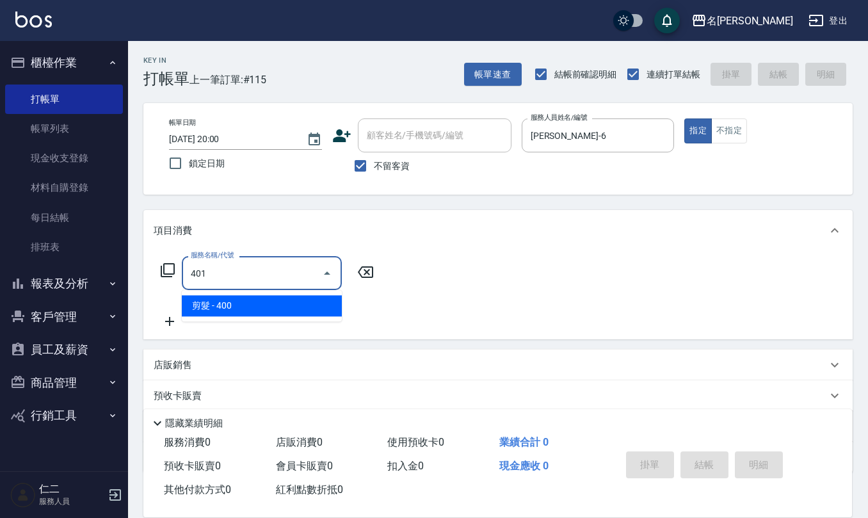
type input "剪髮(401)"
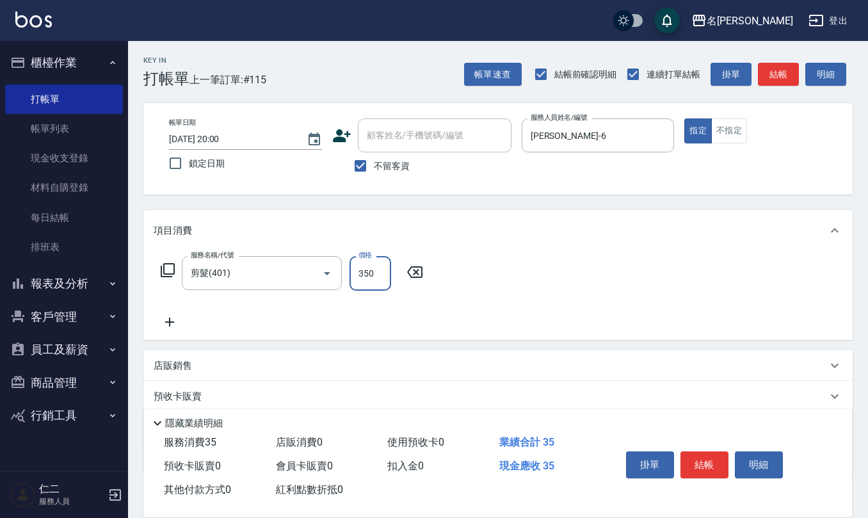
type input "350"
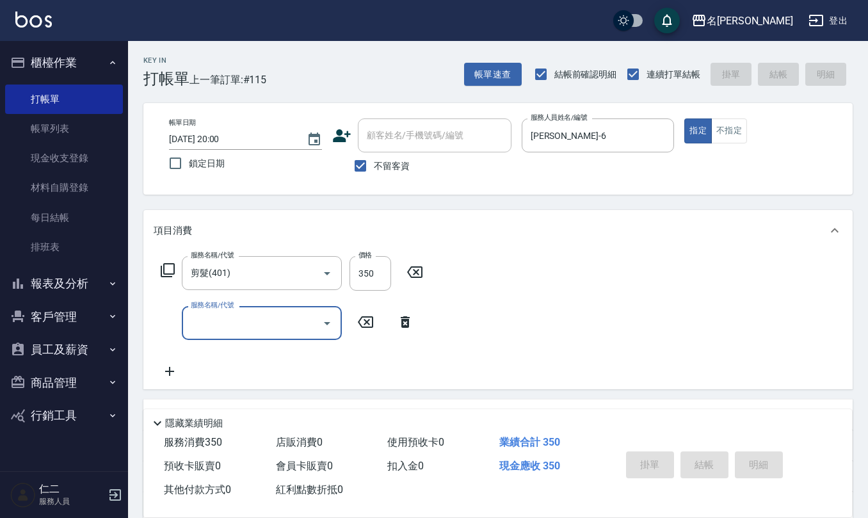
type input "[DATE] 20:01"
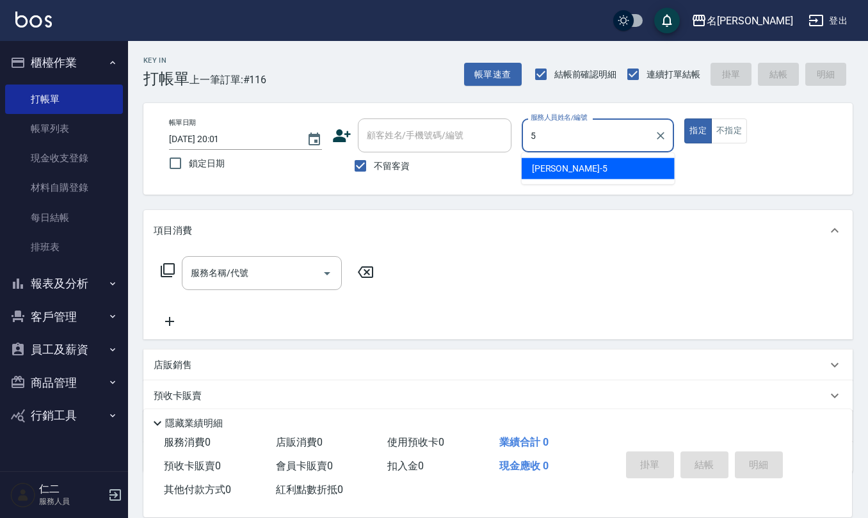
type input "[PERSON_NAME]5"
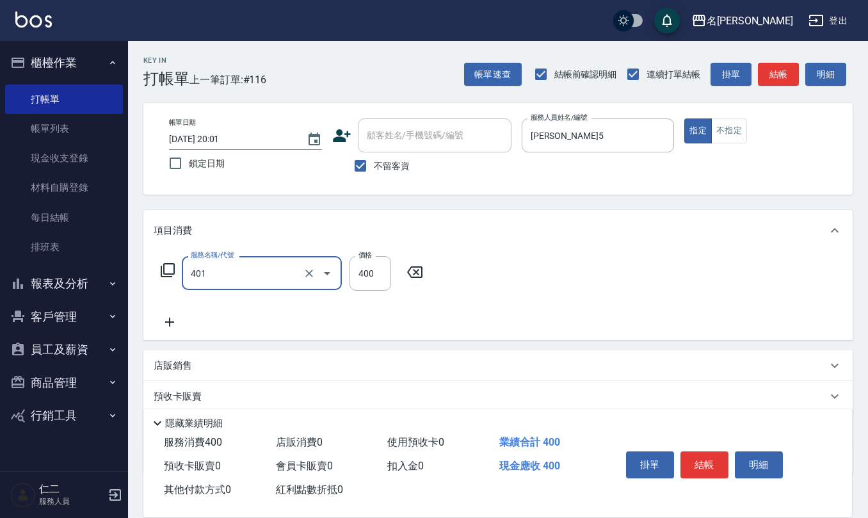
type input "剪髮(401)"
type input "250"
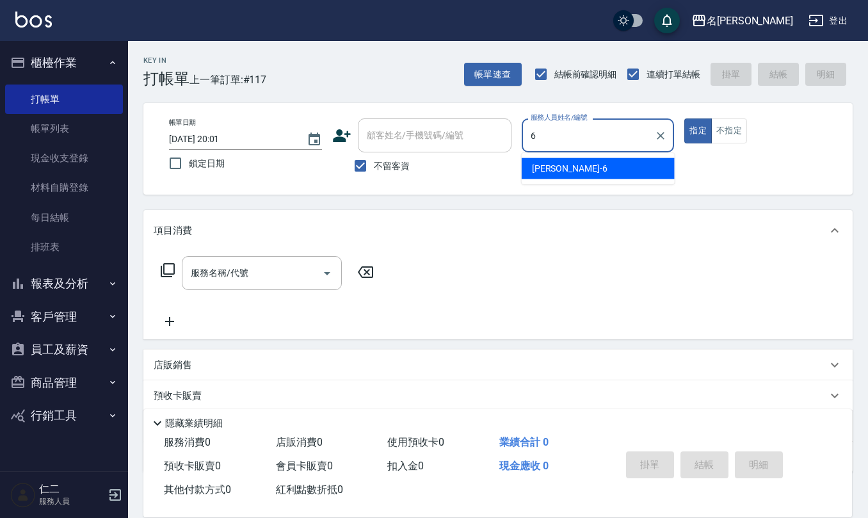
type input "[PERSON_NAME]-6"
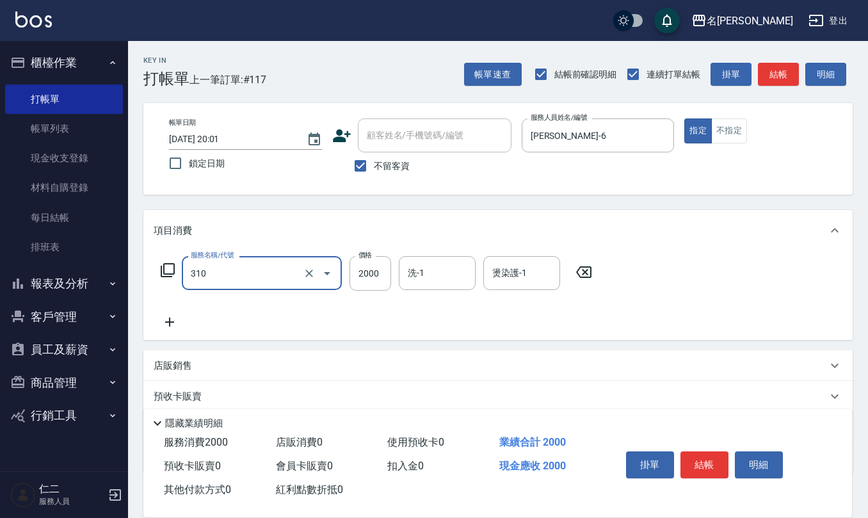
type input "MK果酸燙2000(310)"
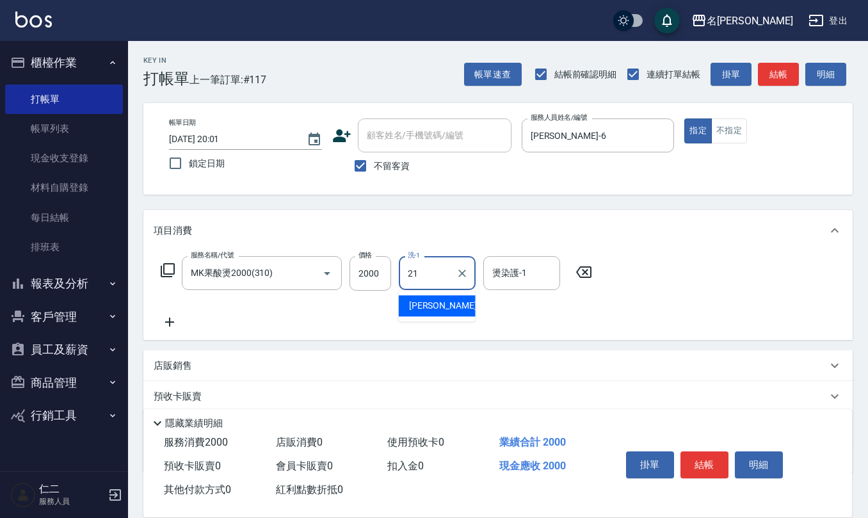
type input "[PERSON_NAME]-21"
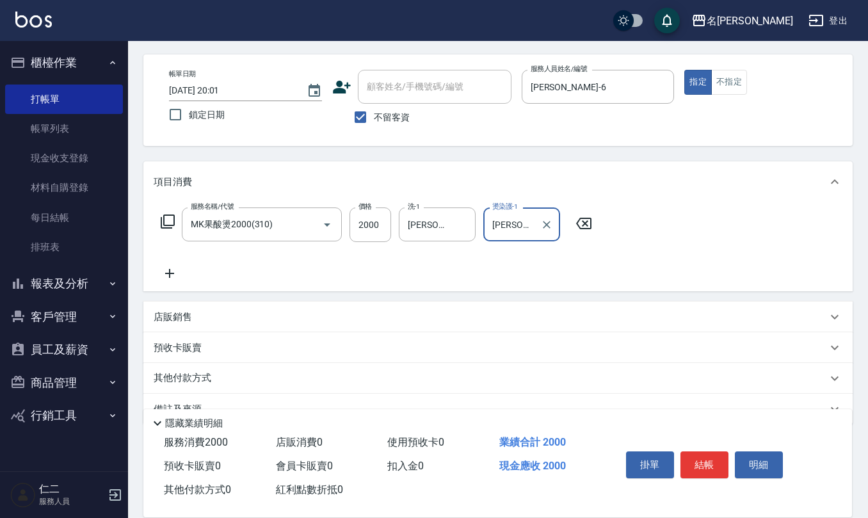
scroll to position [75, 0]
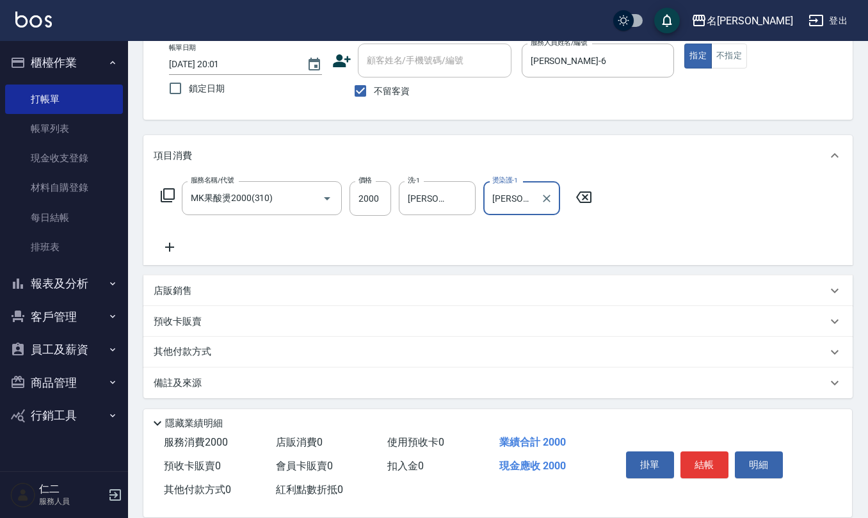
type input "[PERSON_NAME]-21"
click at [227, 383] on div "備註及來源" at bounding box center [491, 383] width 674 height 13
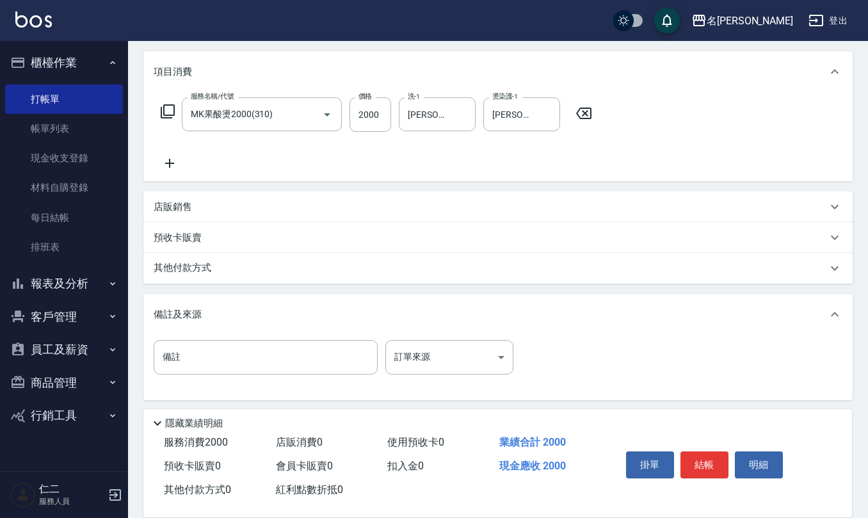
scroll to position [160, 0]
click at [229, 357] on input "備註" at bounding box center [266, 356] width 224 height 35
type input "快速p"
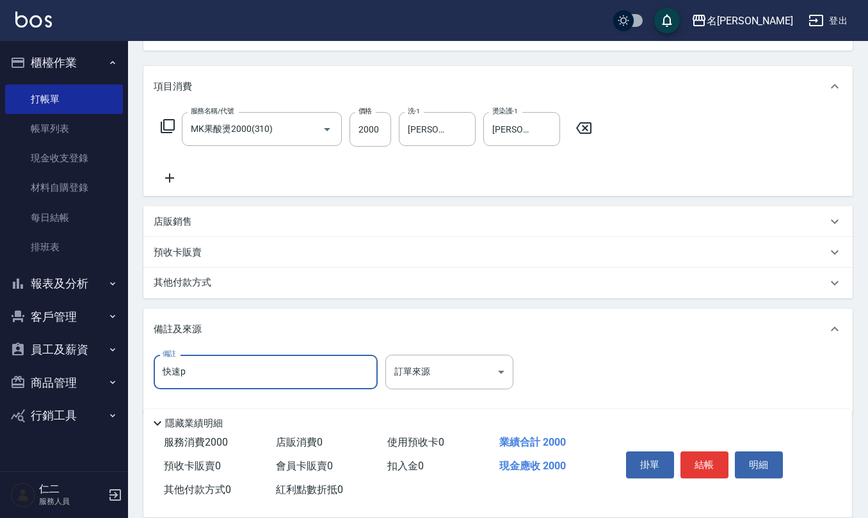
scroll to position [0, 0]
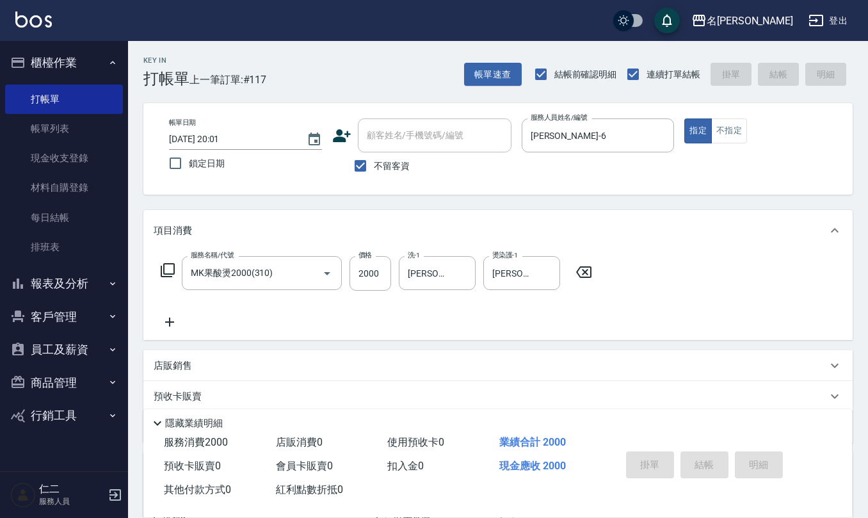
type input "[DATE] 20:02"
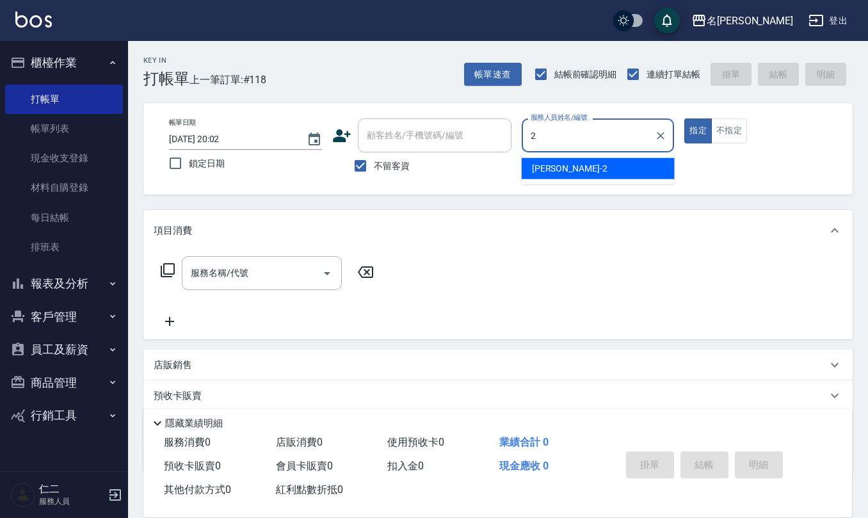
type input "[PERSON_NAME]-2"
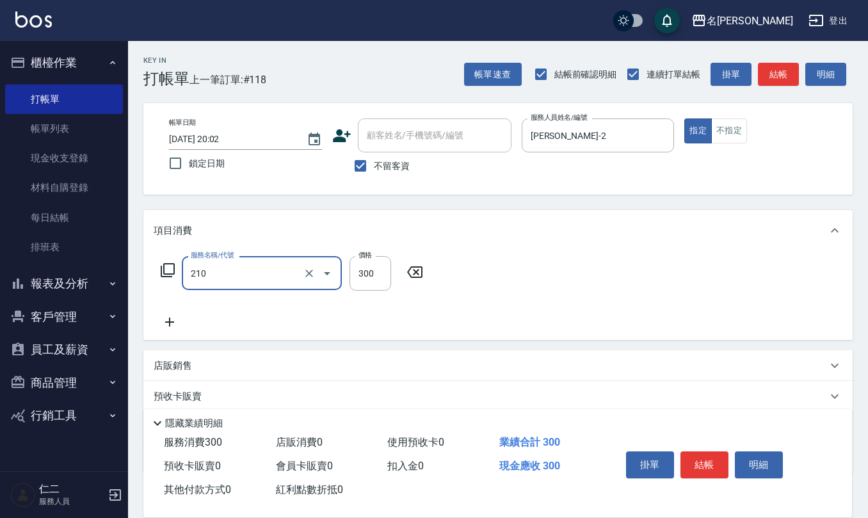
type input "[PERSON_NAME]洗髮精(210)"
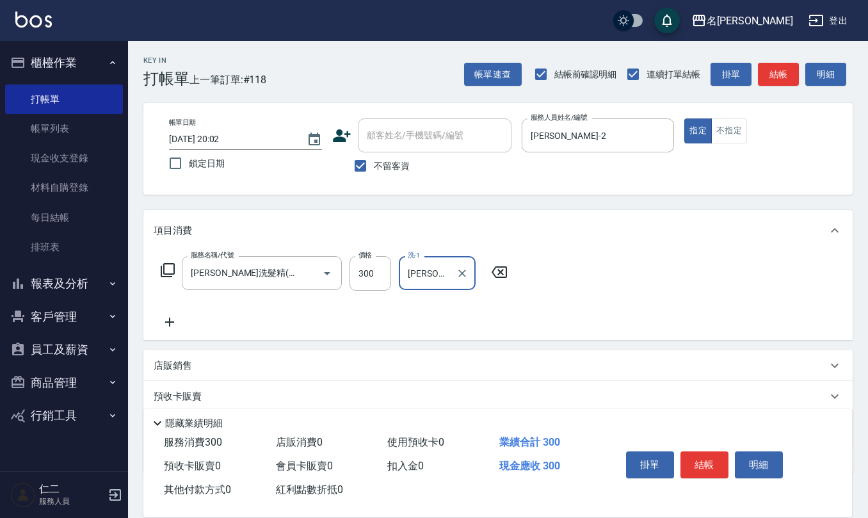
type input "[PERSON_NAME]-2"
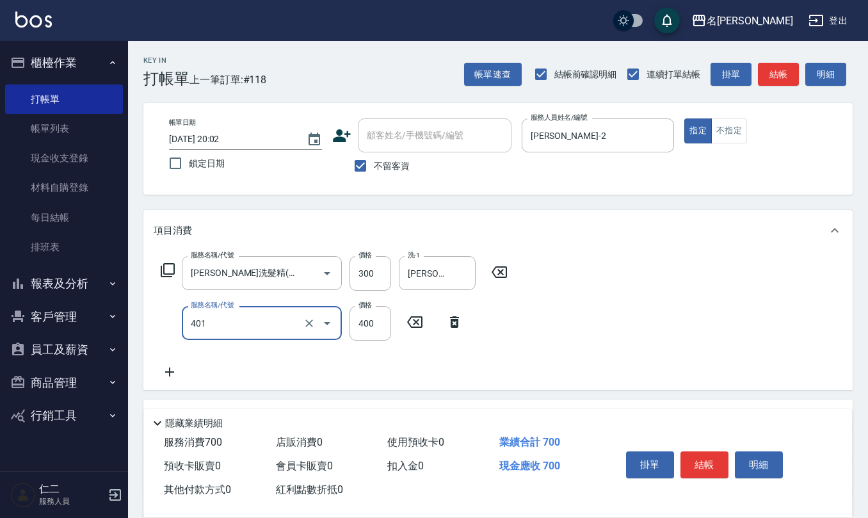
type input "剪髮(401)"
type input "350"
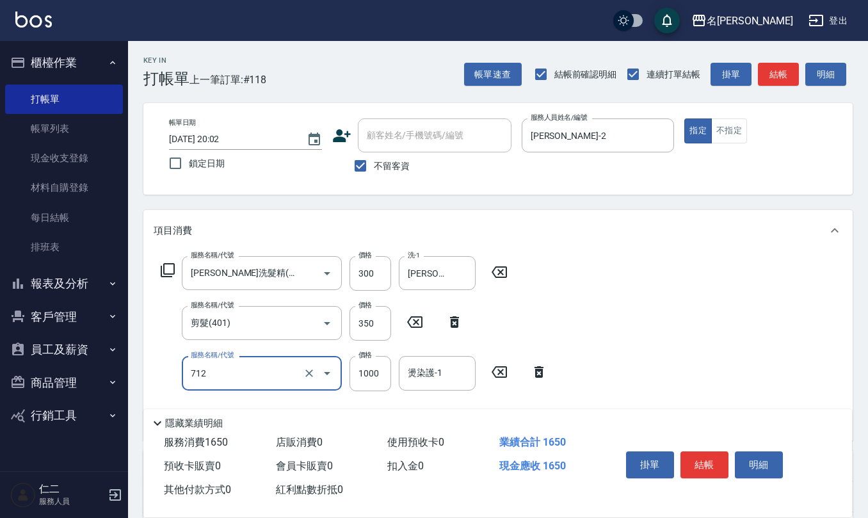
type input "[DEMOGRAPHIC_DATA]蘭洋甘菊1000(712)"
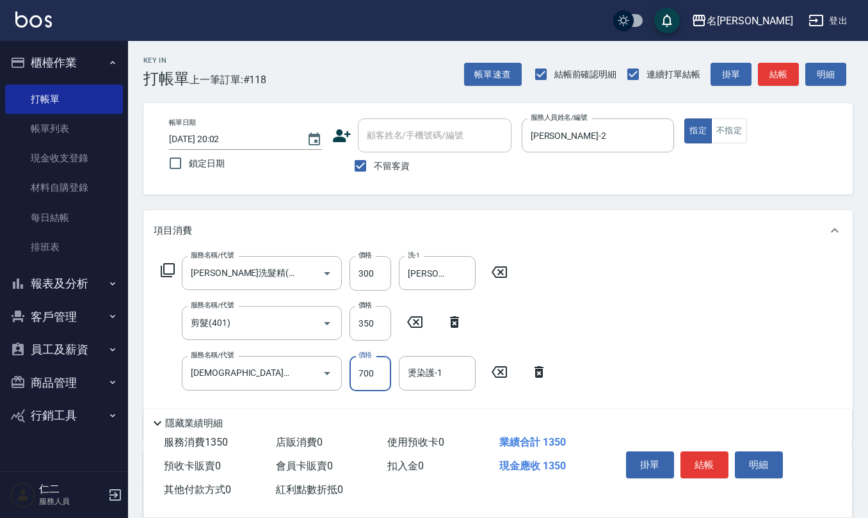
type input "700"
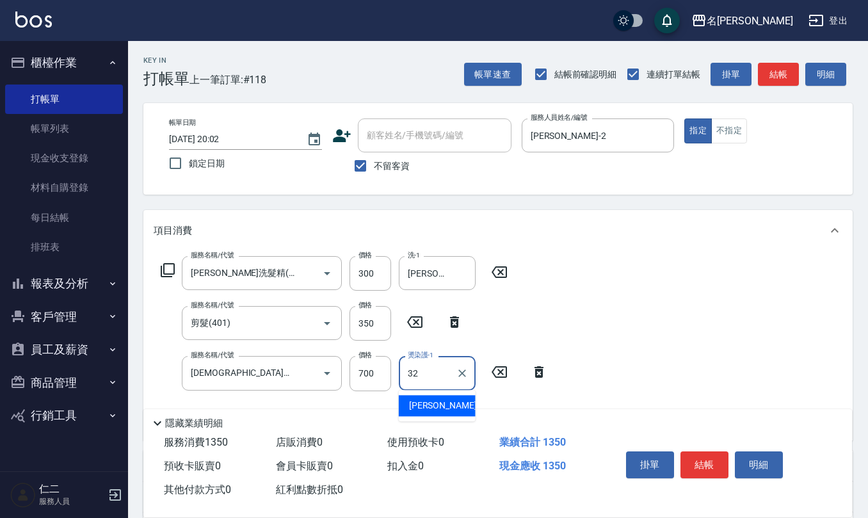
type input "[PERSON_NAME]-32"
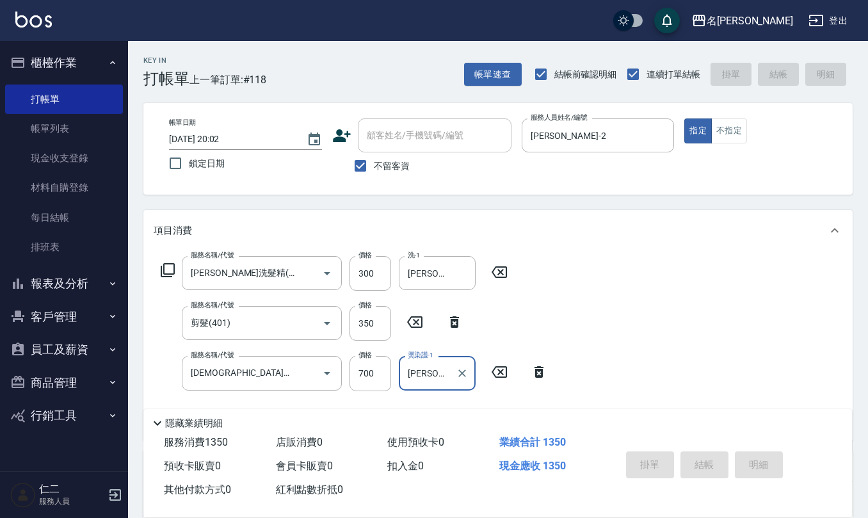
type input "[DATE] 20:03"
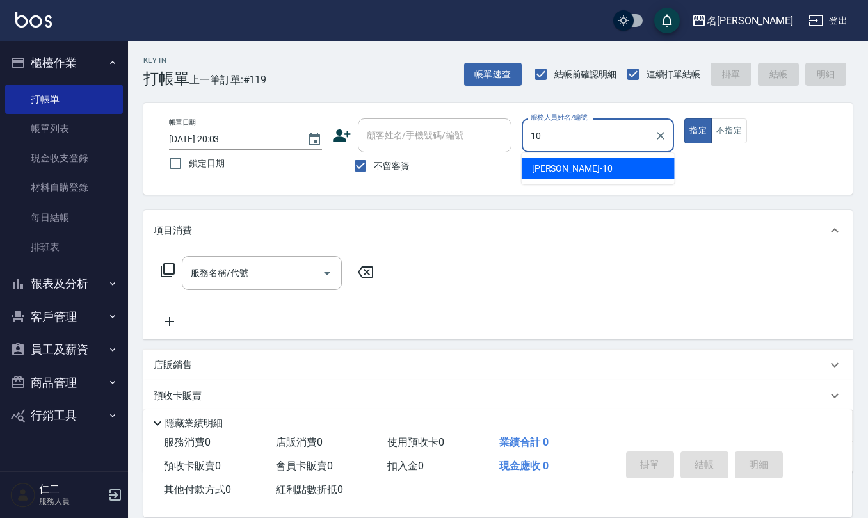
type input "[PERSON_NAME]-10"
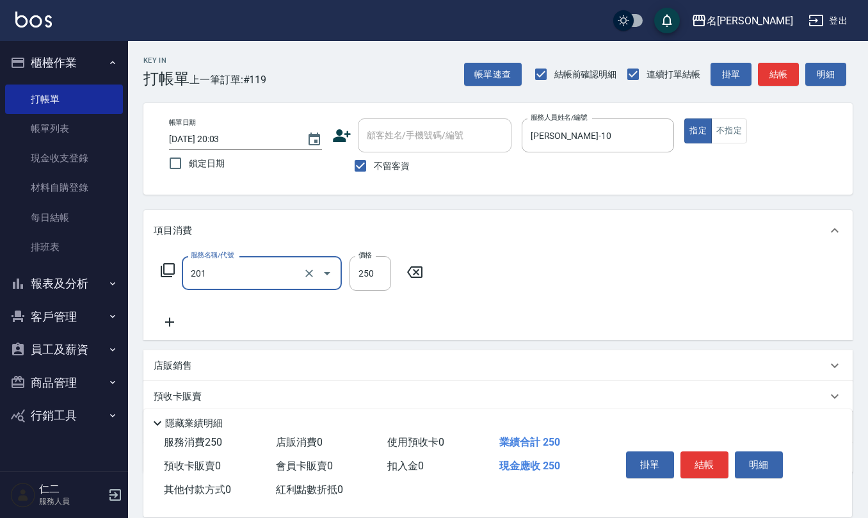
type input "洗髮(201)"
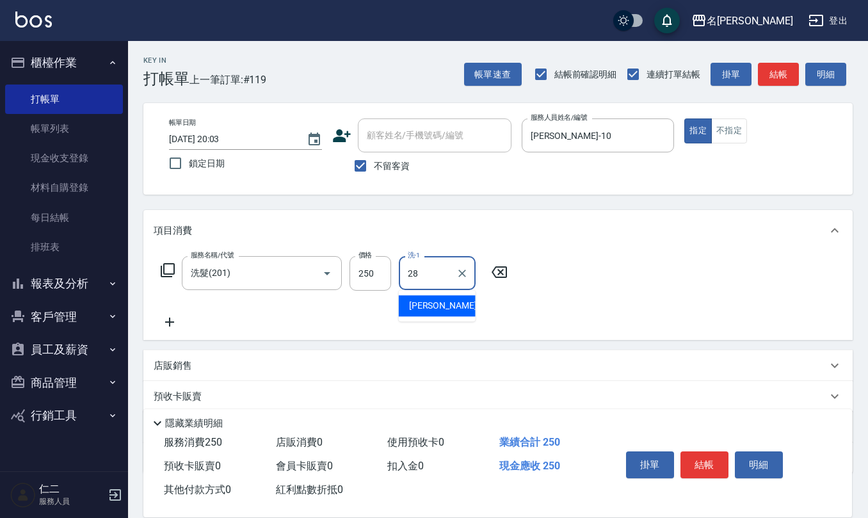
type input "[PERSON_NAME]-28"
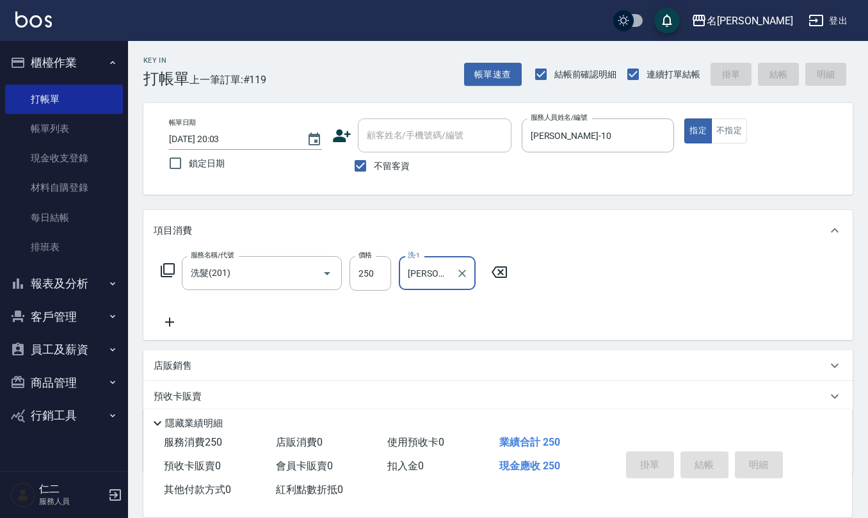
type input "[DATE] 20:08"
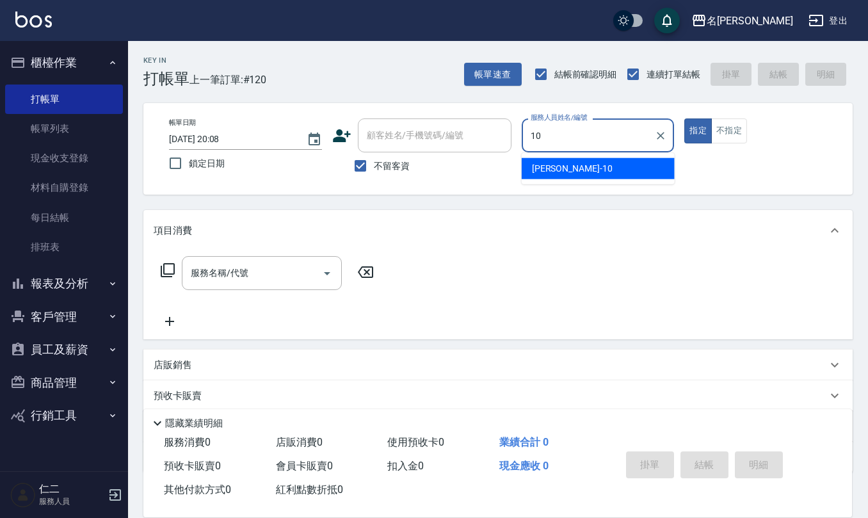
type input "[PERSON_NAME]-10"
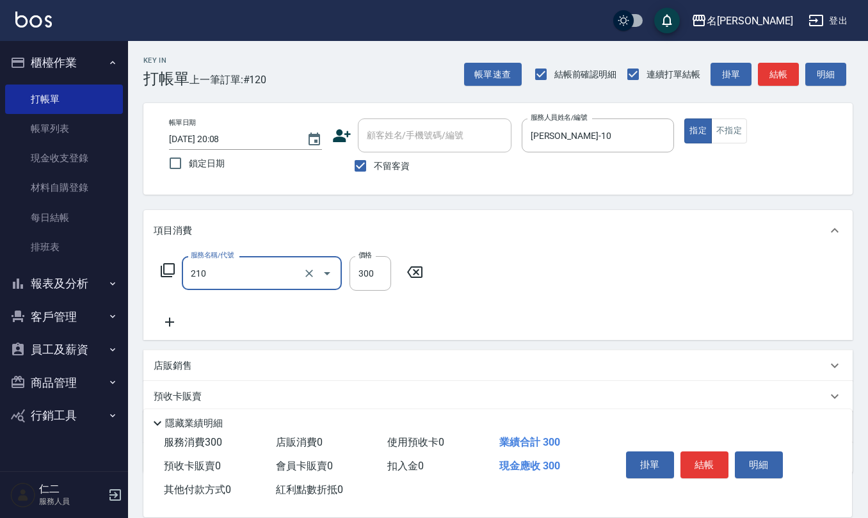
type input "[PERSON_NAME]洗髮精(210)"
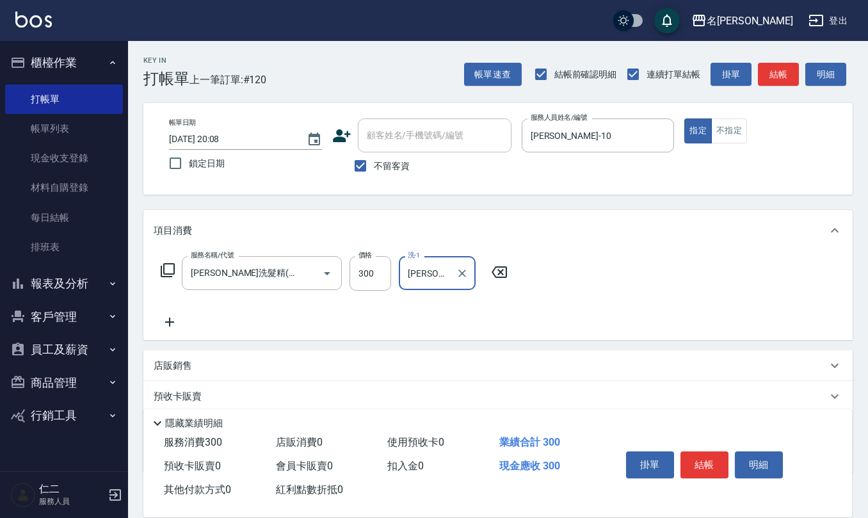
type input "[PERSON_NAME]-21"
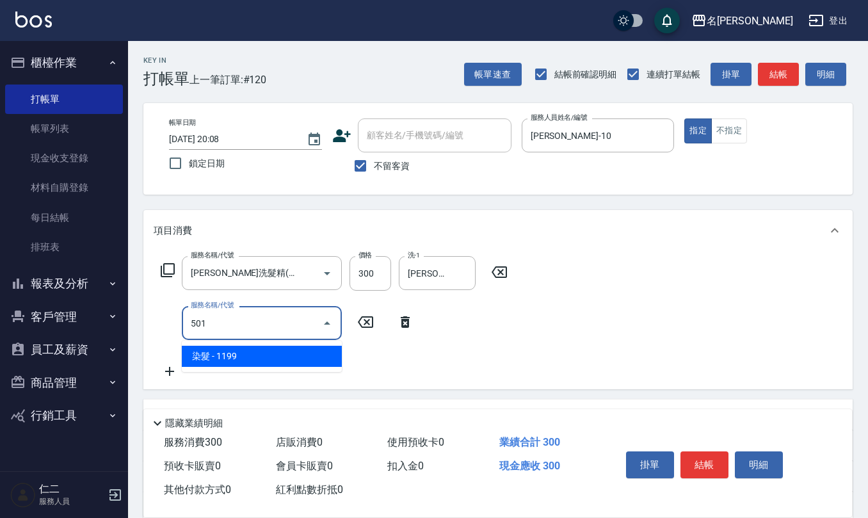
type input "染髮(501)"
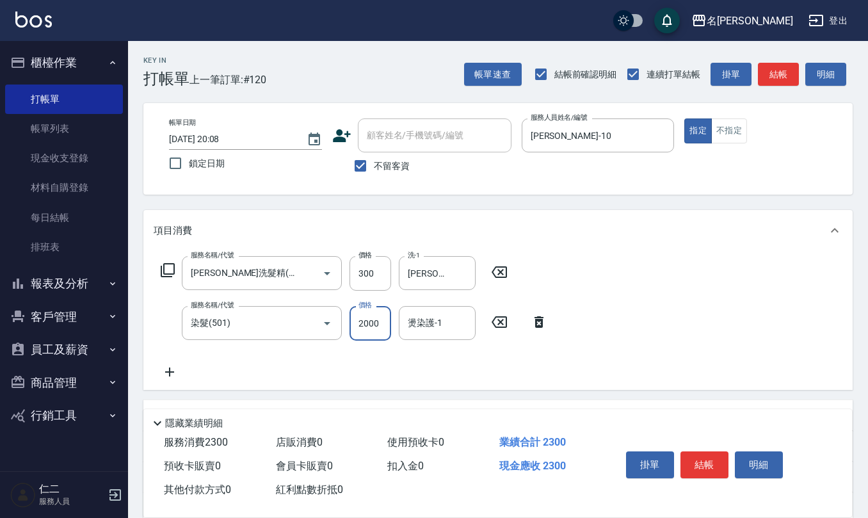
type input "2000"
type input "[PERSON_NAME]-21"
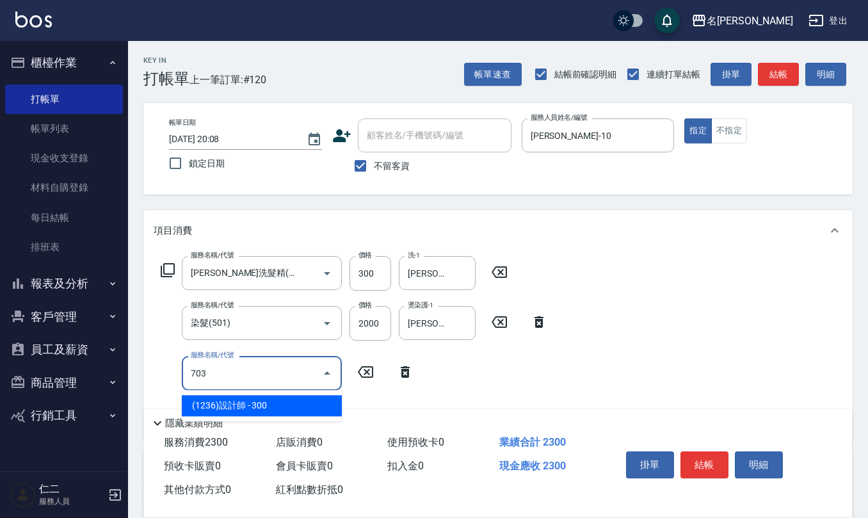
type input "(1236)設計師(703)"
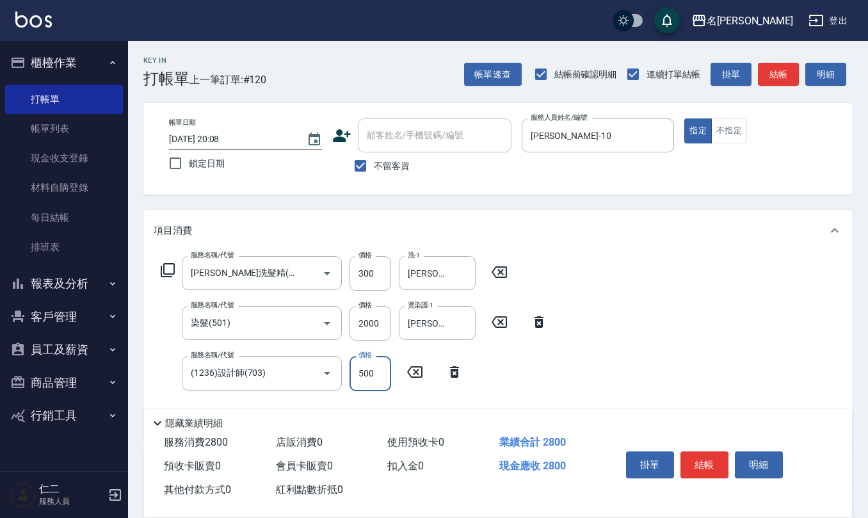
type input "500"
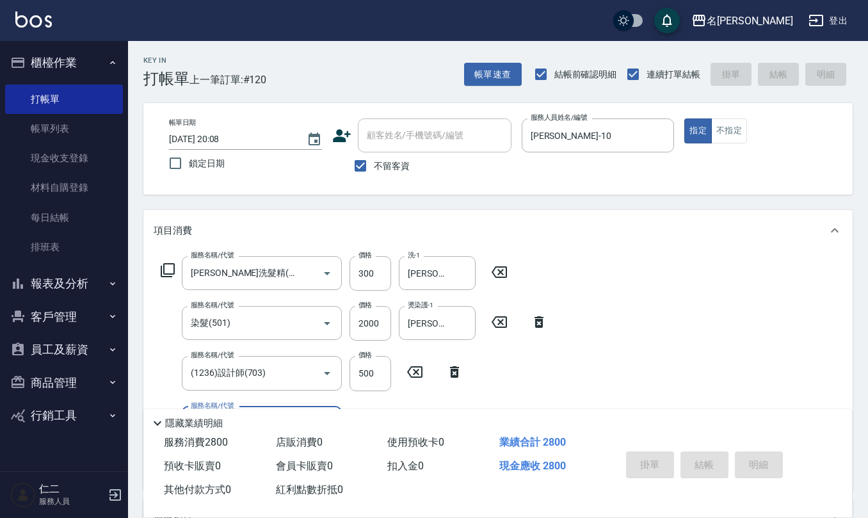
type input "[DATE] 20:09"
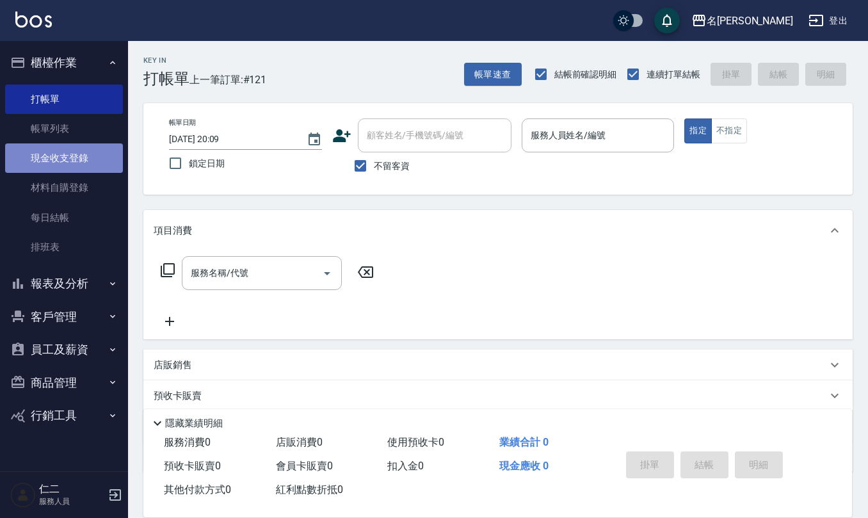
click at [82, 158] on link "現金收支登錄" at bounding box center [64, 157] width 118 height 29
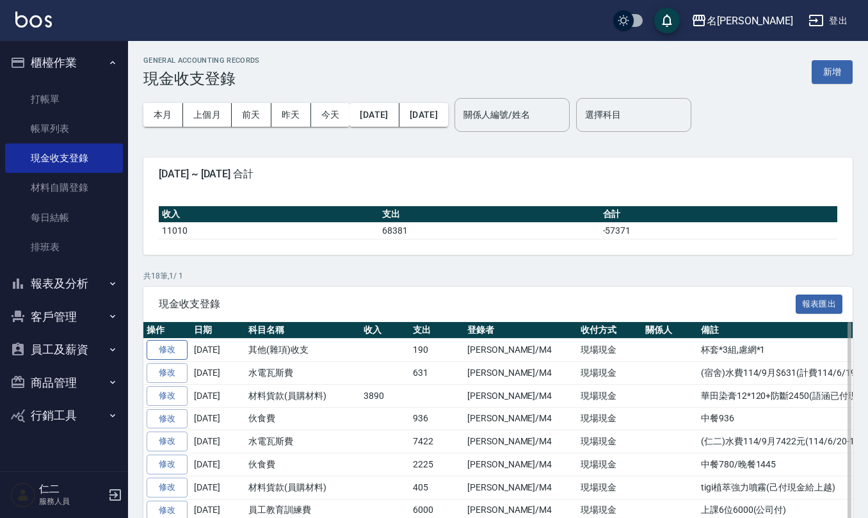
click at [174, 348] on link "修改" at bounding box center [167, 350] width 41 height 20
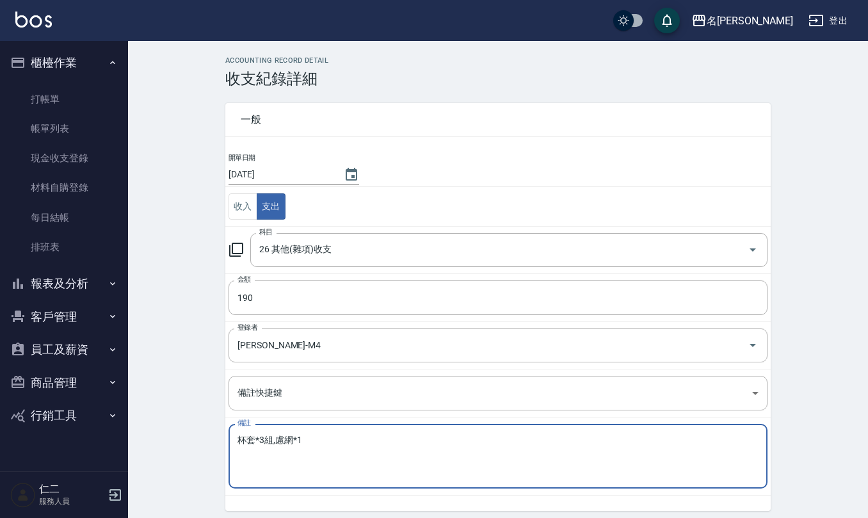
click at [315, 446] on textarea "杯套*3組,慮網*1" at bounding box center [498, 457] width 521 height 44
click at [52, 162] on link "現金收支登錄" at bounding box center [64, 157] width 118 height 29
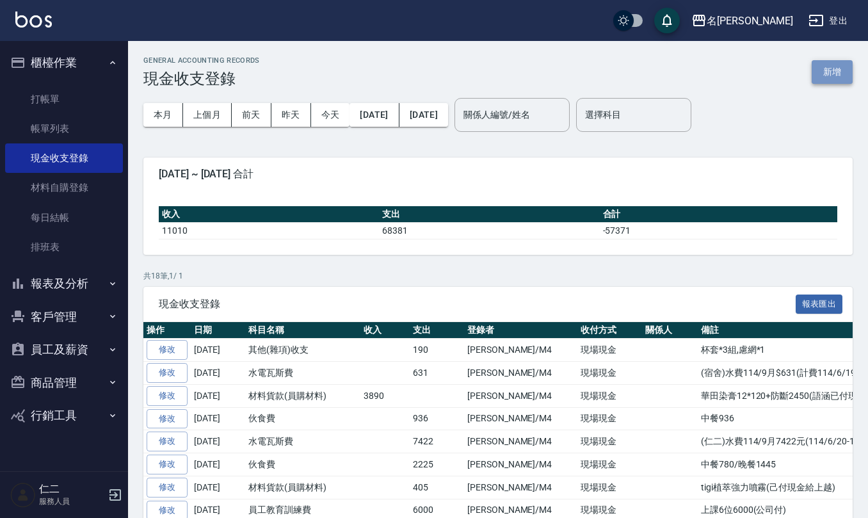
click at [827, 73] on button "新增" at bounding box center [832, 72] width 41 height 24
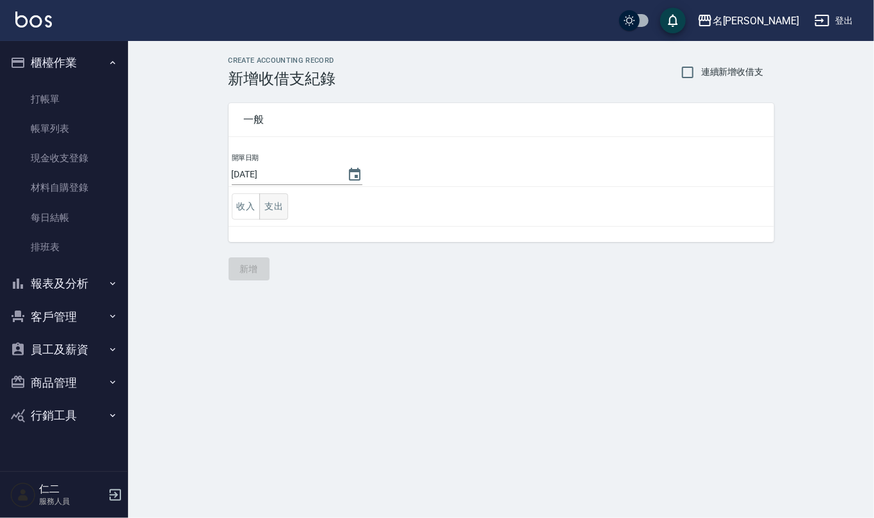
click at [264, 205] on button "支出" at bounding box center [273, 206] width 29 height 26
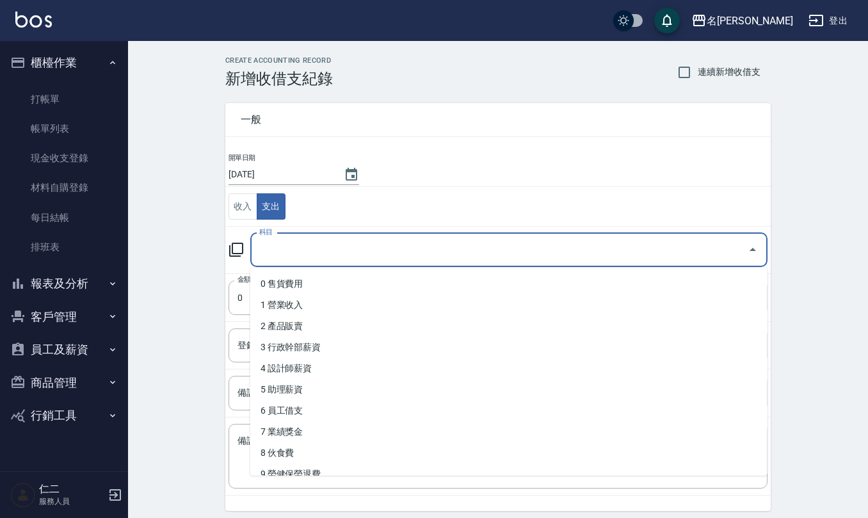
click at [288, 257] on input "科目" at bounding box center [499, 250] width 487 height 22
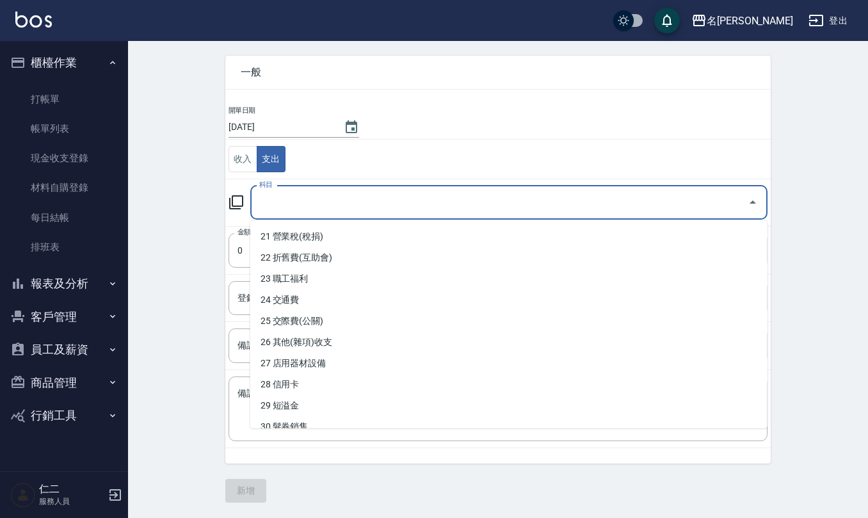
scroll to position [426, 0]
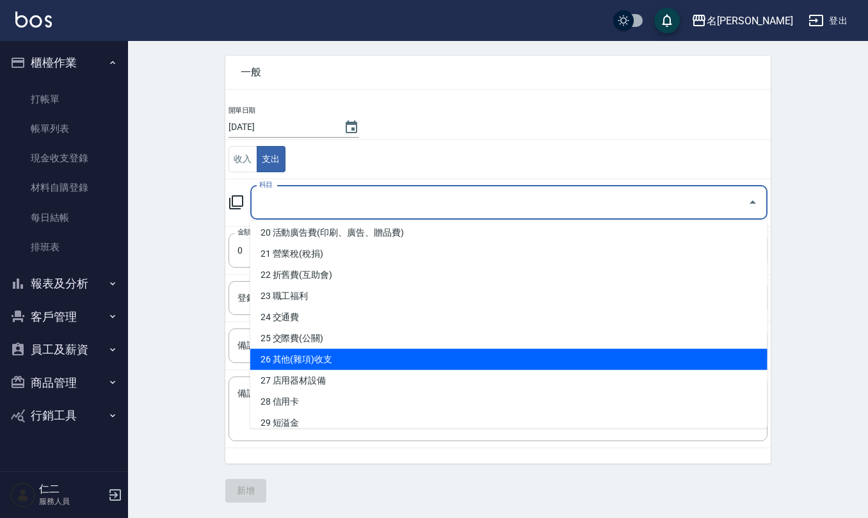
click at [330, 356] on li "26 其他(雜項)收支" at bounding box center [508, 359] width 517 height 21
type input "26 其他(雜項)收支"
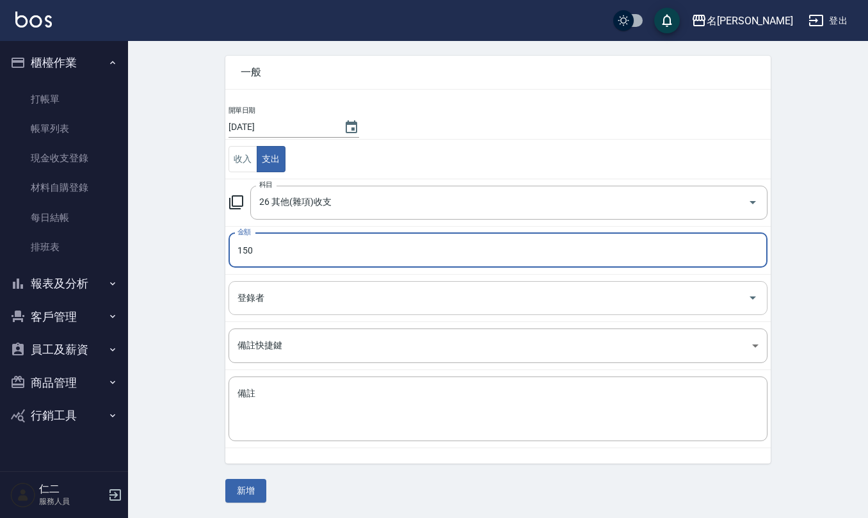
type input "150"
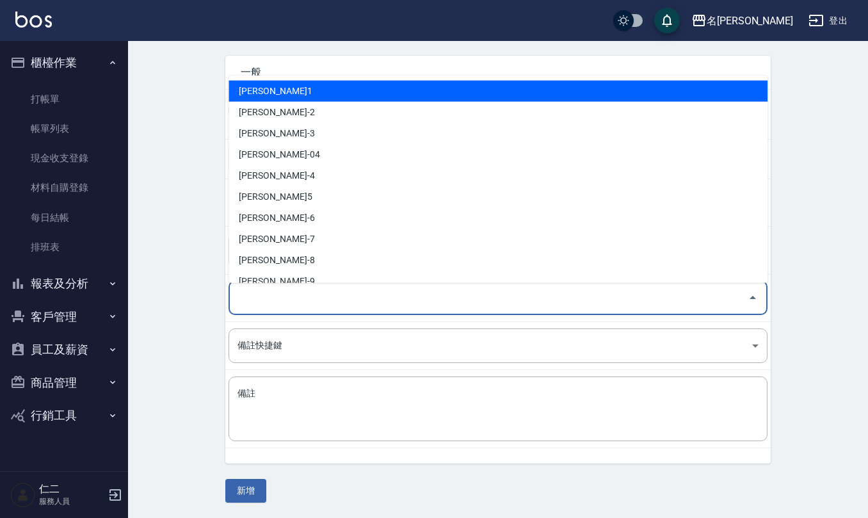
click at [321, 308] on input "登錄者" at bounding box center [488, 298] width 508 height 22
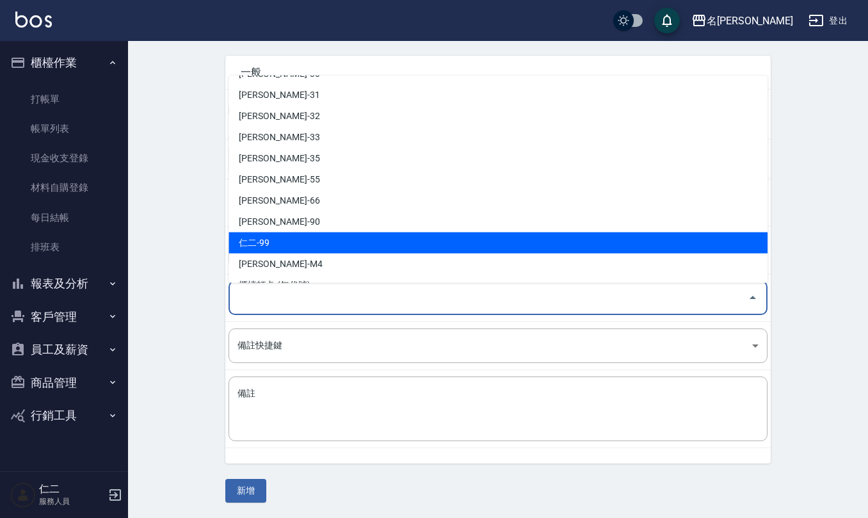
scroll to position [564, 0]
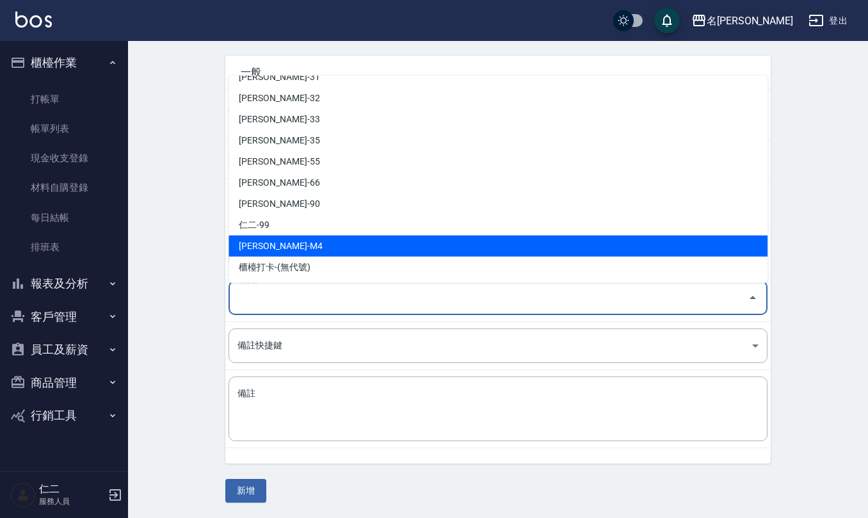
click at [314, 249] on li "[PERSON_NAME]-M4" at bounding box center [498, 246] width 539 height 21
type input "[PERSON_NAME]-M4"
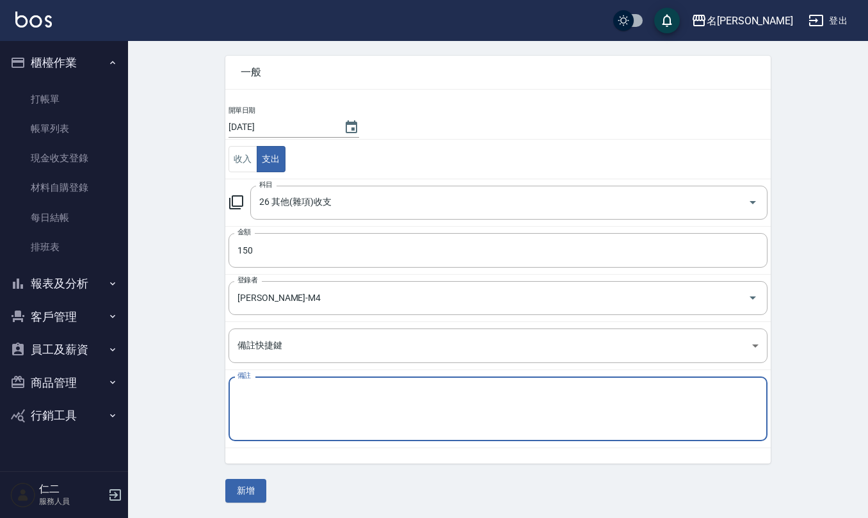
click at [327, 416] on textarea "備註" at bounding box center [498, 409] width 521 height 44
type textarea "查"
type textarea "橡皮筋98+收納袋52"
click at [254, 501] on button "新增" at bounding box center [245, 491] width 41 height 24
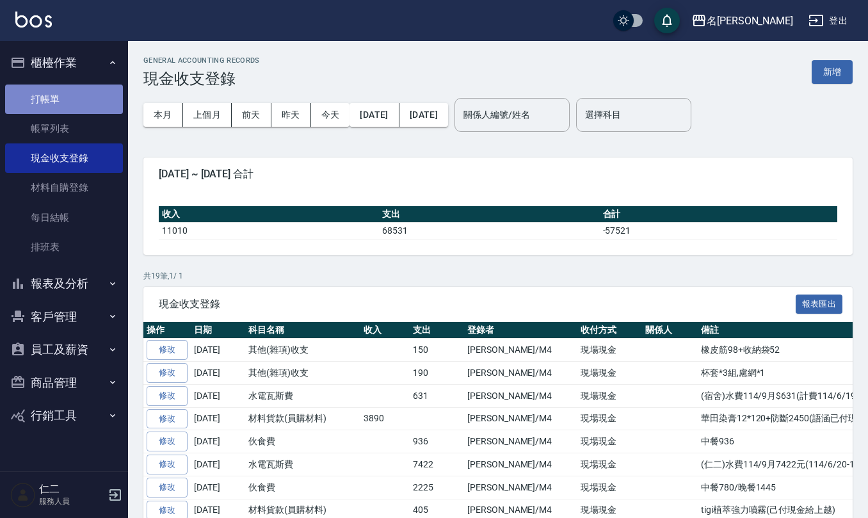
click at [34, 100] on link "打帳單" at bounding box center [64, 99] width 118 height 29
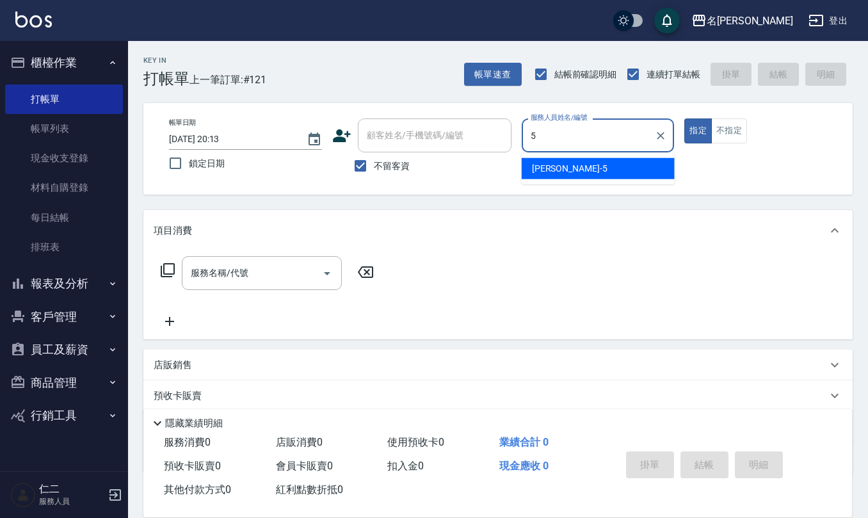
type input "[PERSON_NAME]5"
type button "true"
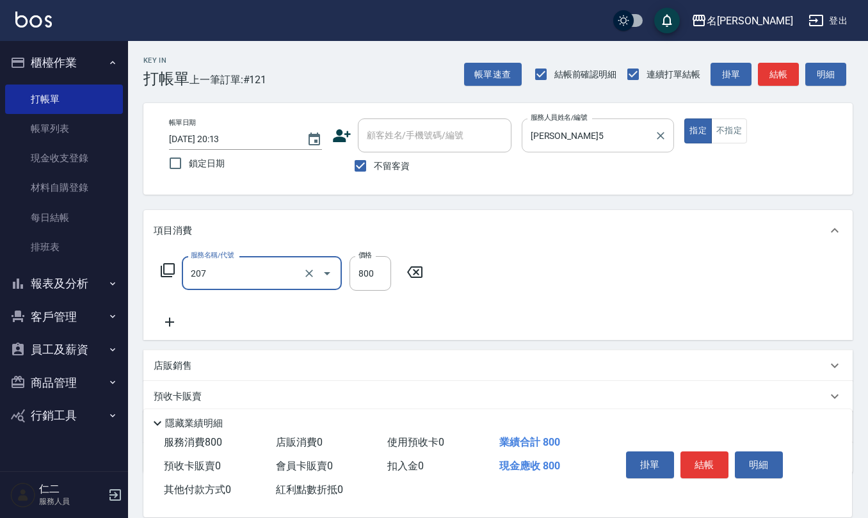
type input "清潔洗(207)"
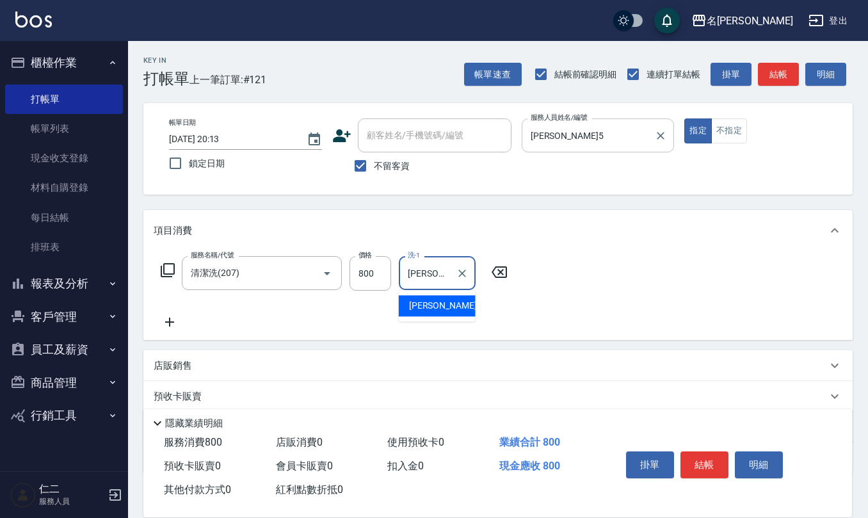
type input "[PERSON_NAME]5"
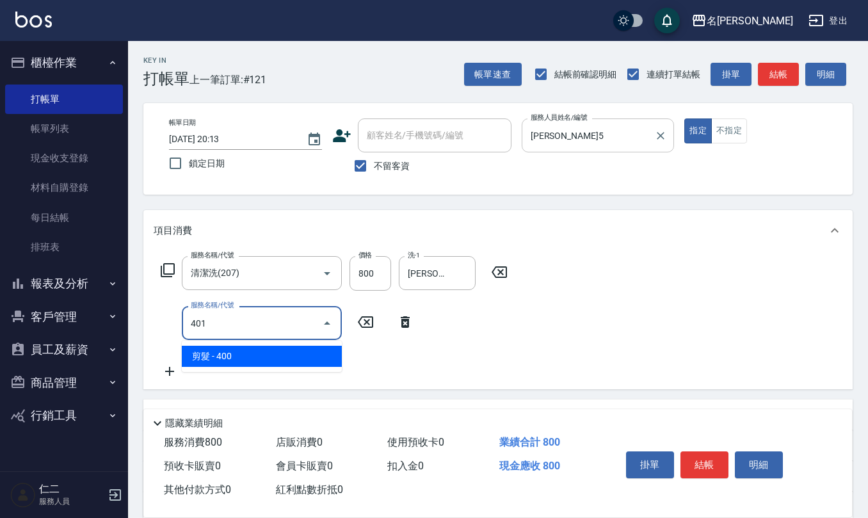
type input "剪髮(401)"
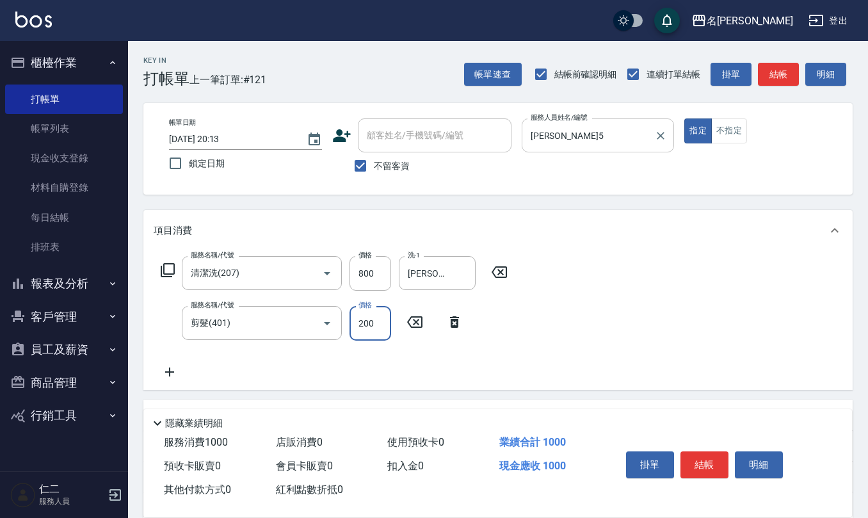
type input "200"
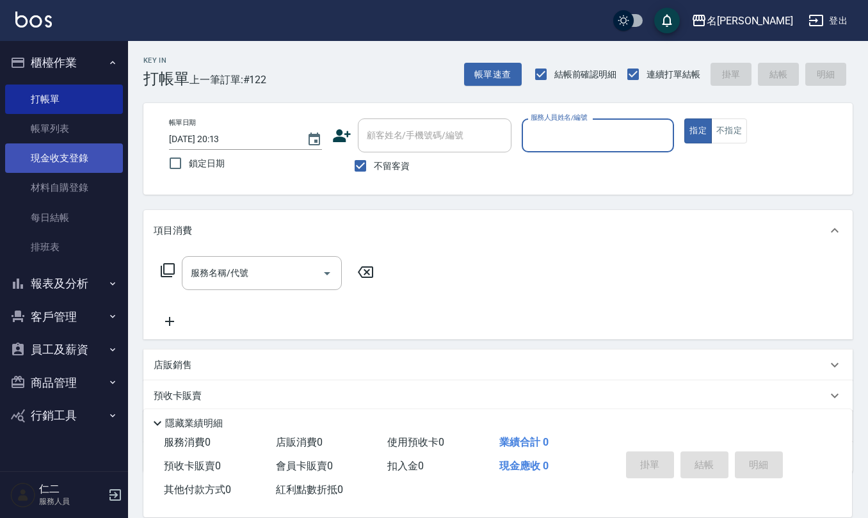
click at [85, 152] on link "現金收支登錄" at bounding box center [64, 157] width 118 height 29
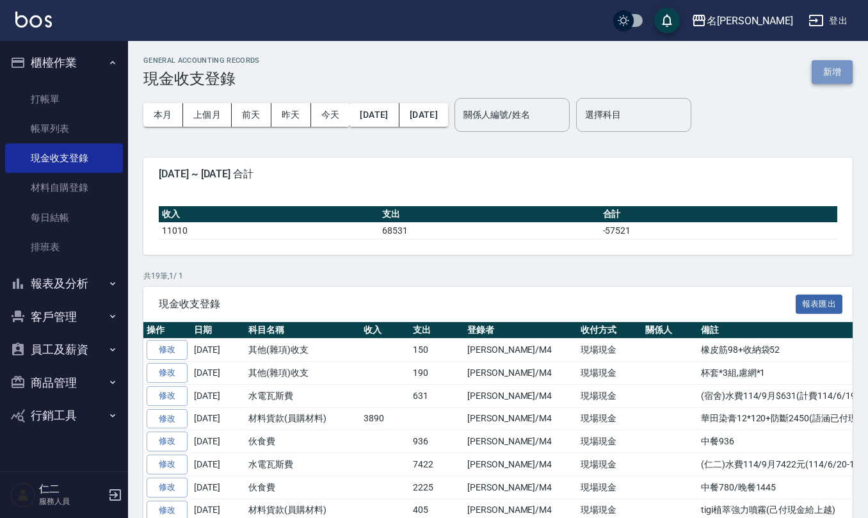
click at [839, 65] on button "新增" at bounding box center [832, 72] width 41 height 24
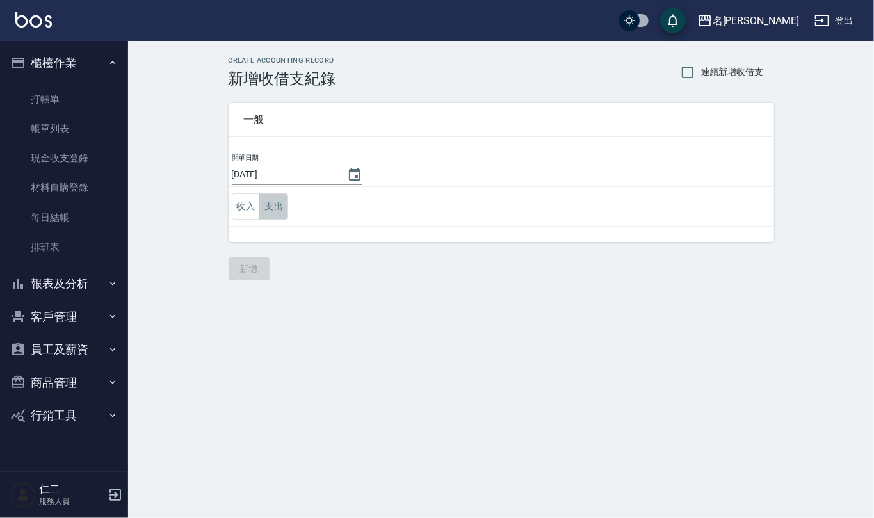
click at [269, 213] on button "支出" at bounding box center [273, 206] width 29 height 26
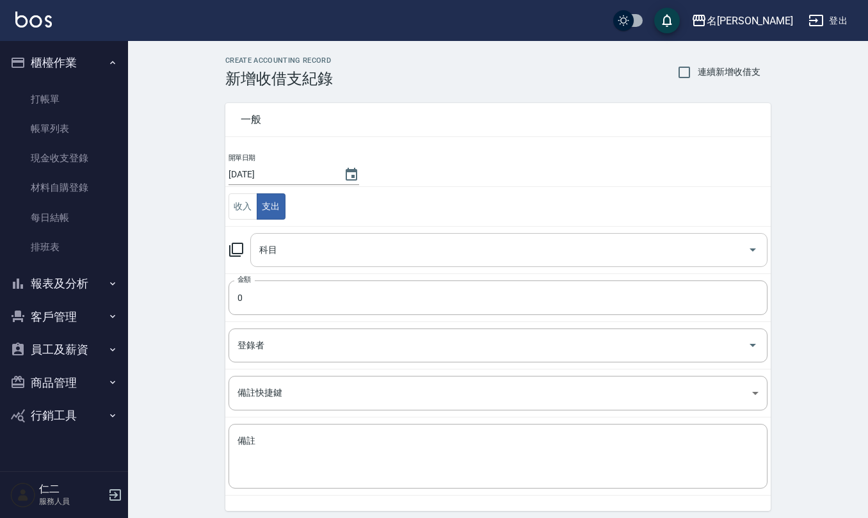
click at [292, 249] on input "科目" at bounding box center [499, 250] width 487 height 22
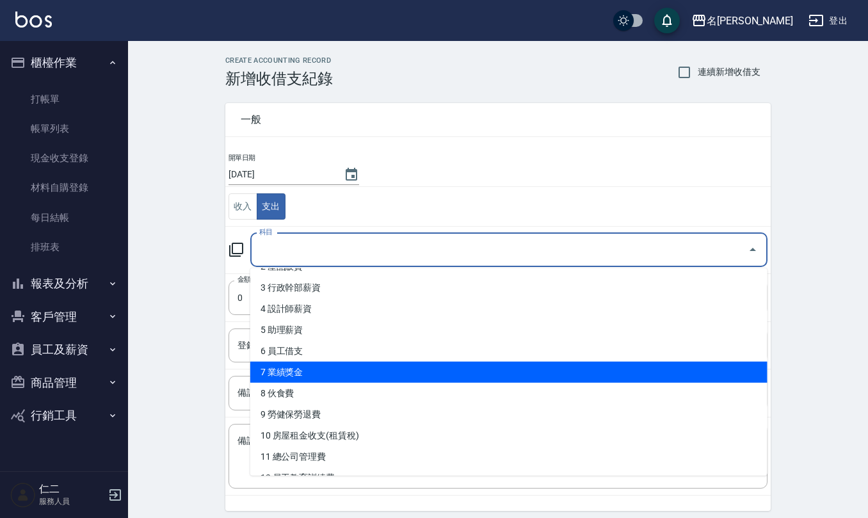
scroll to position [85, 0]
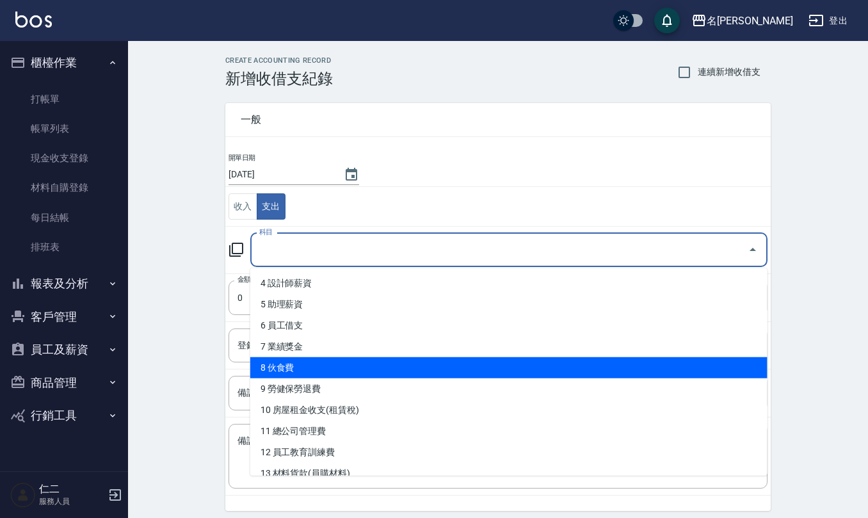
drag, startPoint x: 315, startPoint y: 365, endPoint x: 413, endPoint y: 378, distance: 98.8
click at [315, 366] on li "8 伙食費" at bounding box center [508, 367] width 517 height 21
type input "8 伙食費"
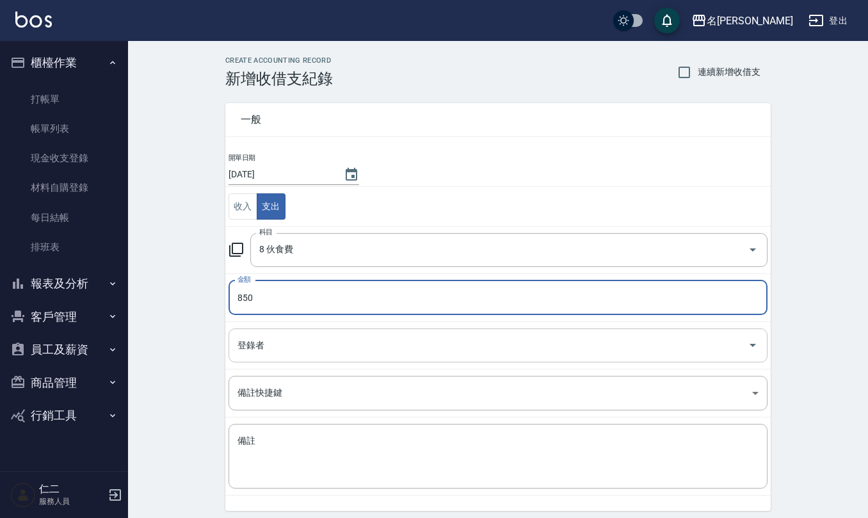
type input "850"
click at [324, 351] on input "登錄者" at bounding box center [488, 345] width 508 height 22
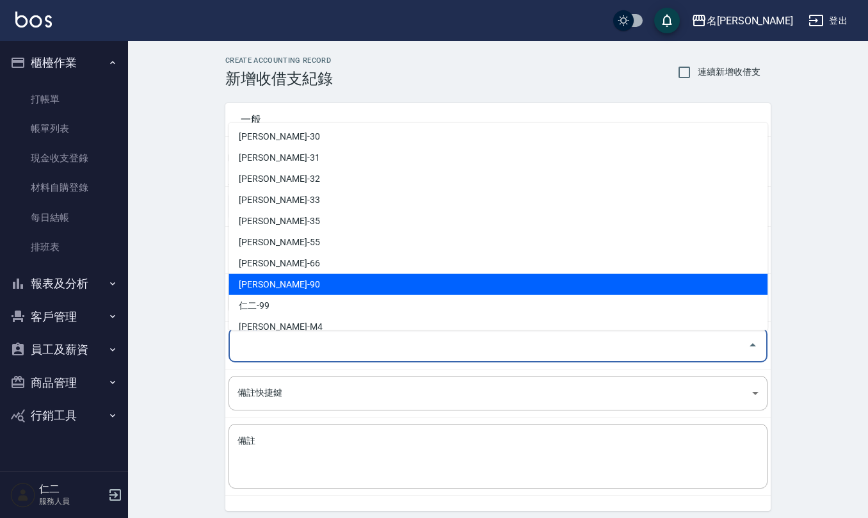
scroll to position [564, 0]
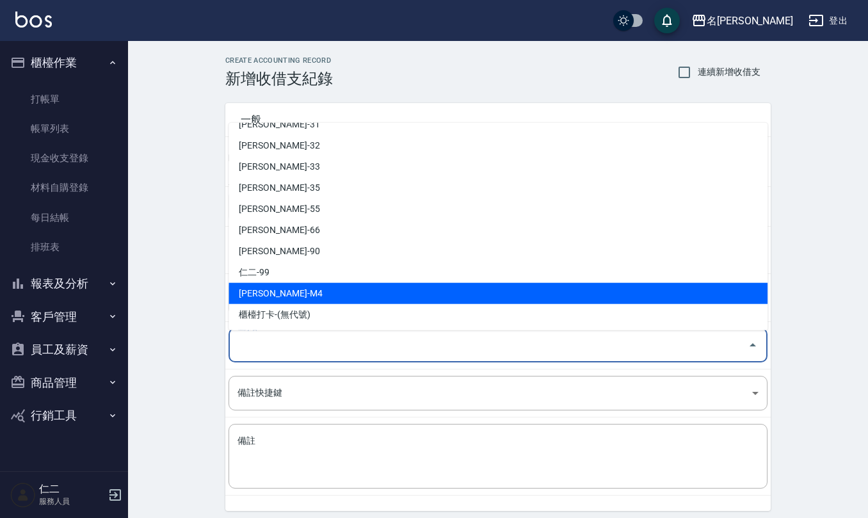
click at [313, 283] on li "[PERSON_NAME]-M4" at bounding box center [498, 293] width 539 height 21
type input "[PERSON_NAME]-M4"
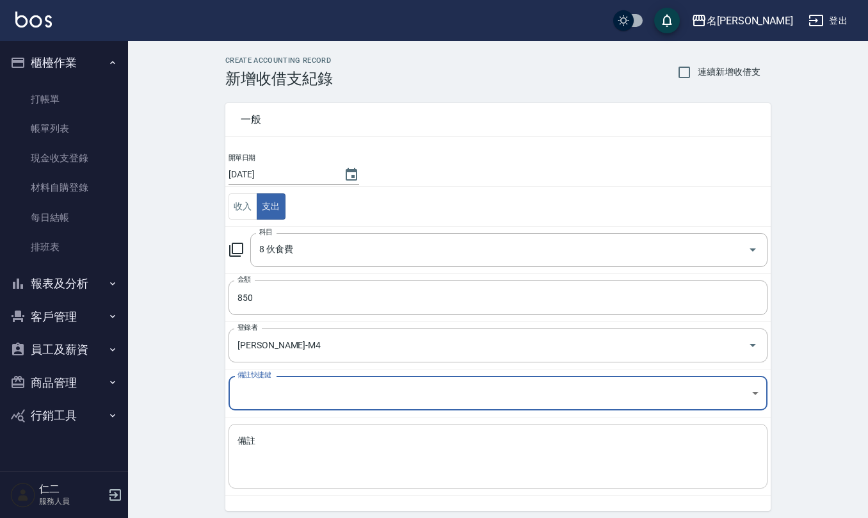
click at [331, 464] on textarea "備註" at bounding box center [498, 457] width 521 height 44
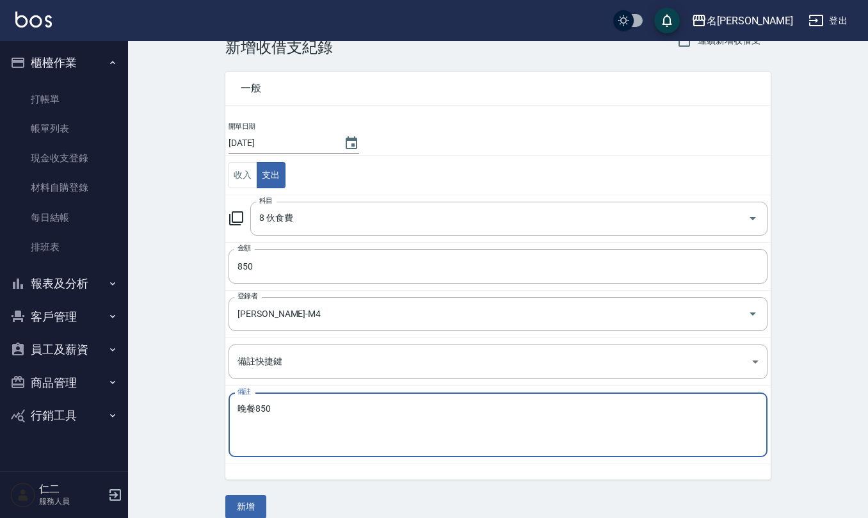
scroll to position [49, 0]
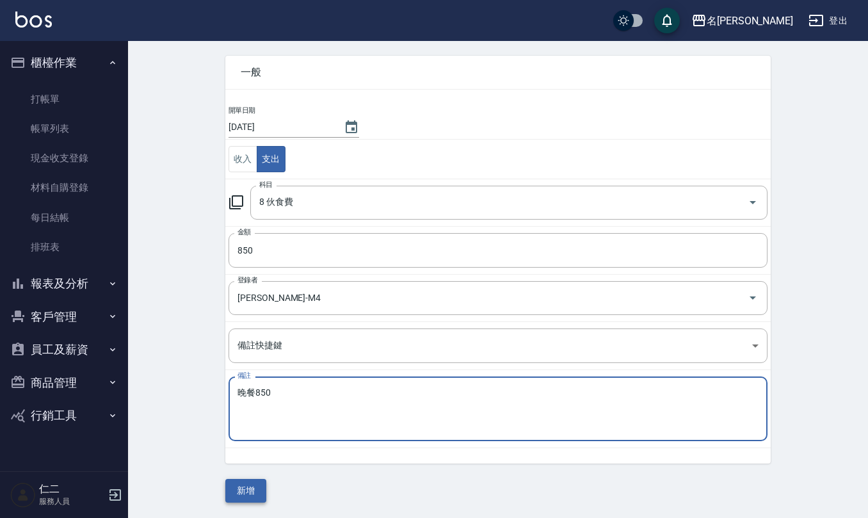
type textarea "晚餐850"
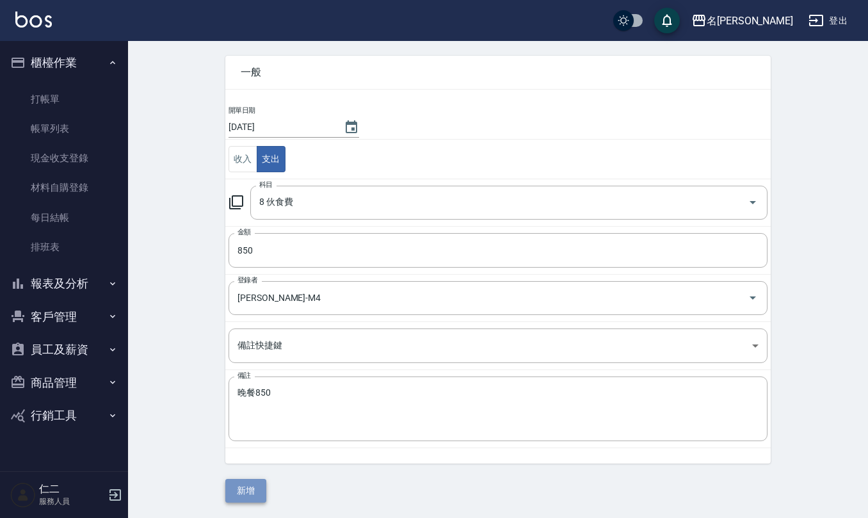
click at [255, 501] on button "新增" at bounding box center [245, 491] width 41 height 24
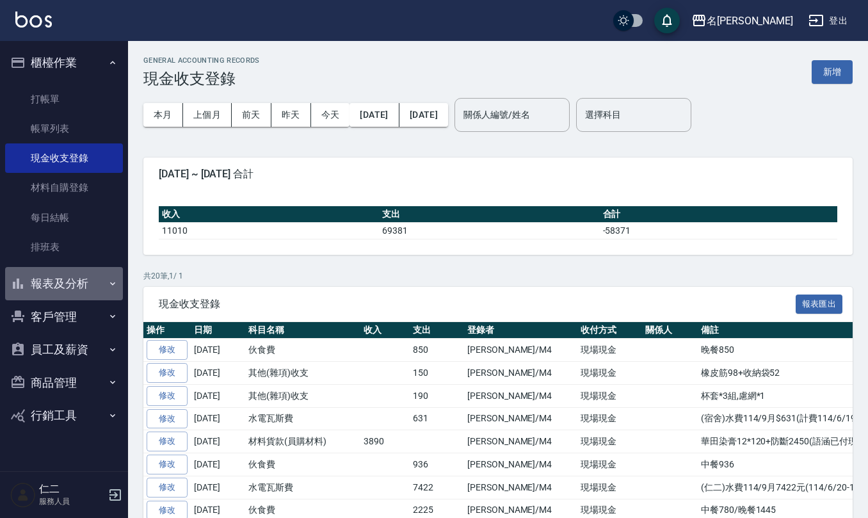
click at [70, 280] on button "報表及分析" at bounding box center [64, 283] width 118 height 33
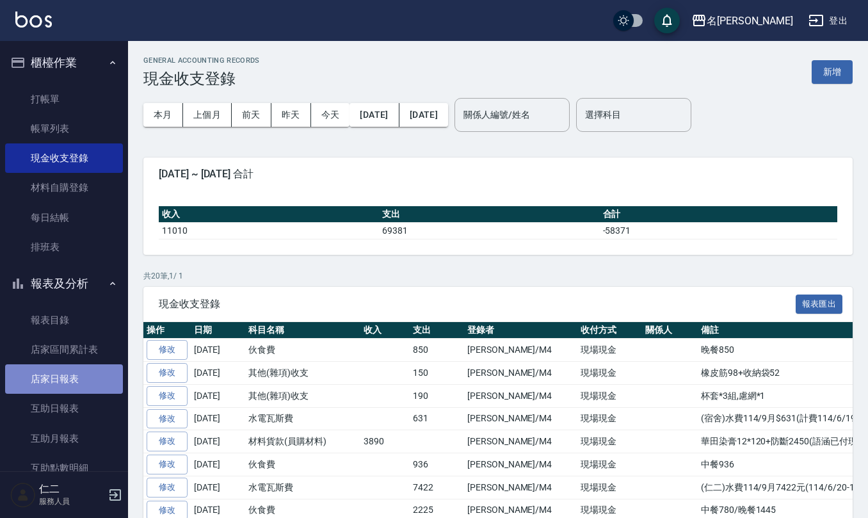
click at [82, 385] on link "店家日報表" at bounding box center [64, 378] width 118 height 29
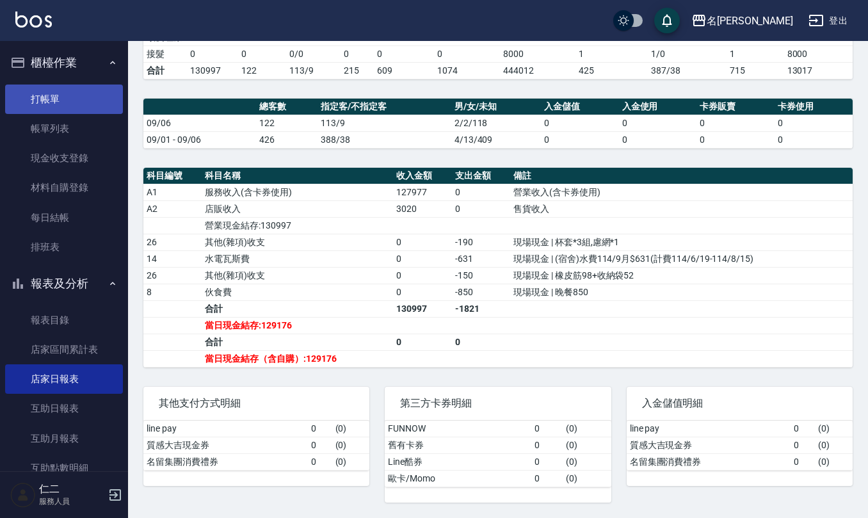
click at [56, 99] on link "打帳單" at bounding box center [64, 99] width 118 height 29
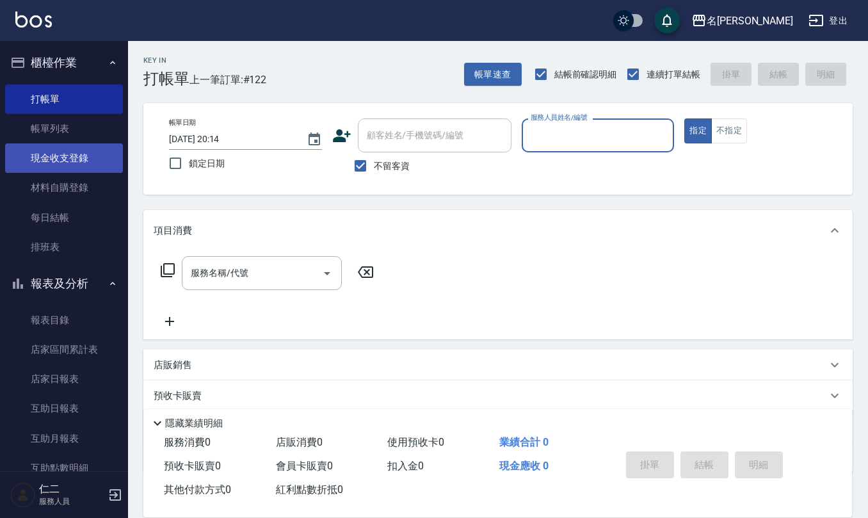
click at [76, 167] on link "現金收支登錄" at bounding box center [64, 157] width 118 height 29
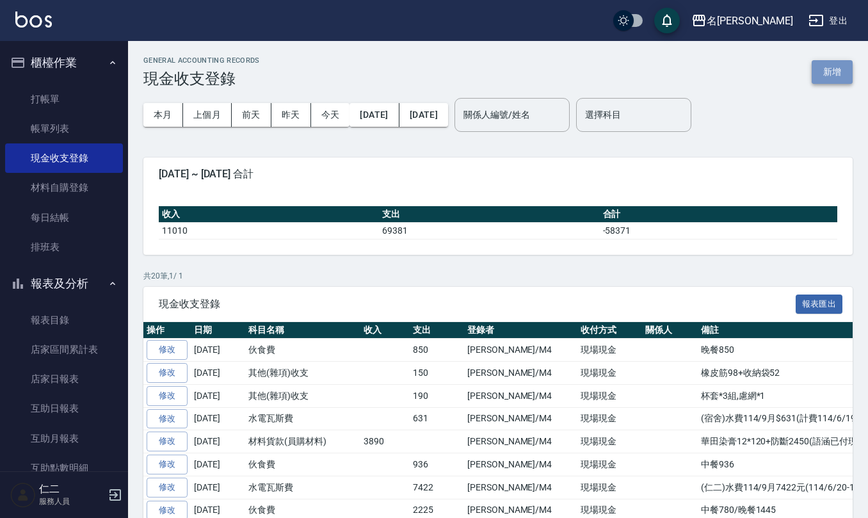
click at [839, 62] on button "新增" at bounding box center [832, 72] width 41 height 24
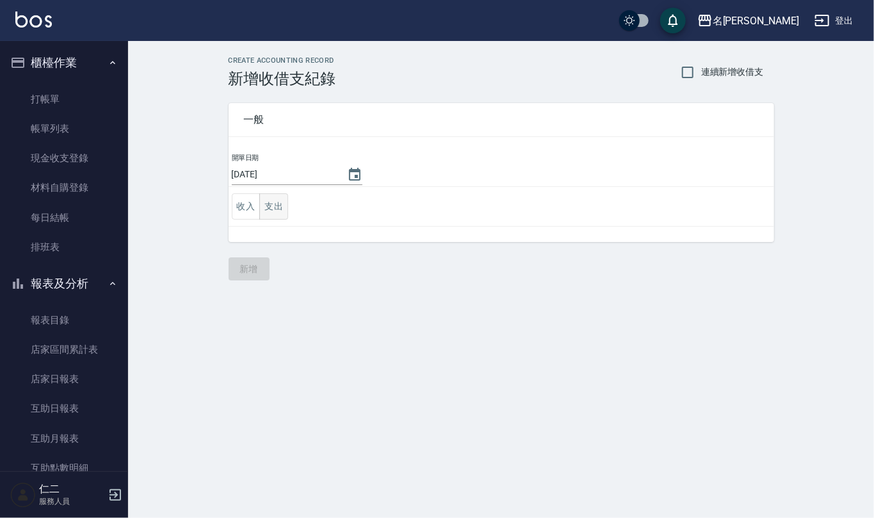
click at [270, 207] on button "支出" at bounding box center [273, 206] width 29 height 26
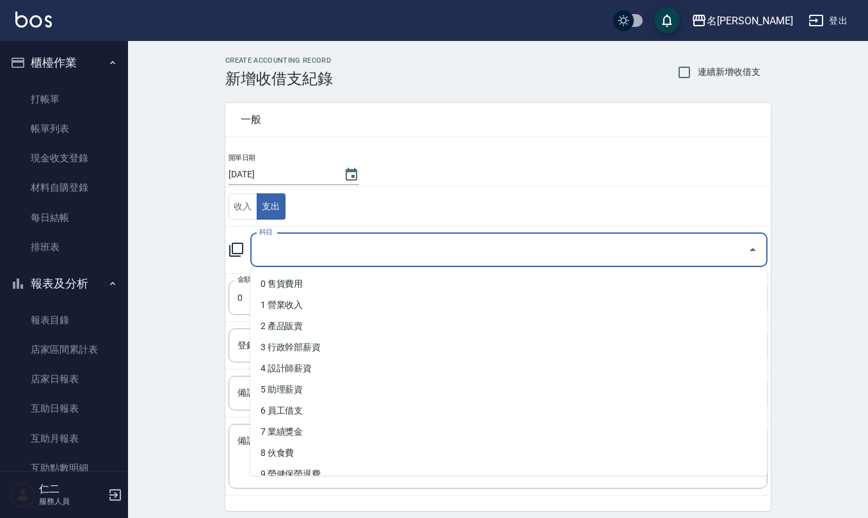
click at [288, 257] on input "科目" at bounding box center [499, 250] width 487 height 22
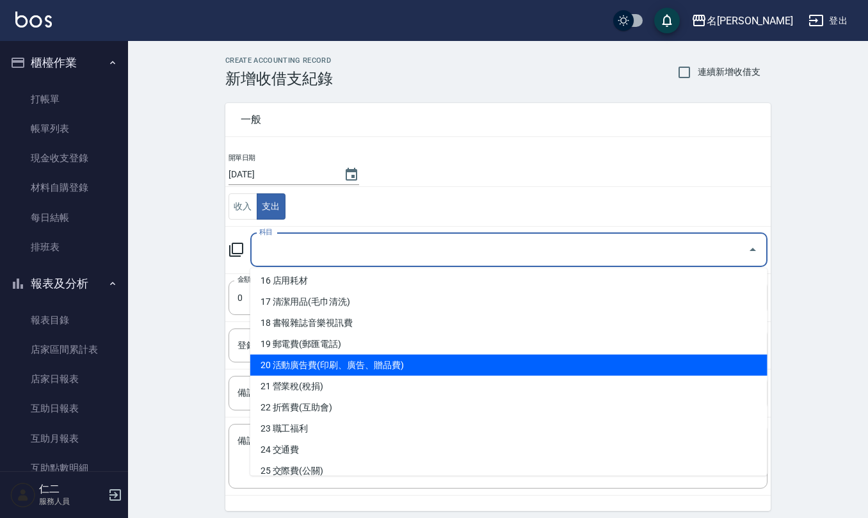
scroll to position [256, 0]
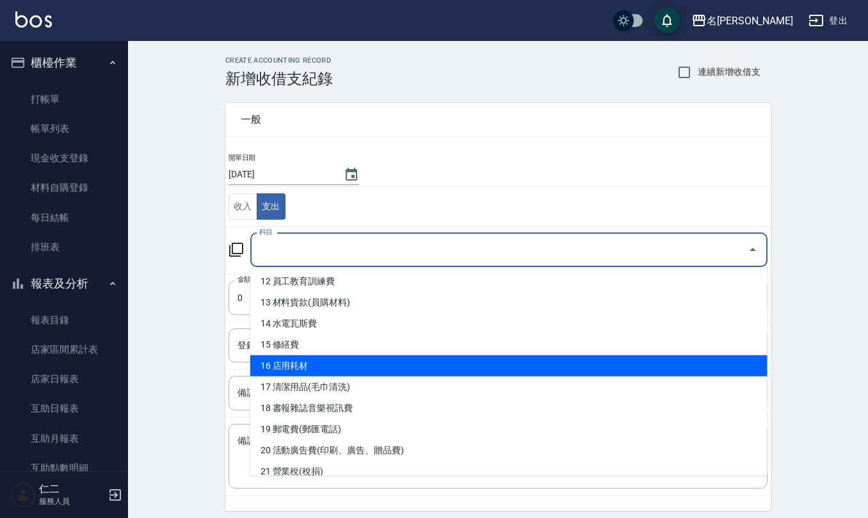
click at [323, 368] on li "16 店用耗材" at bounding box center [508, 365] width 517 height 21
type input "16 店用耗材"
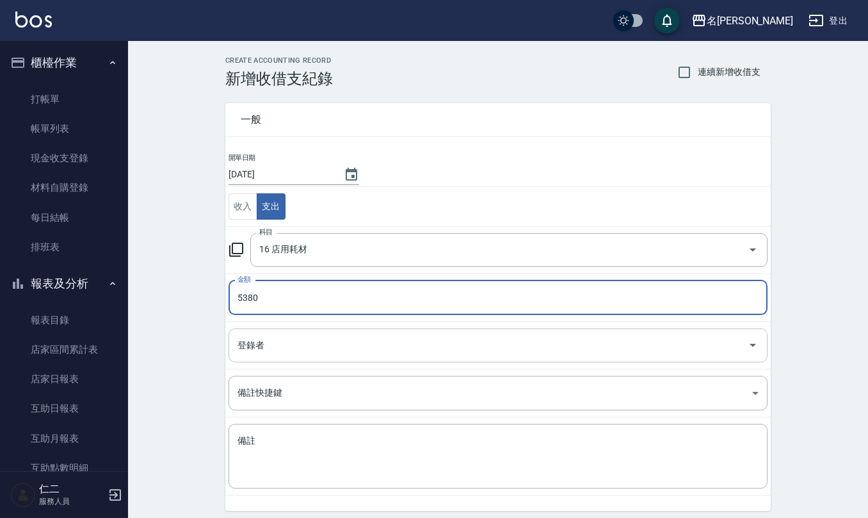
type input "5380"
click at [272, 355] on input "登錄者" at bounding box center [488, 345] width 508 height 22
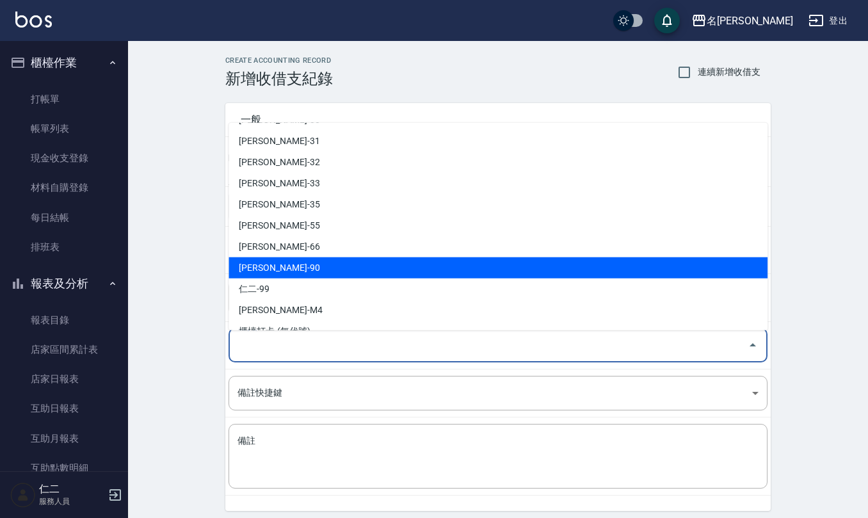
scroll to position [564, 0]
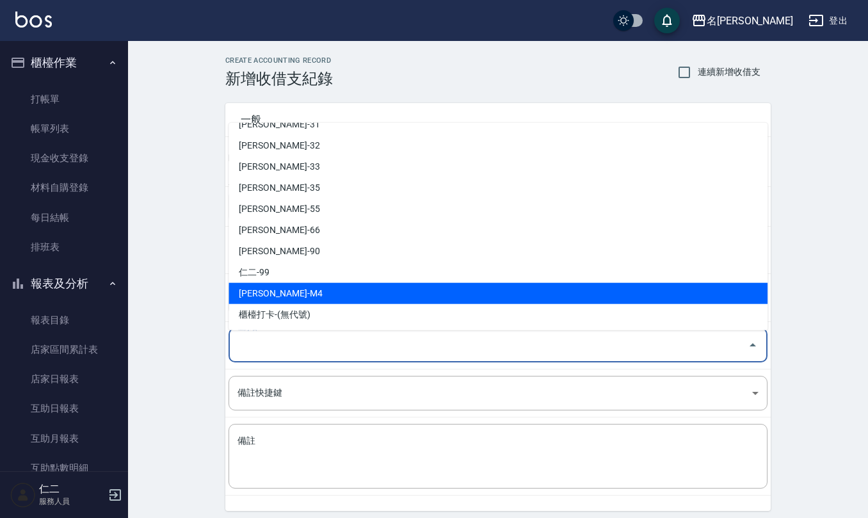
drag, startPoint x: 332, startPoint y: 288, endPoint x: 321, endPoint y: 305, distance: 20.1
click at [331, 287] on li "[PERSON_NAME]-M4" at bounding box center [498, 293] width 539 height 21
type input "[PERSON_NAME]-M4"
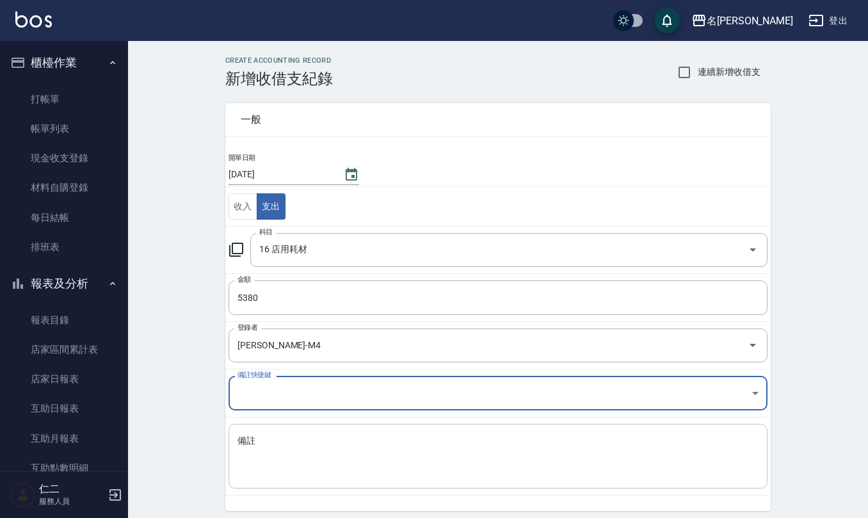
click at [306, 472] on textarea "備註" at bounding box center [498, 457] width 521 height 44
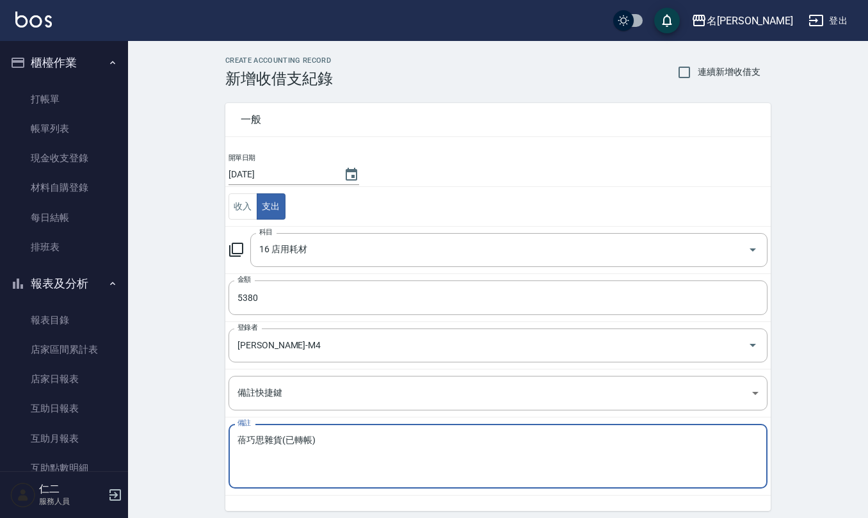
click at [293, 441] on textarea "蓓巧思雜貨(已轉帳)" at bounding box center [498, 457] width 521 height 44
drag, startPoint x: 330, startPoint y: 442, endPoint x: 362, endPoint y: 439, distance: 31.5
click at [336, 439] on textarea "蓓巧思雜貨(支出並轉帳)" at bounding box center [498, 457] width 521 height 44
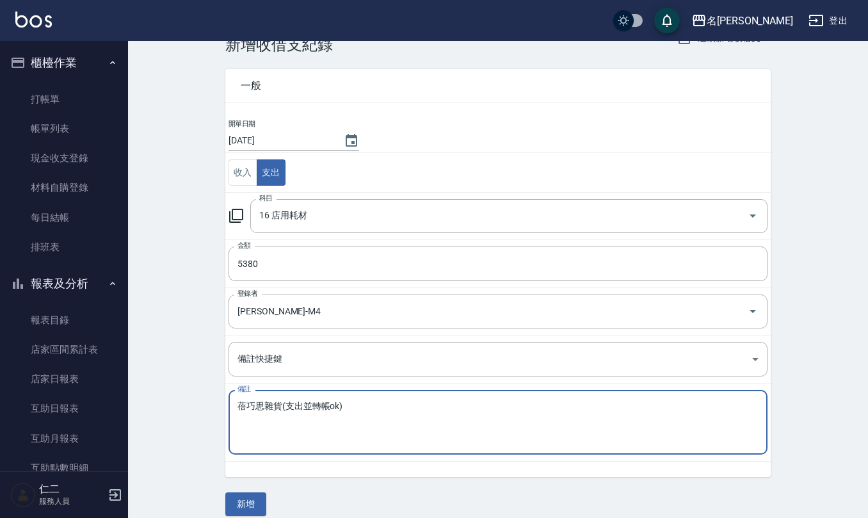
scroll to position [49, 0]
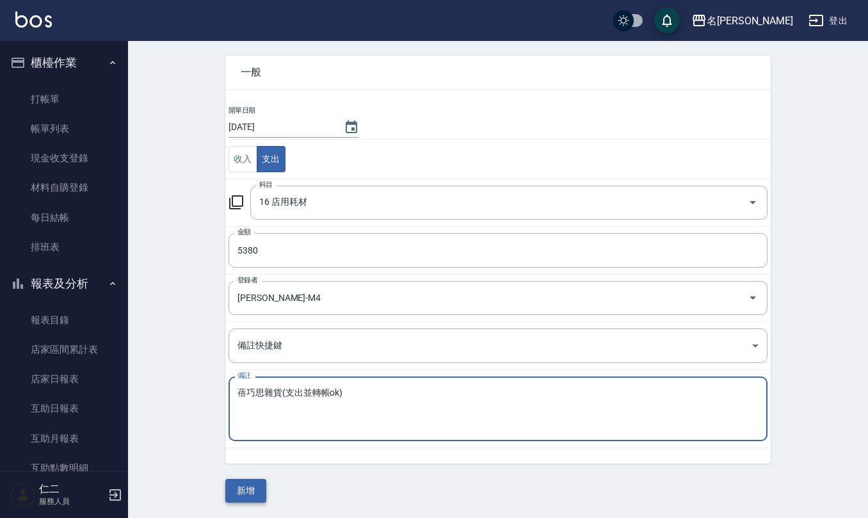
type textarea "蓓巧思雜貨(支出並轉帳ok)"
click at [237, 482] on button "新增" at bounding box center [245, 491] width 41 height 24
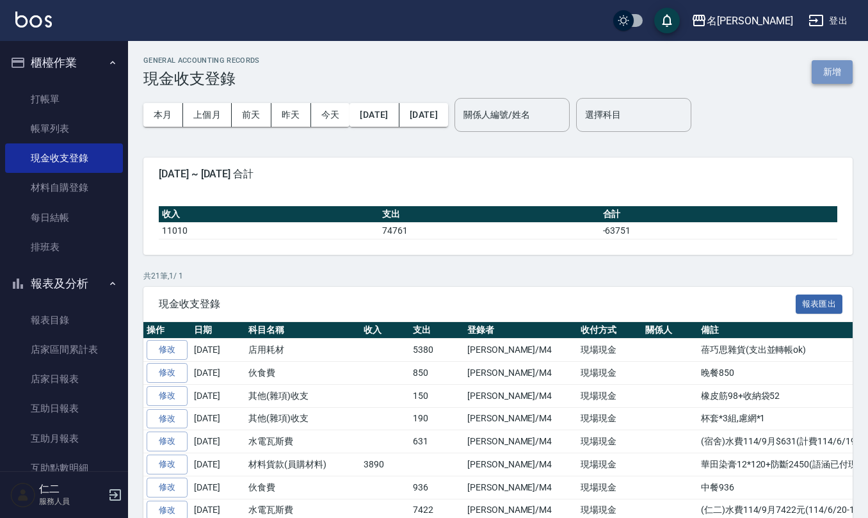
click at [832, 78] on button "新增" at bounding box center [832, 72] width 41 height 24
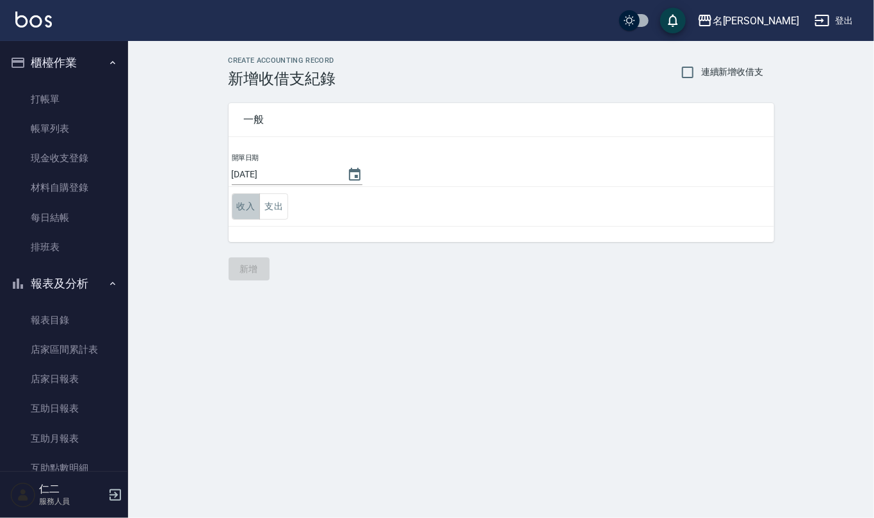
click at [247, 213] on button "收入" at bounding box center [246, 206] width 29 height 26
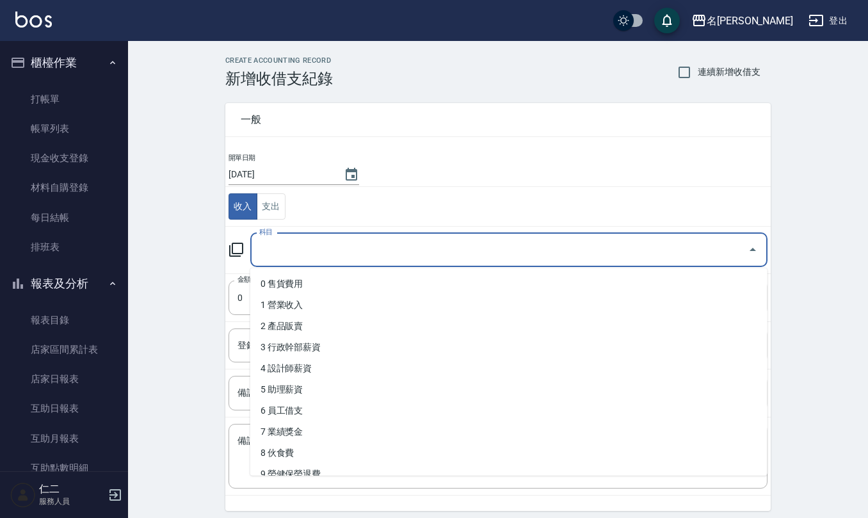
click at [304, 252] on input "科目" at bounding box center [499, 250] width 487 height 22
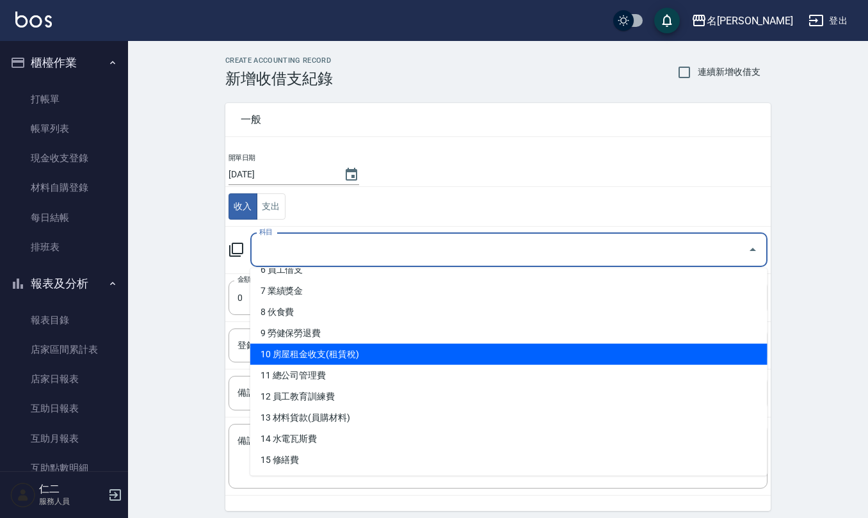
scroll to position [170, 0]
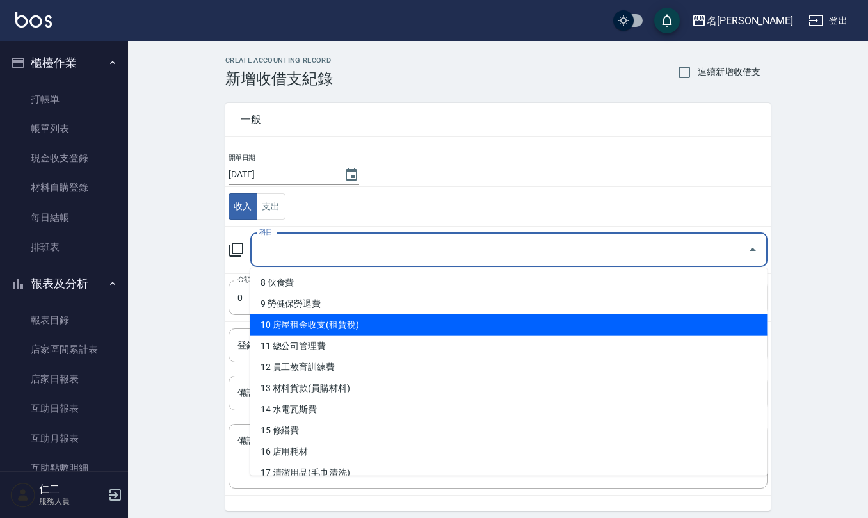
click at [319, 324] on li "10 房屋租金收支(租賃稅)" at bounding box center [508, 324] width 517 height 21
type input "10 房屋租金收支(租賃稅)"
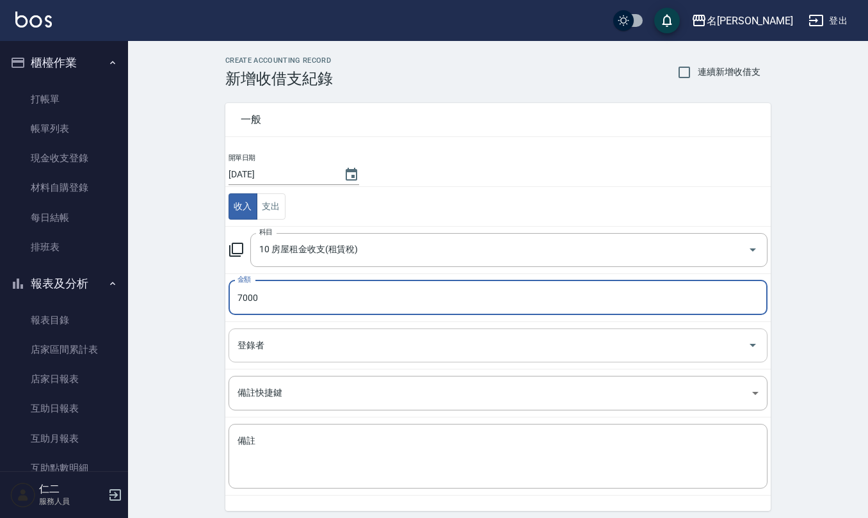
type input "7000"
click at [266, 354] on input "登錄者" at bounding box center [488, 345] width 508 height 22
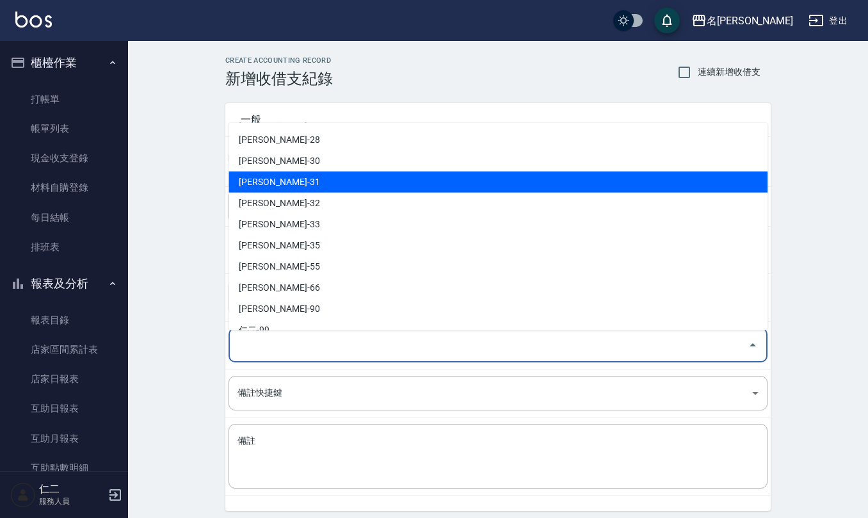
scroll to position [564, 0]
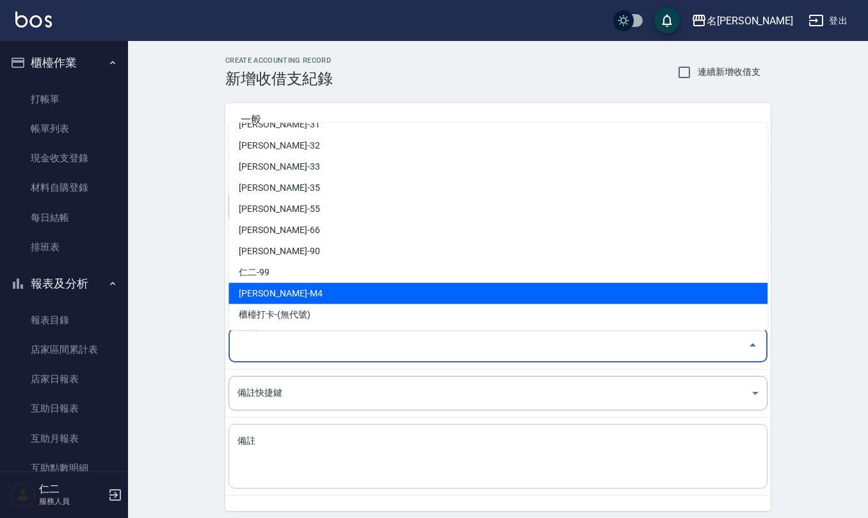
drag, startPoint x: 321, startPoint y: 289, endPoint x: 282, endPoint y: 441, distance: 156.1
click at [321, 293] on li "[PERSON_NAME]-M4" at bounding box center [498, 293] width 539 height 21
type input "[PERSON_NAME]-M4"
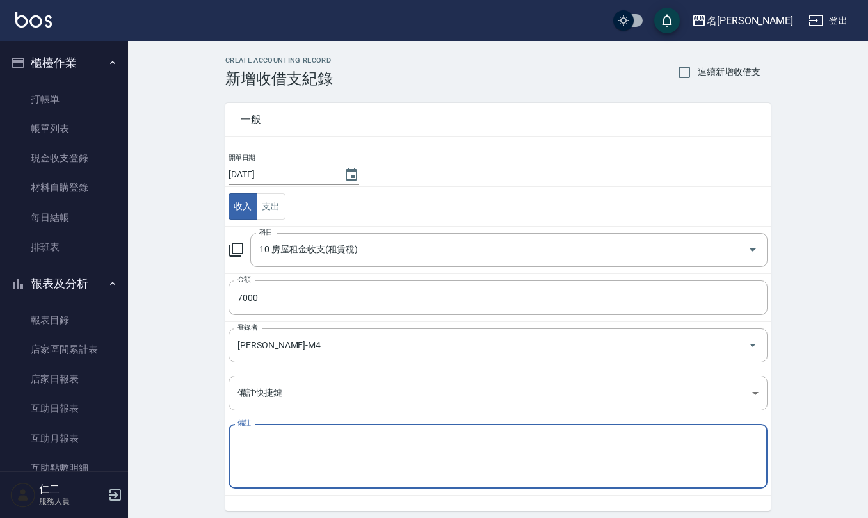
click at [284, 444] on textarea "備註" at bounding box center [498, 457] width 521 height 44
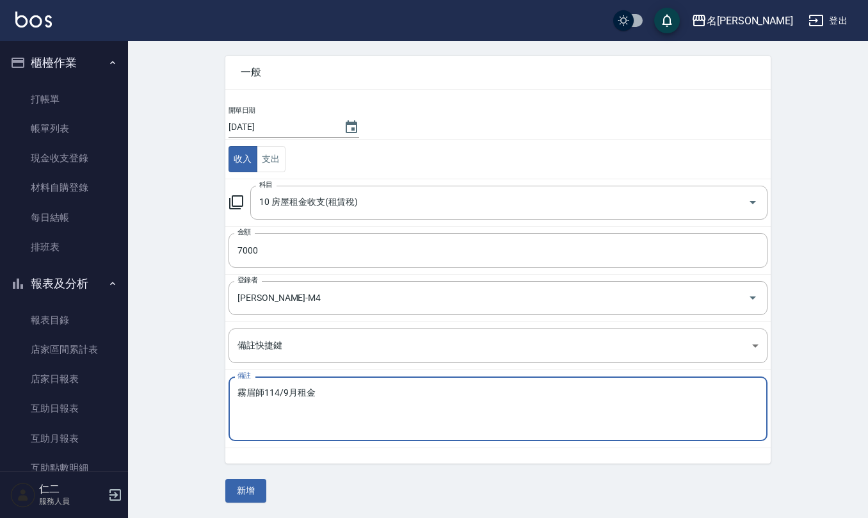
scroll to position [49, 0]
type textarea "霧眉師114/9月租金"
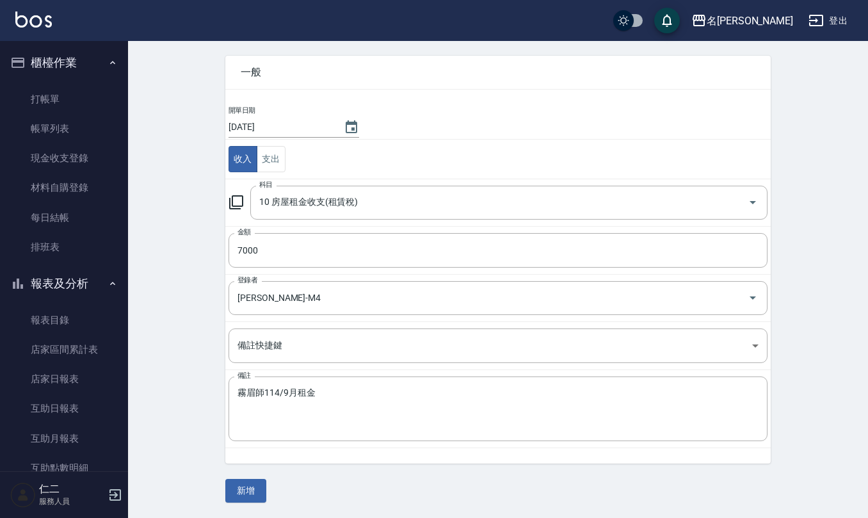
click at [254, 479] on div "一般 開單日期 [DATE] 收入 支出 科目 10 房屋租金收支(租賃稅) 科目 金額 7000 金額 登錄者 [PERSON_NAME]-M4 登錄者 備…" at bounding box center [498, 271] width 546 height 462
click at [254, 494] on button "新增" at bounding box center [245, 491] width 41 height 24
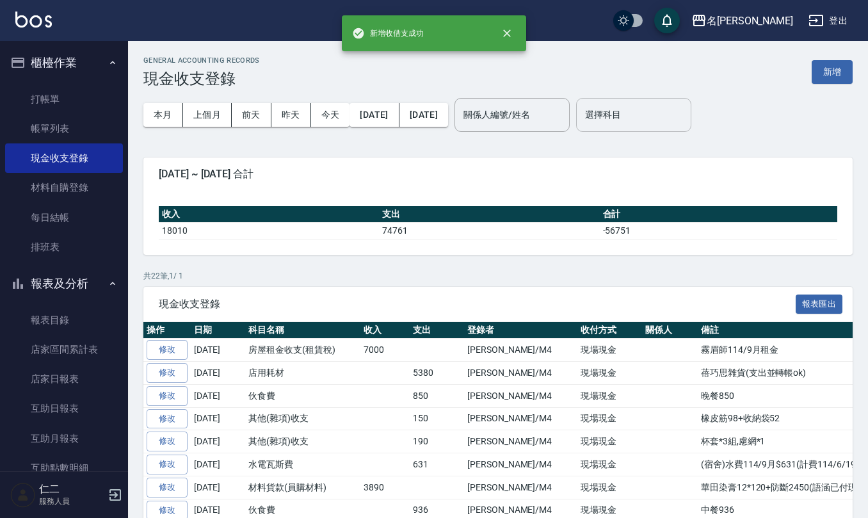
click at [676, 124] on input "選擇科目" at bounding box center [634, 115] width 104 height 22
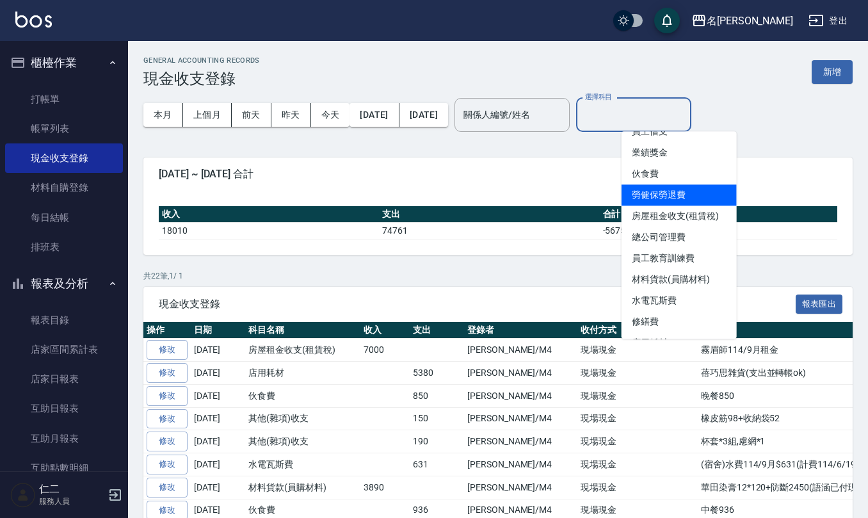
scroll to position [170, 0]
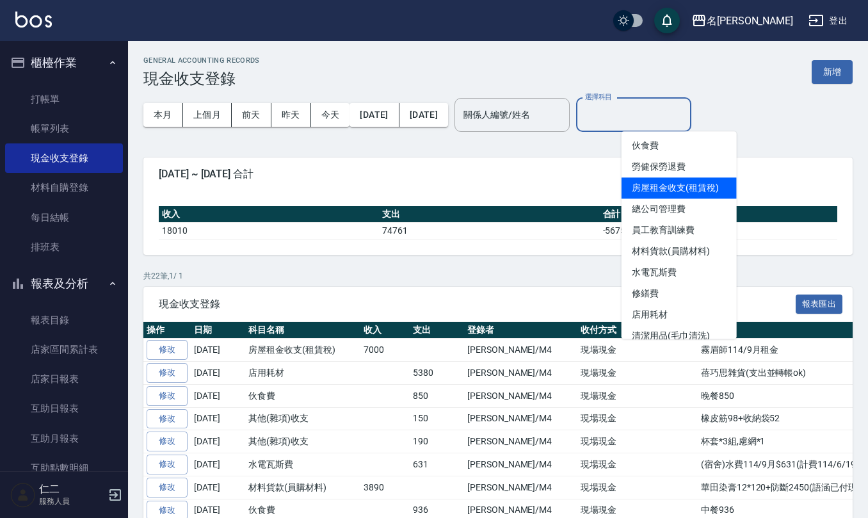
click at [675, 186] on li "房屋租金收支(租賃稅)" at bounding box center [679, 187] width 115 height 21
type input "房屋租金收支(租賃稅)"
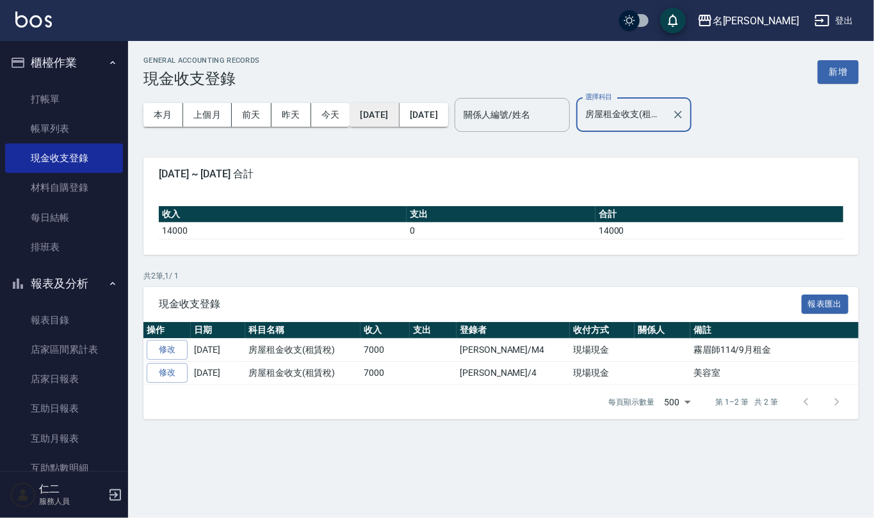
click at [399, 108] on button "[DATE]" at bounding box center [374, 115] width 49 height 24
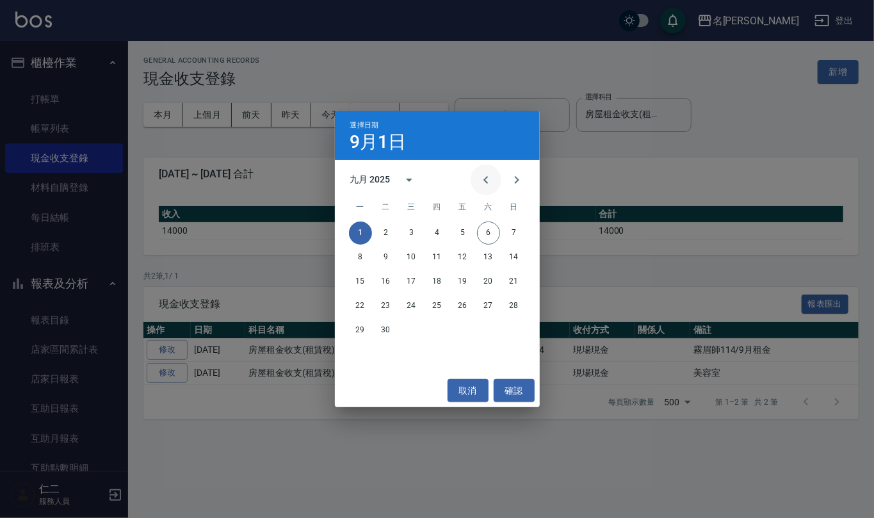
click at [491, 168] on button "Previous month" at bounding box center [486, 180] width 31 height 31
click at [382, 227] on button "1" at bounding box center [386, 233] width 23 height 23
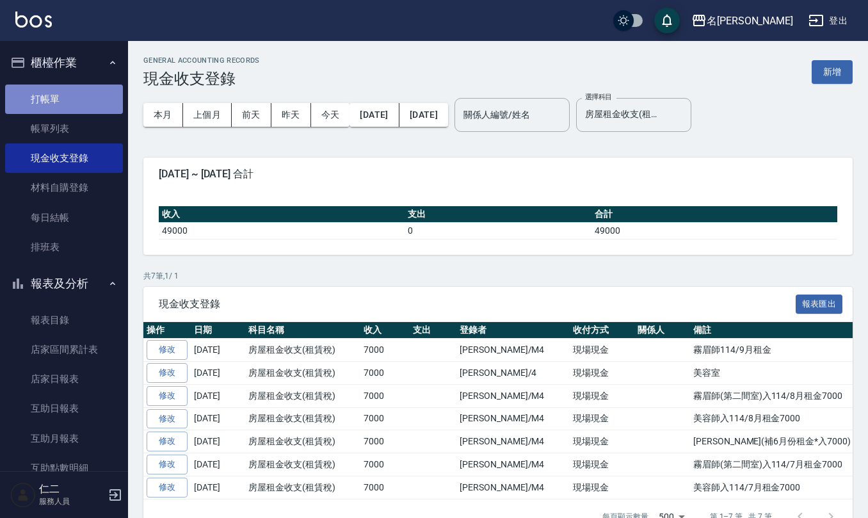
click at [65, 104] on link "打帳單" at bounding box center [64, 99] width 118 height 29
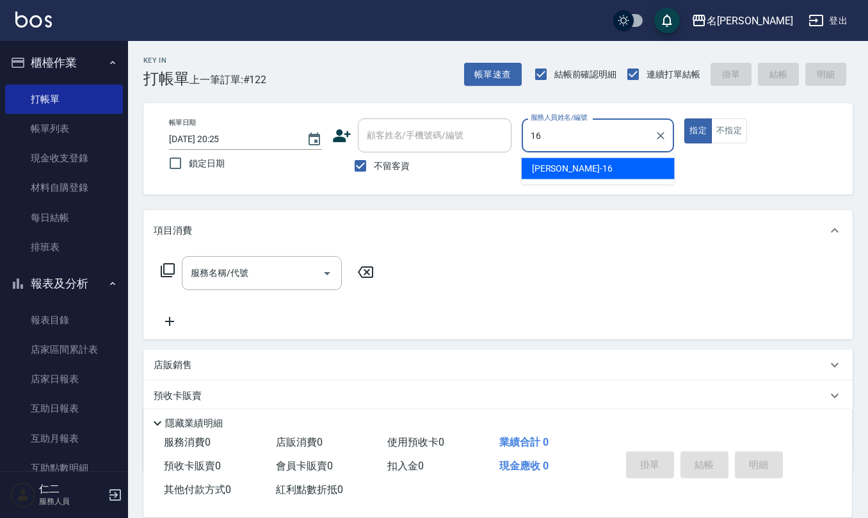
type input "[PERSON_NAME]-16"
type button "true"
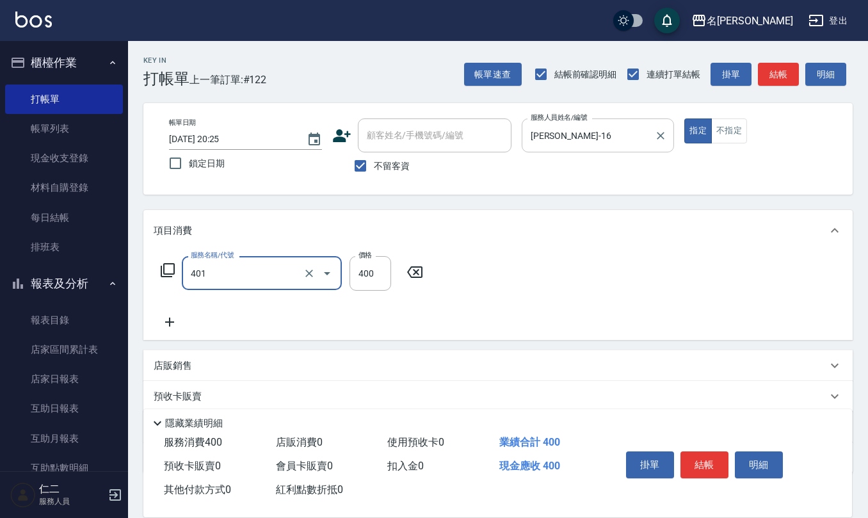
type input "剪髮(401)"
type input "400"
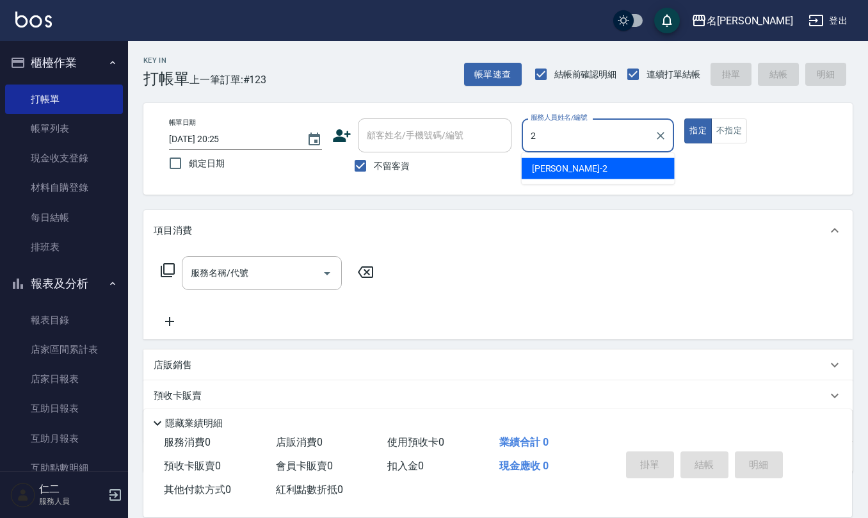
type input "[PERSON_NAME]-2"
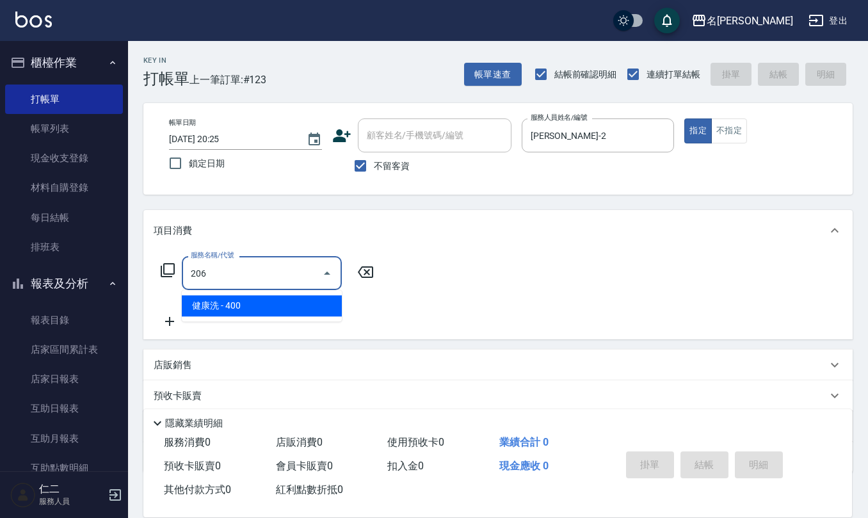
type input "健康洗(206)"
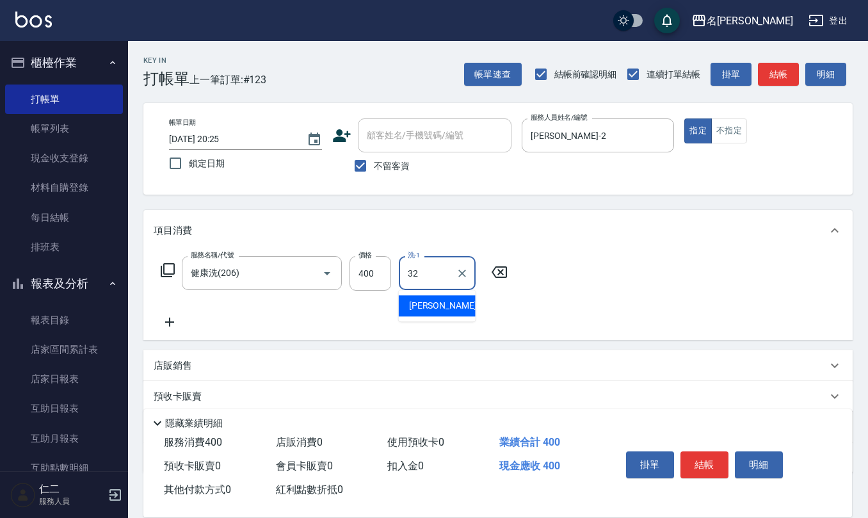
type input "[PERSON_NAME]-32"
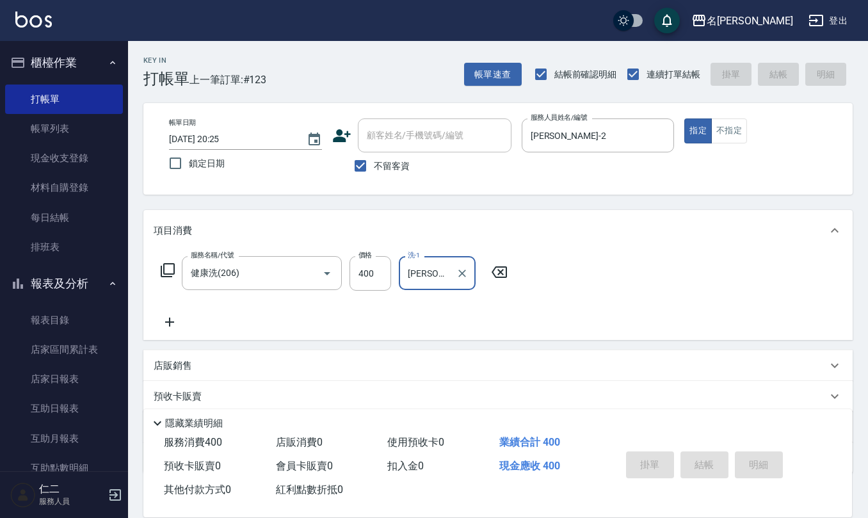
type input "[DATE] 20:27"
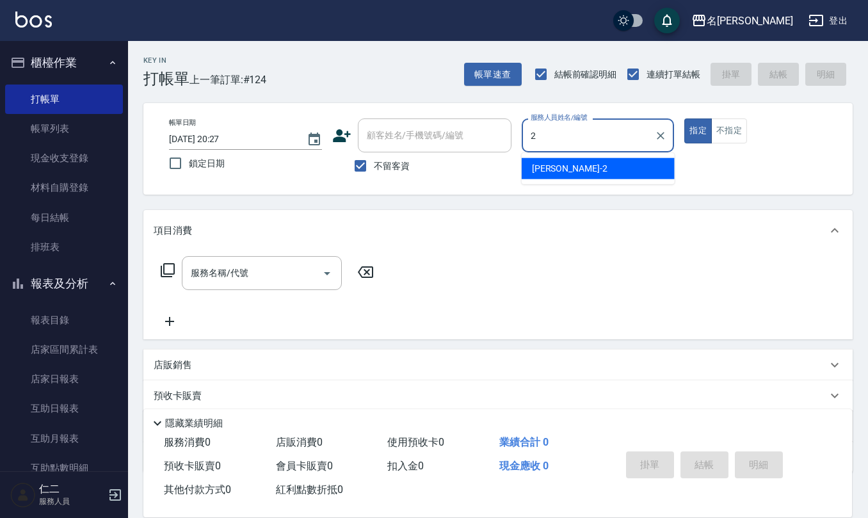
type input "[PERSON_NAME]-2"
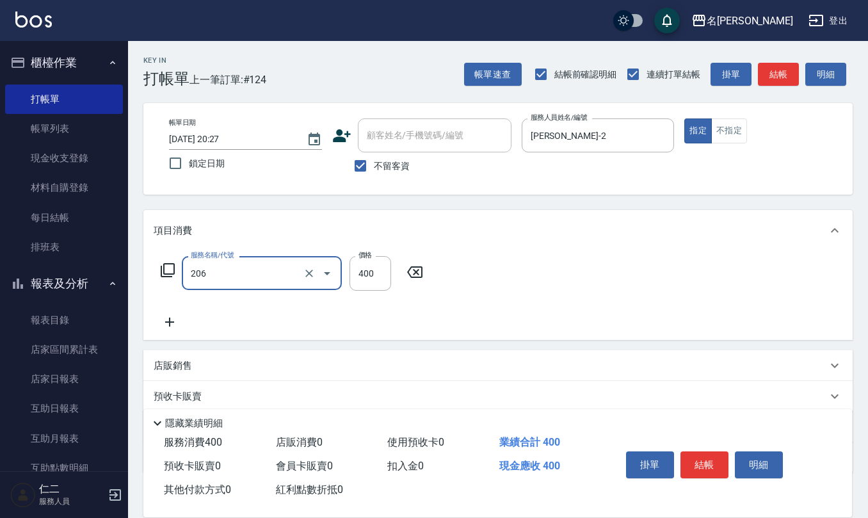
type input "健康洗(206)"
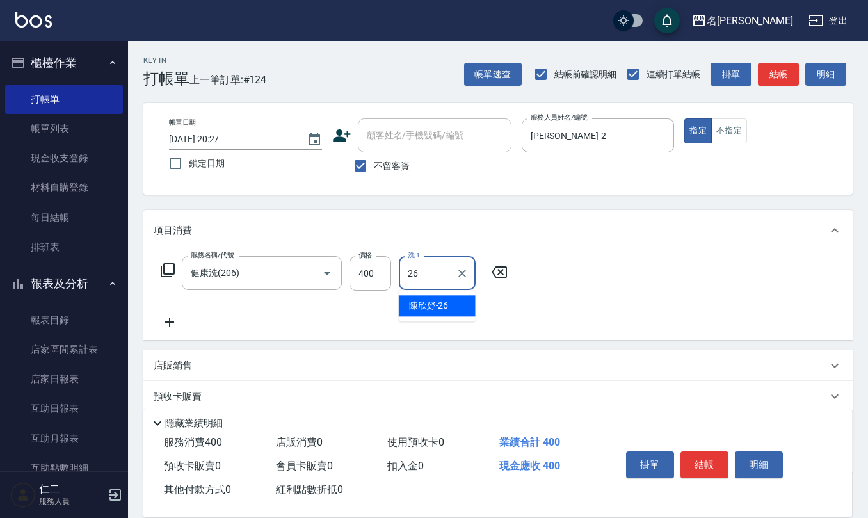
type input "[PERSON_NAME]-26"
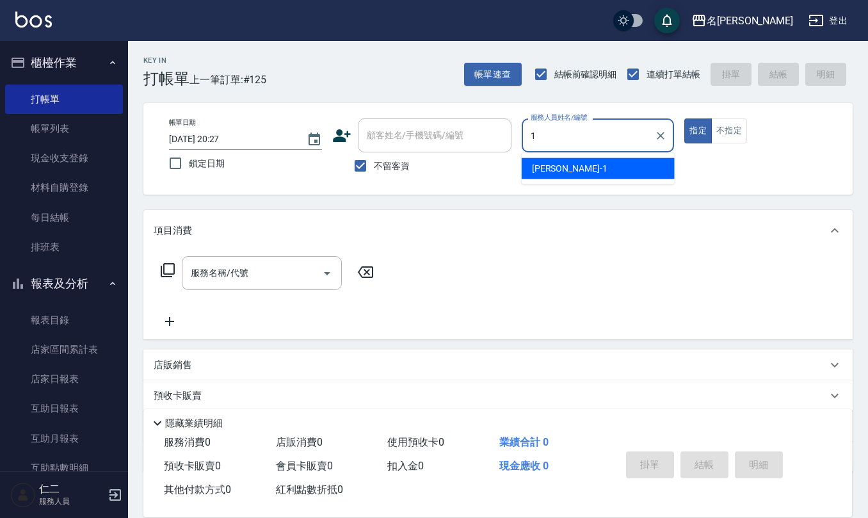
type input "[PERSON_NAME]1"
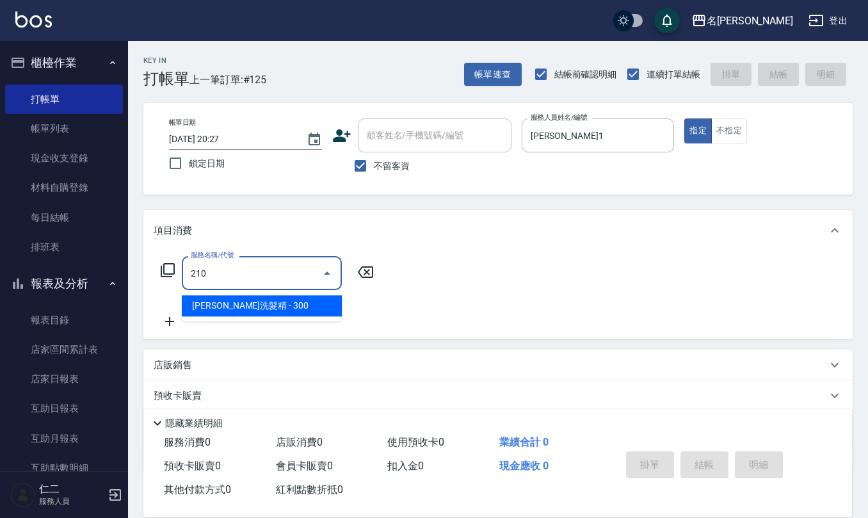
type input "[PERSON_NAME]洗髮精(210)"
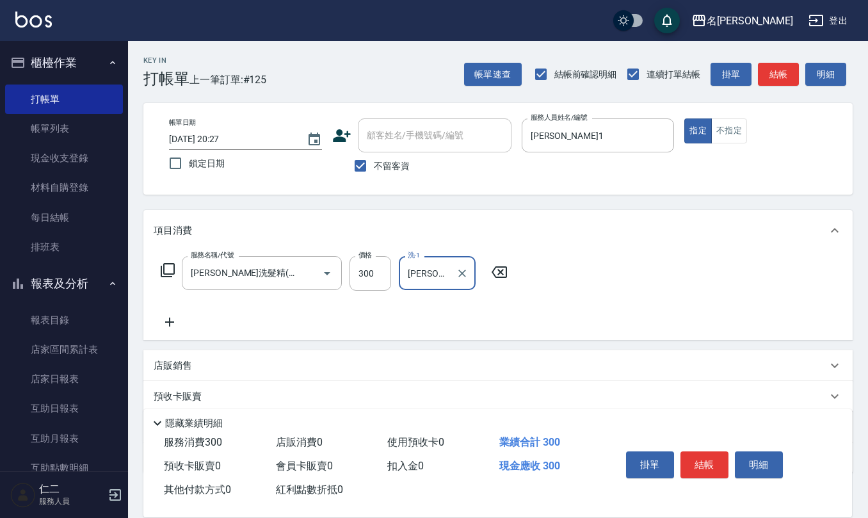
type input "[PERSON_NAME]1"
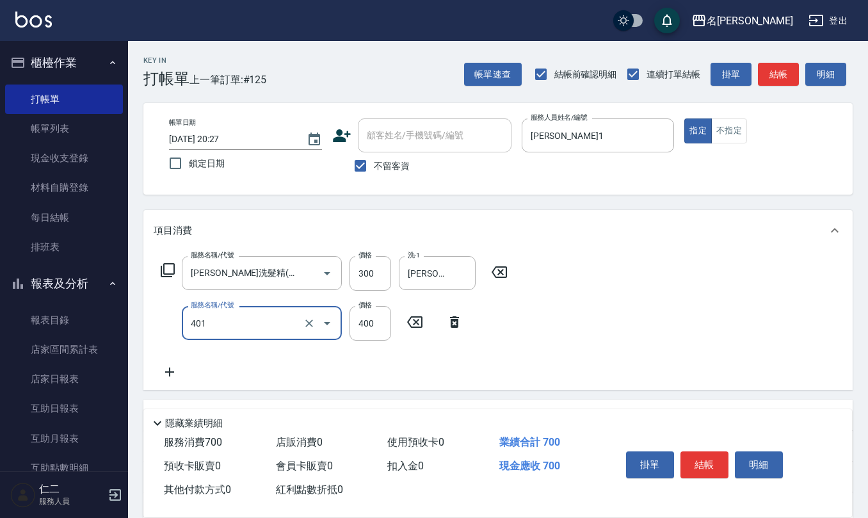
type input "剪髮(401)"
type input "200"
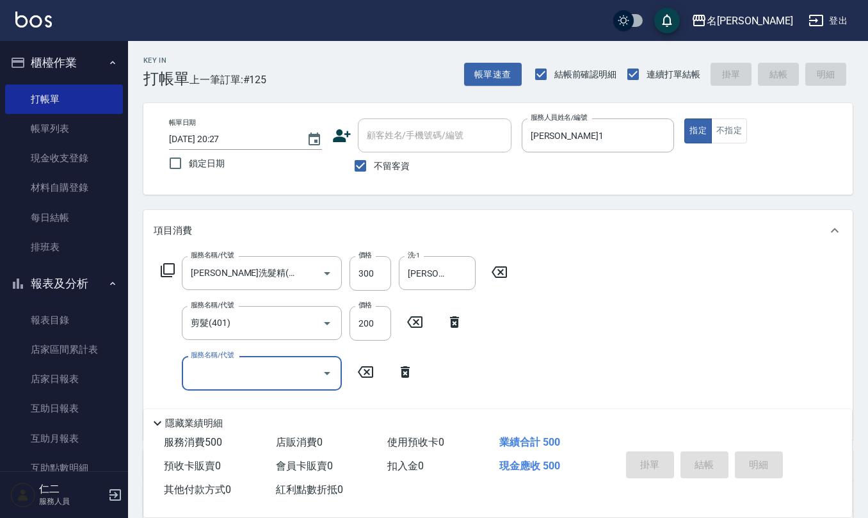
type input "[DATE] 20:32"
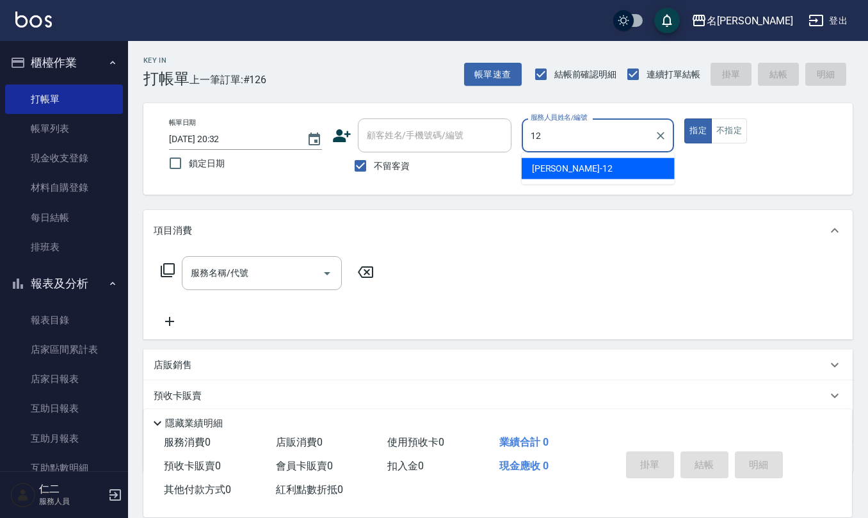
type input "[PERSON_NAME]-12"
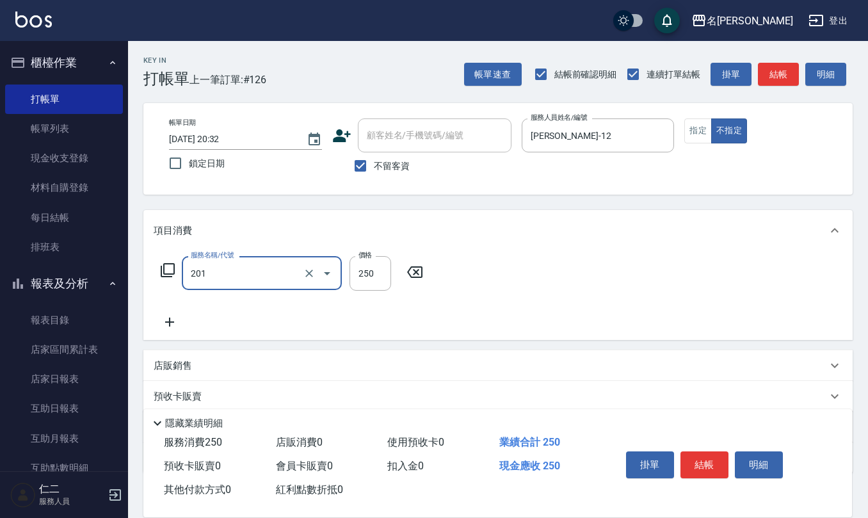
type input "洗髮(201)"
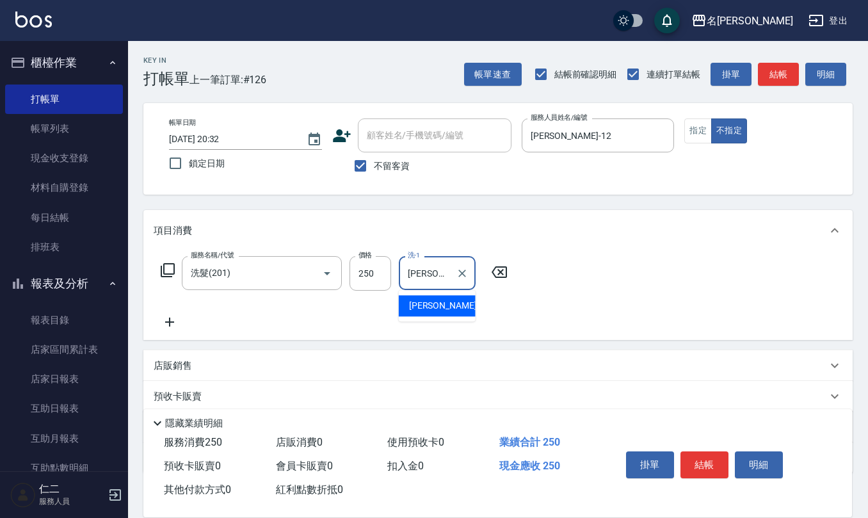
type input "[PERSON_NAME]-28"
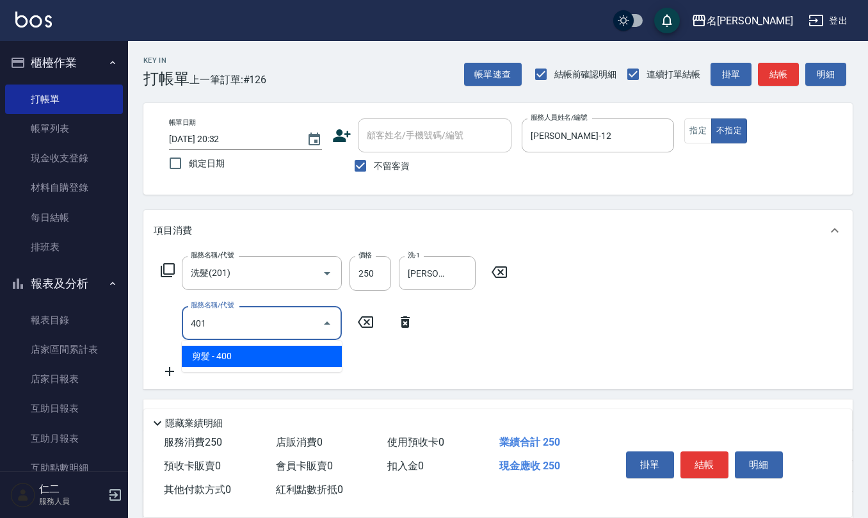
type input "剪髮(401)"
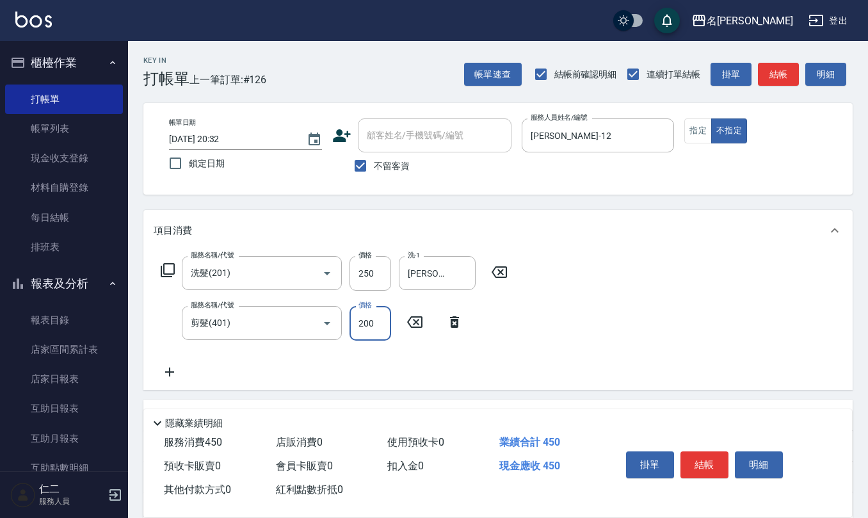
type input "200"
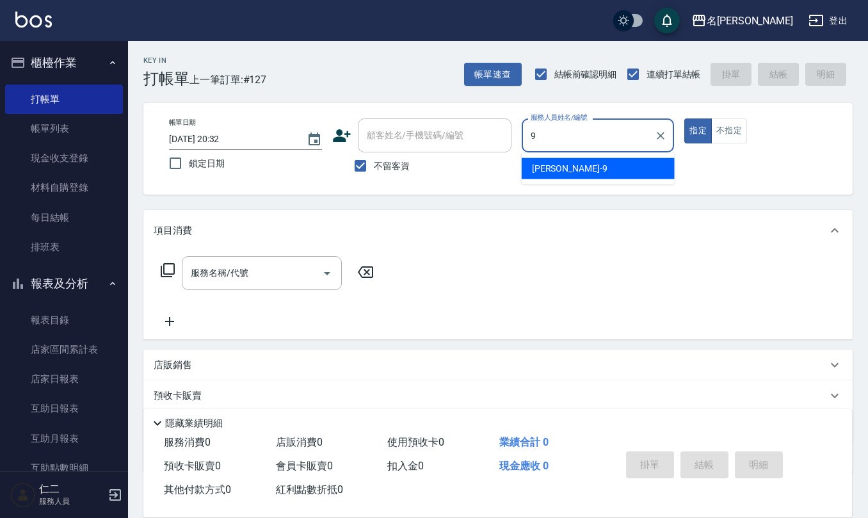
type input "[PERSON_NAME]-9"
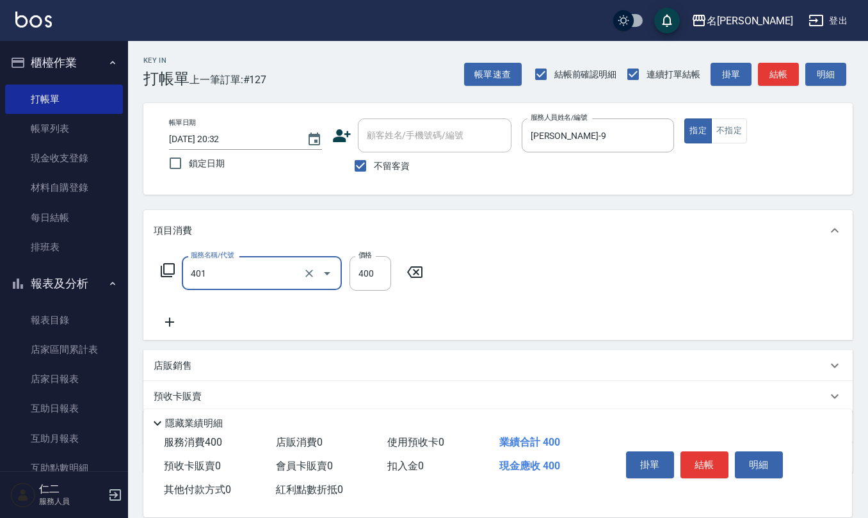
type input "剪髮(401)"
type input "300"
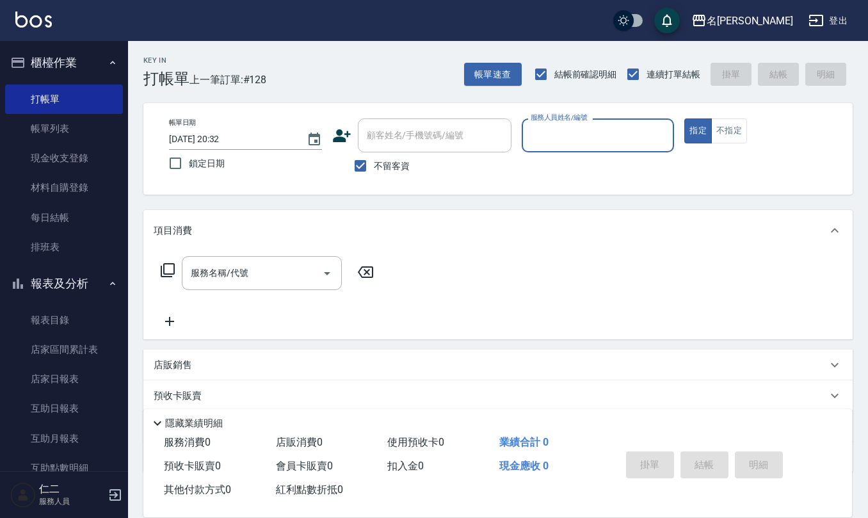
type input "1"
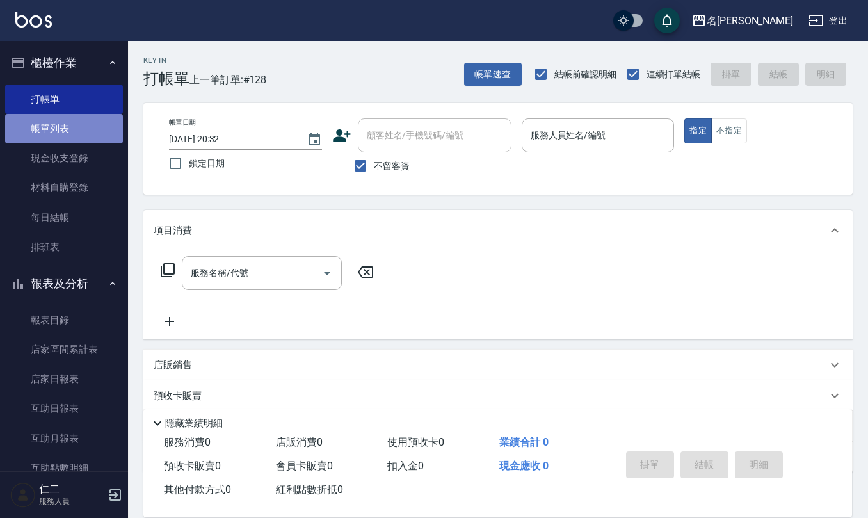
click at [69, 118] on link "帳單列表" at bounding box center [64, 128] width 118 height 29
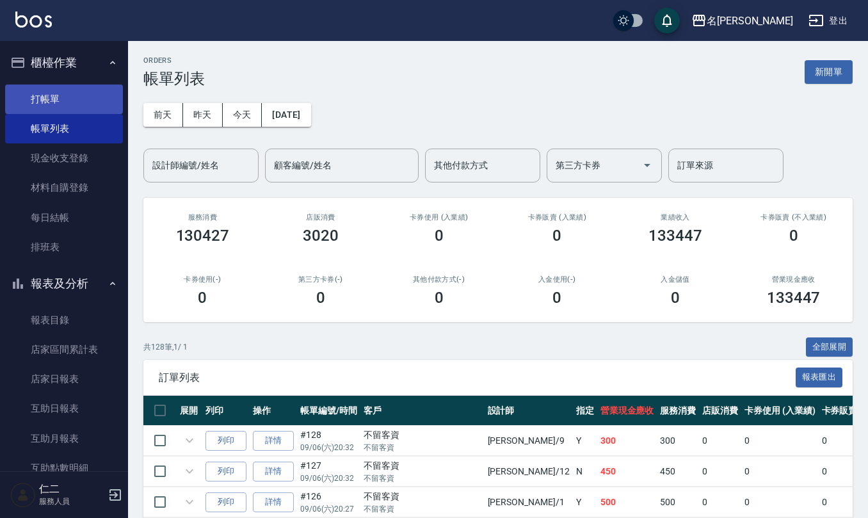
click at [61, 95] on link "打帳單" at bounding box center [64, 99] width 118 height 29
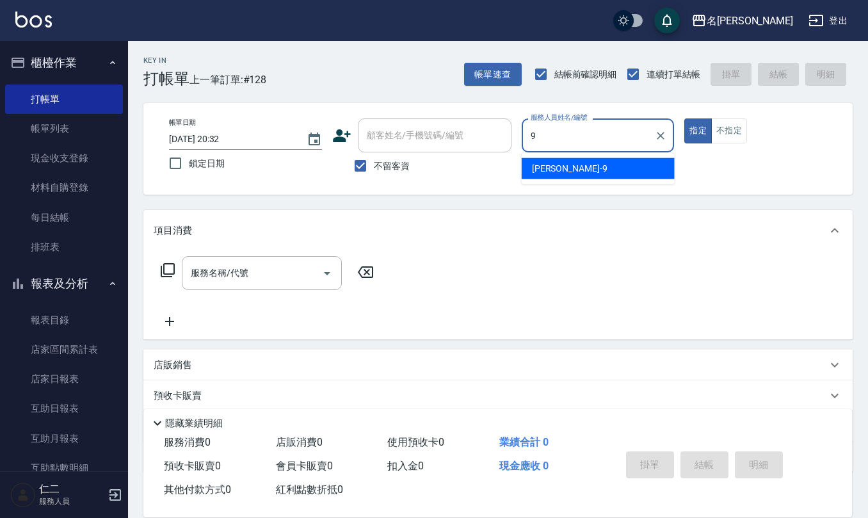
type input "[PERSON_NAME]-9"
type button "true"
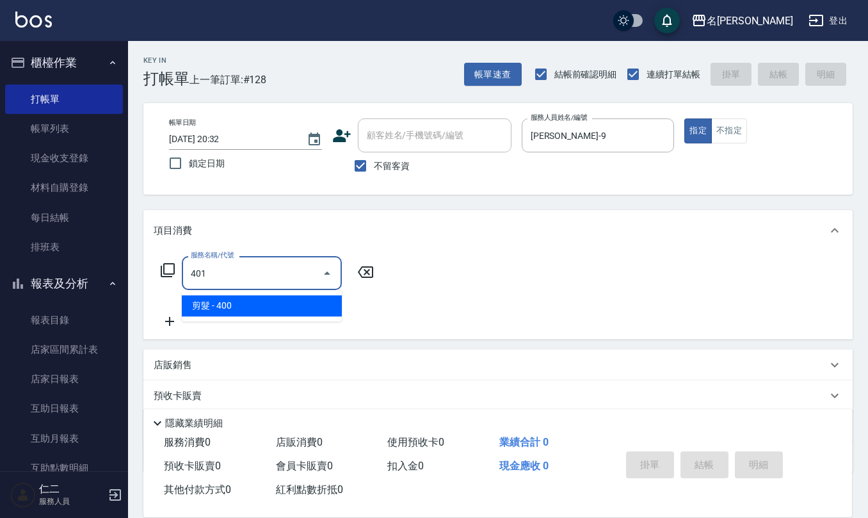
type input "剪髮(401)"
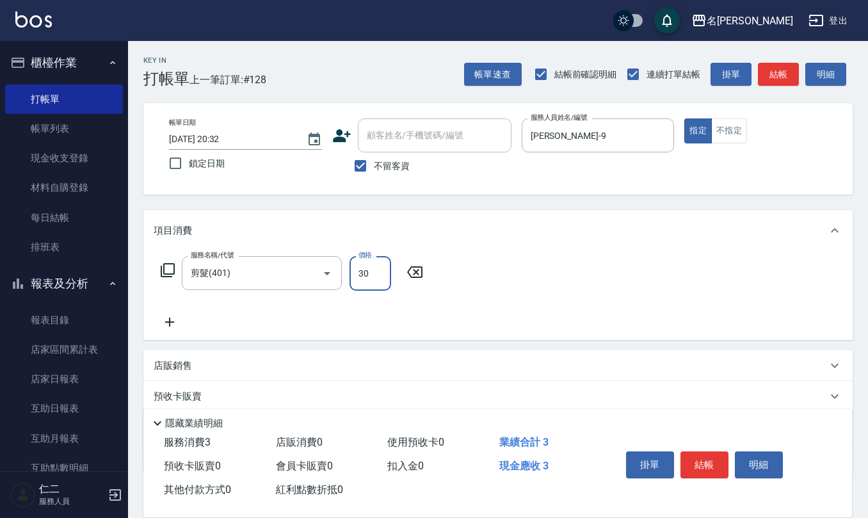
type input "300"
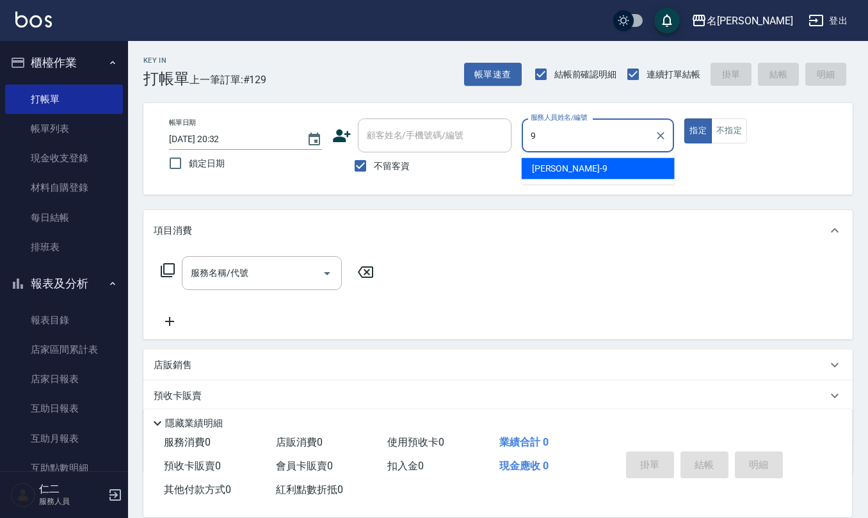
type input "[PERSON_NAME]-9"
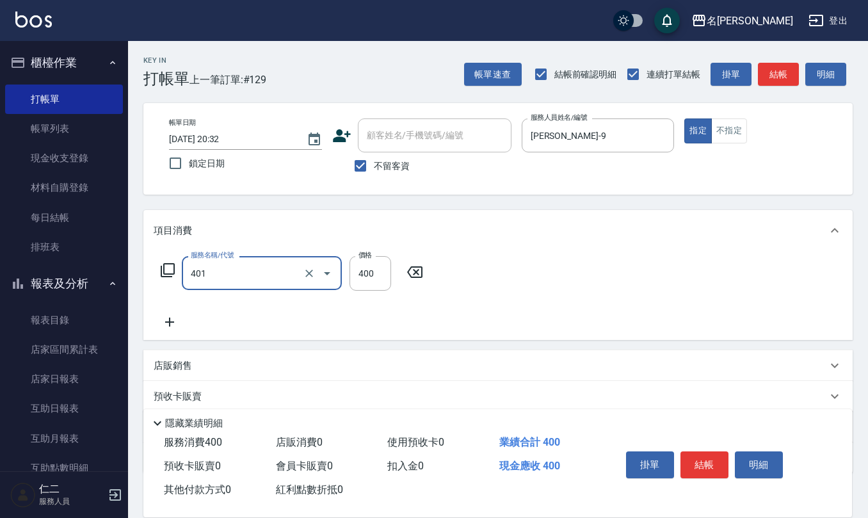
type input "剪髮(401)"
type input "300"
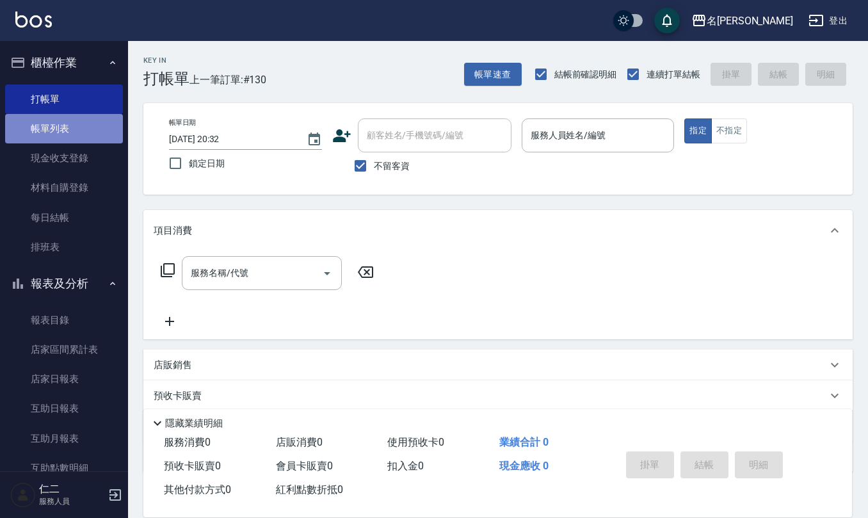
click at [77, 137] on link "帳單列表" at bounding box center [64, 128] width 118 height 29
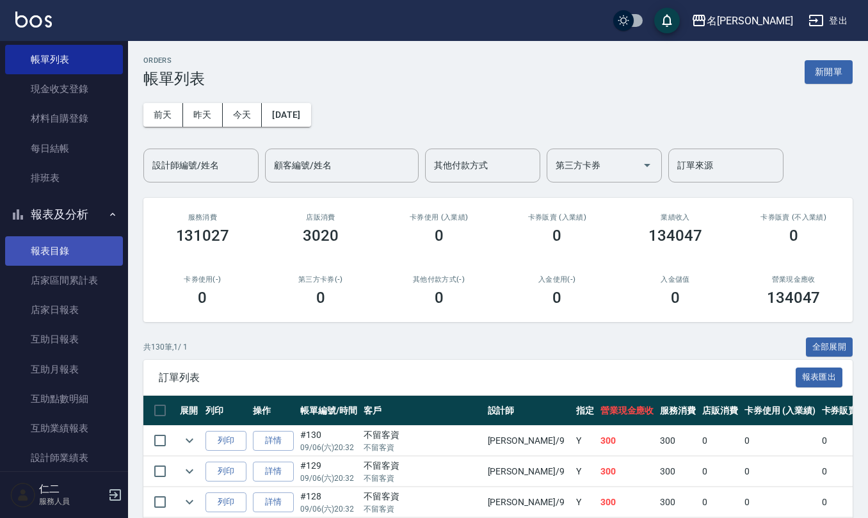
scroll to position [85, 0]
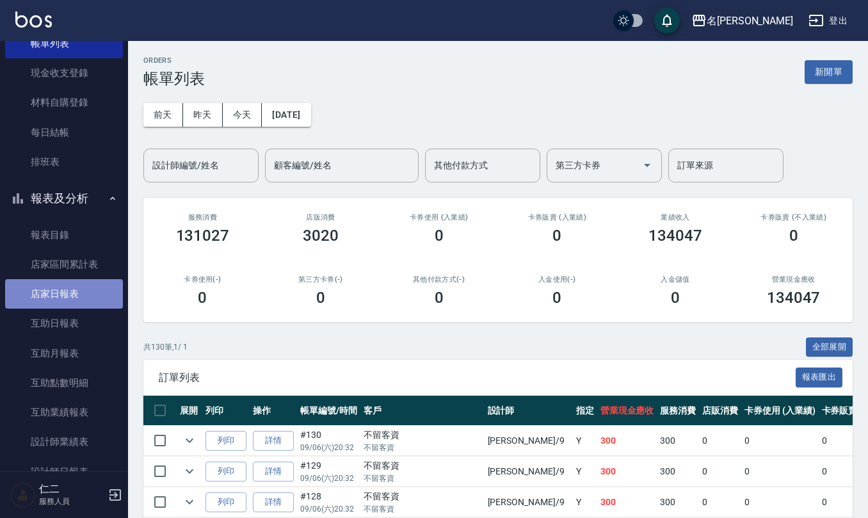
click at [78, 297] on link "店家日報表" at bounding box center [64, 293] width 118 height 29
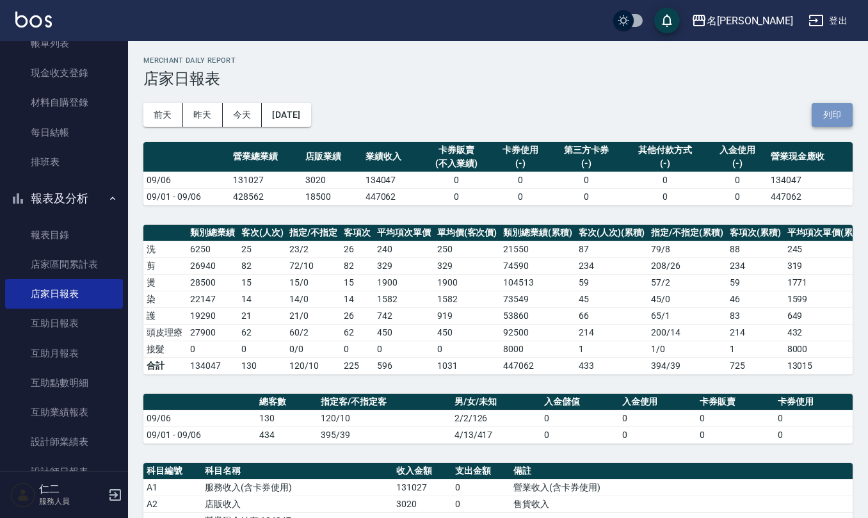
click at [835, 103] on button "列印" at bounding box center [832, 115] width 41 height 24
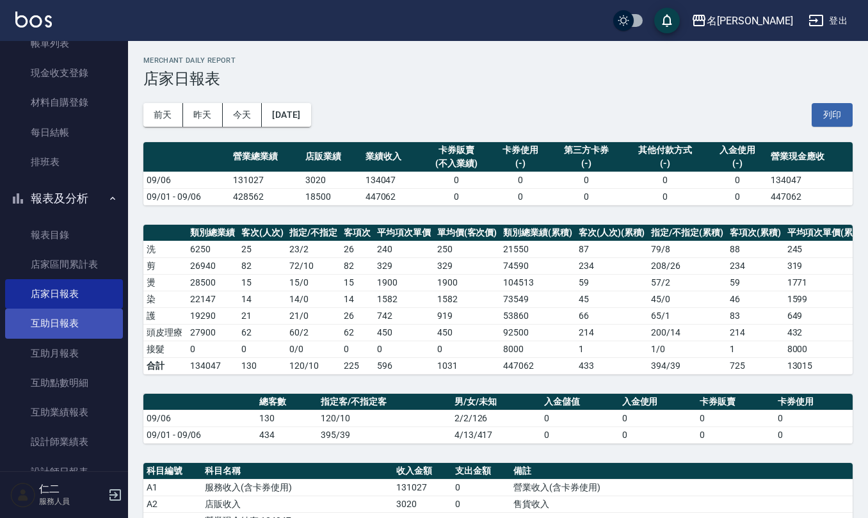
click at [60, 328] on link "互助日報表" at bounding box center [64, 323] width 118 height 29
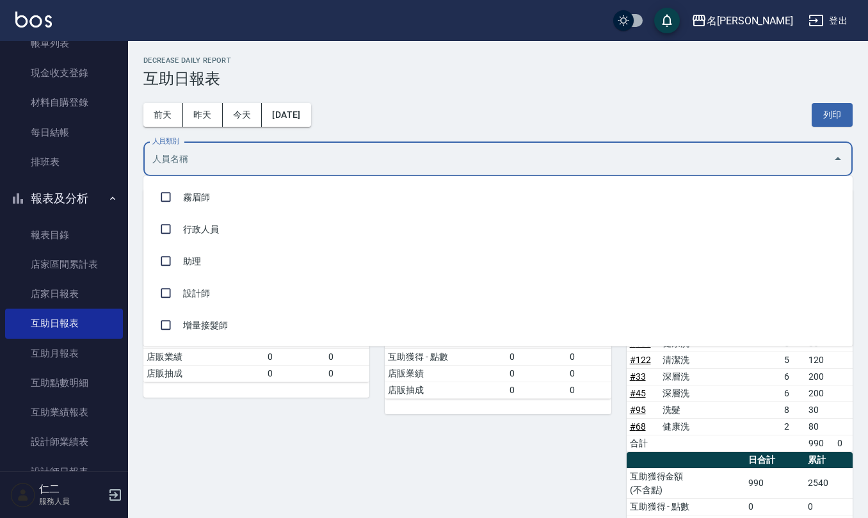
click at [290, 159] on input "人員類別" at bounding box center [488, 159] width 679 height 22
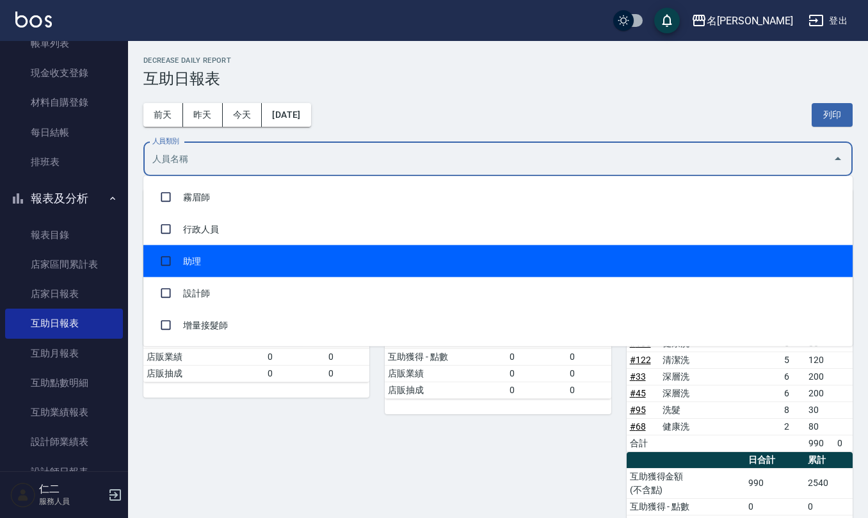
click at [289, 270] on li "助理" at bounding box center [497, 261] width 709 height 32
checkbox input "true"
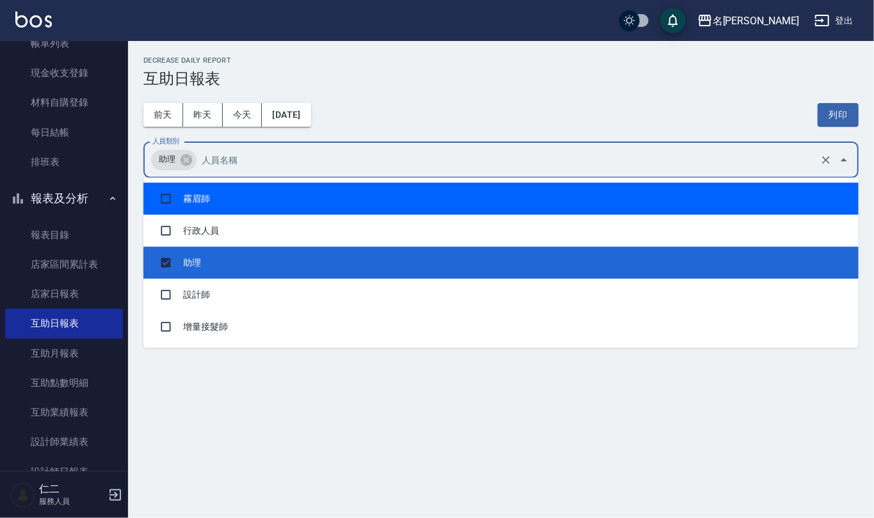
click at [424, 90] on div "[DATE] [DATE] [DATE] [DATE] 列印" at bounding box center [500, 115] width 715 height 54
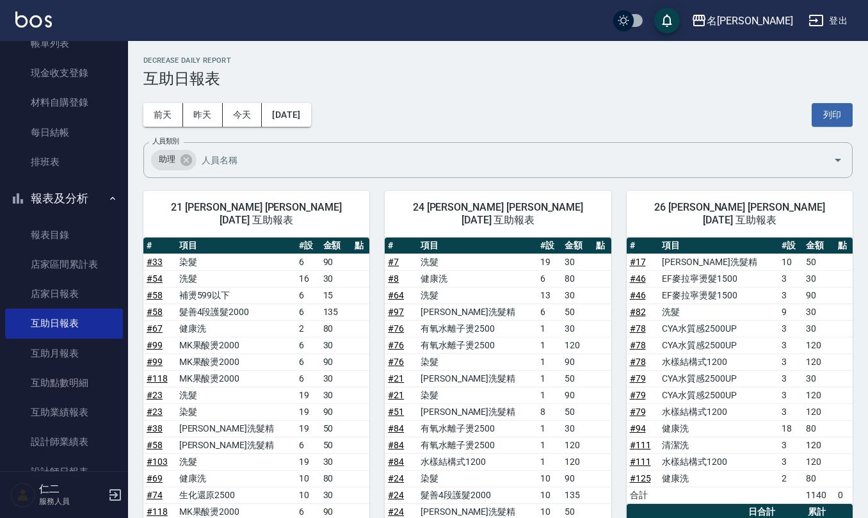
drag, startPoint x: 829, startPoint y: 113, endPoint x: 740, endPoint y: 457, distance: 355.0
click at [829, 118] on button "列印" at bounding box center [832, 115] width 41 height 24
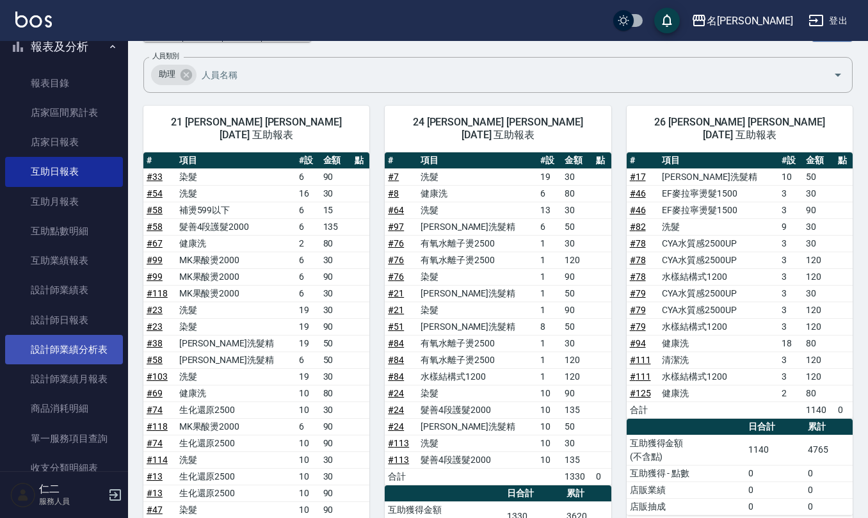
scroll to position [256, 0]
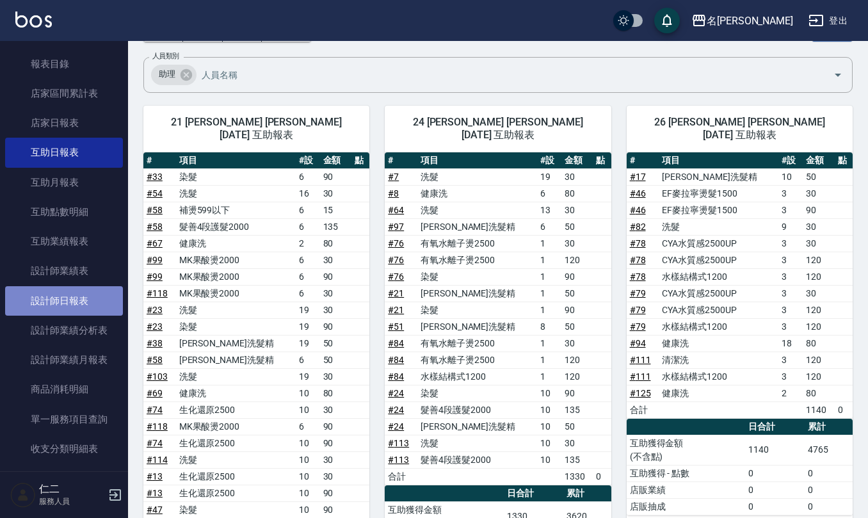
click at [87, 306] on link "設計師日報表" at bounding box center [64, 300] width 118 height 29
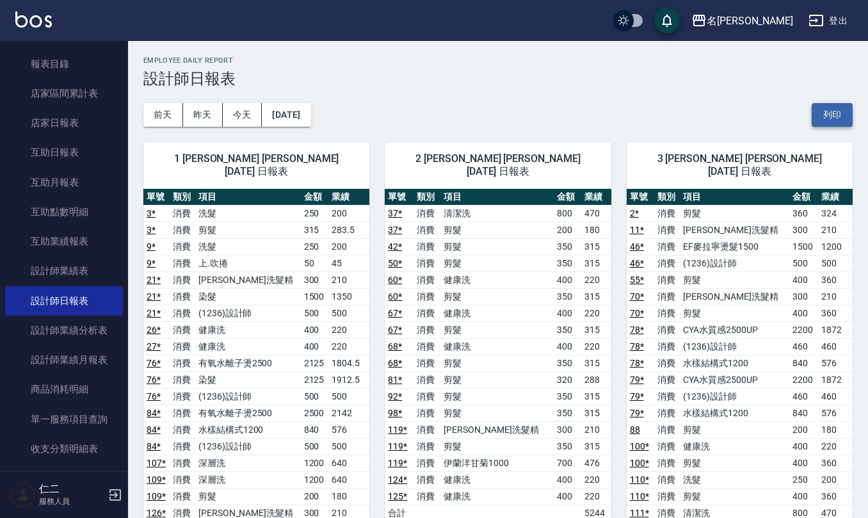
click at [848, 111] on button "列印" at bounding box center [832, 115] width 41 height 24
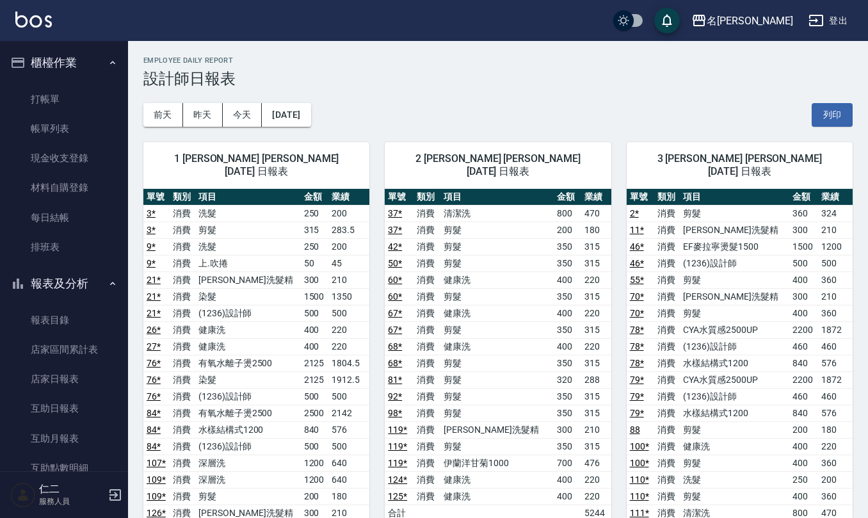
click at [63, 83] on ul "打帳單 帳單列表 現金收支登錄 材料自購登錄 每日結帳 排班表" at bounding box center [64, 173] width 118 height 188
click at [78, 106] on link "打帳單" at bounding box center [64, 99] width 118 height 29
